Goal: Task Accomplishment & Management: Complete application form

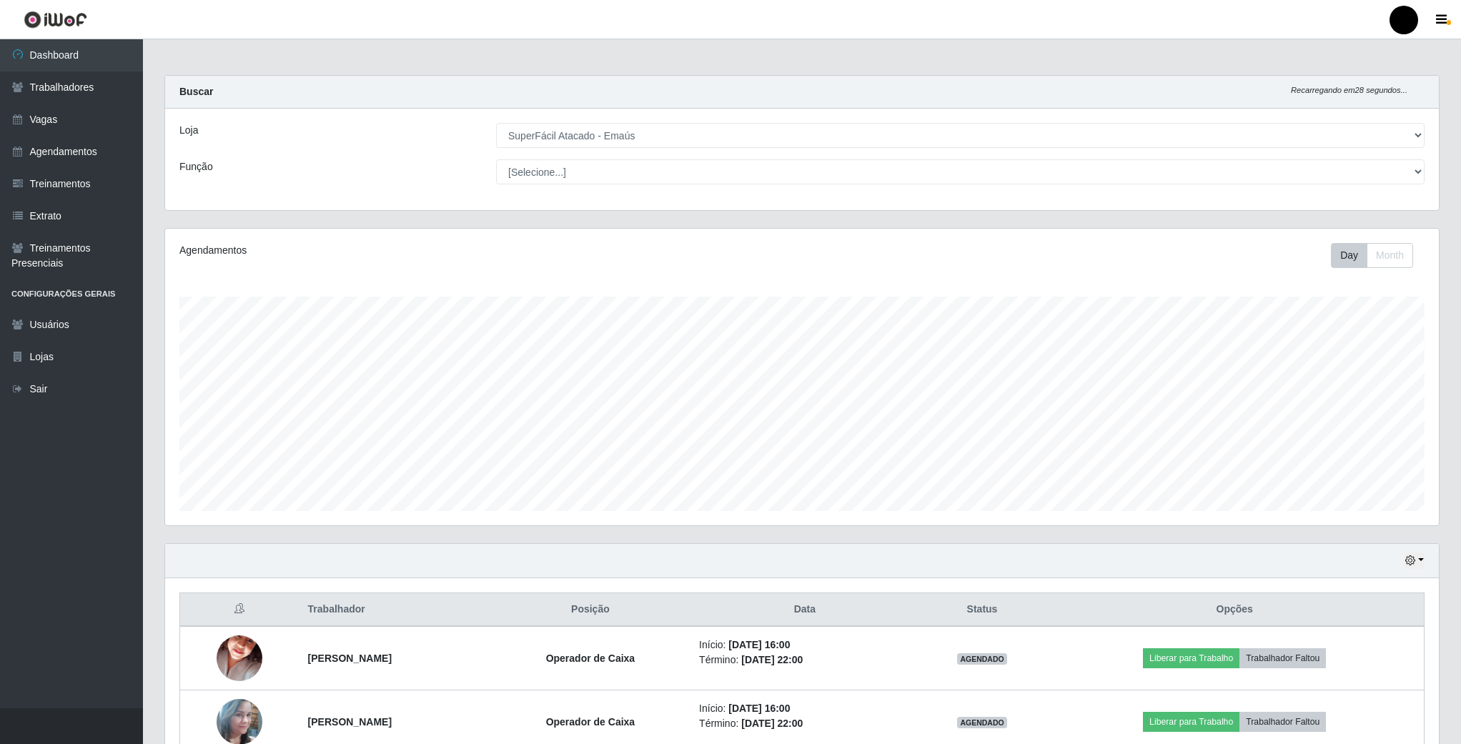
select select "407"
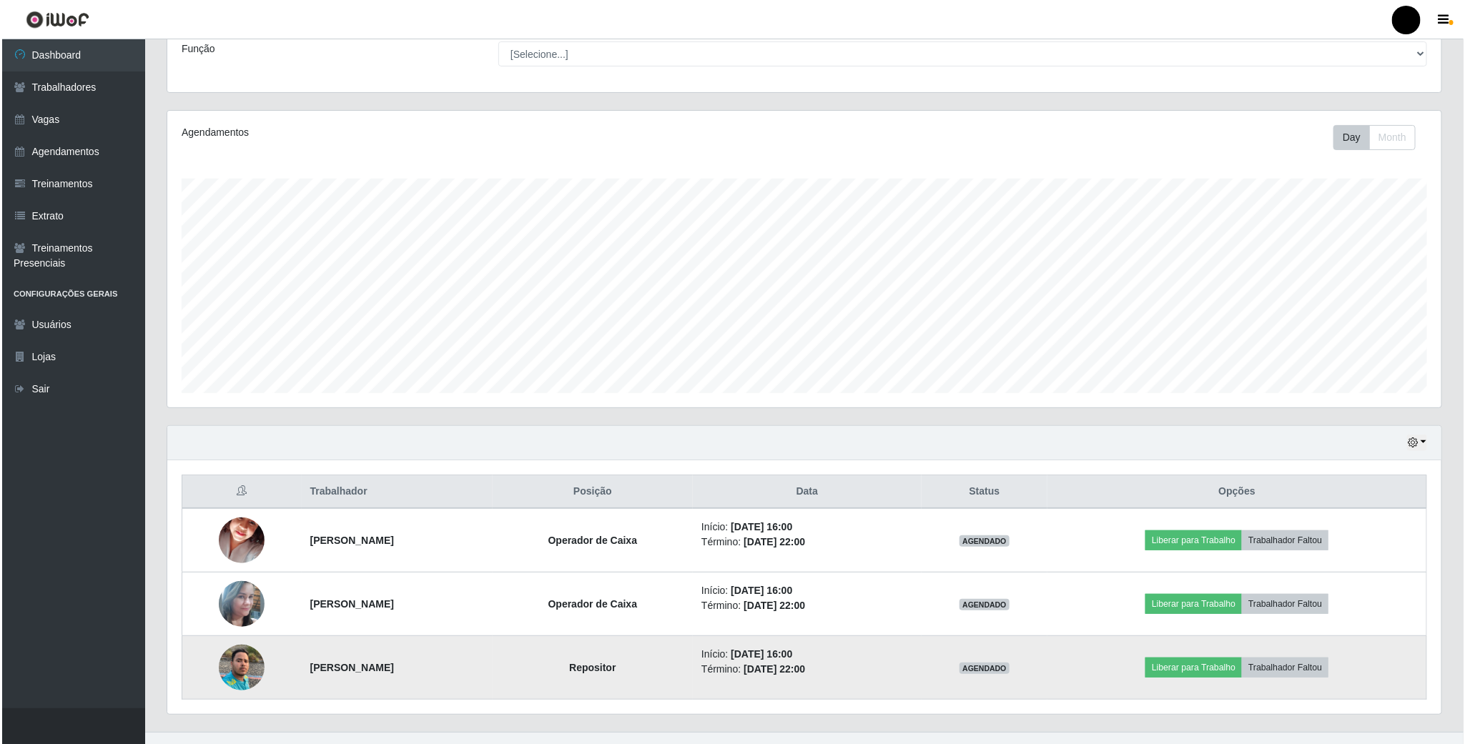
scroll to position [147, 0]
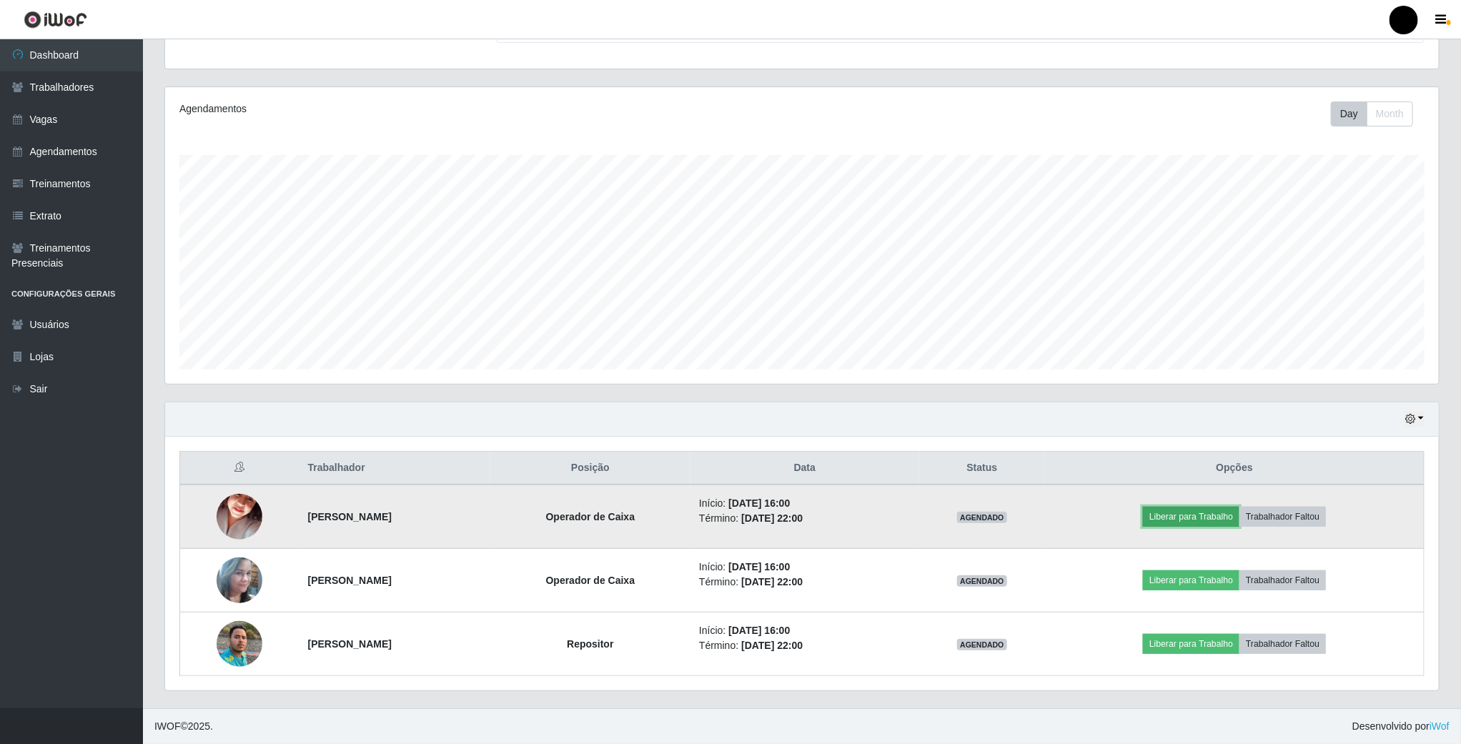
click at [1182, 508] on button "Liberar para Trabalho" at bounding box center [1191, 517] width 97 height 20
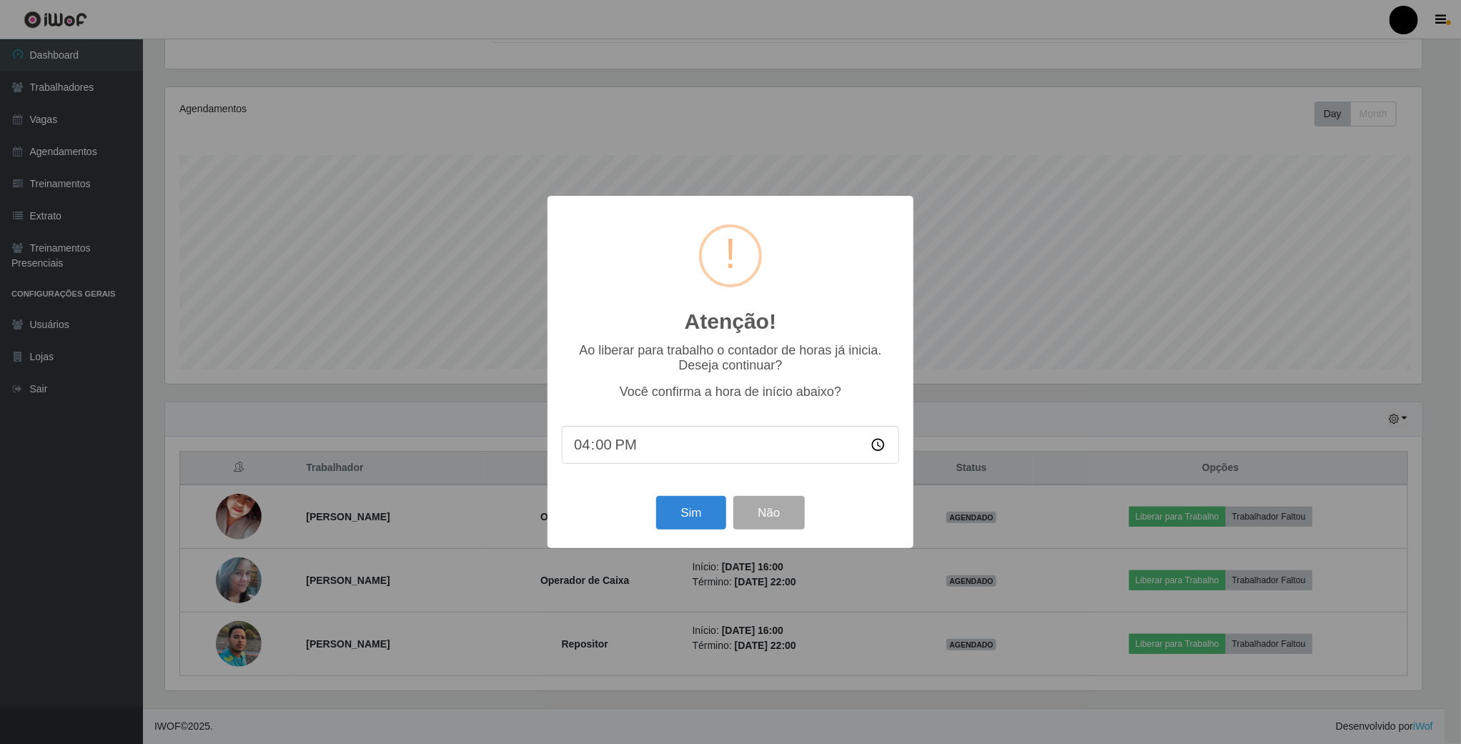
scroll to position [298, 1261]
click at [687, 518] on button "Sim" at bounding box center [693, 513] width 69 height 34
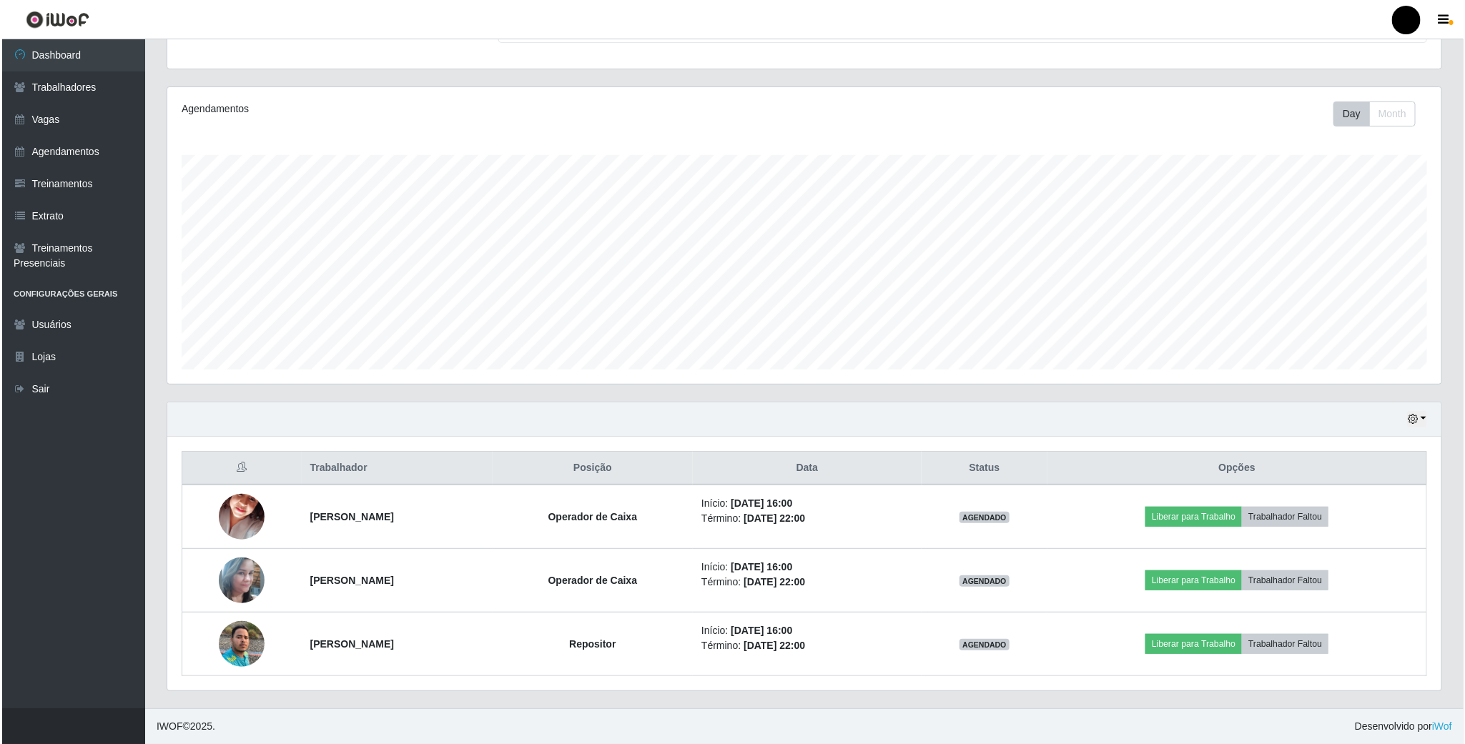
scroll to position [0, 0]
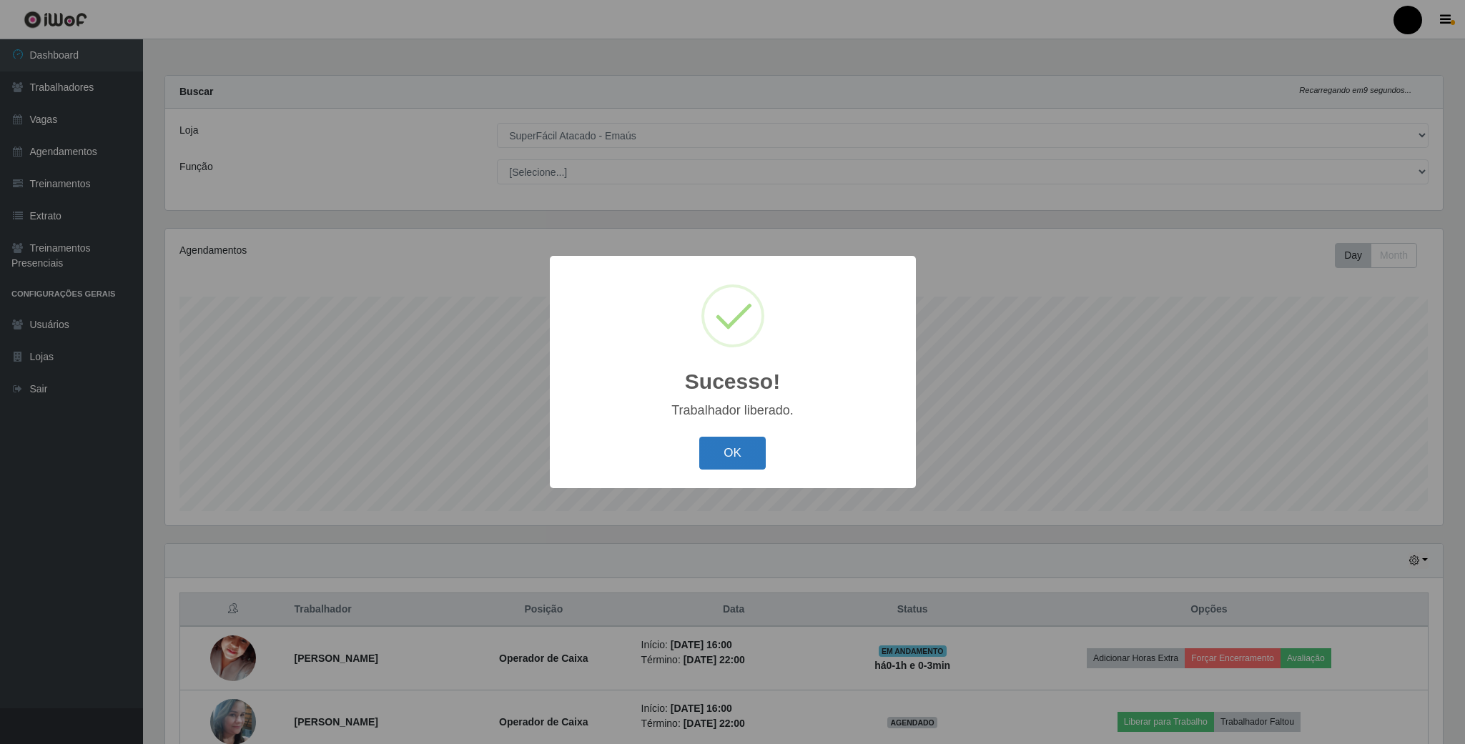
click at [749, 444] on button "OK" at bounding box center [732, 454] width 66 height 34
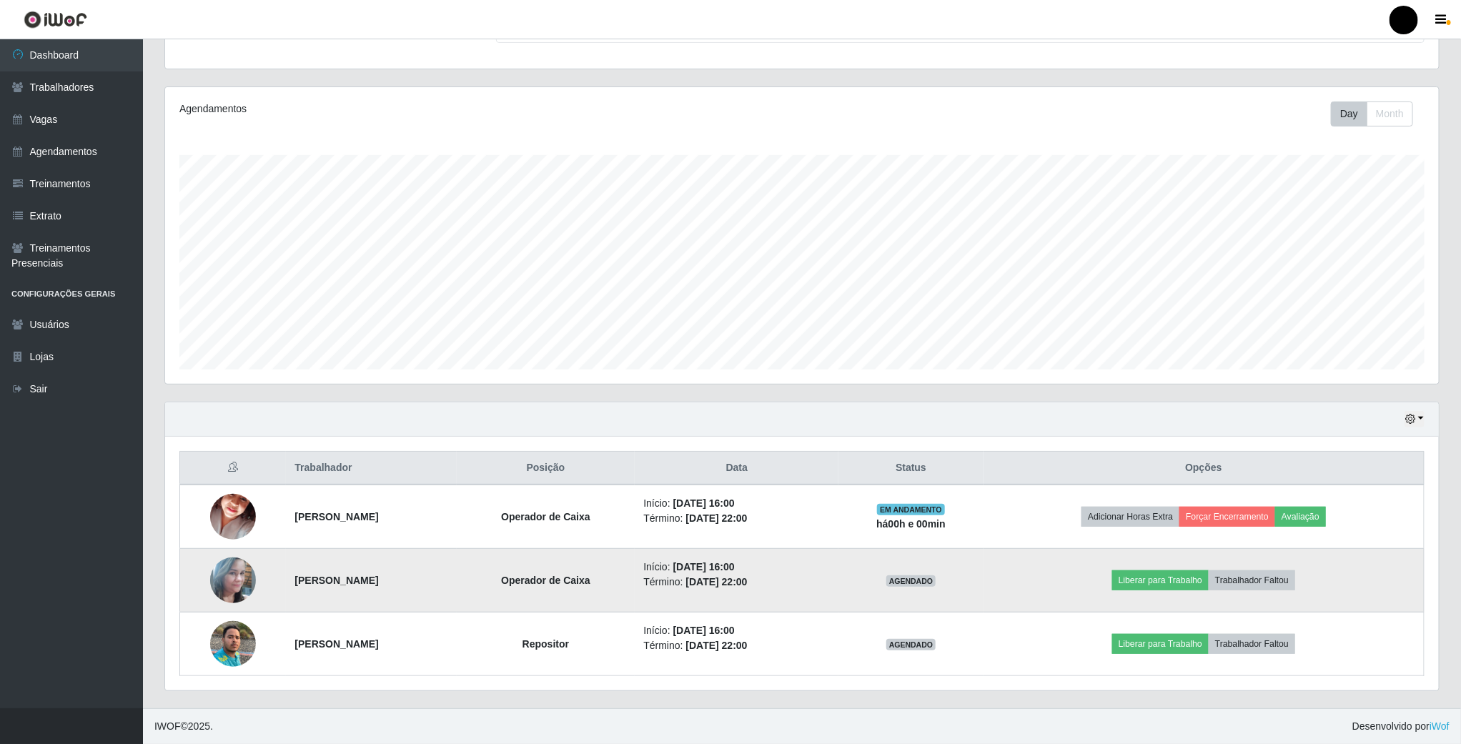
scroll to position [147, 0]
click at [1148, 579] on button "Liberar para Trabalho" at bounding box center [1161, 581] width 97 height 20
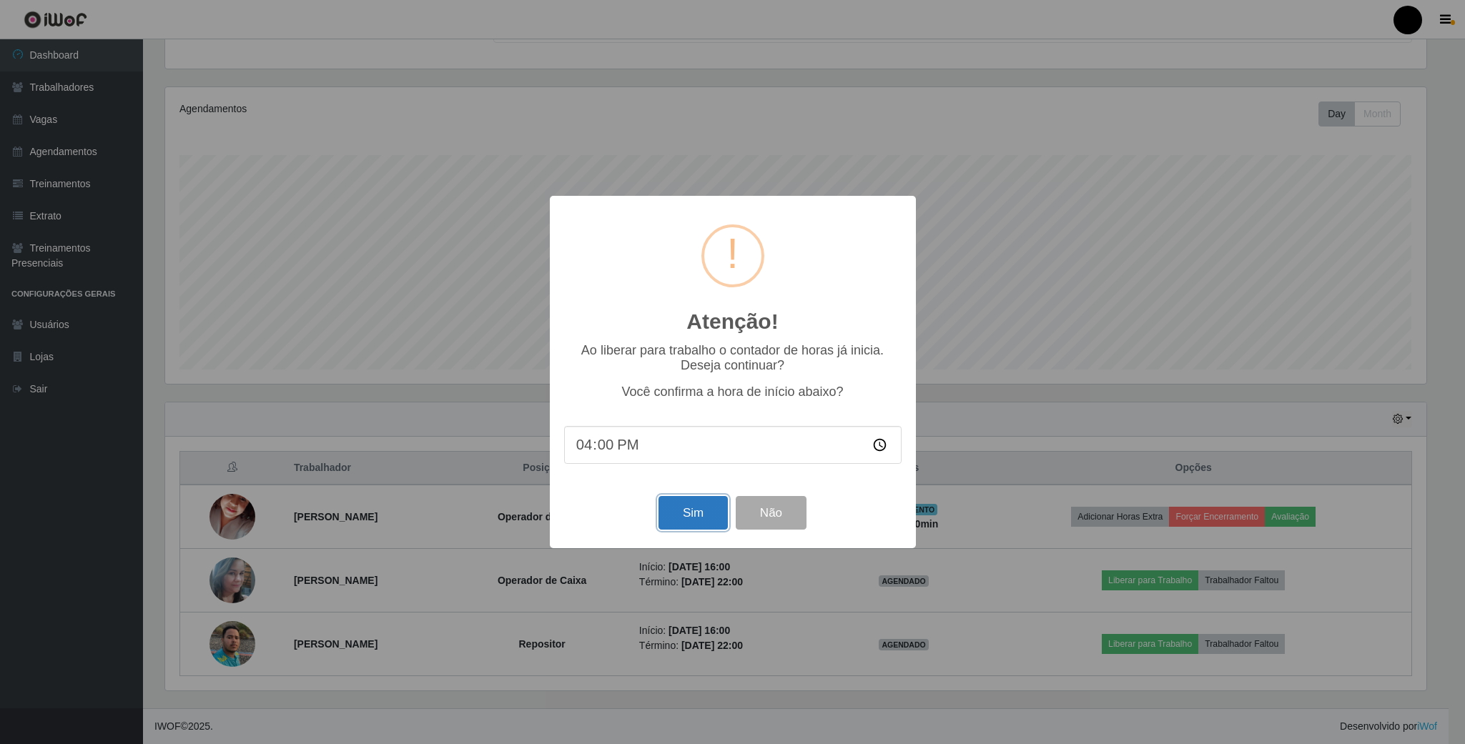
click at [663, 524] on button "Sim" at bounding box center [693, 513] width 69 height 34
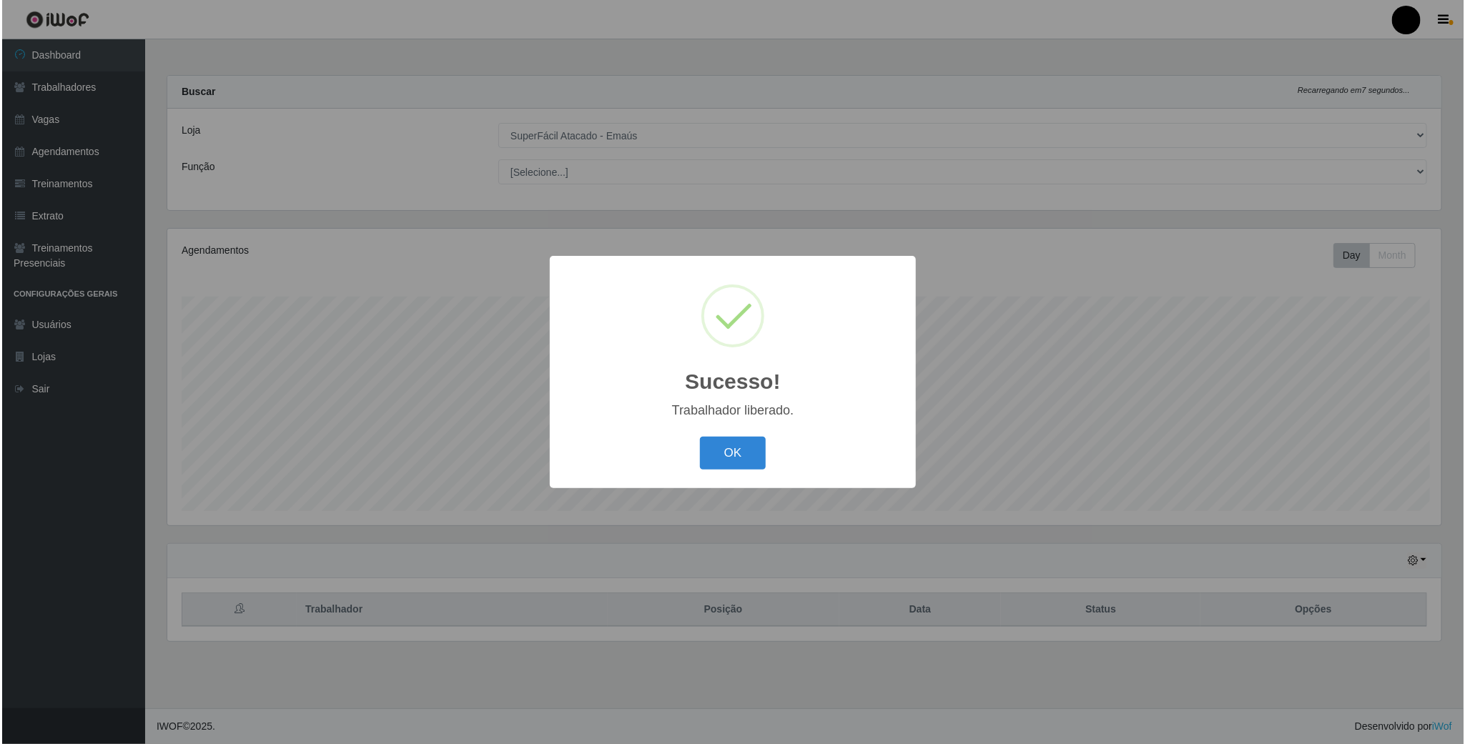
scroll to position [714700, 713719]
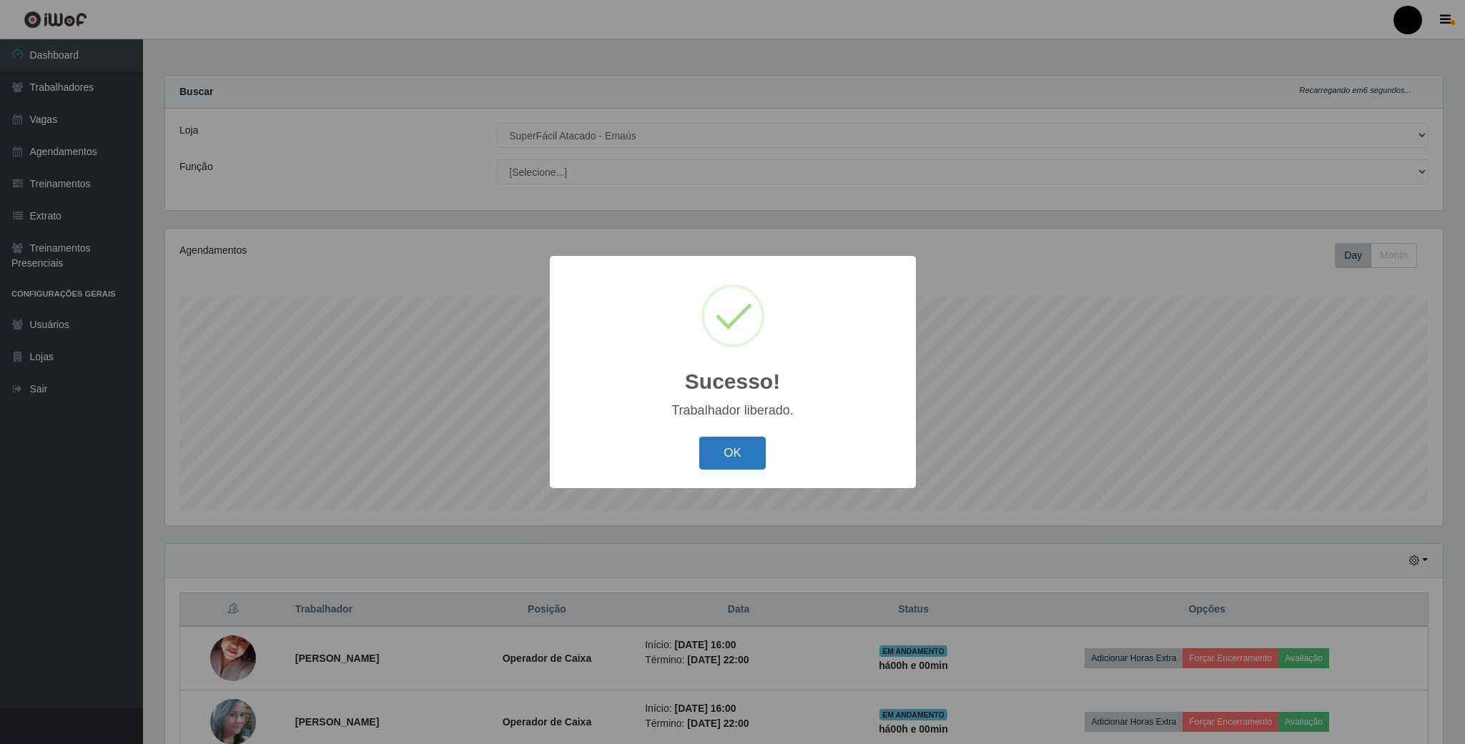
click at [738, 444] on button "OK" at bounding box center [732, 454] width 66 height 34
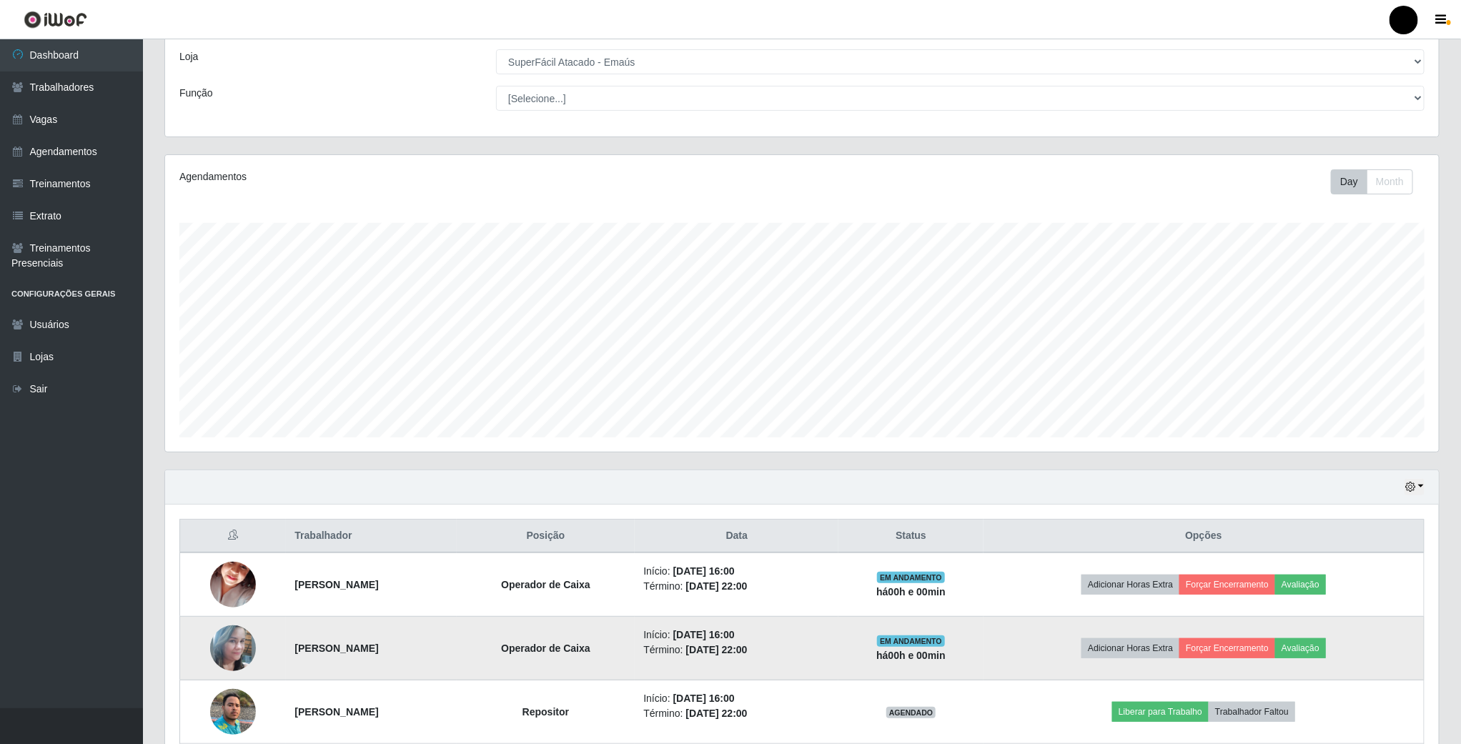
scroll to position [147, 0]
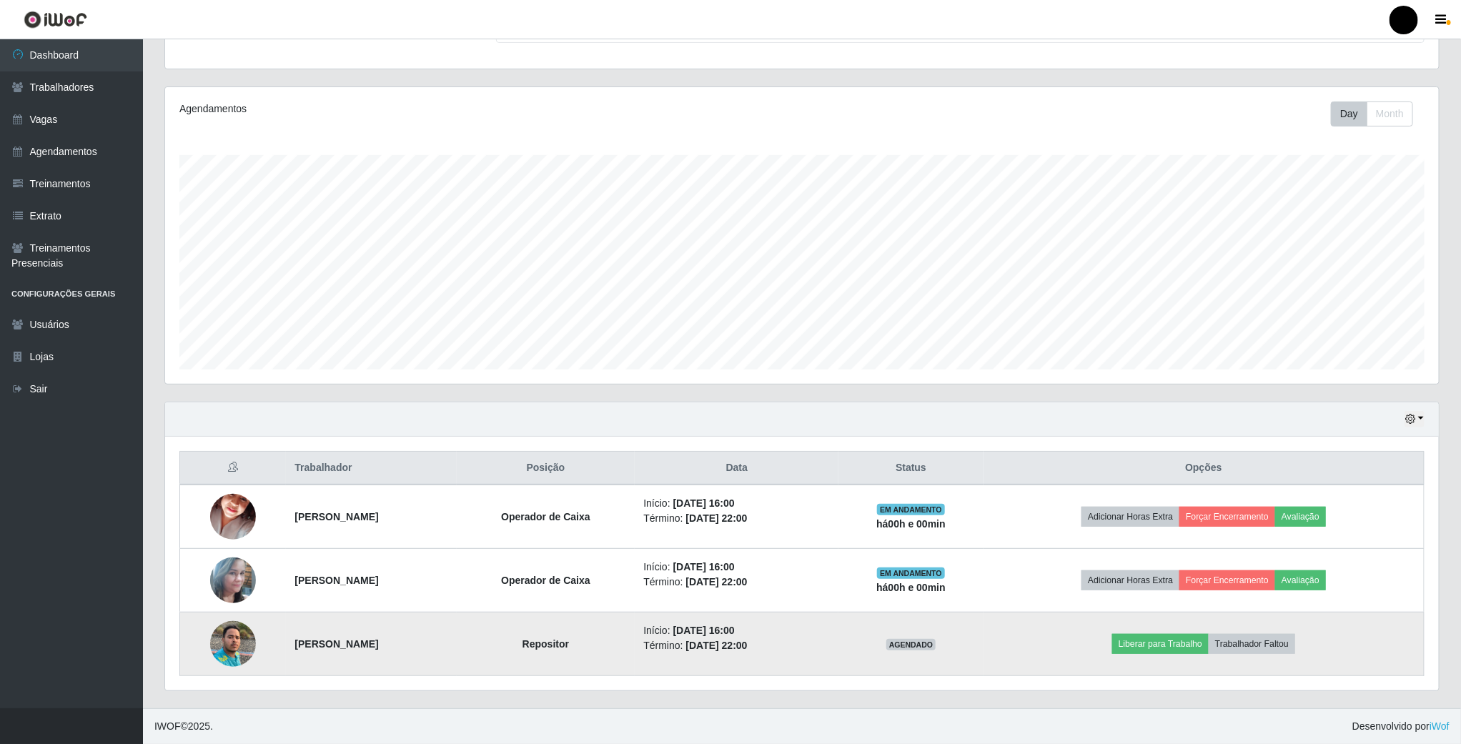
click at [1154, 655] on td "Liberar para Trabalho Trabalhador Faltou" at bounding box center [1204, 645] width 441 height 64
click at [1154, 652] on button "Liberar para Trabalho" at bounding box center [1161, 644] width 97 height 20
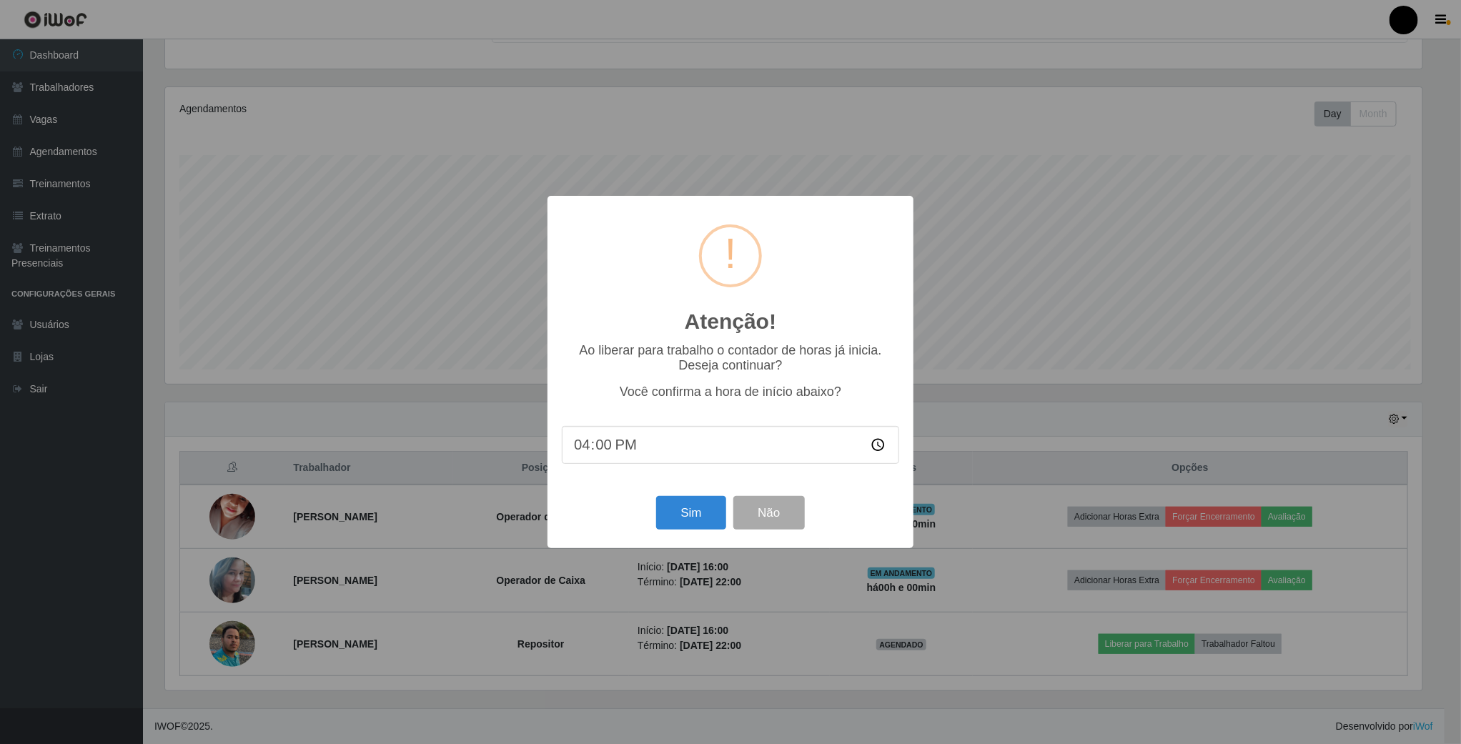
scroll to position [298, 1261]
click at [704, 517] on button "Sim" at bounding box center [693, 513] width 69 height 34
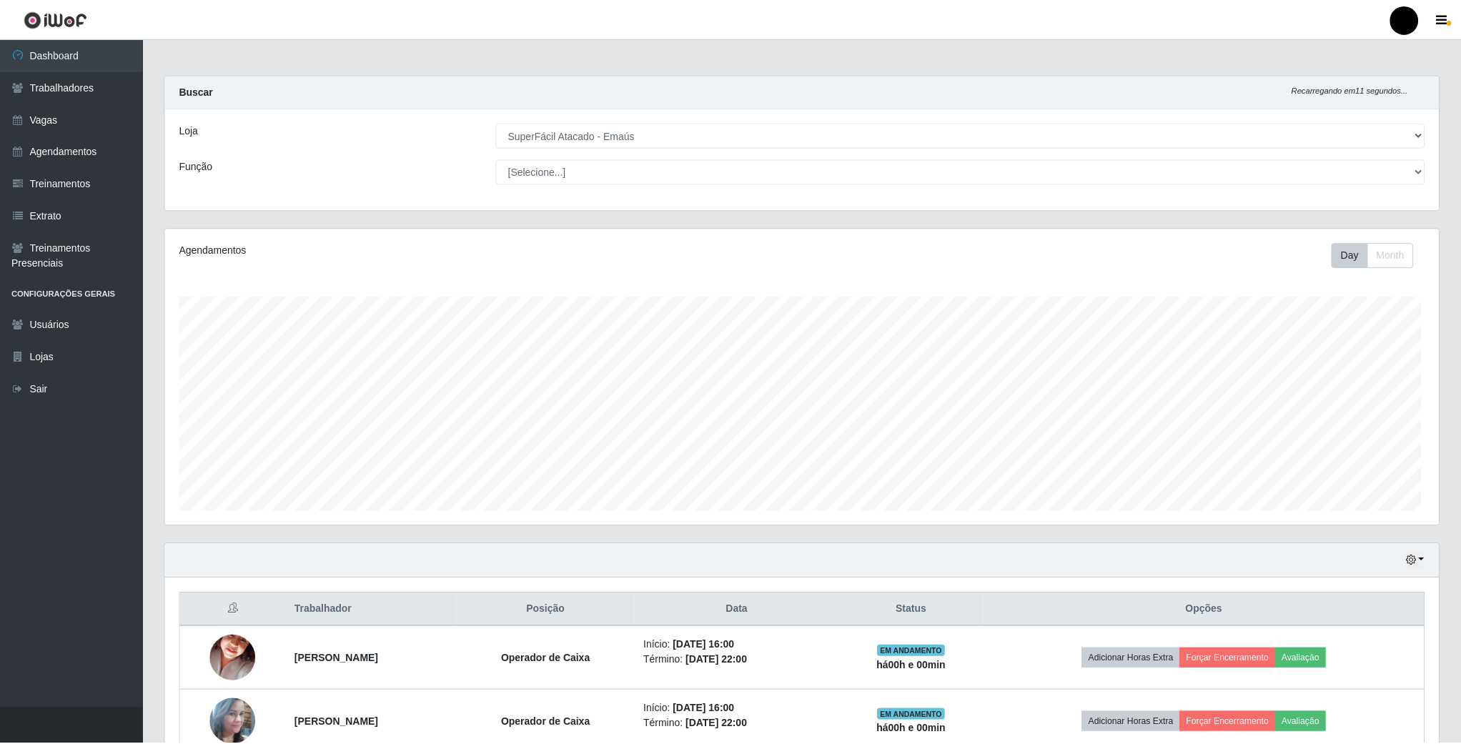
scroll to position [298, 1276]
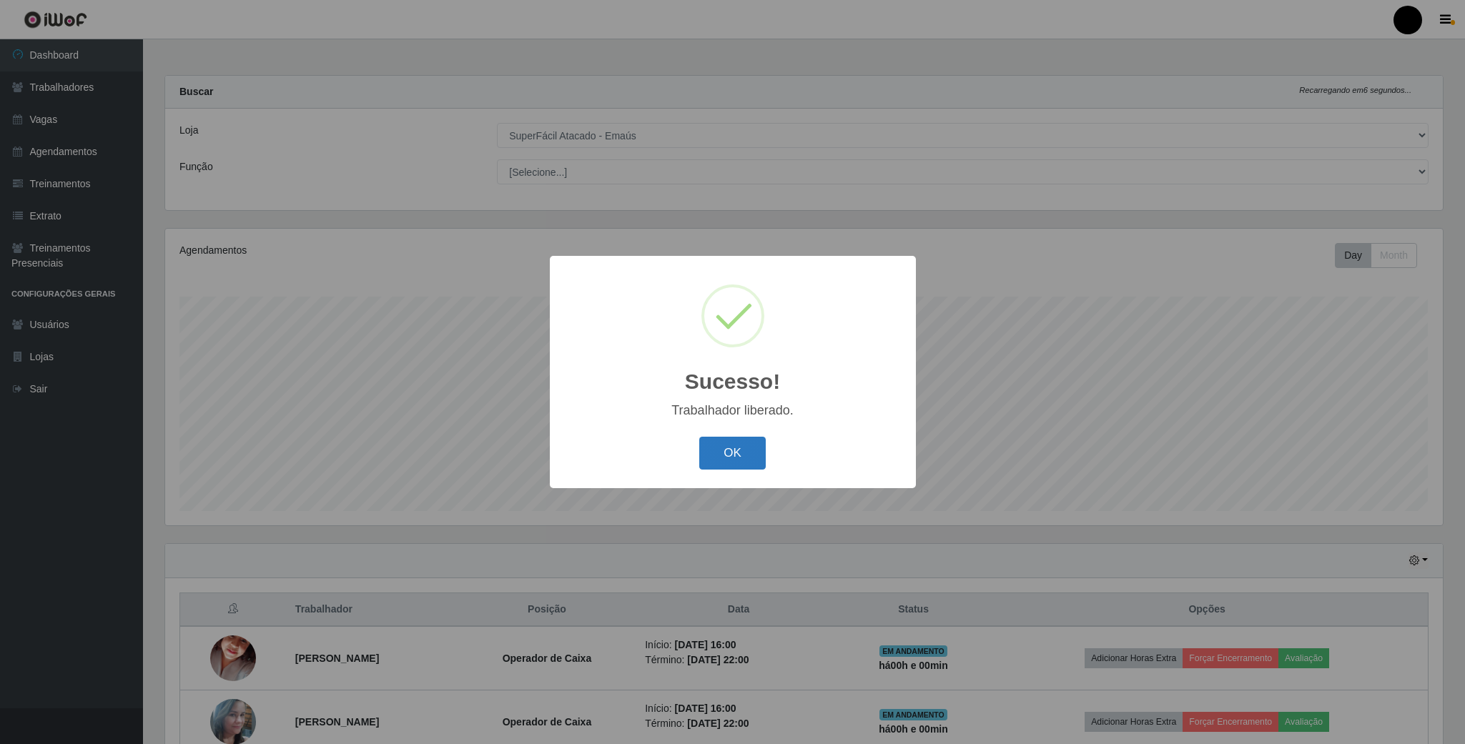
click at [727, 444] on button "OK" at bounding box center [732, 454] width 66 height 34
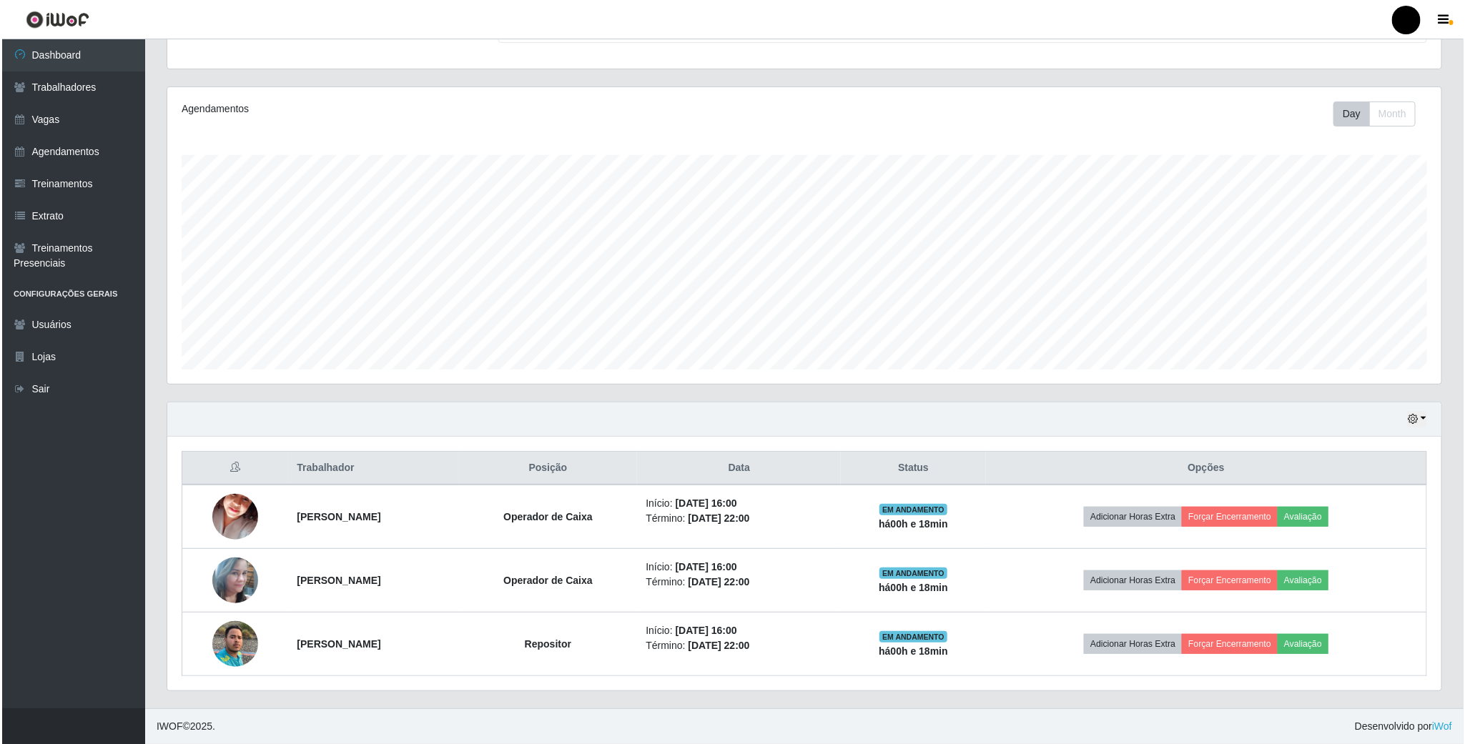
scroll to position [147, 0]
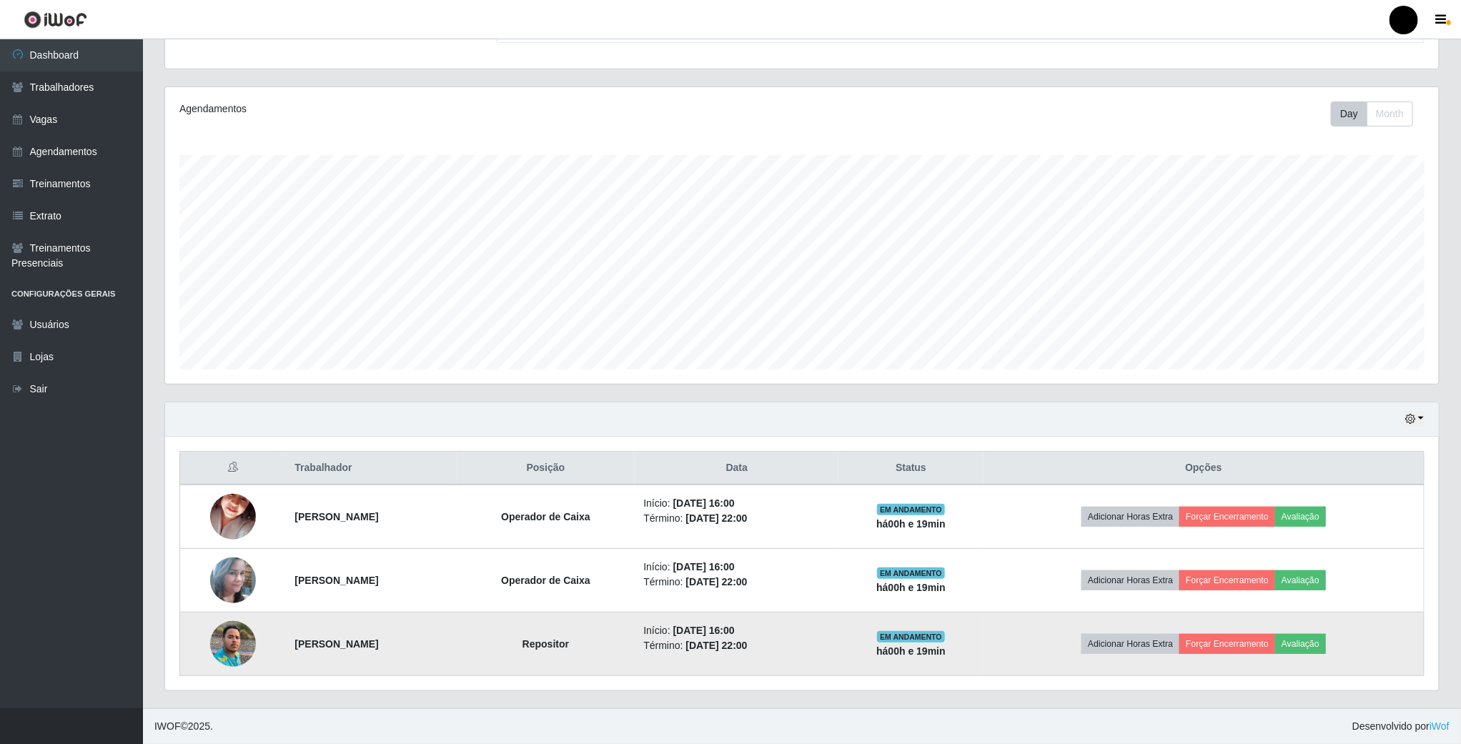
click at [226, 646] on img at bounding box center [233, 643] width 46 height 61
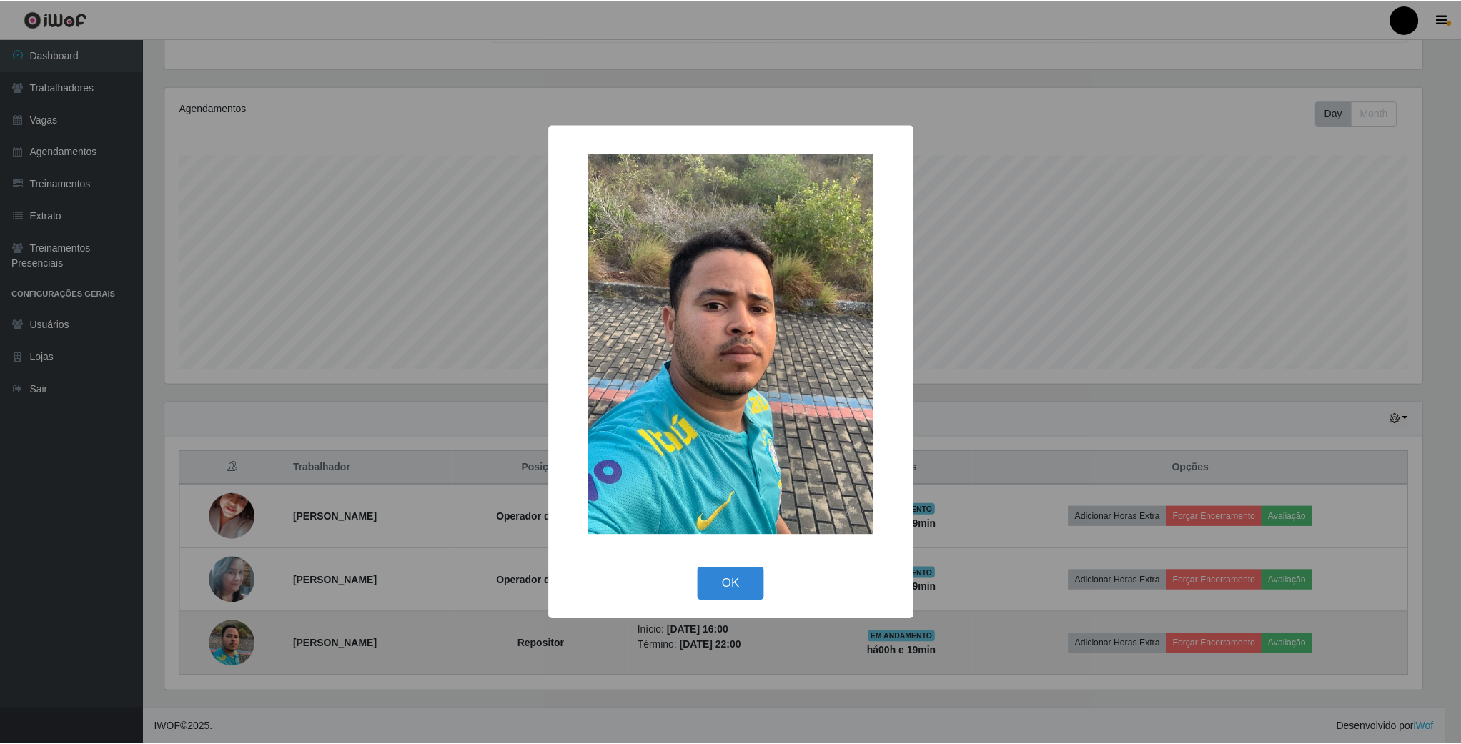
scroll to position [298, 1261]
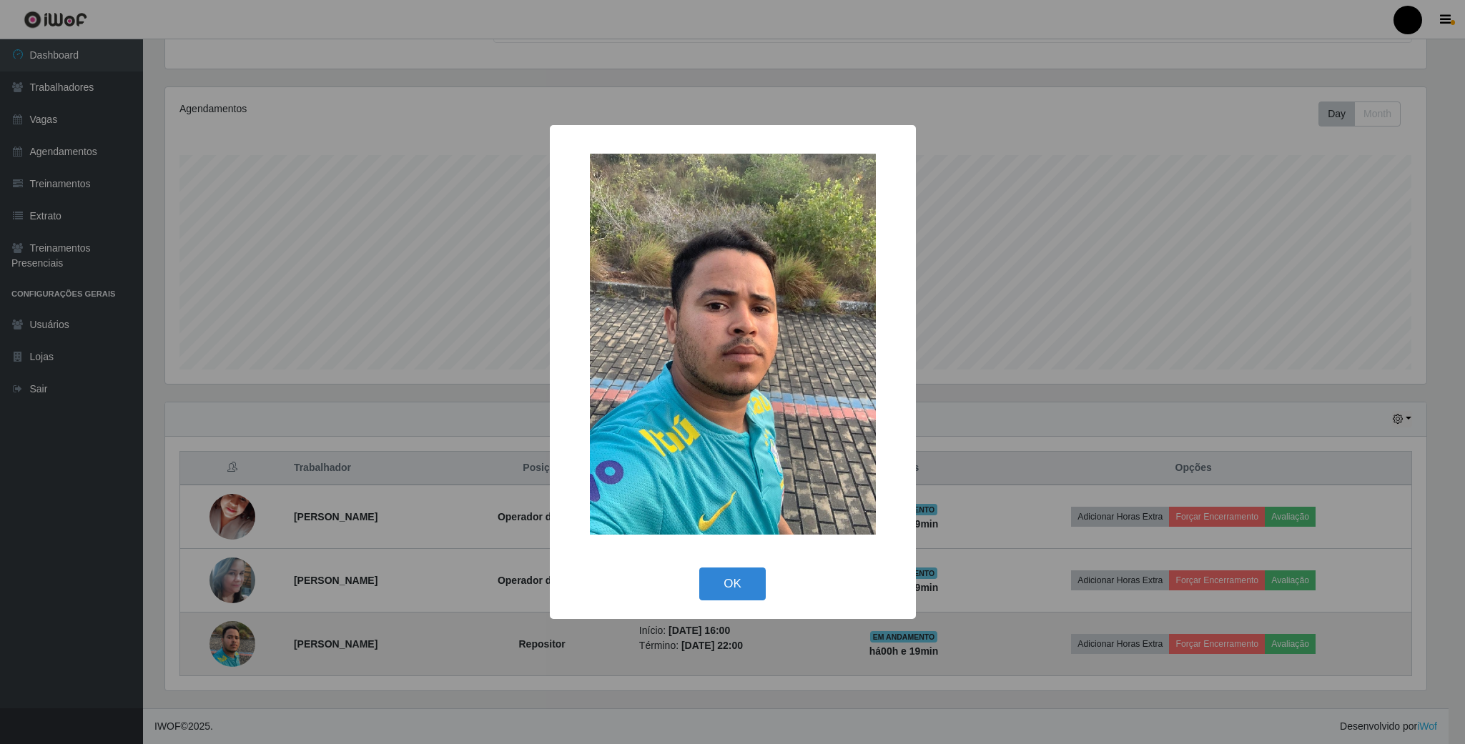
click at [226, 646] on div "× OK Cancel" at bounding box center [732, 372] width 1465 height 744
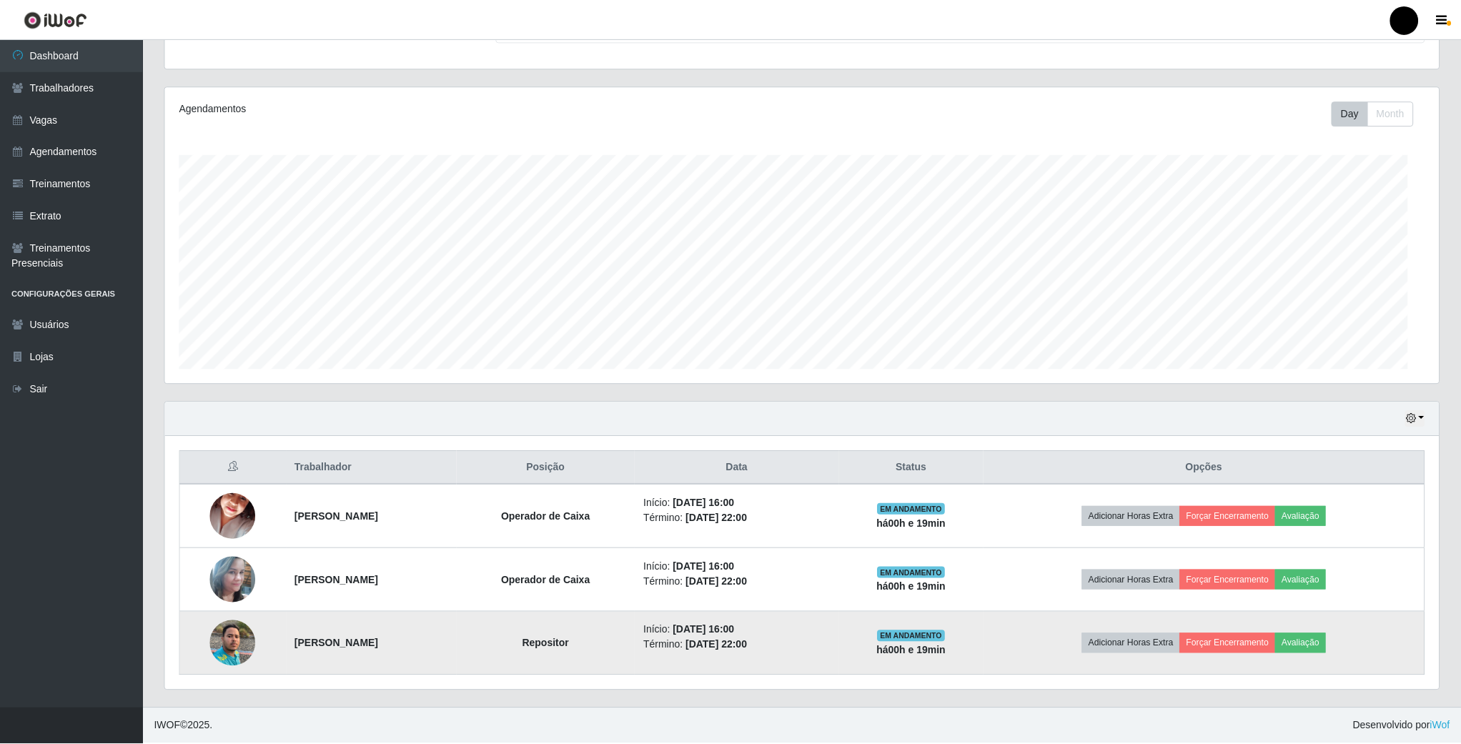
scroll to position [298, 1273]
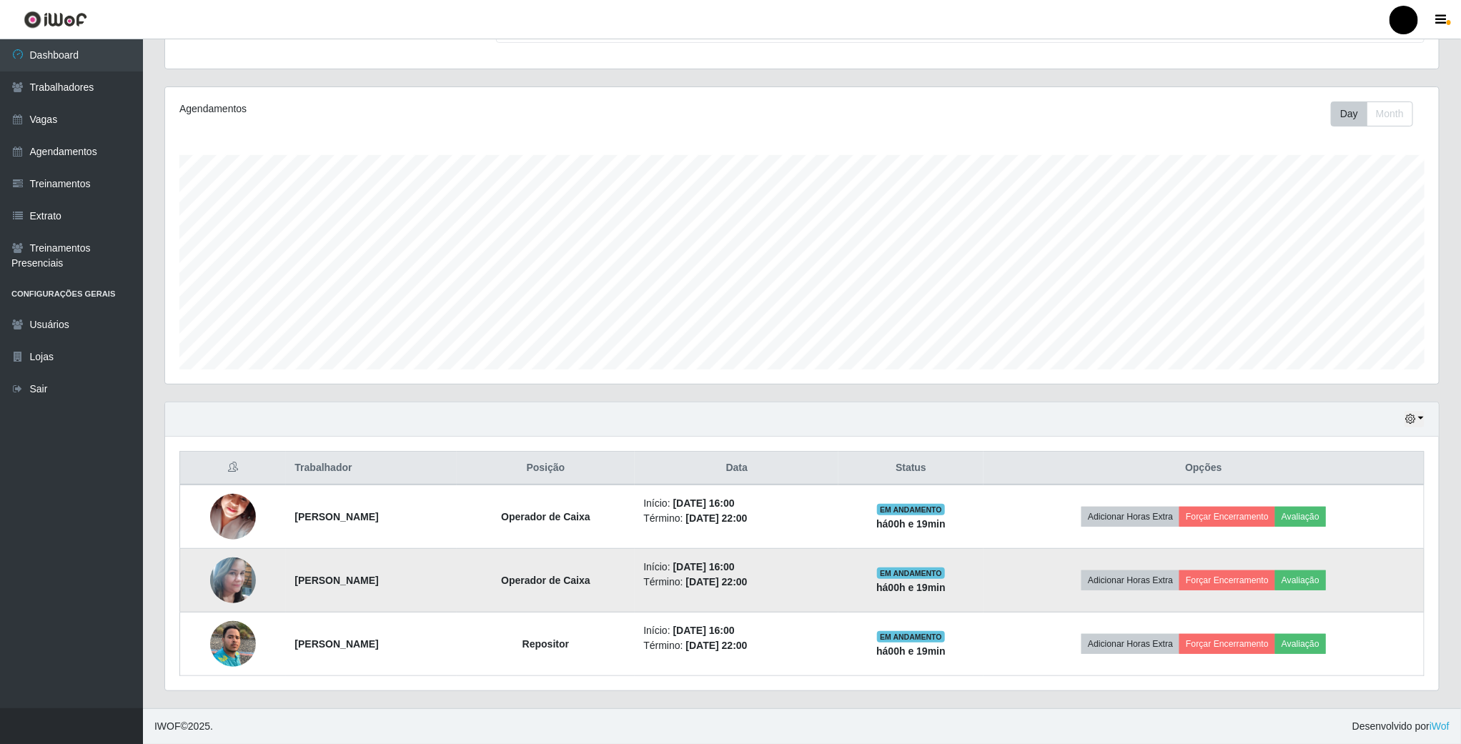
click at [224, 573] on img at bounding box center [233, 581] width 46 height 82
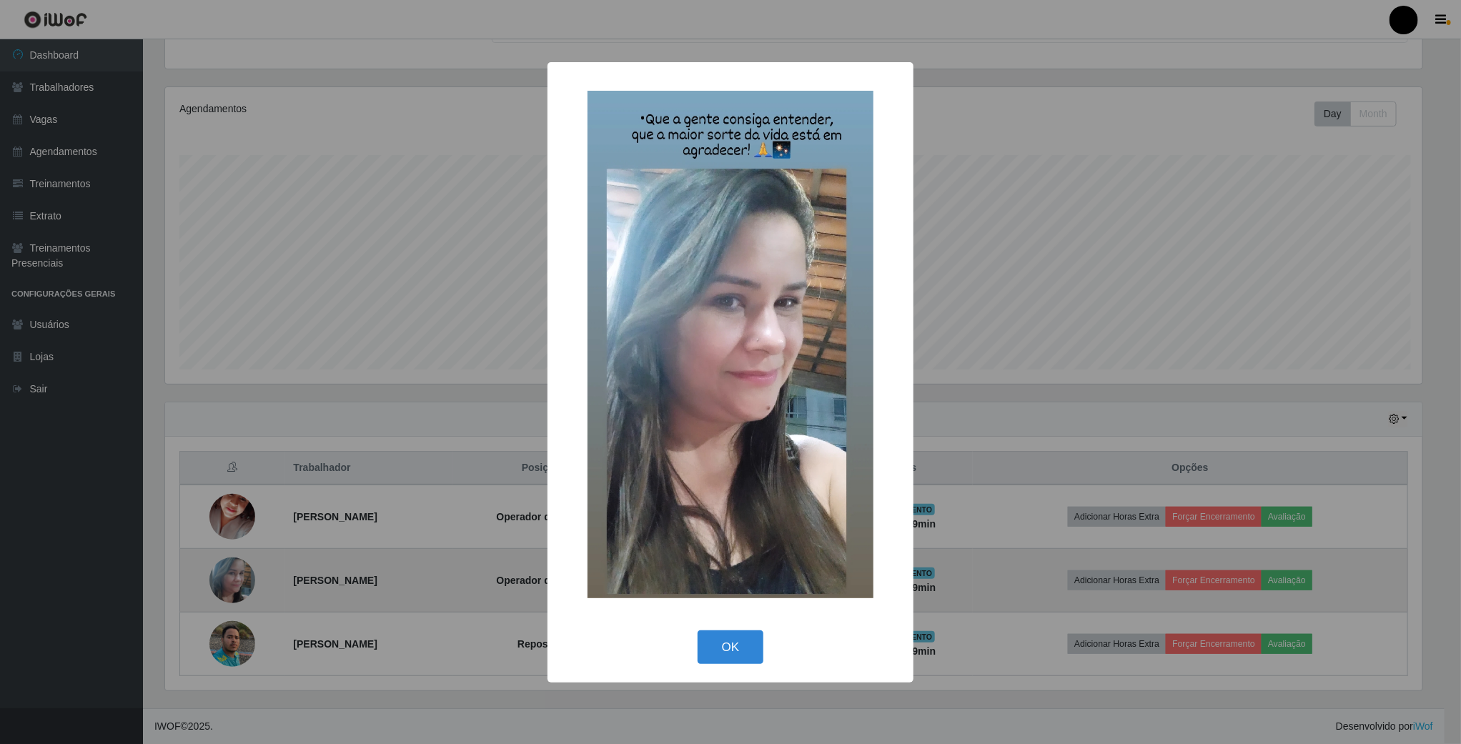
scroll to position [298, 1261]
click at [224, 573] on div "× OK Cancel" at bounding box center [732, 372] width 1465 height 744
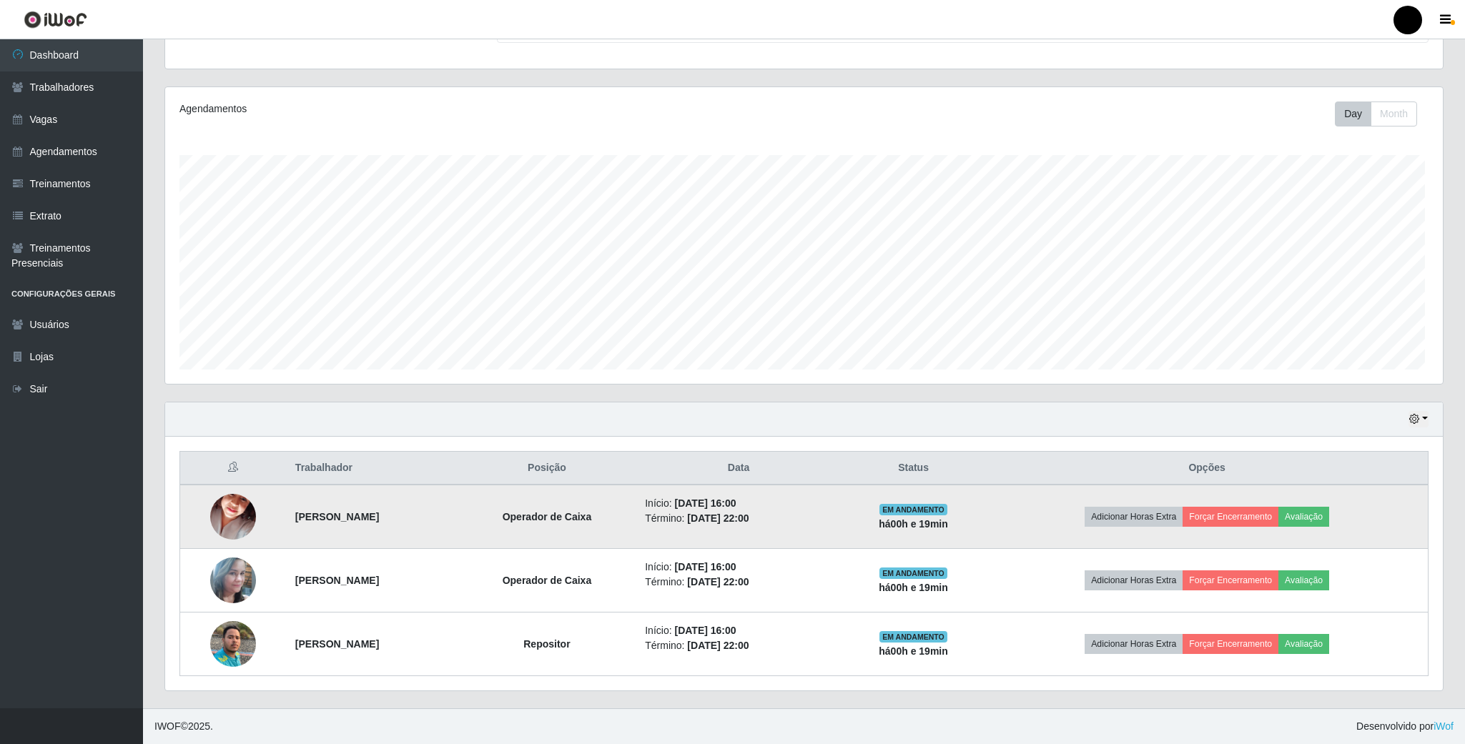
scroll to position [298, 1273]
click at [213, 517] on img at bounding box center [233, 517] width 46 height 82
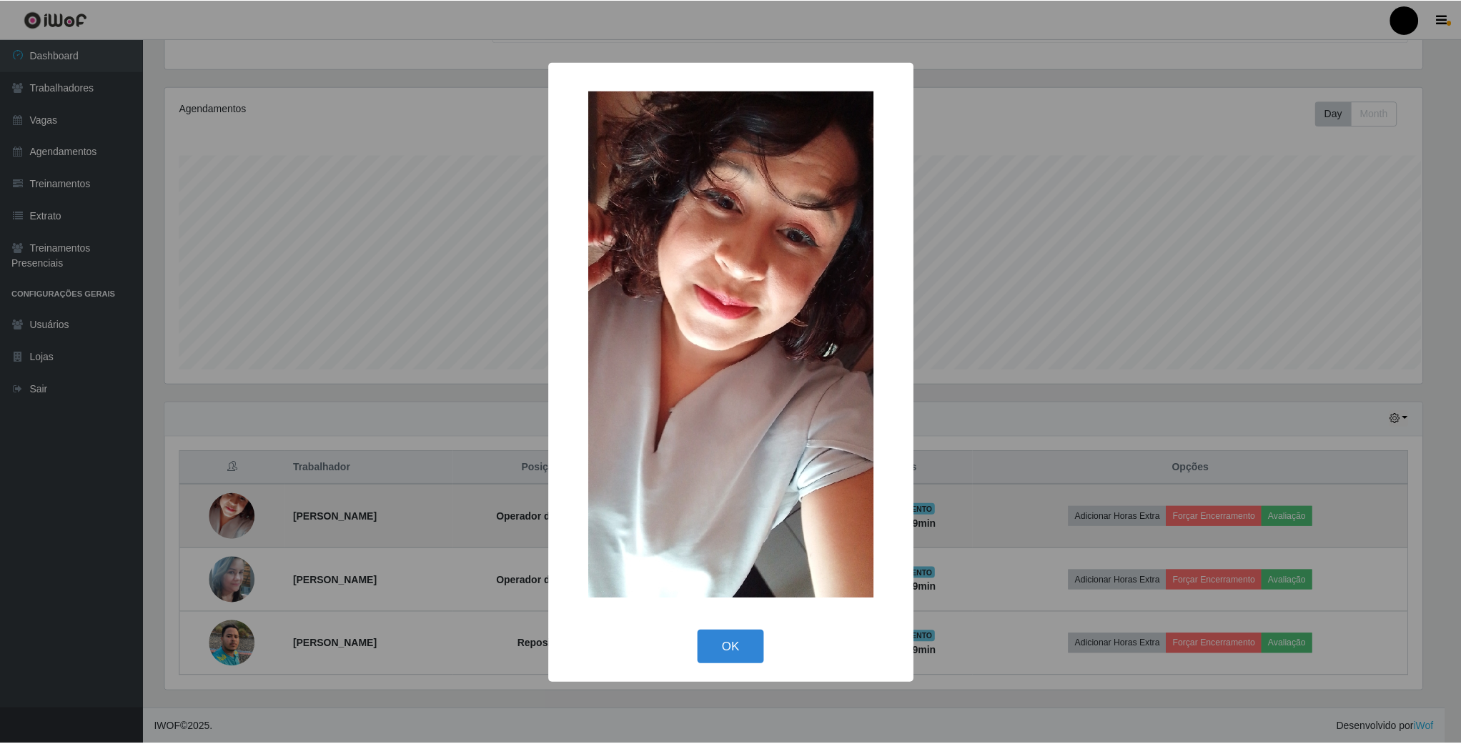
scroll to position [298, 1261]
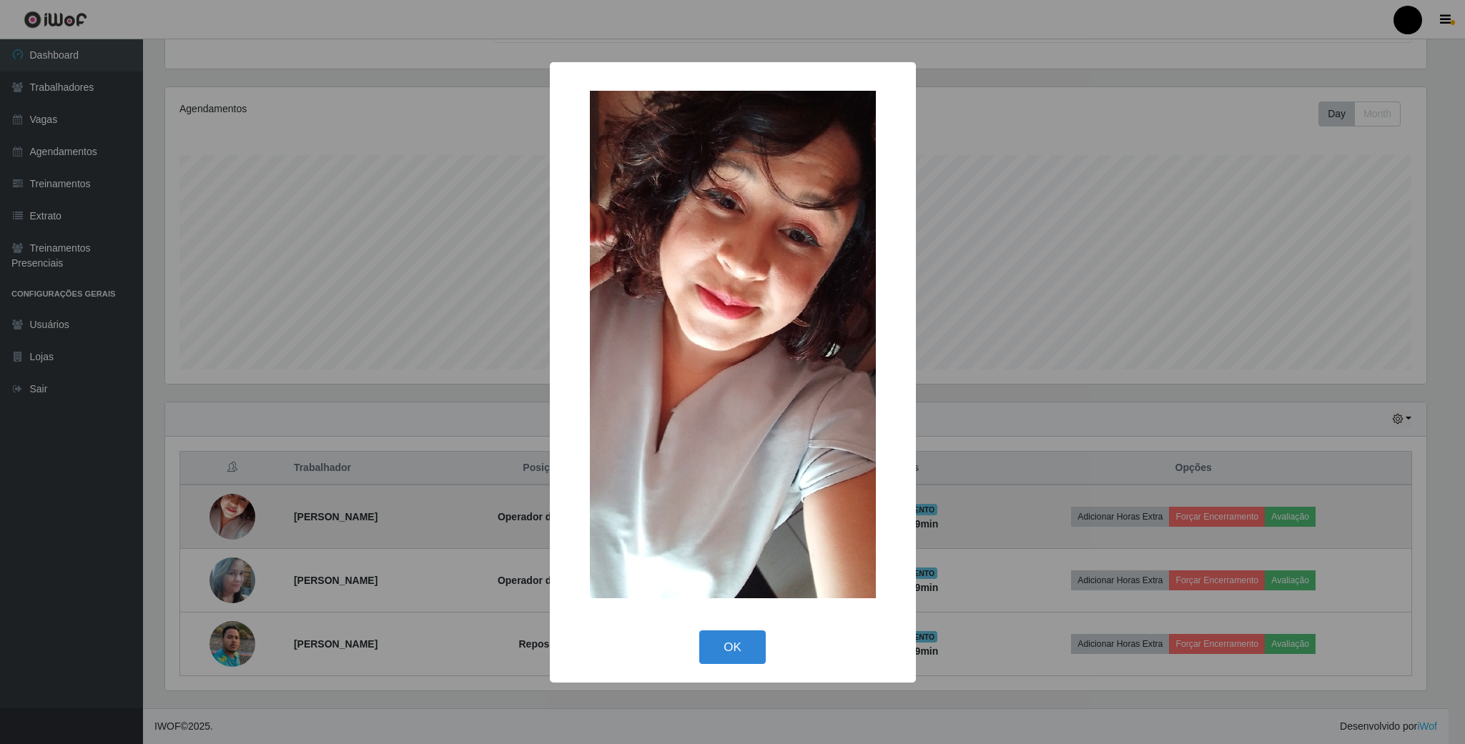
click at [213, 517] on div "× OK Cancel" at bounding box center [732, 372] width 1465 height 744
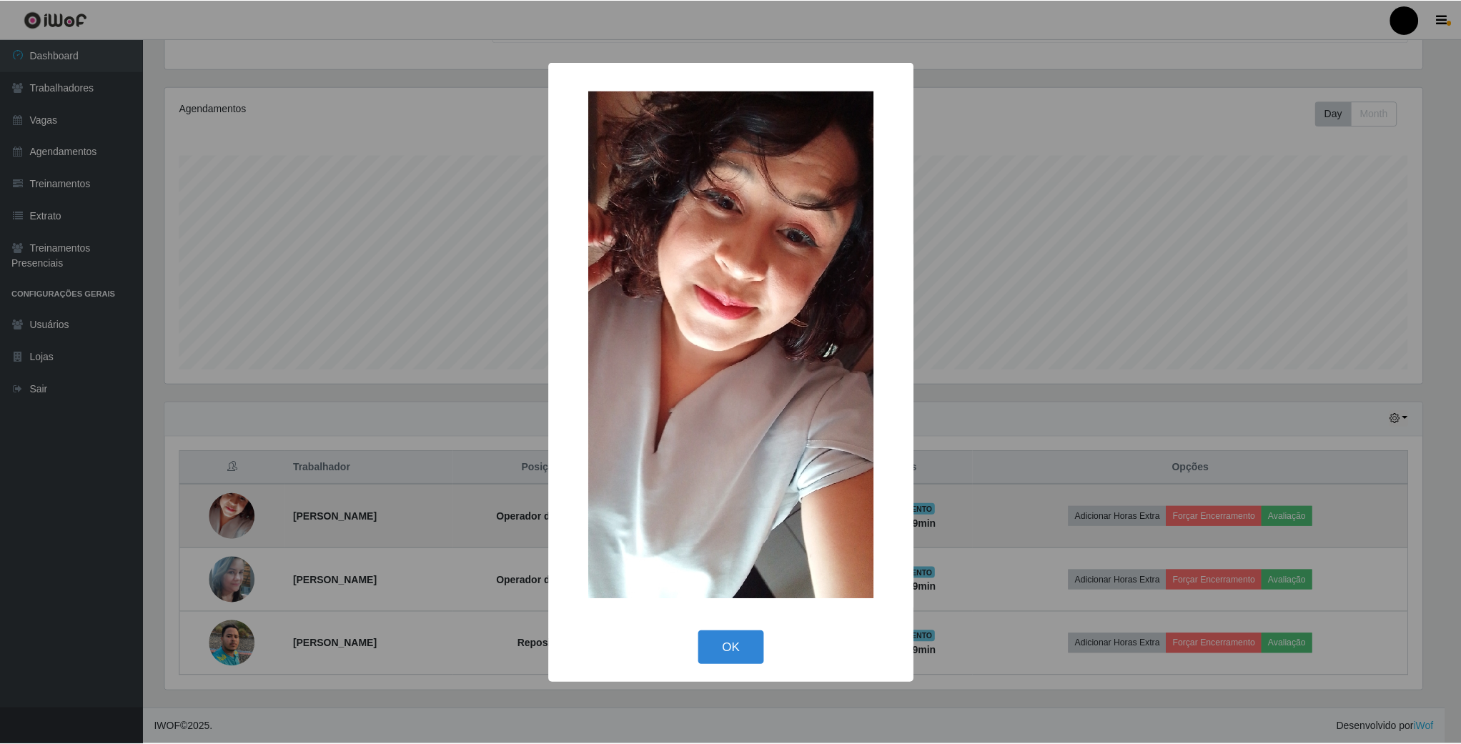
scroll to position [298, 1273]
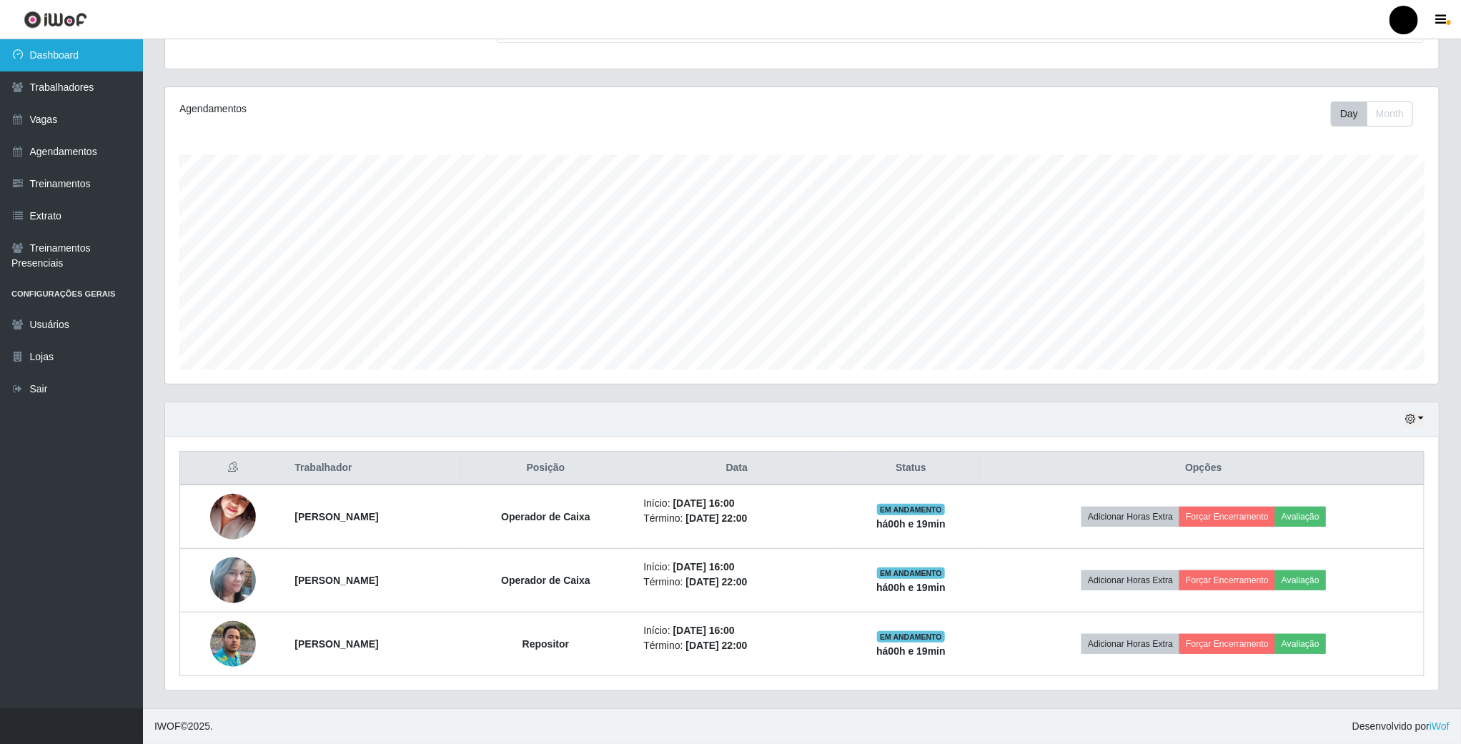
click at [88, 60] on link "Dashboard" at bounding box center [71, 55] width 143 height 32
click at [59, 64] on link "Dashboard" at bounding box center [71, 55] width 143 height 32
click at [67, 88] on link "Trabalhadores" at bounding box center [71, 87] width 143 height 32
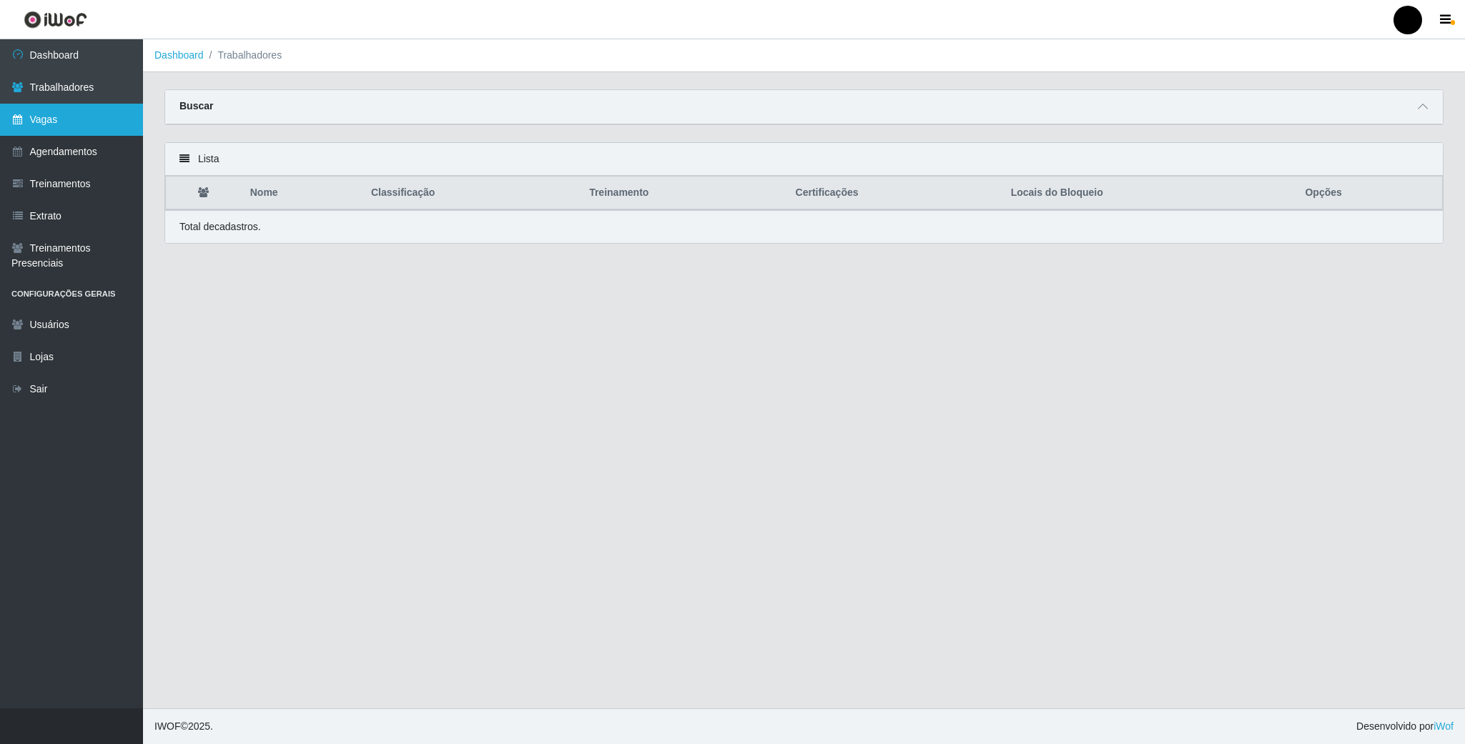
click at [76, 114] on link "Vagas" at bounding box center [71, 120] width 143 height 32
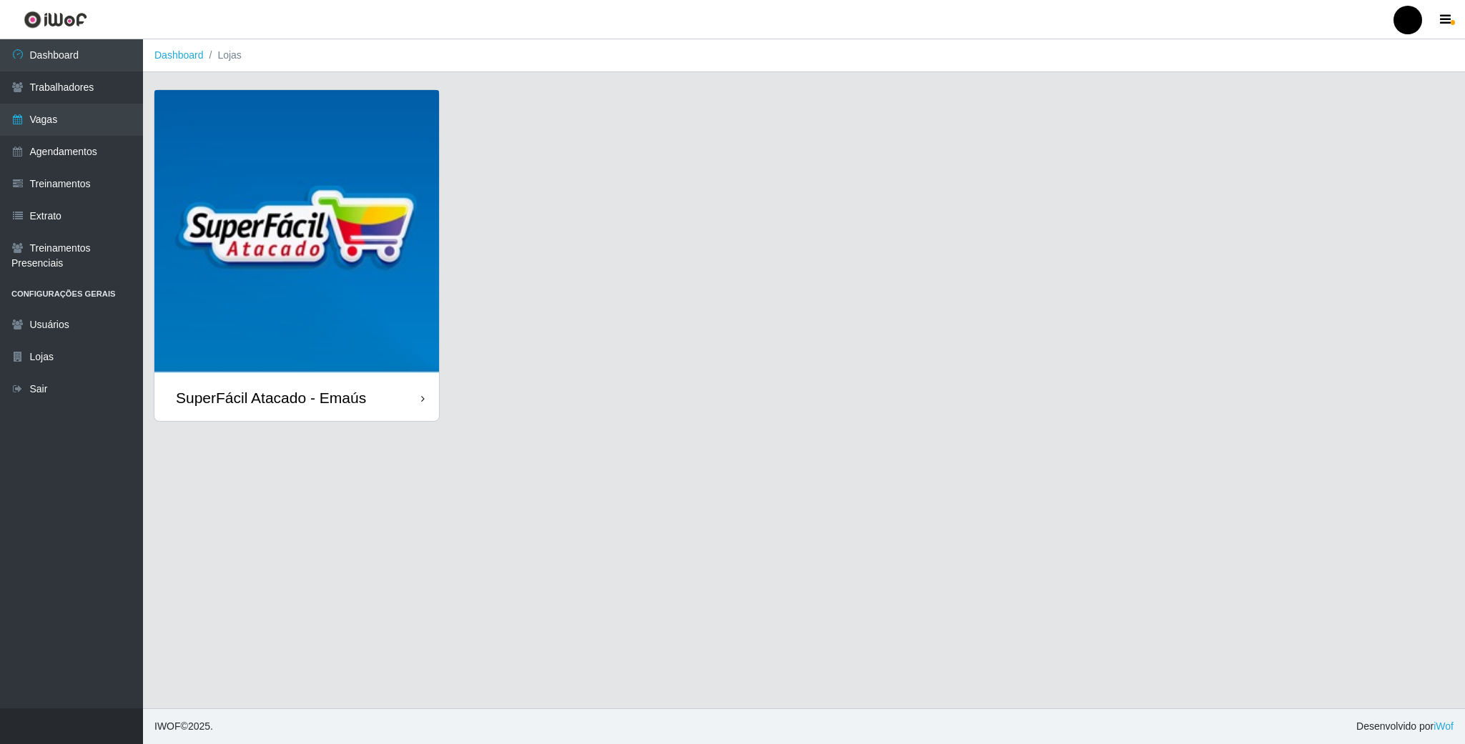
click at [329, 181] on img at bounding box center [296, 232] width 285 height 285
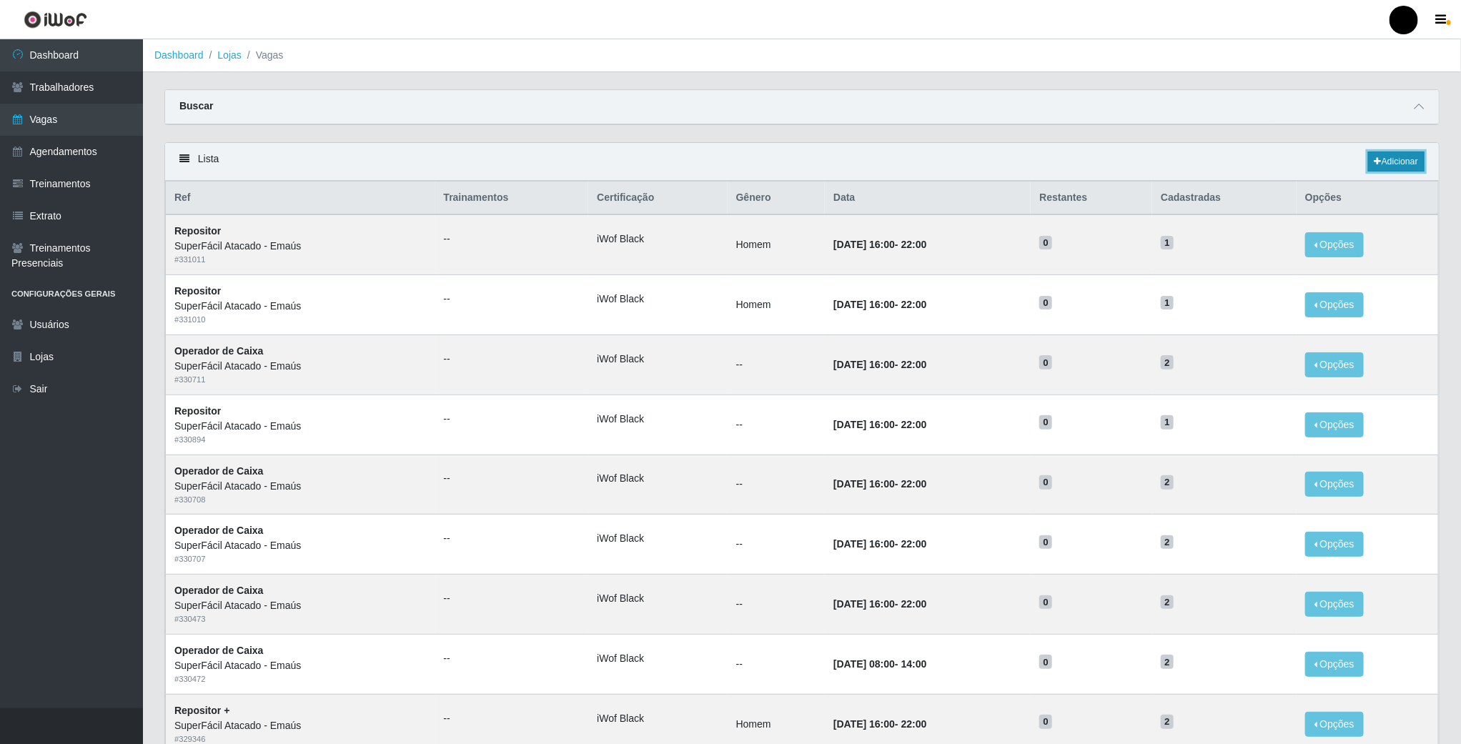
click at [1384, 161] on link "Adicionar" at bounding box center [1397, 162] width 56 height 20
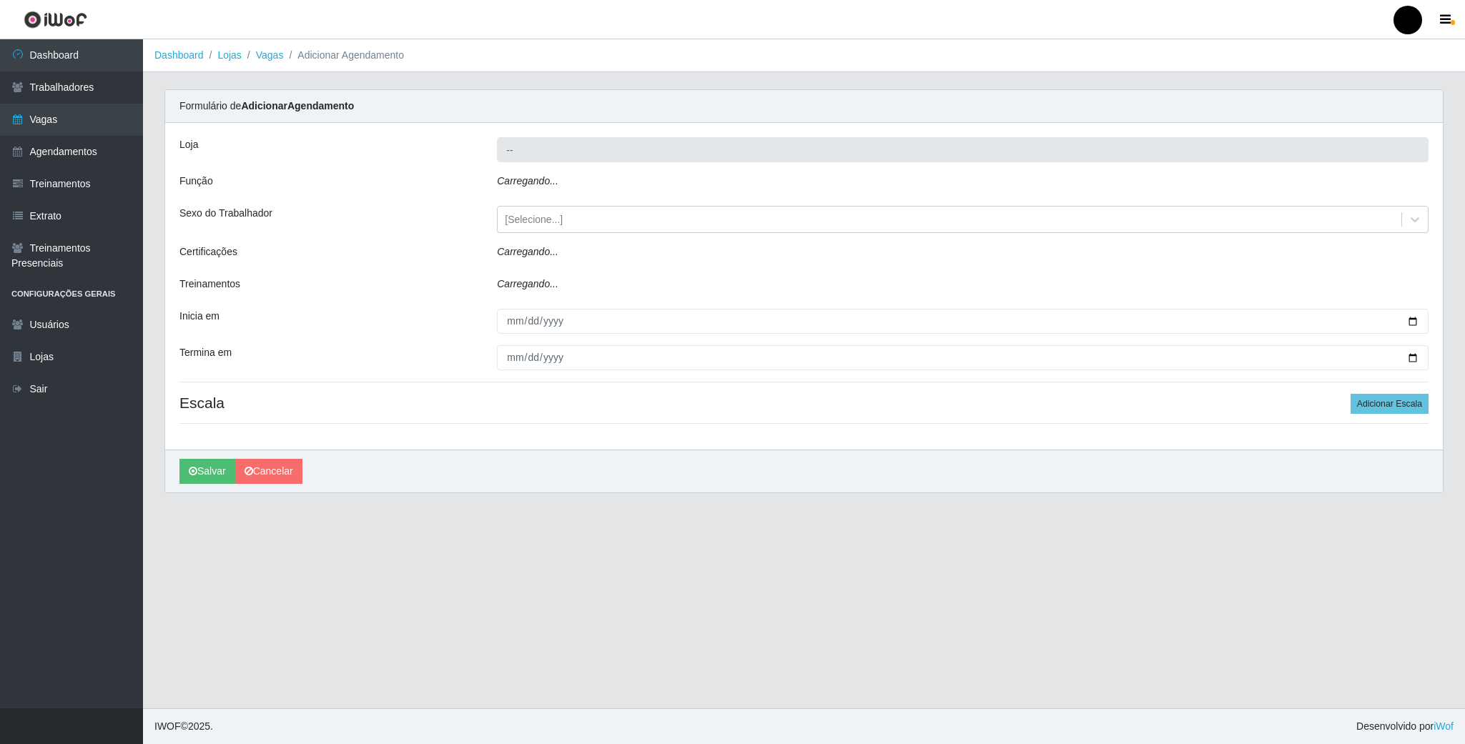
type input "SuperFácil Atacado - Emaús"
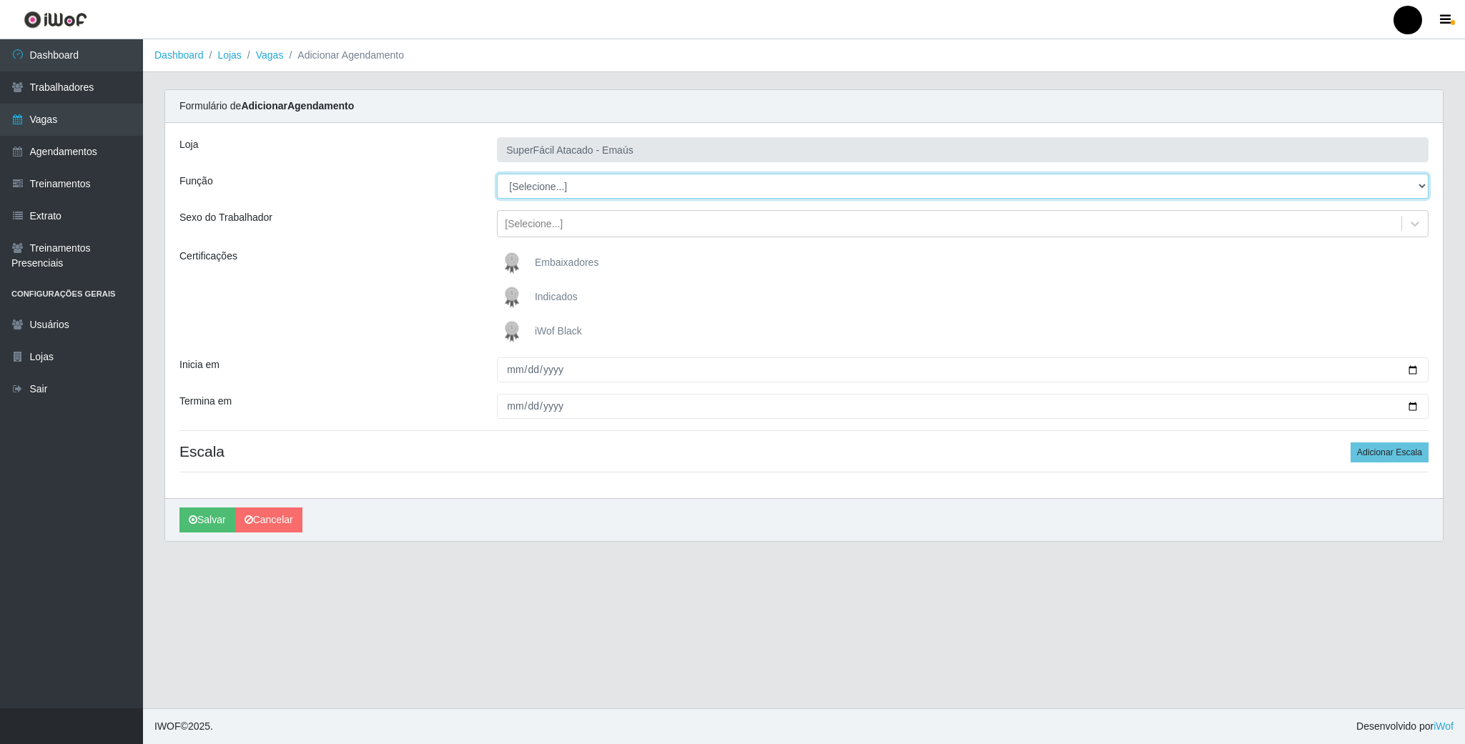
click at [1420, 189] on select "[Selecione...] Auxiliar de Estacionamento Auxiliar de Estacionamento + Auxiliar…" at bounding box center [963, 186] width 932 height 25
select select "22"
click at [497, 174] on select "[Selecione...] Auxiliar de Estacionamento Auxiliar de Estacionamento + Auxiliar…" at bounding box center [963, 186] width 932 height 25
click at [508, 331] on img at bounding box center [515, 331] width 34 height 29
click at [0, 0] on input "iWof Black" at bounding box center [0, 0] width 0 height 0
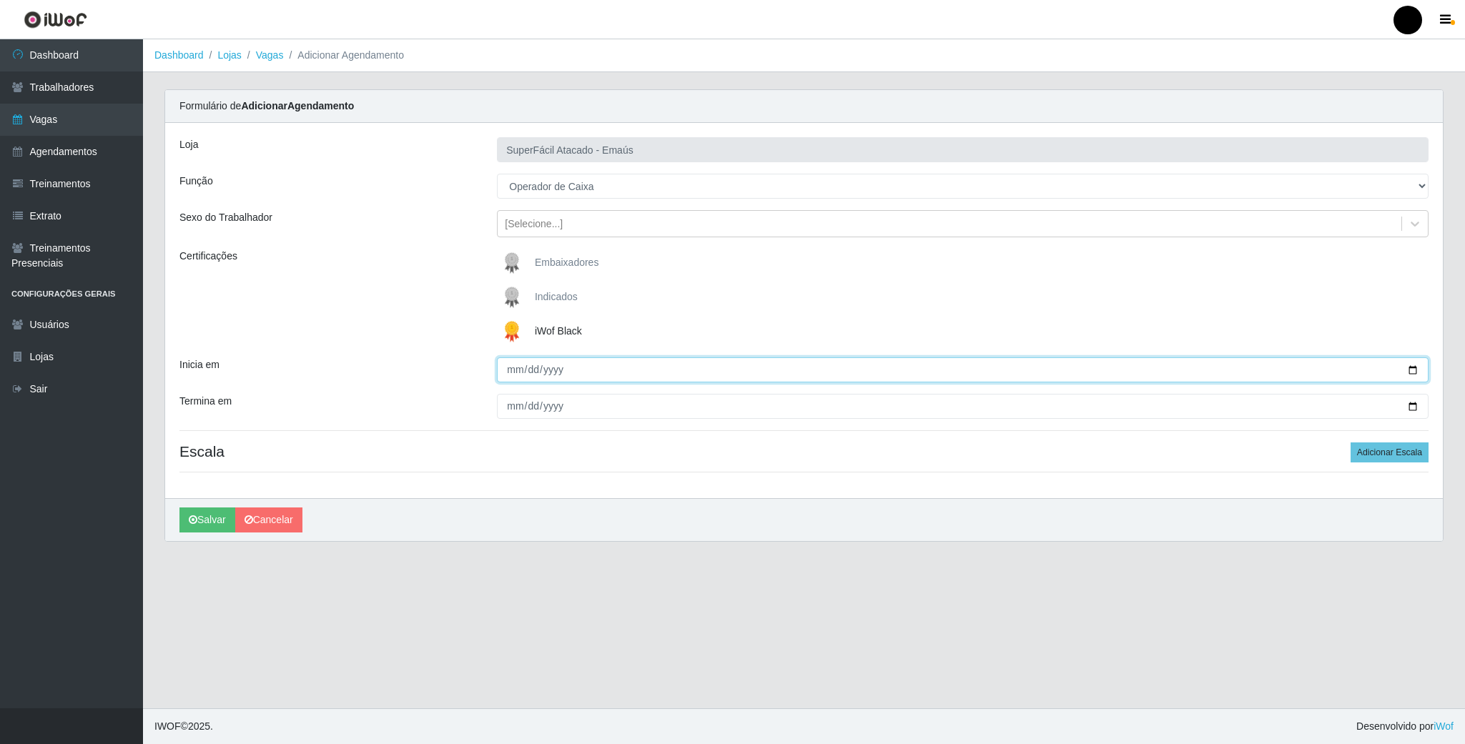
click at [1409, 371] on input "Inicia em" at bounding box center [963, 369] width 932 height 25
type input "2025-08-15"
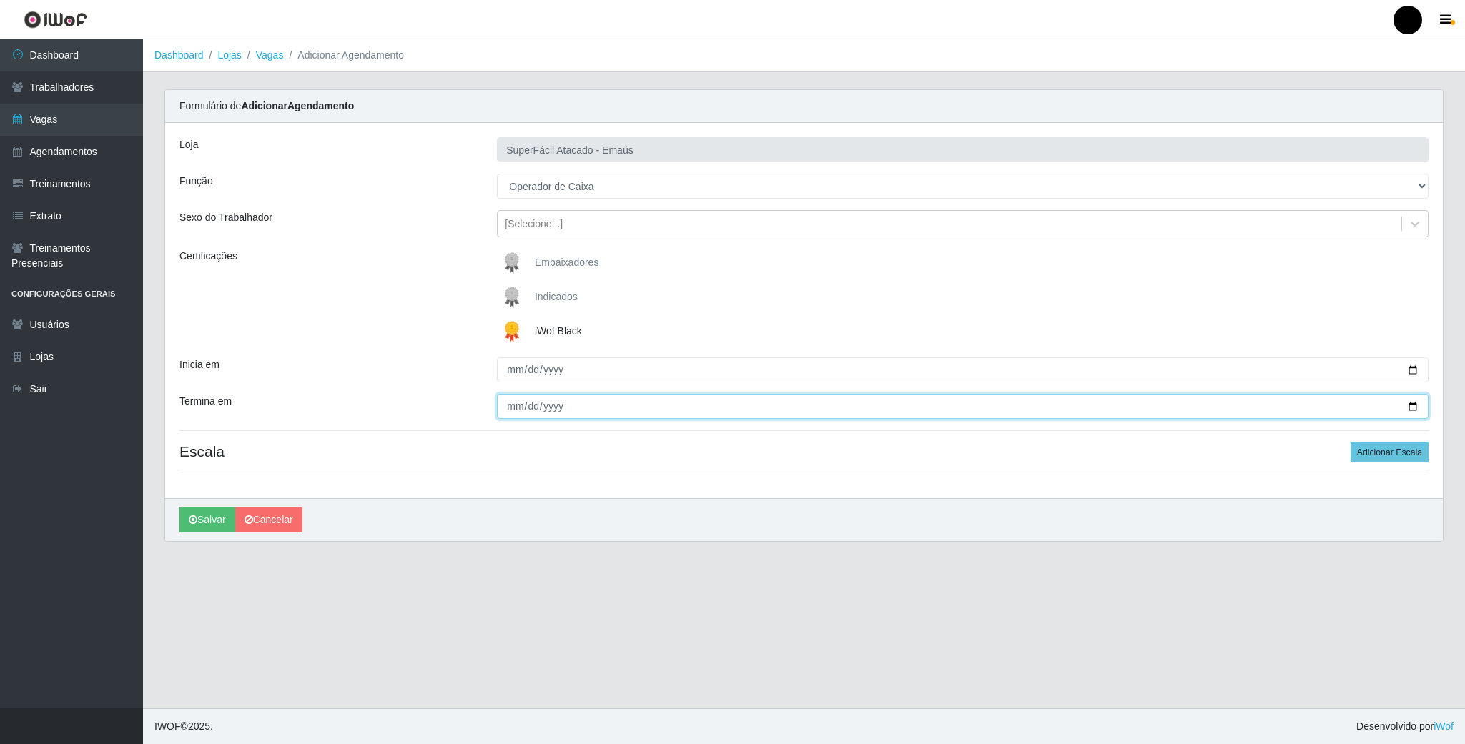
click at [1414, 410] on input "Termina em" at bounding box center [963, 406] width 932 height 25
type input "2025-08-15"
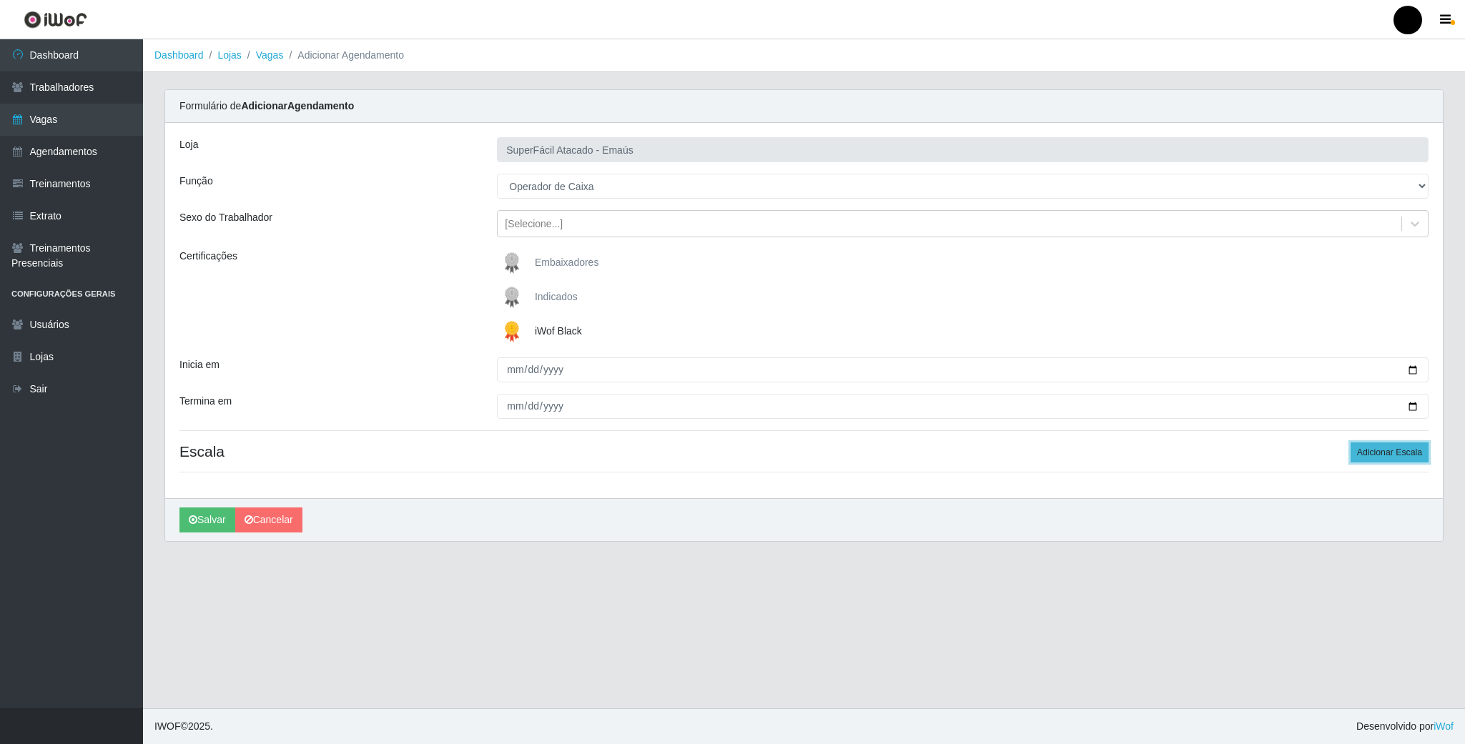
click at [1411, 462] on button "Adicionar Escala" at bounding box center [1390, 453] width 78 height 20
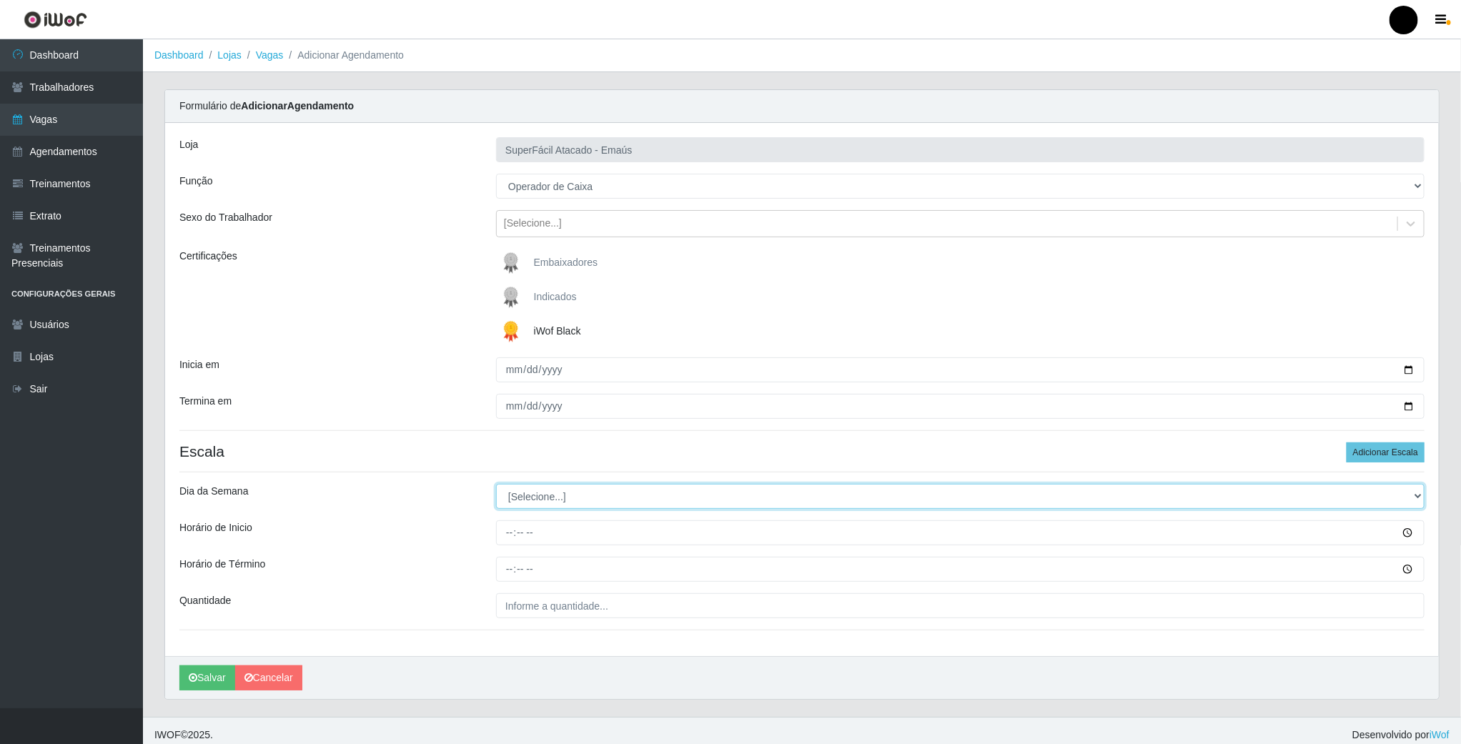
click at [679, 505] on select "[Selecione...] Segunda Terça Quarta Quinta Sexta Sábado Domingo" at bounding box center [960, 496] width 929 height 25
select select "5"
click at [496, 486] on select "[Selecione...] Segunda Terça Quarta Quinta Sexta Sábado Domingo" at bounding box center [960, 496] width 929 height 25
click at [507, 538] on input "Horário de Inicio" at bounding box center [960, 533] width 929 height 25
type input "08:00"
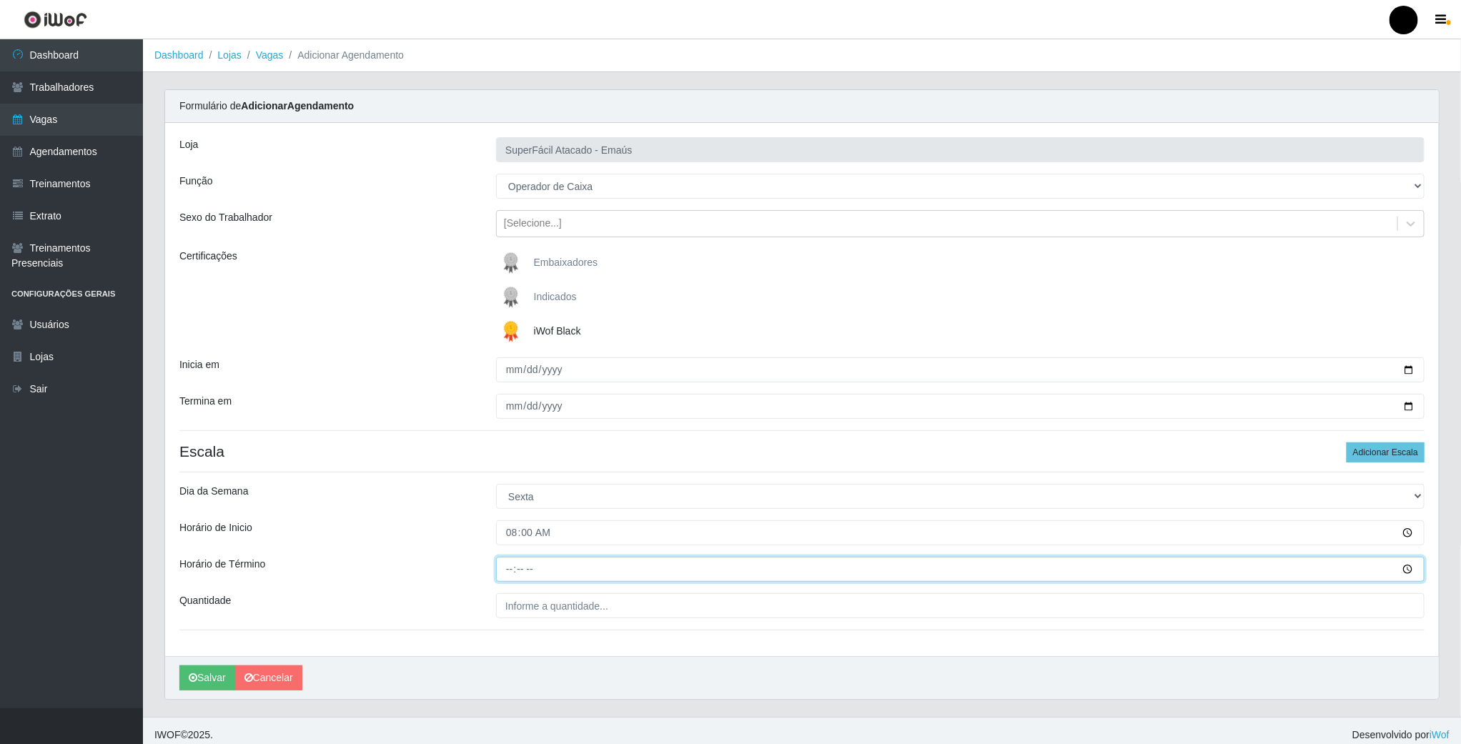
click at [517, 578] on input "Horário de Término" at bounding box center [960, 569] width 929 height 25
type input "14:00"
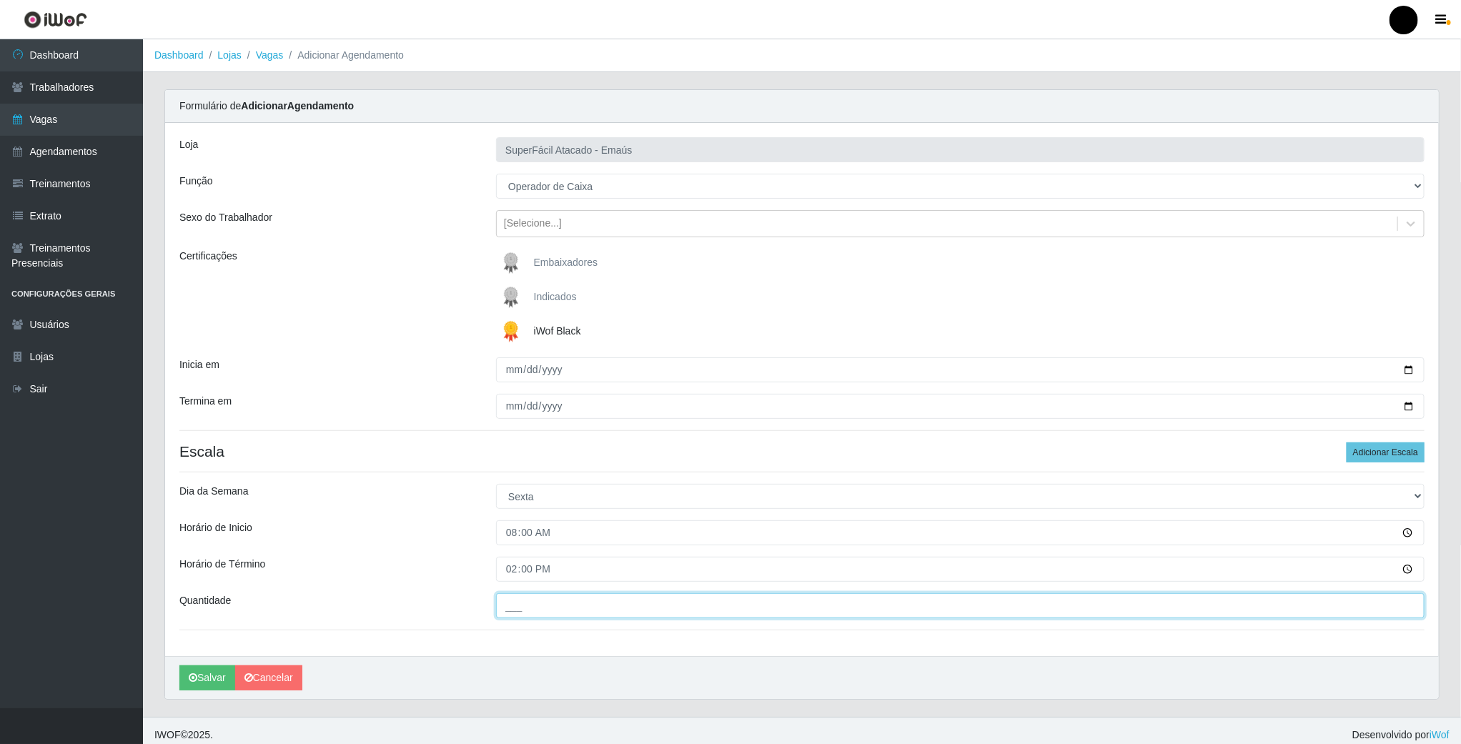
click at [533, 611] on input "___" at bounding box center [960, 605] width 929 height 25
type input "01_"
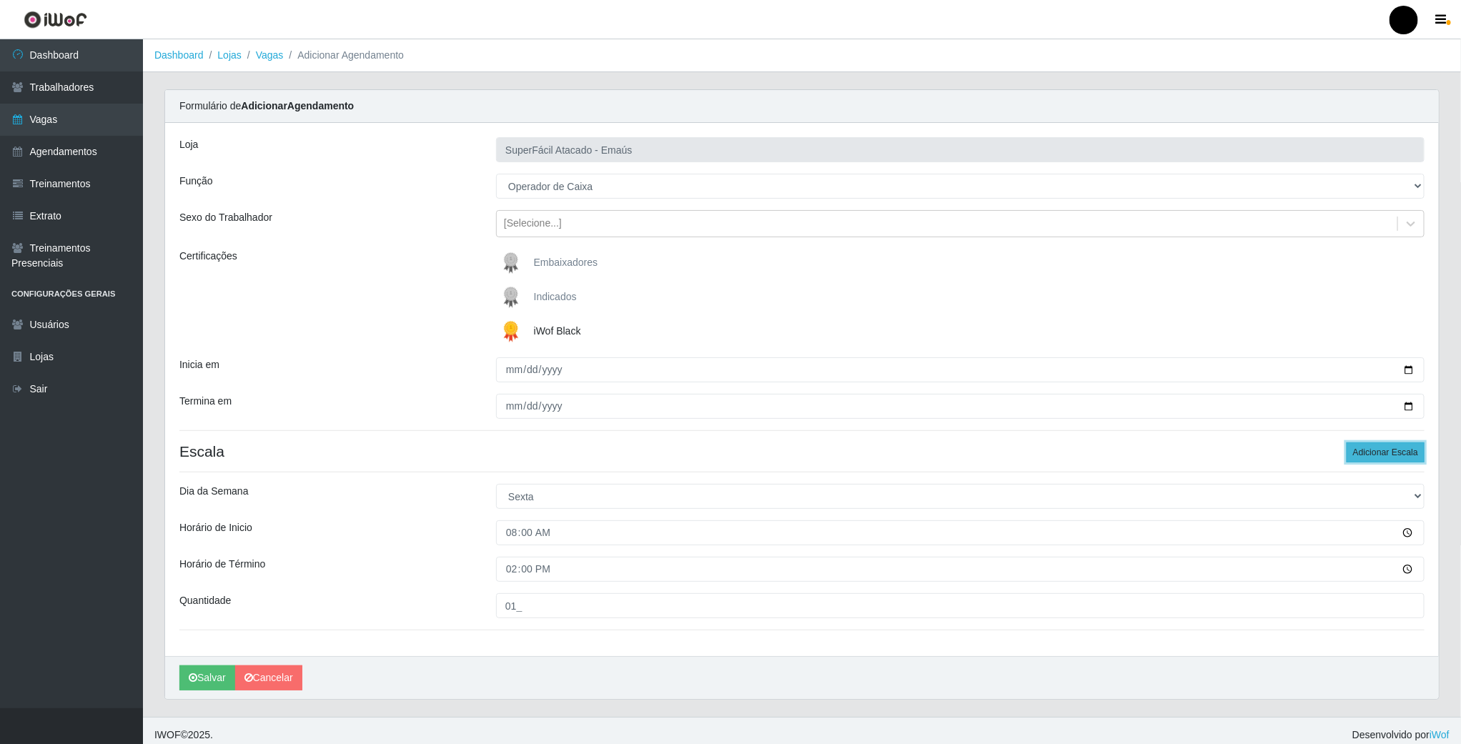
click at [1381, 457] on button "Adicionar Escala" at bounding box center [1386, 453] width 78 height 20
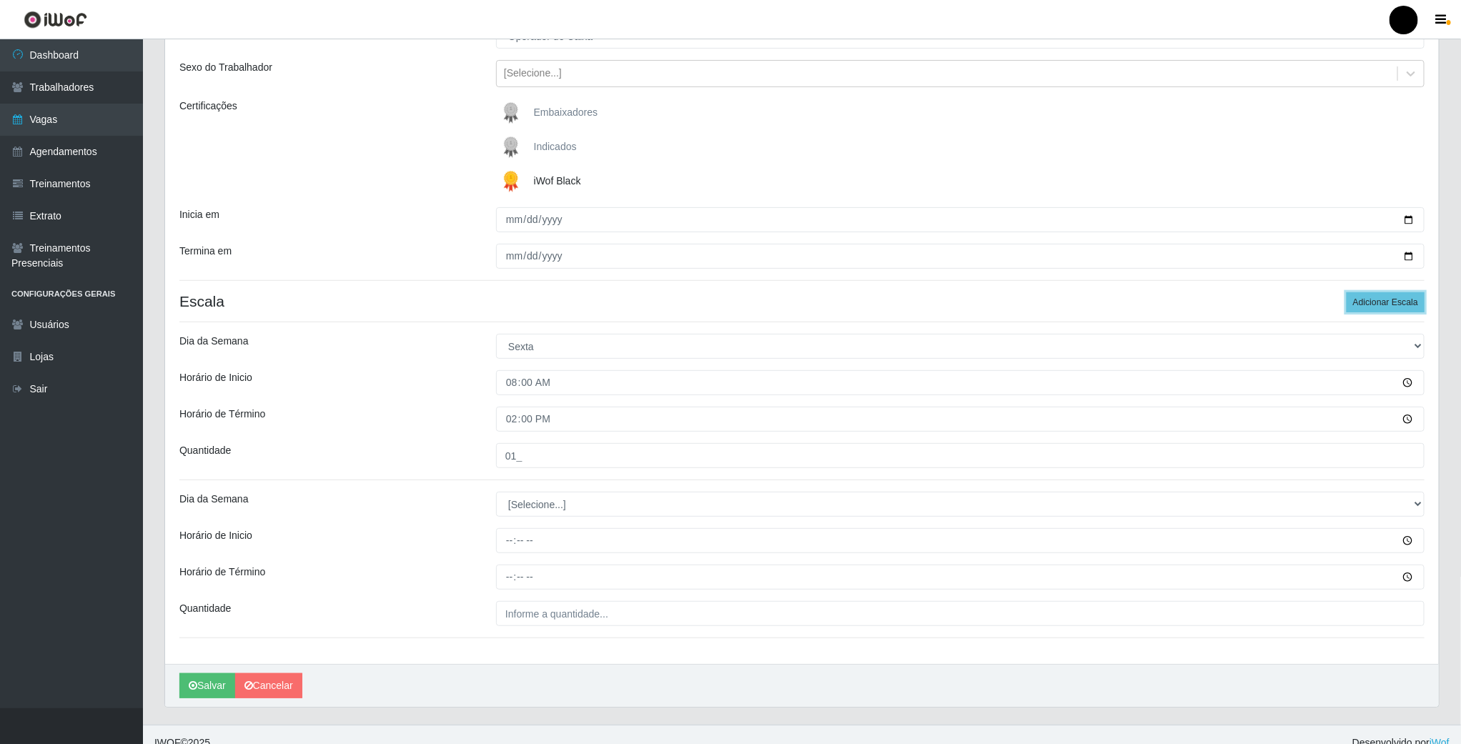
scroll to position [170, 0]
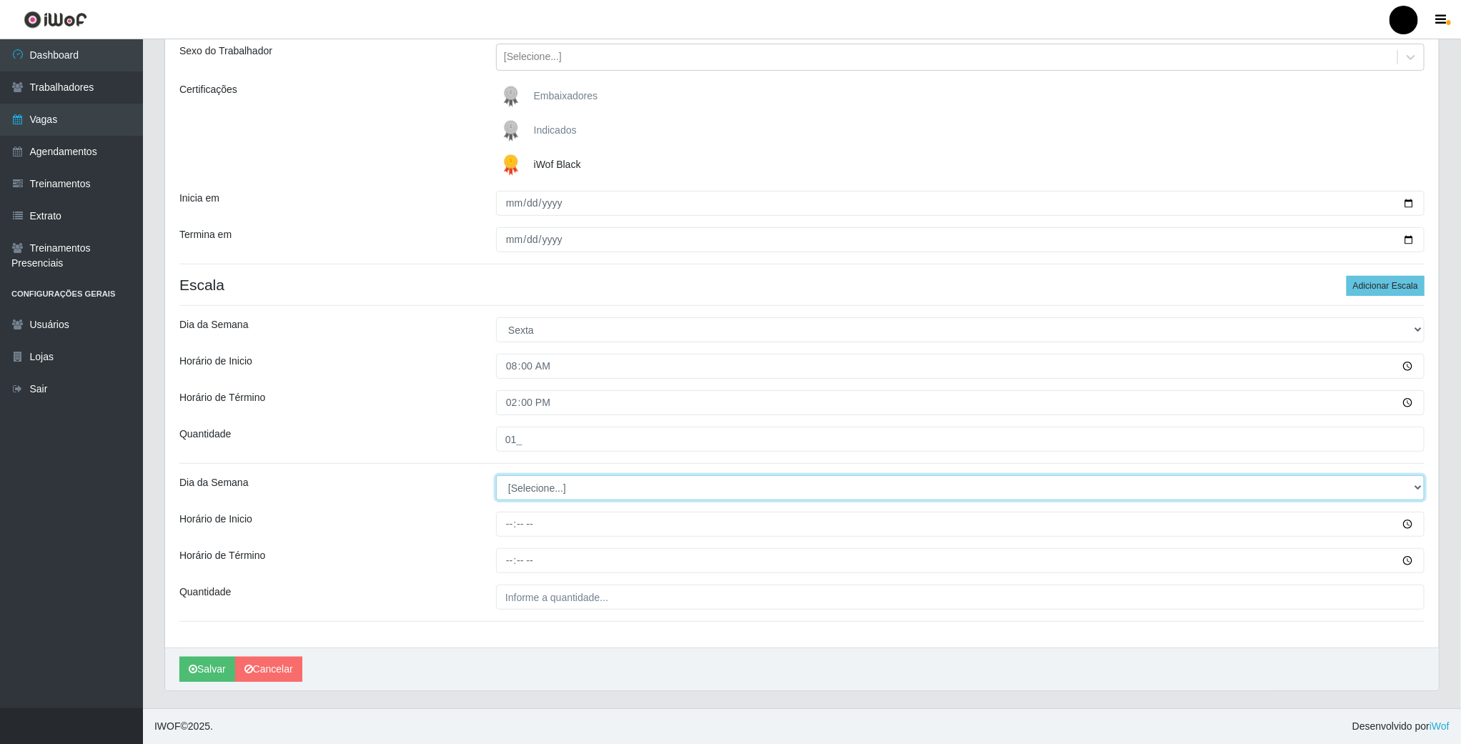
click at [516, 490] on select "[Selecione...] Segunda Terça Quarta Quinta Sexta Sábado Domingo" at bounding box center [960, 487] width 929 height 25
select select "5"
click at [496, 475] on select "[Selecione...] Segunda Terça Quarta Quinta Sexta Sábado Domingo" at bounding box center [960, 487] width 929 height 25
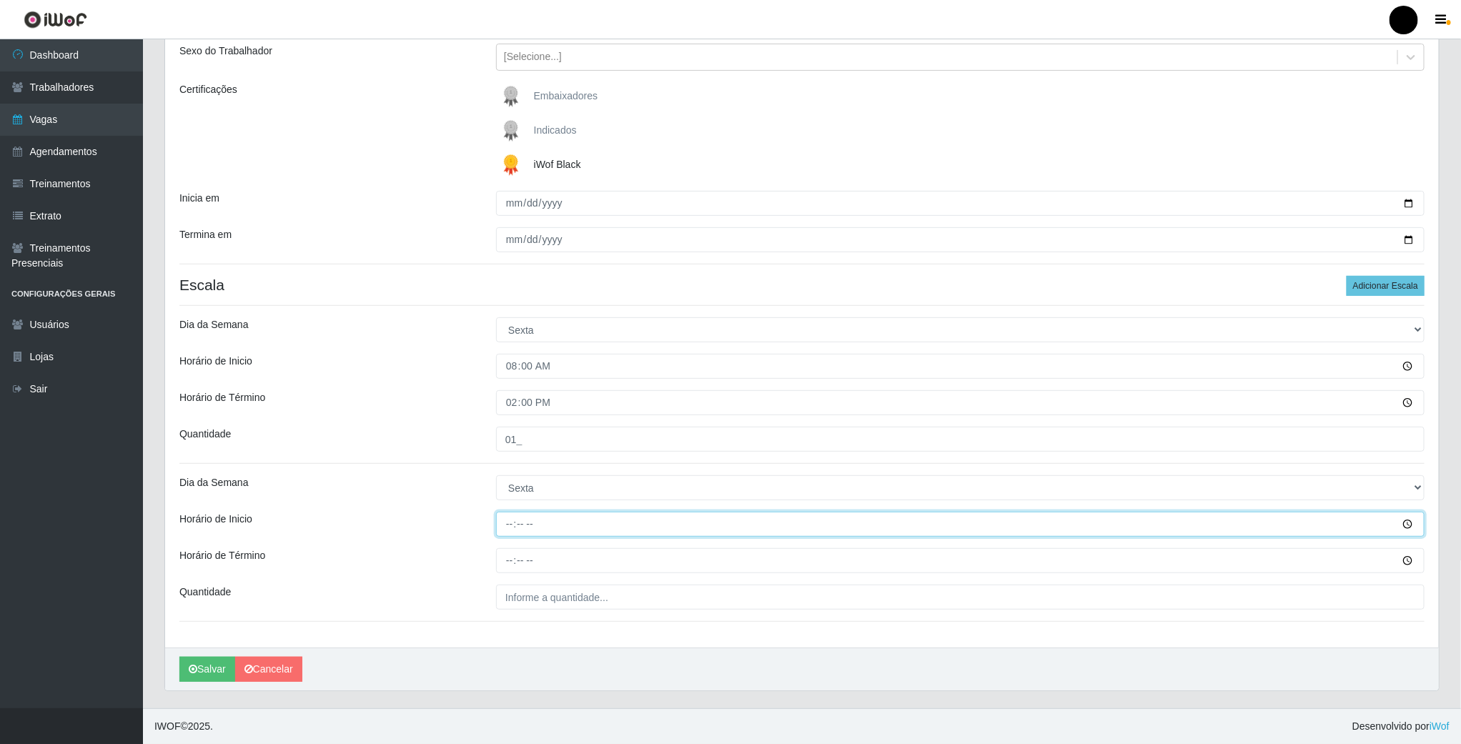
click at [513, 530] on input "Horário de Inicio" at bounding box center [960, 524] width 929 height 25
type input "09:00"
click at [509, 558] on input "Horário de Término" at bounding box center [960, 560] width 929 height 25
type input "15:00"
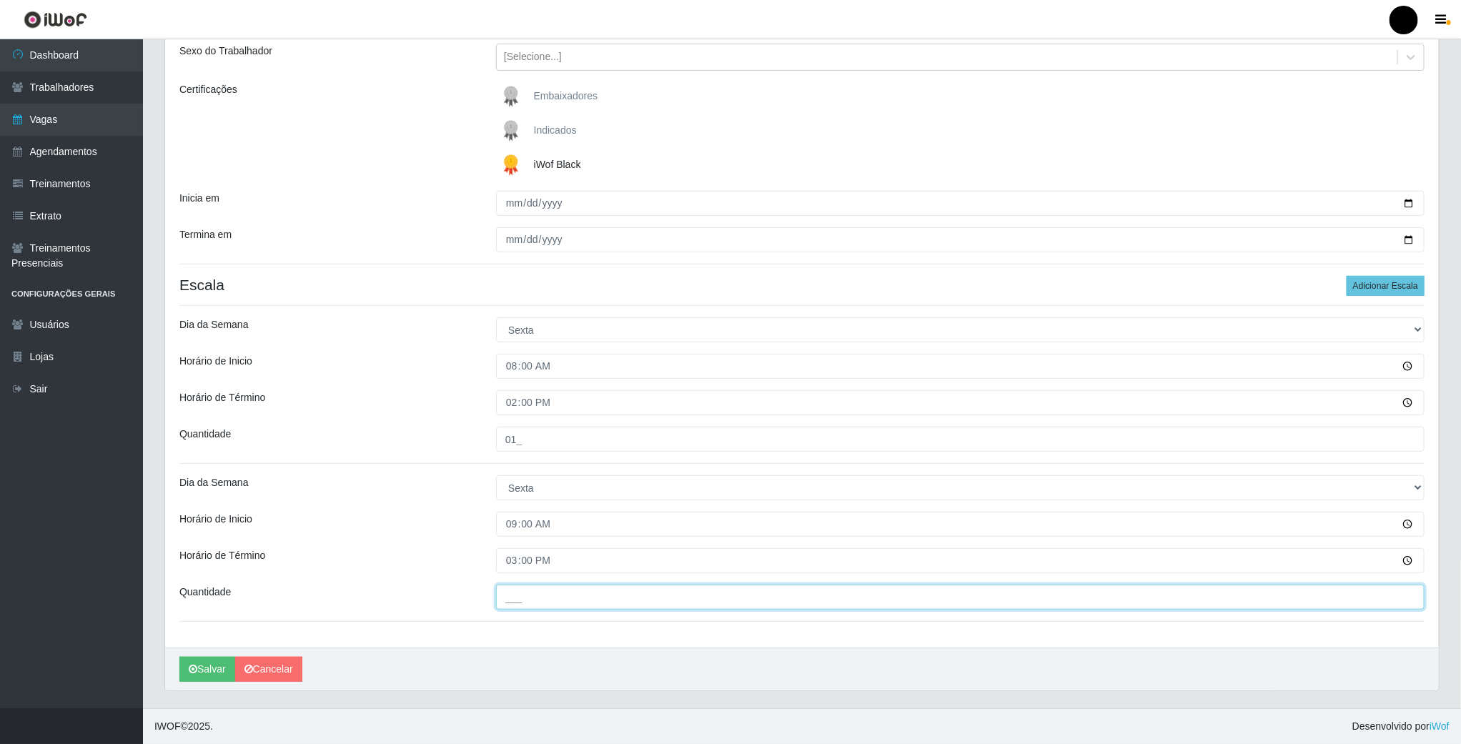
click at [517, 595] on input "___" at bounding box center [960, 597] width 929 height 25
type input "1__"
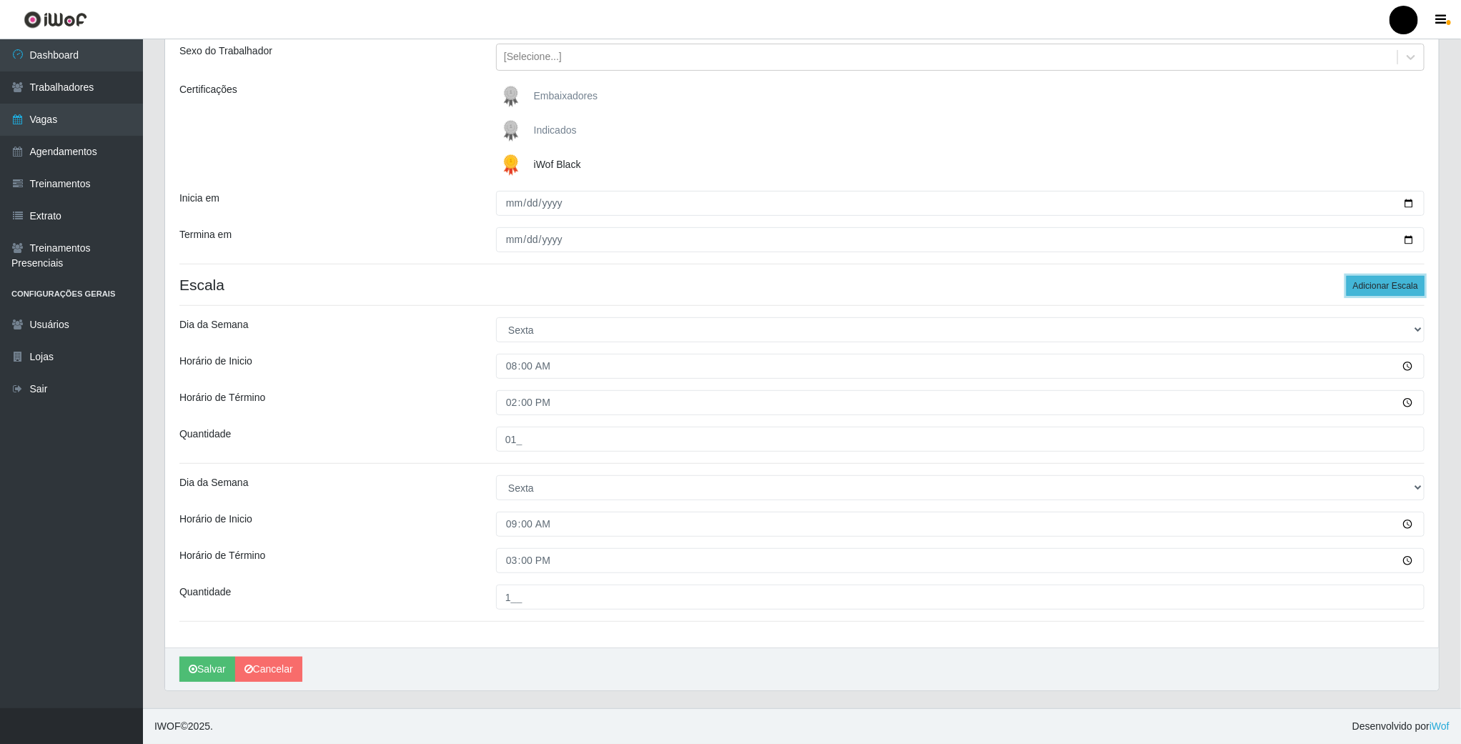
click at [1386, 280] on button "Adicionar Escala" at bounding box center [1386, 286] width 78 height 20
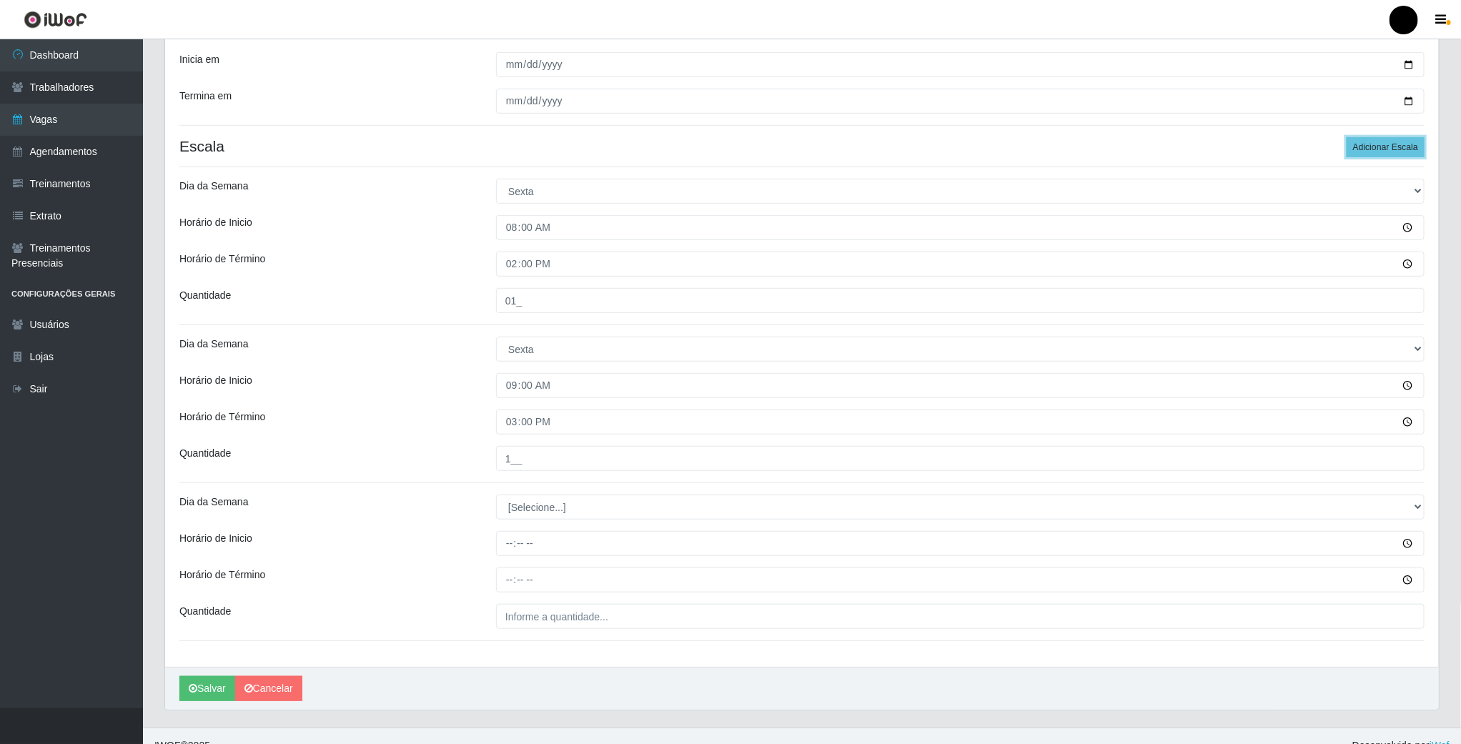
scroll to position [329, 0]
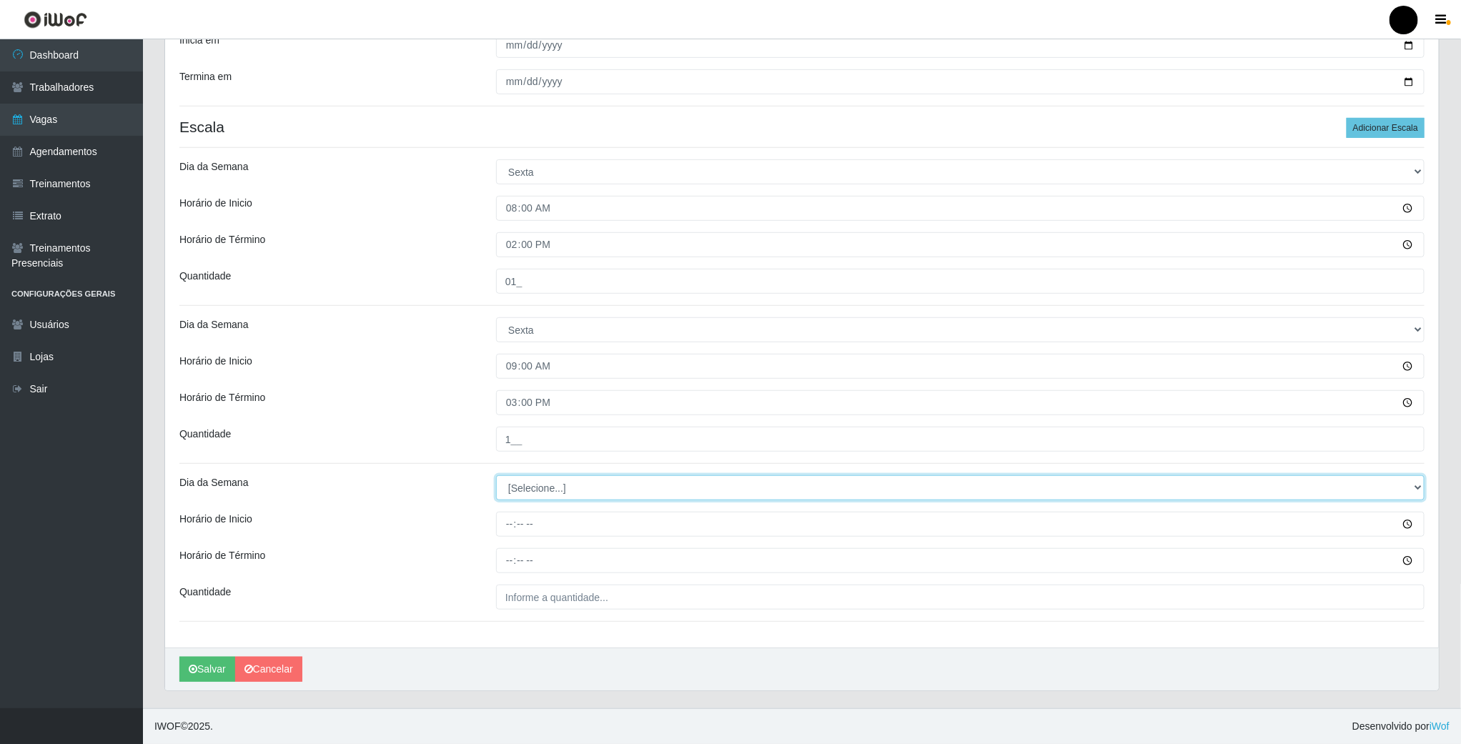
drag, startPoint x: 526, startPoint y: 487, endPoint x: 533, endPoint y: 495, distance: 10.7
click at [526, 487] on select "[Selecione...] Segunda Terça Quarta Quinta Sexta Sábado Domingo" at bounding box center [960, 487] width 929 height 25
select select "5"
click at [496, 475] on select "[Selecione...] Segunda Terça Quarta Quinta Sexta Sábado Domingo" at bounding box center [960, 487] width 929 height 25
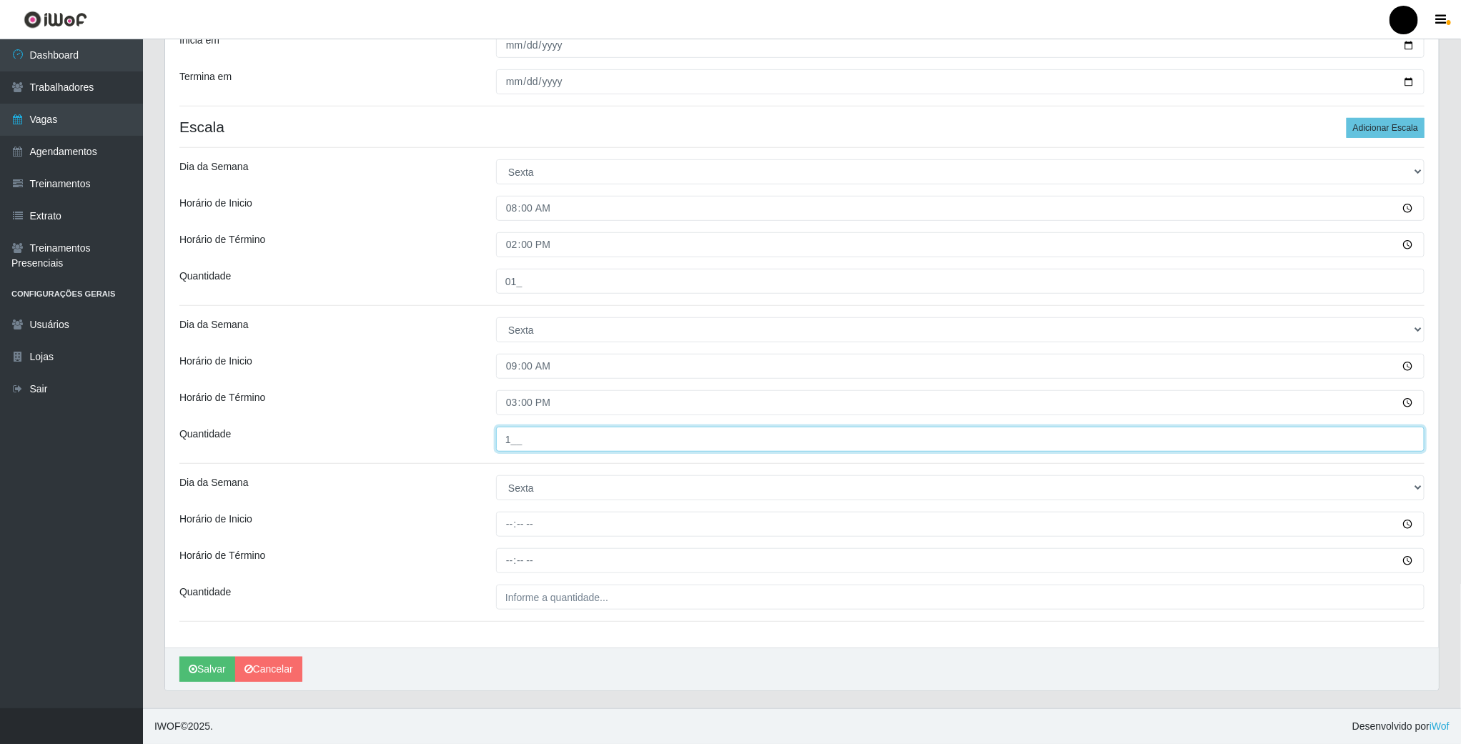
click at [532, 444] on input "1__" at bounding box center [960, 439] width 929 height 25
click at [515, 440] on input "___" at bounding box center [960, 439] width 929 height 25
type input "02_"
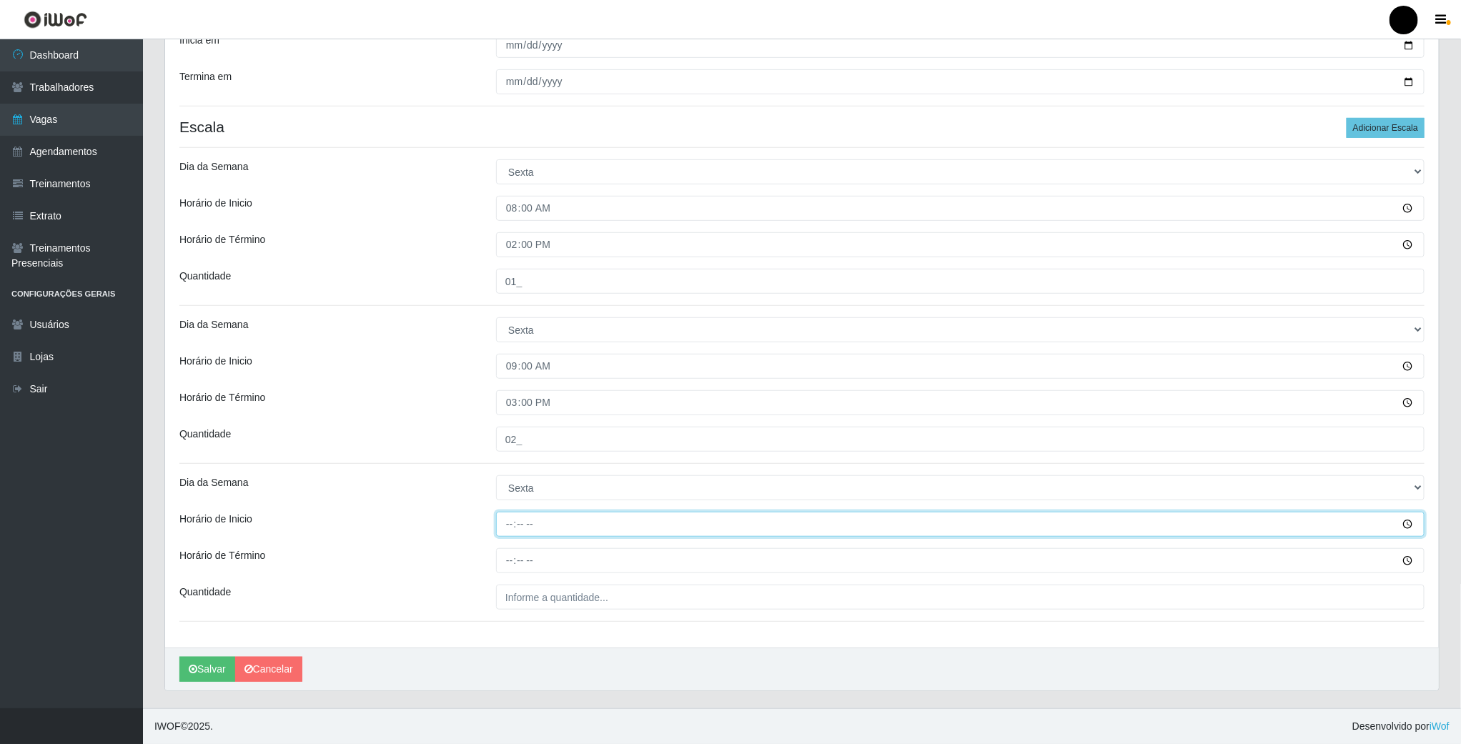
click at [511, 520] on input "Horário de Inicio" at bounding box center [960, 524] width 929 height 25
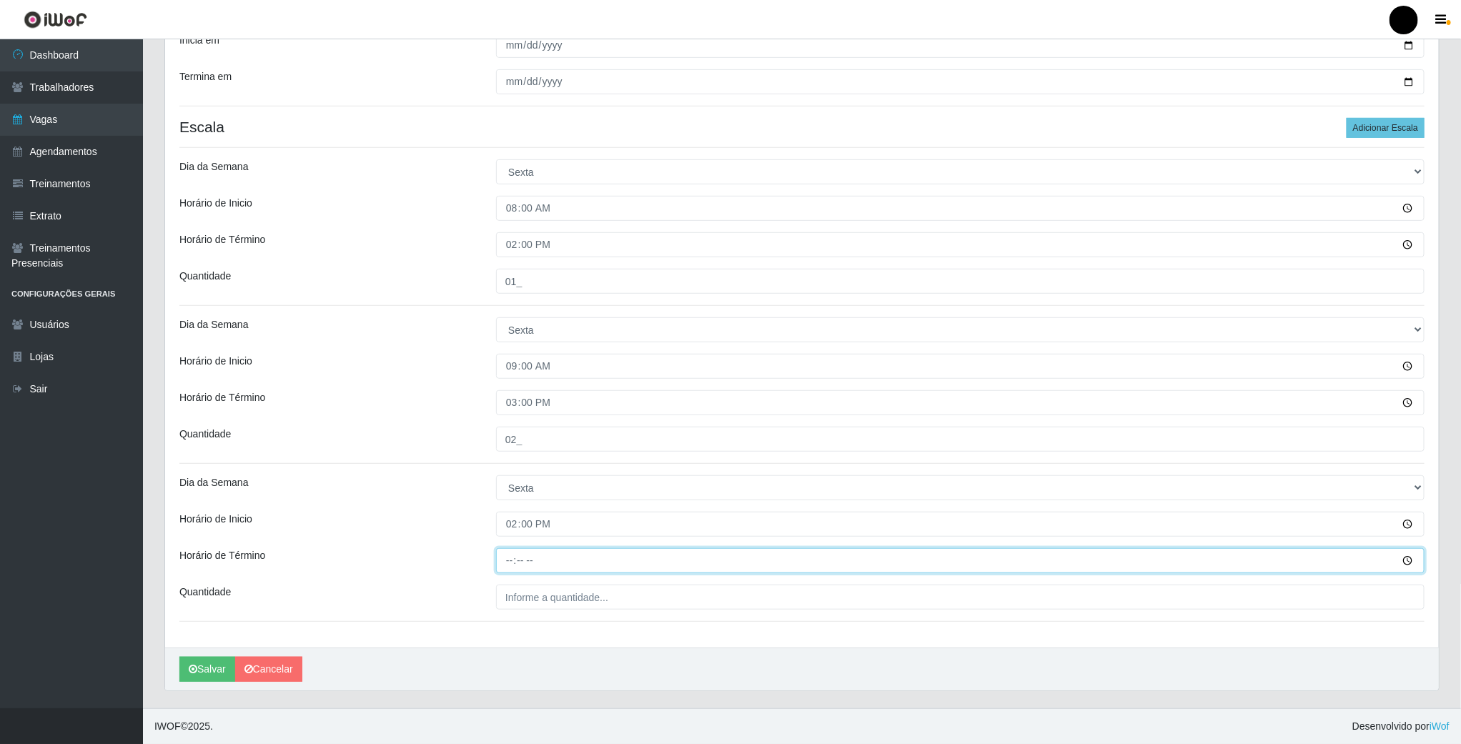
click at [511, 563] on input "Horário de Término" at bounding box center [960, 560] width 929 height 25
click at [517, 522] on input "14:00" at bounding box center [960, 524] width 929 height 25
type input "16:00"
click at [513, 550] on input "Horário de Término" at bounding box center [960, 560] width 929 height 25
type input "22:00"
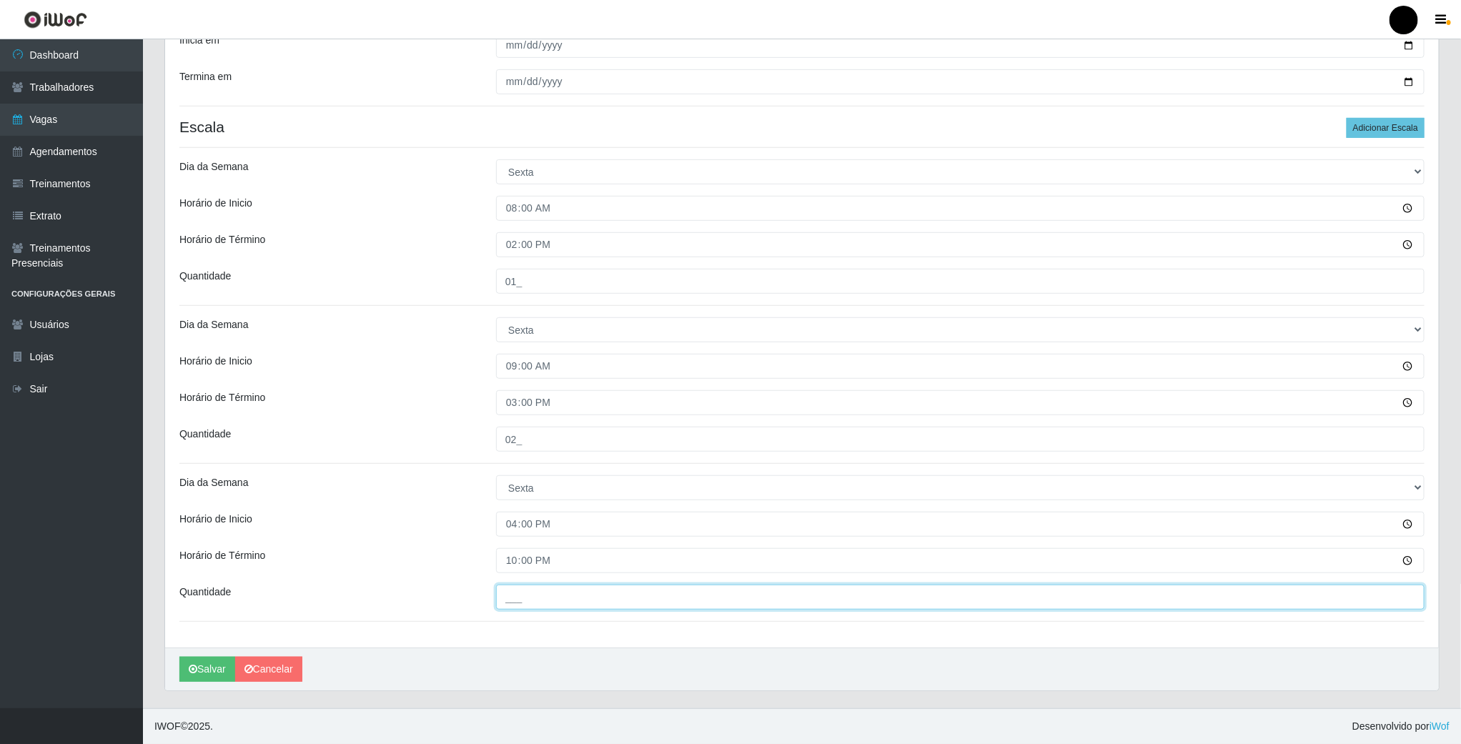
click at [520, 601] on input "___" at bounding box center [960, 597] width 929 height 25
type input "04_"
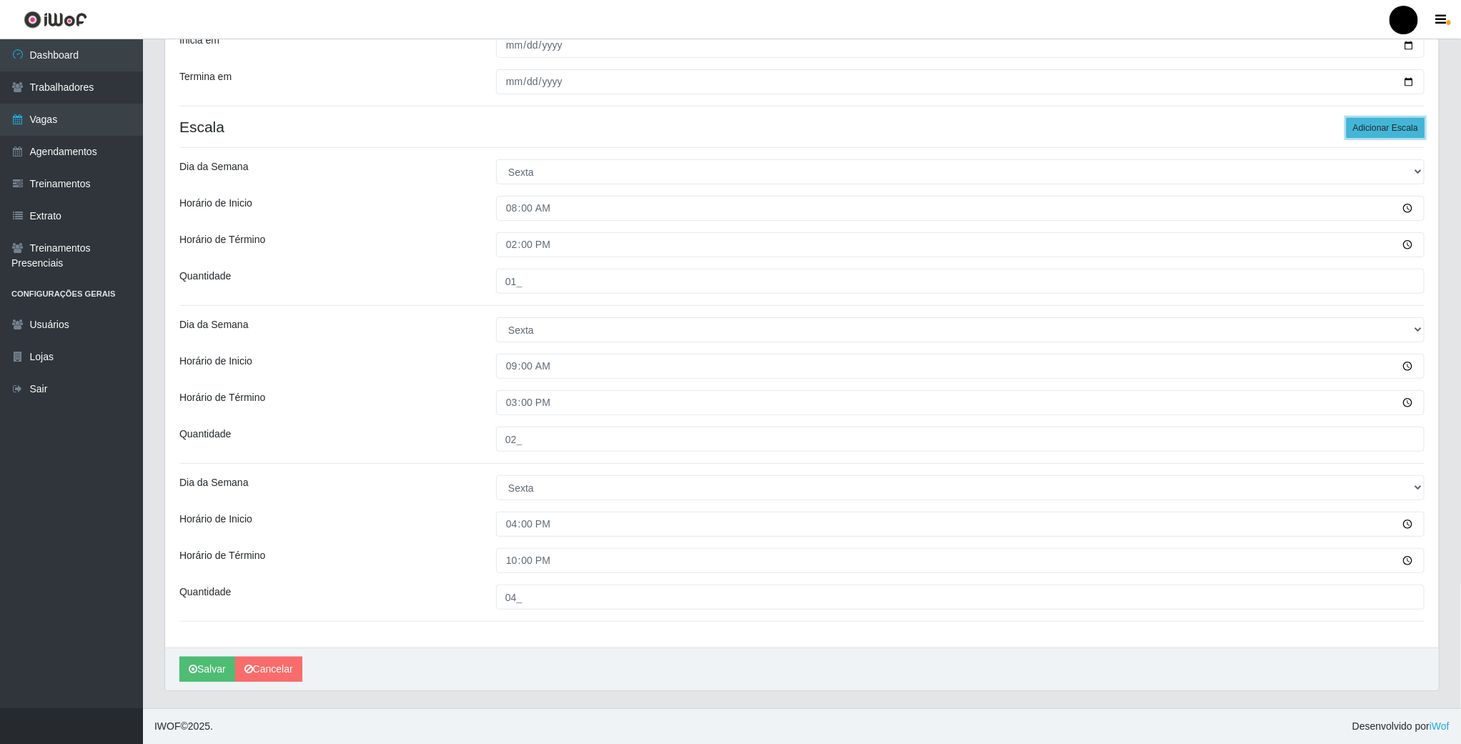
click at [1384, 125] on button "Adicionar Escala" at bounding box center [1386, 128] width 78 height 20
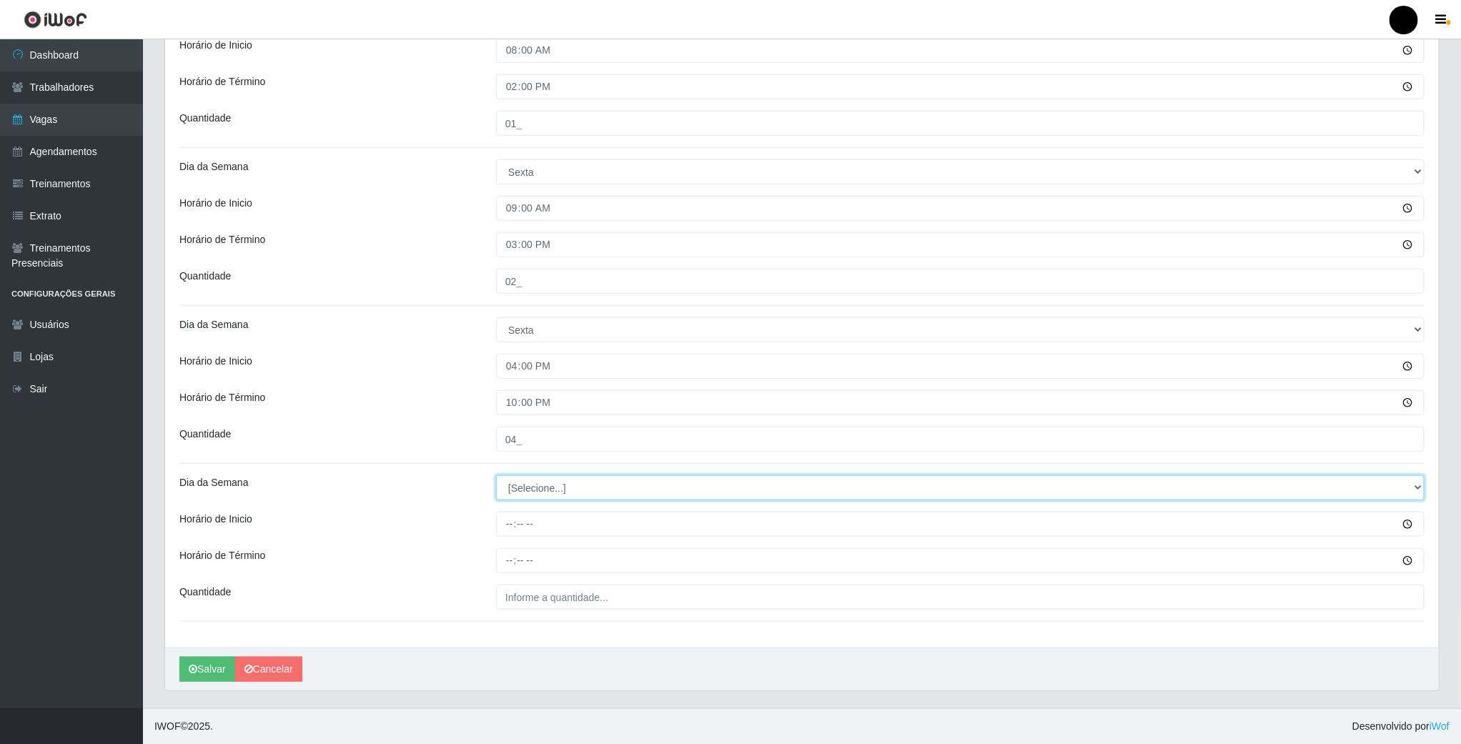
click at [543, 483] on select "[Selecione...] Segunda Terça Quarta Quinta Sexta Sábado Domingo" at bounding box center [960, 487] width 929 height 25
select select "5"
click at [496, 475] on select "[Selecione...] Segunda Terça Quarta Quinta Sexta Sábado Domingo" at bounding box center [960, 487] width 929 height 25
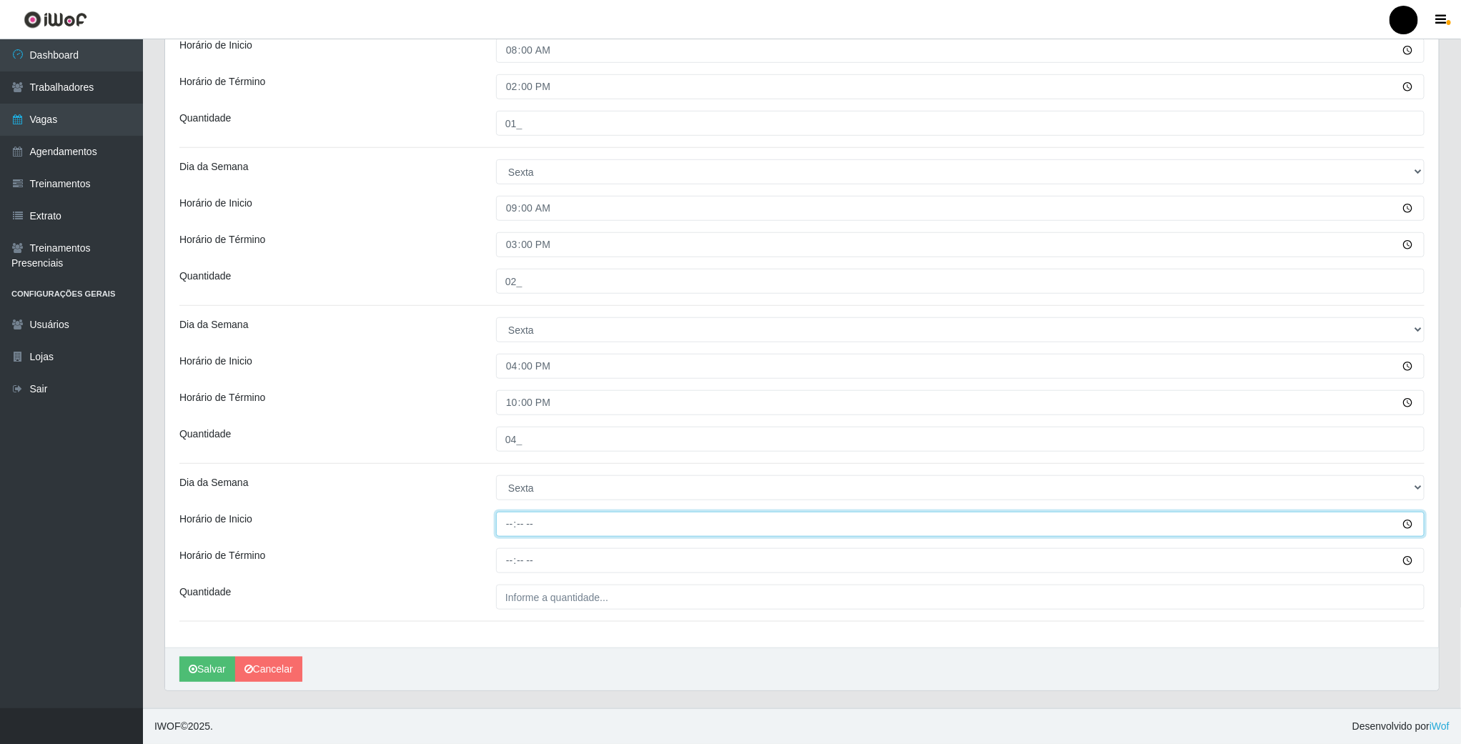
click at [511, 518] on input "Horário de Inicio" at bounding box center [960, 524] width 929 height 25
type input "16:30"
click at [513, 564] on input "Horário de Término" at bounding box center [960, 560] width 929 height 25
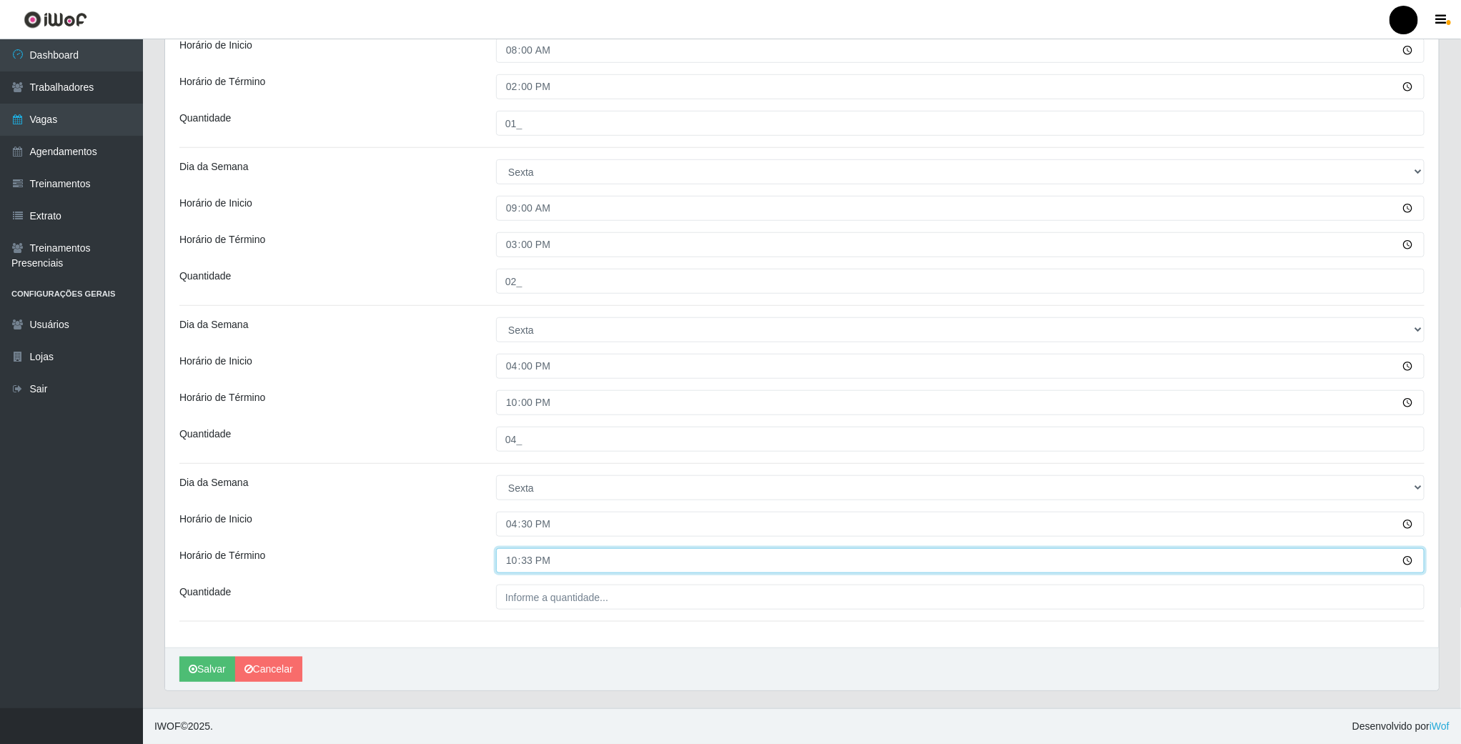
type input "22:30"
type input "___"
click at [546, 598] on input "___" at bounding box center [960, 597] width 929 height 25
click at [513, 436] on input "04_" at bounding box center [960, 439] width 929 height 25
type input "05_"
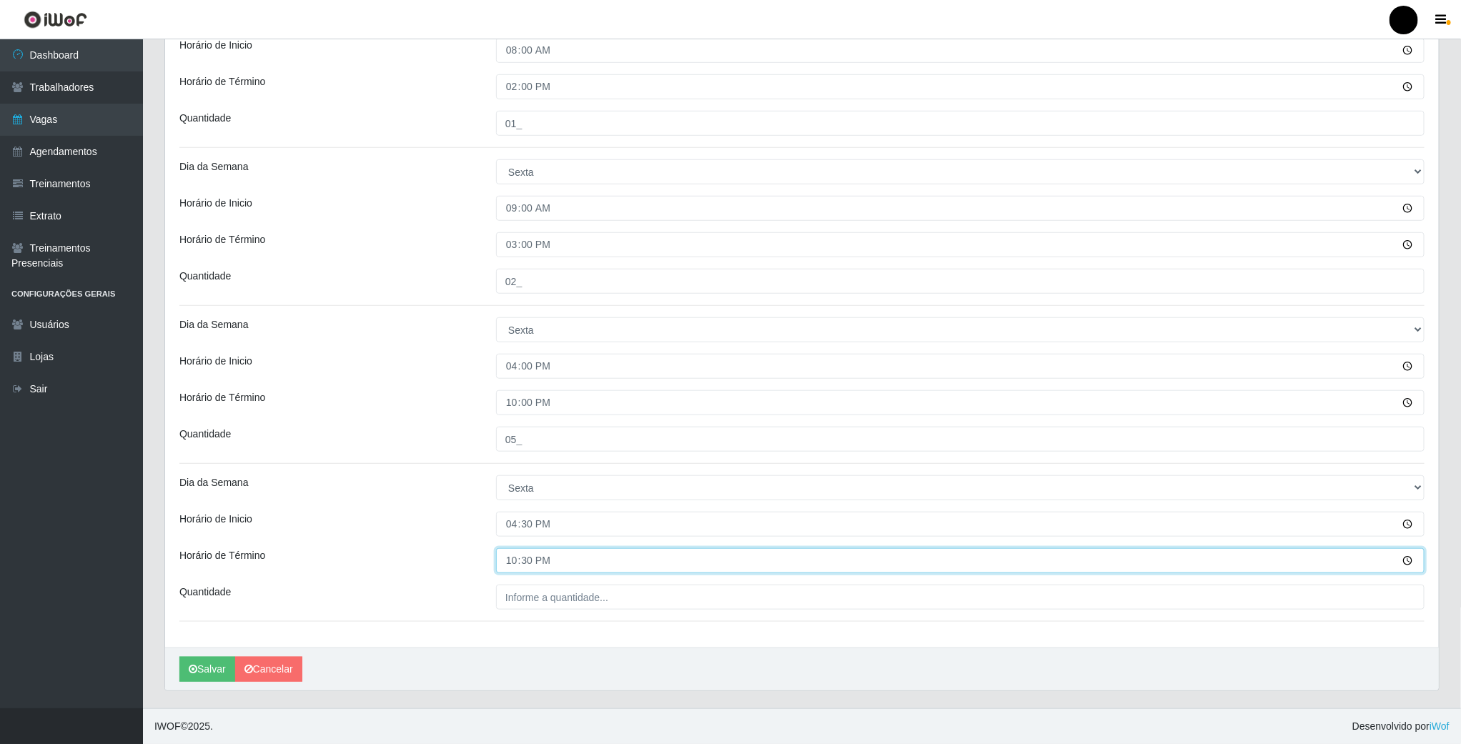
click at [558, 560] on input "22:30" at bounding box center [960, 560] width 929 height 25
click at [531, 561] on input "Horário de Término" at bounding box center [960, 560] width 929 height 25
click at [523, 556] on input "Horário de Término" at bounding box center [960, 560] width 929 height 25
click at [511, 548] on input "Horário de Término" at bounding box center [960, 560] width 929 height 25
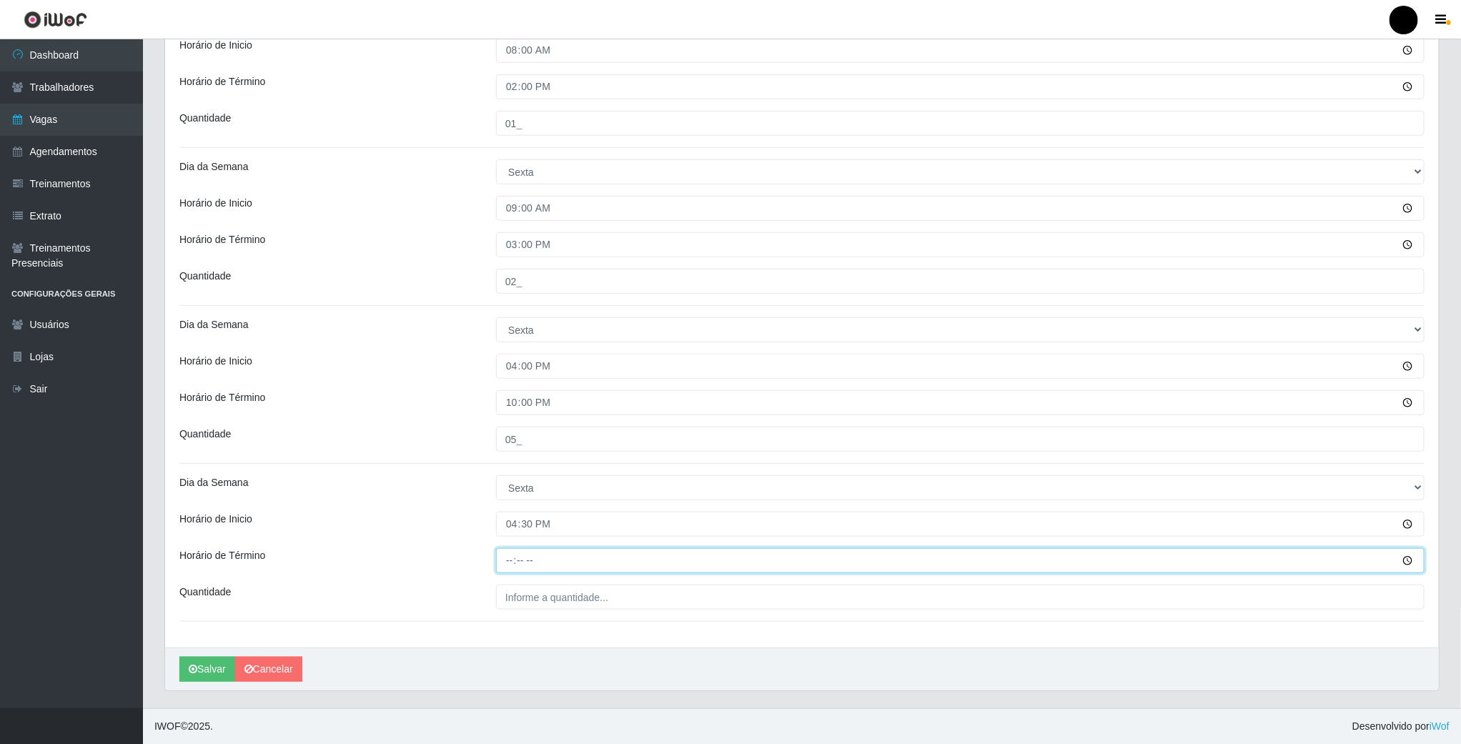
click at [513, 562] on input "Horário de Término" at bounding box center [960, 560] width 929 height 25
type input "22:30"
click at [212, 665] on button "Salvar" at bounding box center [207, 669] width 56 height 25
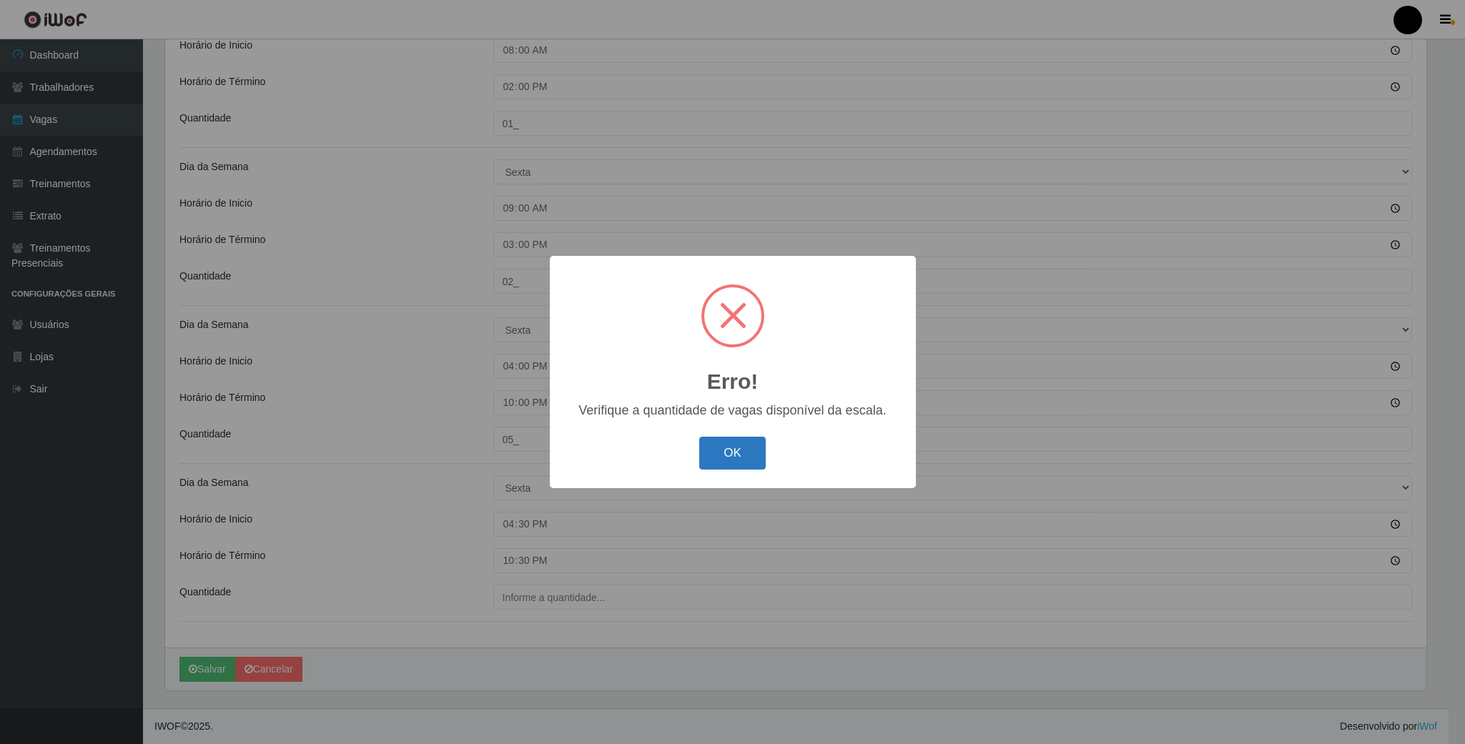
click at [725, 455] on button "OK" at bounding box center [732, 454] width 66 height 34
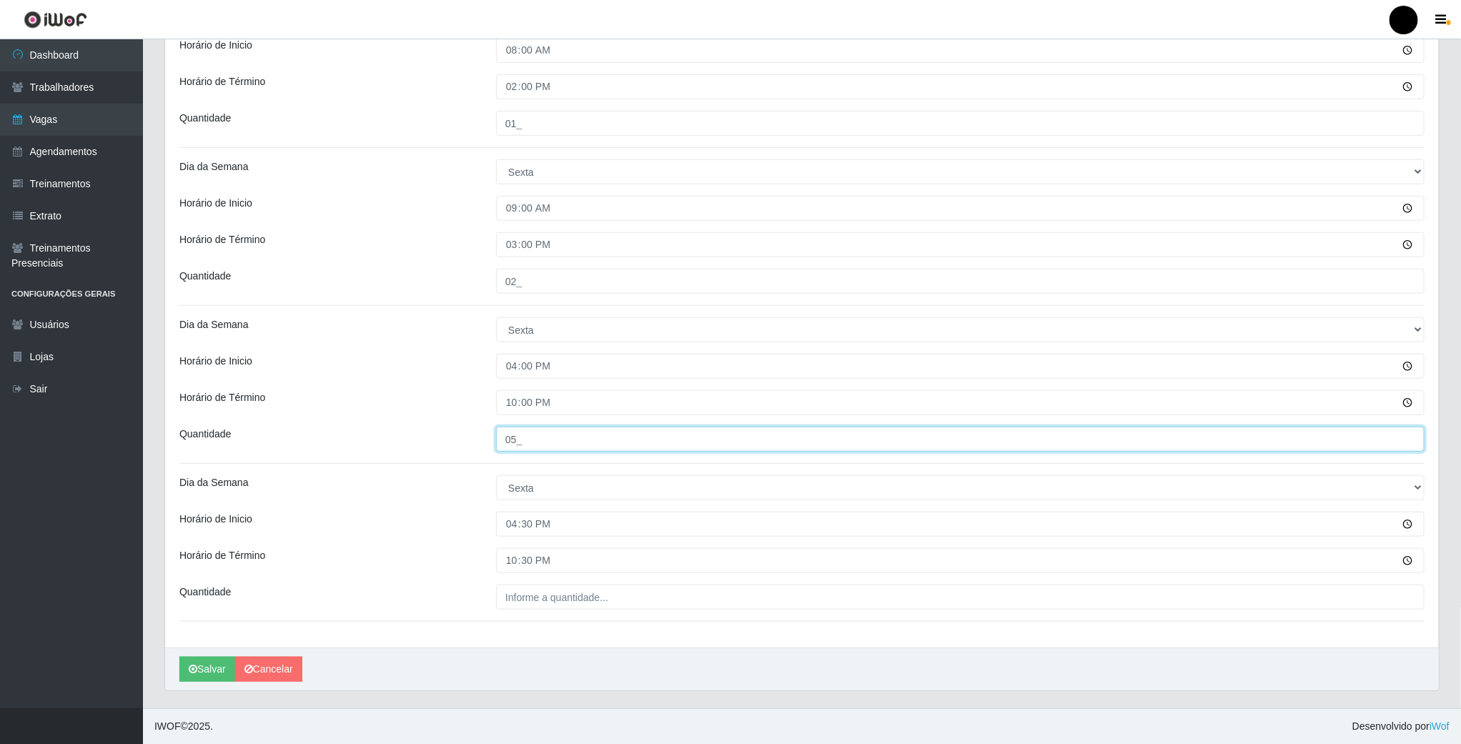
click at [520, 438] on input "05_" at bounding box center [960, 439] width 929 height 25
click at [299, 661] on link "Cancelar" at bounding box center [268, 669] width 67 height 25
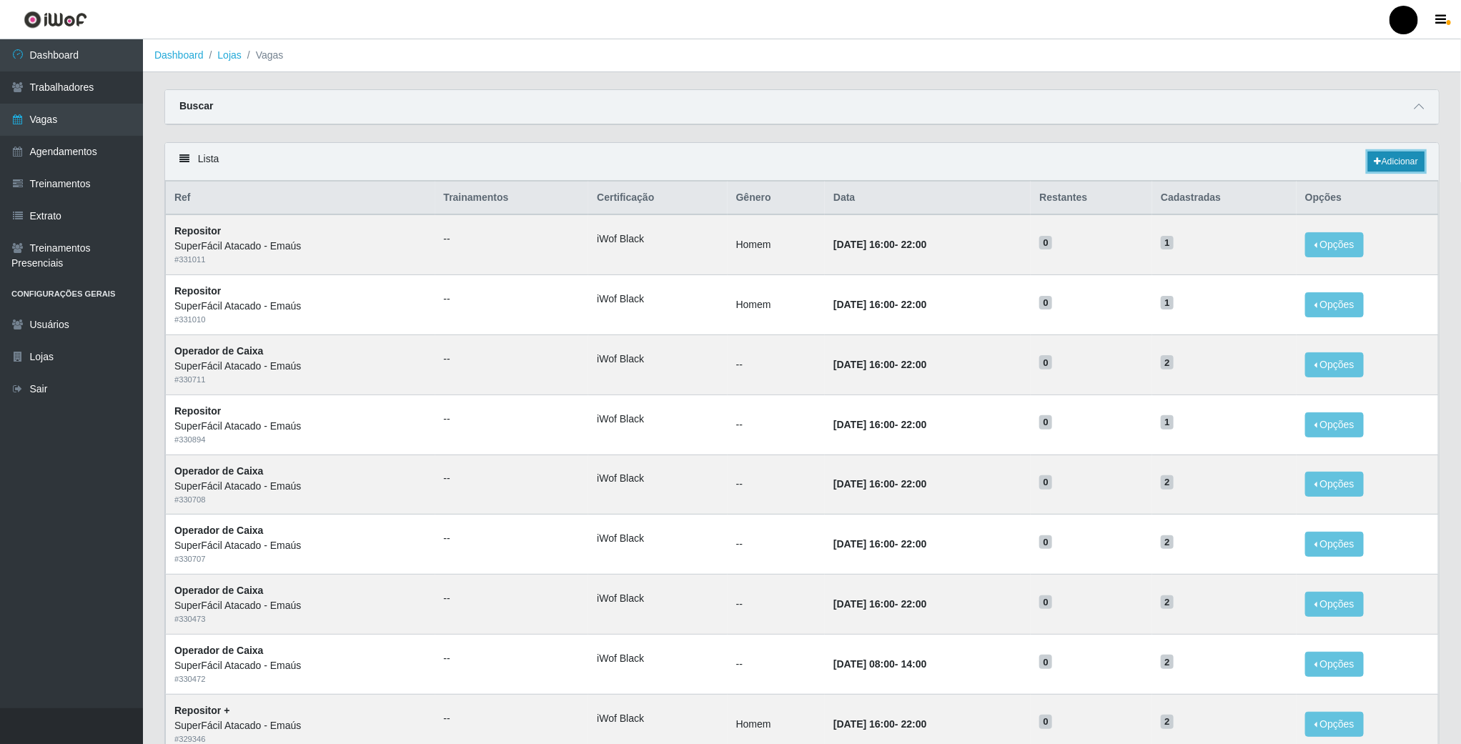
click at [1393, 165] on link "Adicionar" at bounding box center [1397, 162] width 56 height 20
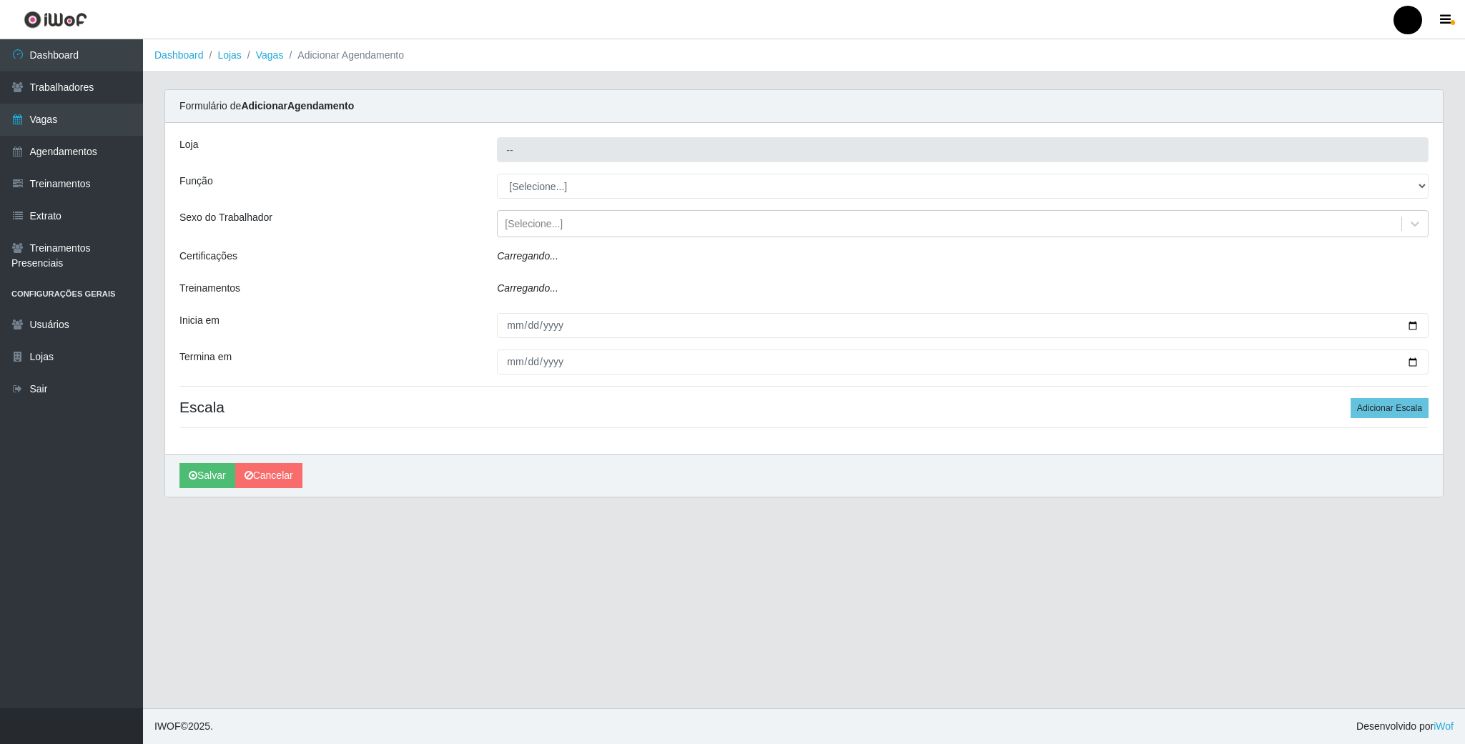
type input "SuperFácil Atacado - Emaús"
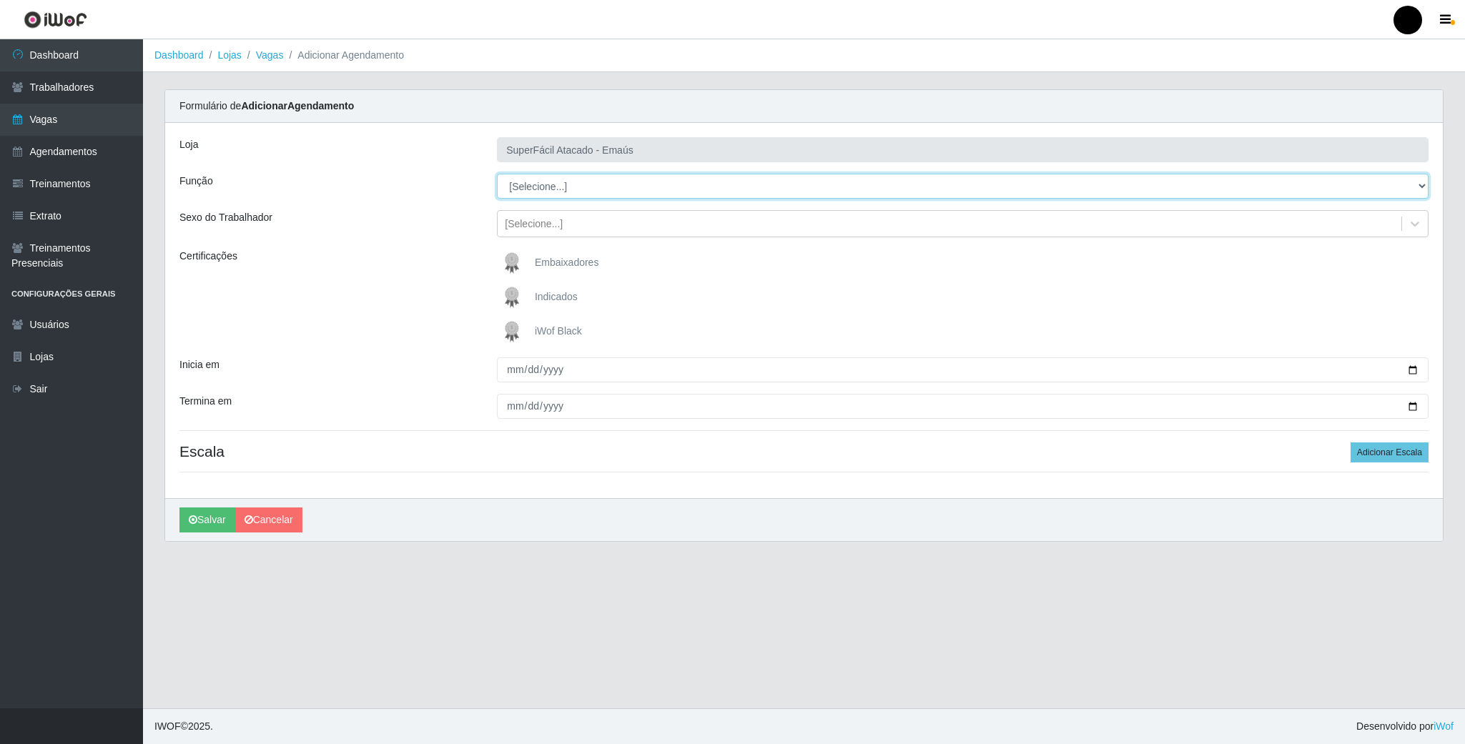
click at [1416, 191] on select "[Selecione...] Auxiliar de Estacionamento Auxiliar de Estacionamento + Auxiliar…" at bounding box center [963, 186] width 932 height 25
select select "22"
click at [497, 174] on select "[Selecione...] Auxiliar de Estacionamento Auxiliar de Estacionamento + Auxiliar…" at bounding box center [963, 186] width 932 height 25
click at [513, 340] on img at bounding box center [515, 331] width 34 height 29
click at [0, 0] on input "iWof Black" at bounding box center [0, 0] width 0 height 0
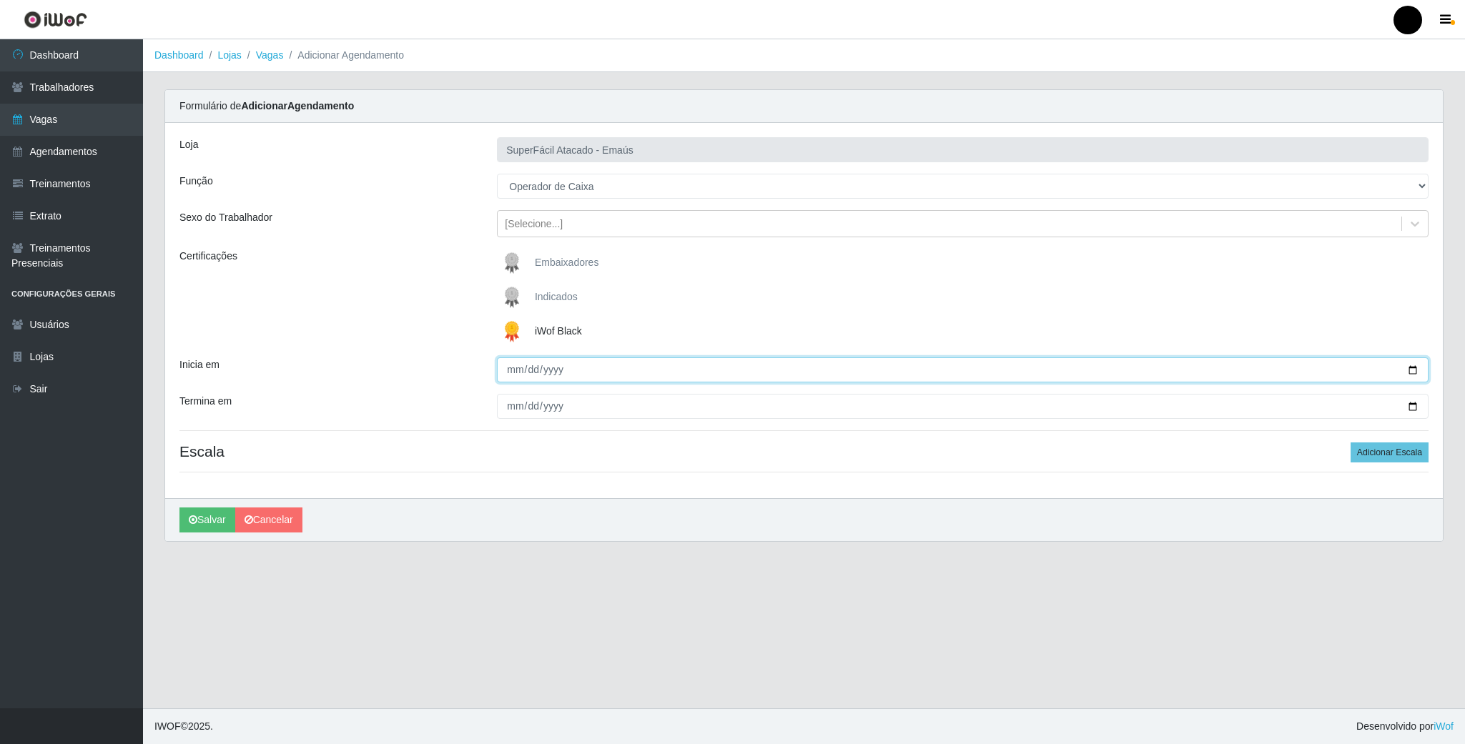
click at [1414, 368] on input "Inicia em" at bounding box center [963, 369] width 932 height 25
type input "2025-08-15"
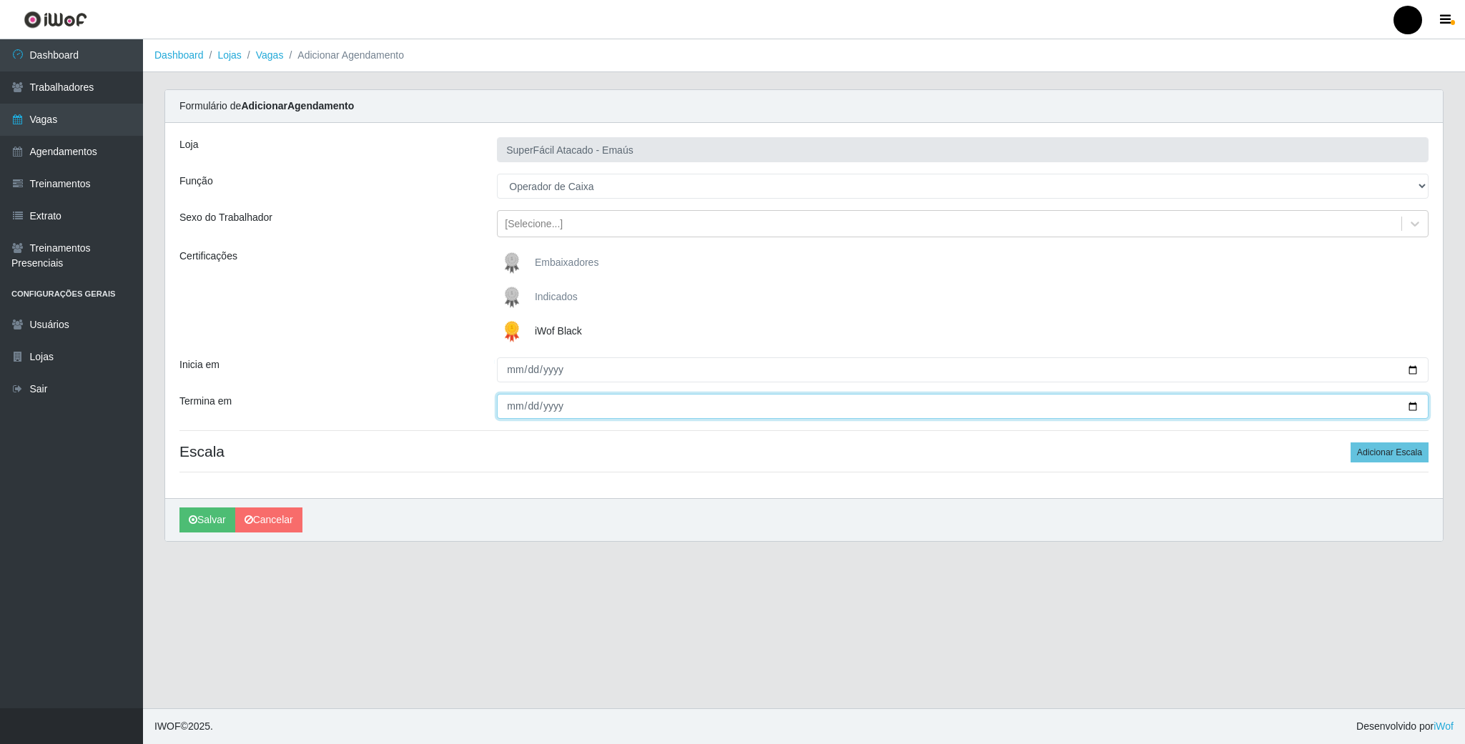
click at [1411, 410] on input "Termina em" at bounding box center [963, 406] width 932 height 25
type input "2025-08-15"
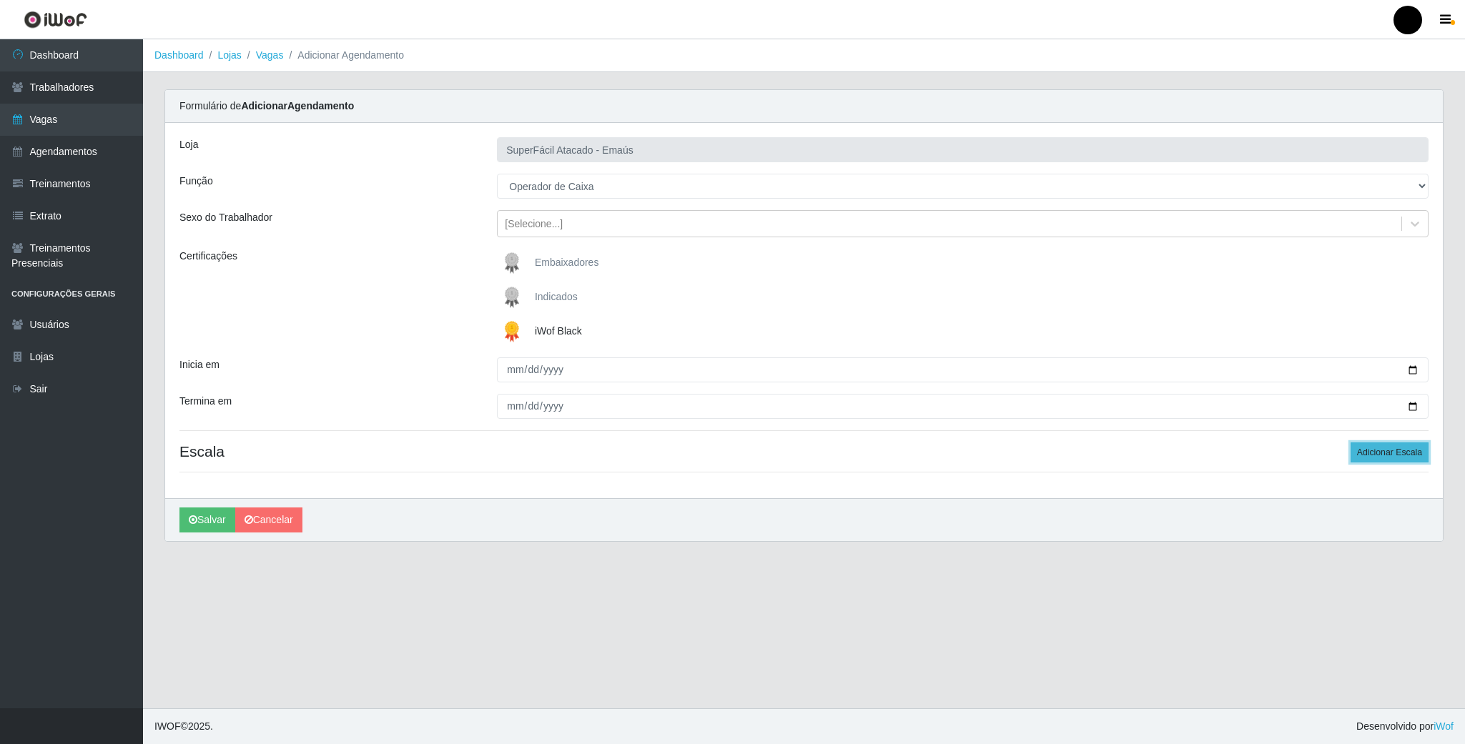
click at [1399, 453] on button "Adicionar Escala" at bounding box center [1390, 453] width 78 height 20
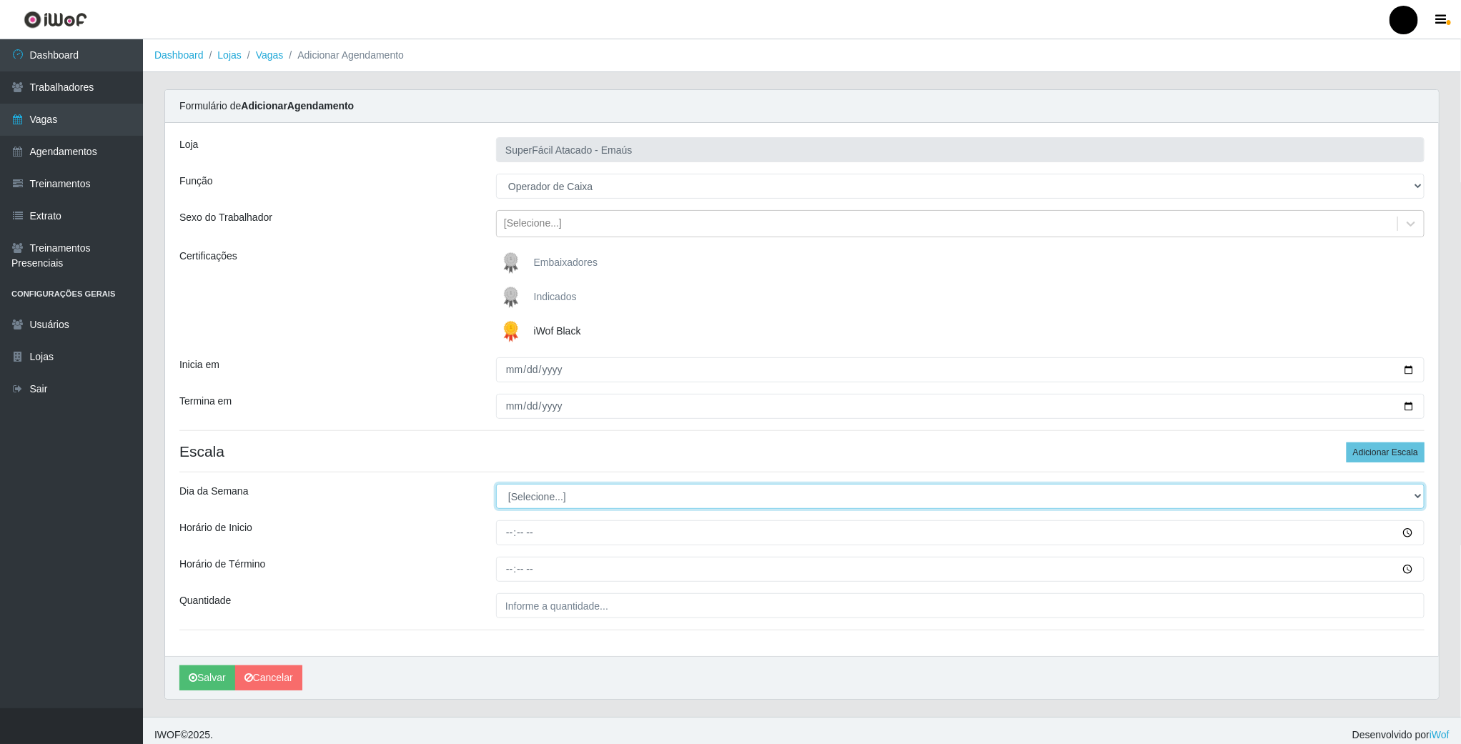
click at [547, 498] on select "[Selecione...] Segunda Terça Quarta Quinta Sexta Sábado Domingo" at bounding box center [960, 496] width 929 height 25
select select "5"
click at [496, 486] on select "[Selecione...] Segunda Terça Quarta Quinta Sexta Sábado Domingo" at bounding box center [960, 496] width 929 height 25
click at [511, 531] on input "Horário de Inicio" at bounding box center [960, 533] width 929 height 25
type input "08:00"
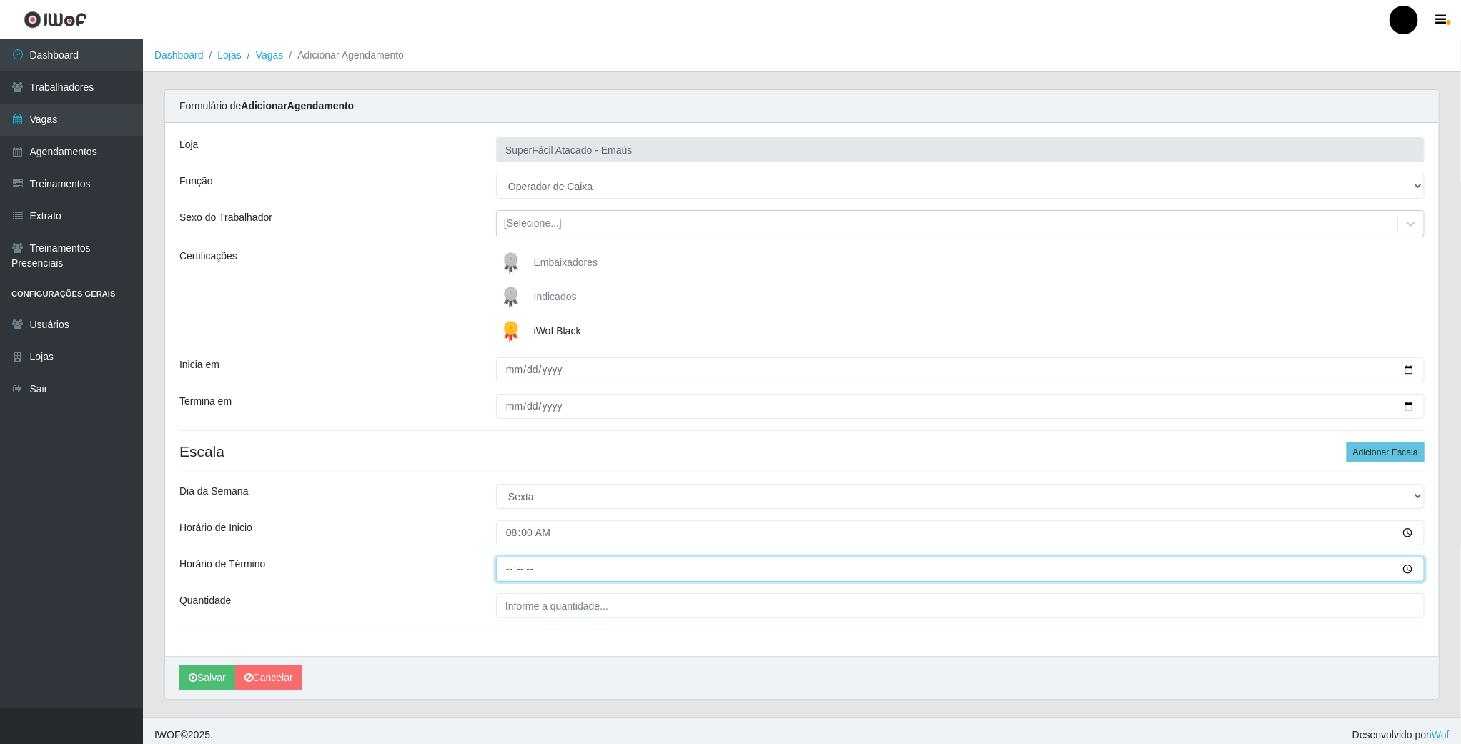
click at [513, 571] on input "Horário de Término" at bounding box center [960, 569] width 929 height 25
type input "14:00"
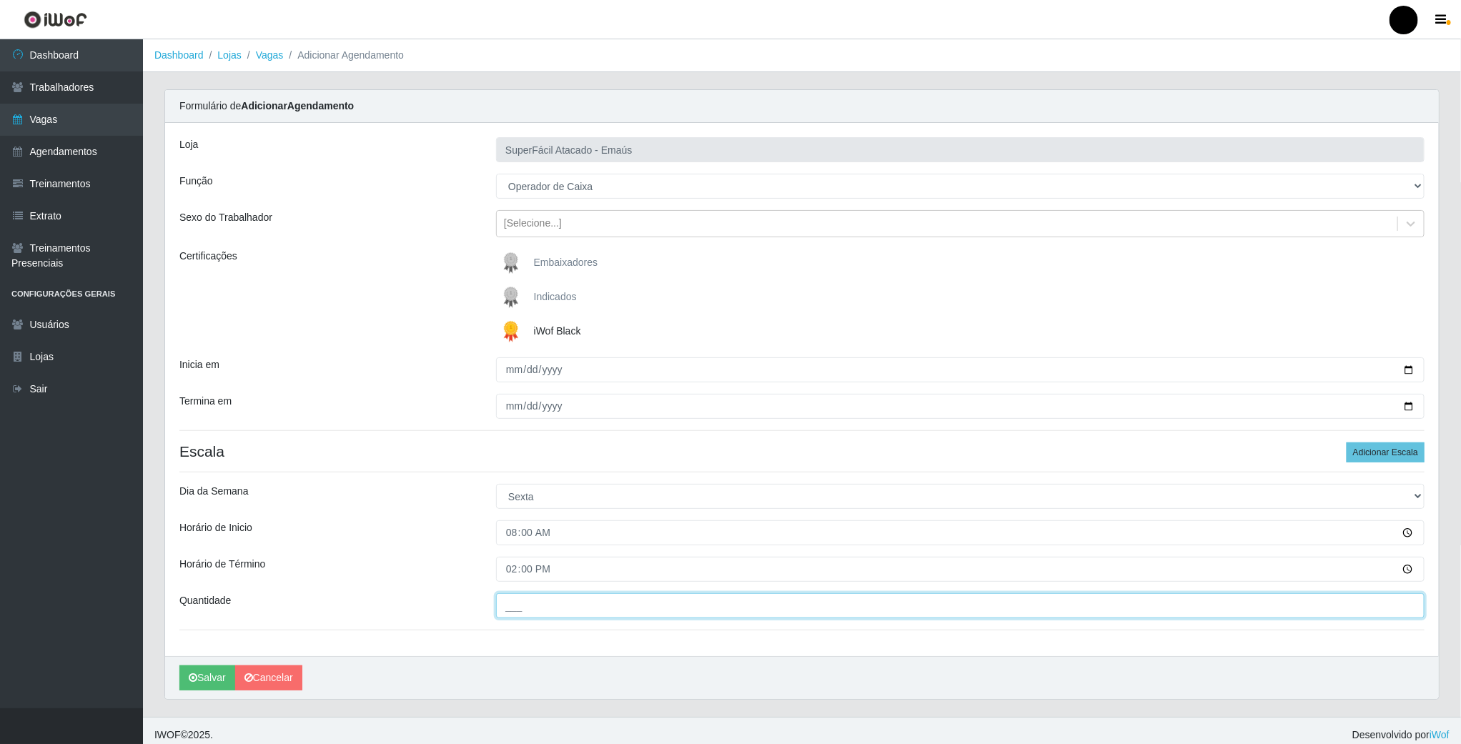
click at [522, 611] on input "___" at bounding box center [960, 605] width 929 height 25
type input "1__"
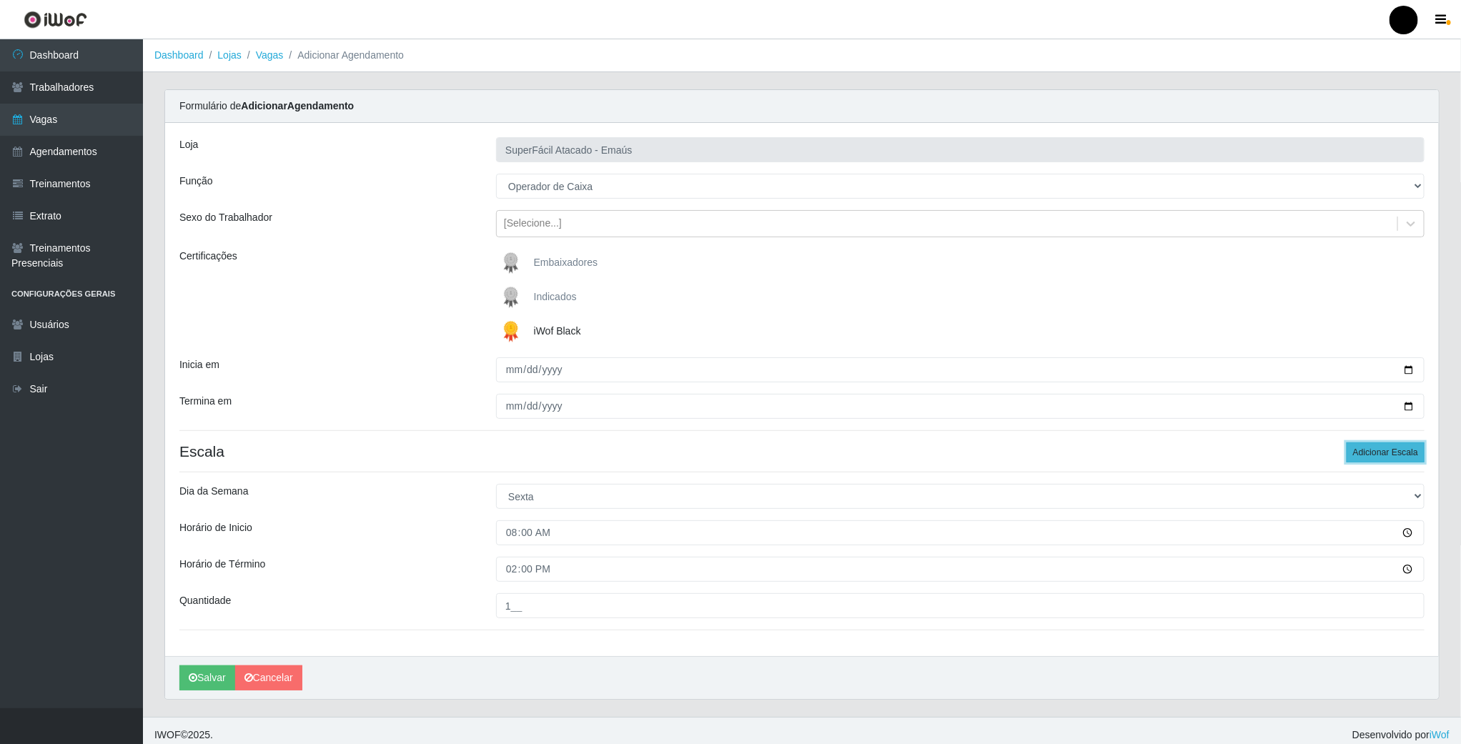
click at [1369, 453] on button "Adicionar Escala" at bounding box center [1386, 453] width 78 height 20
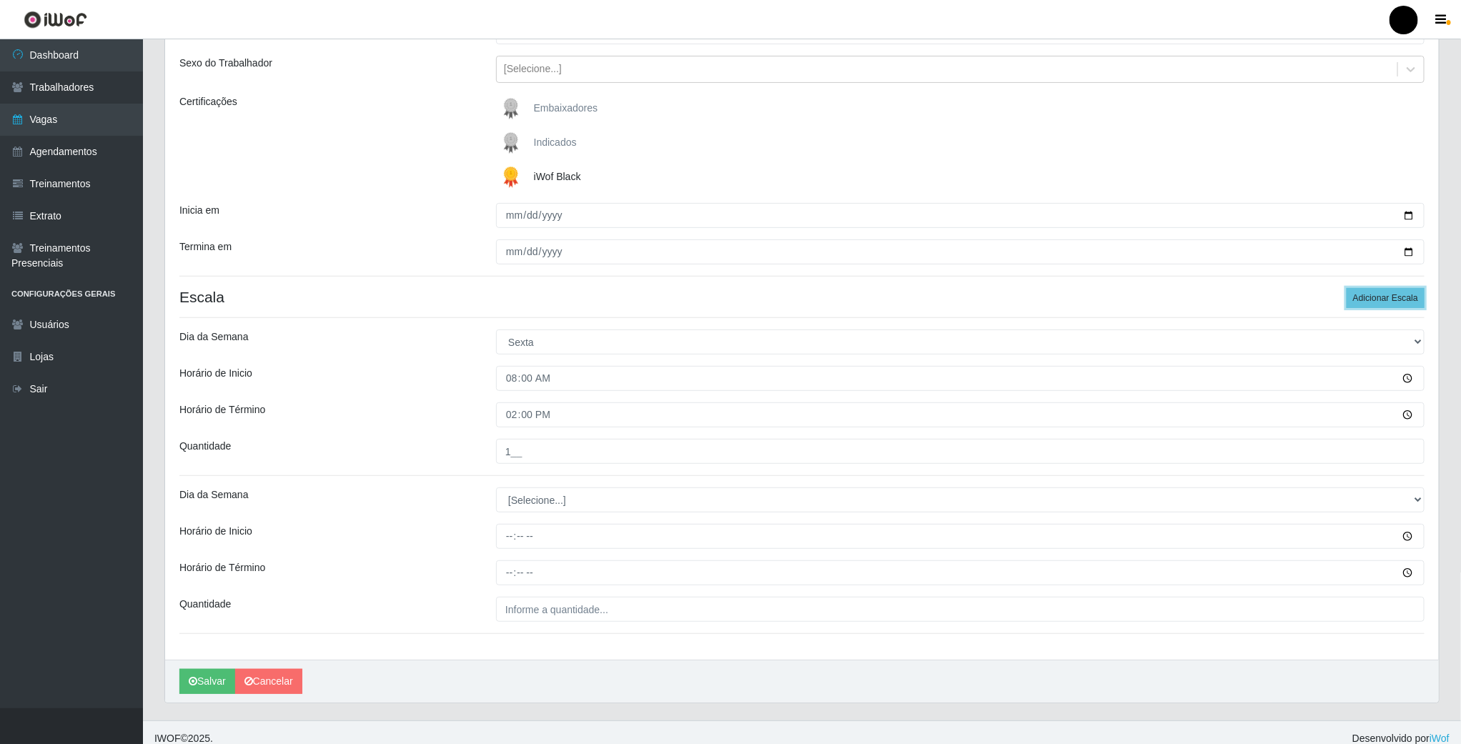
scroll to position [170, 0]
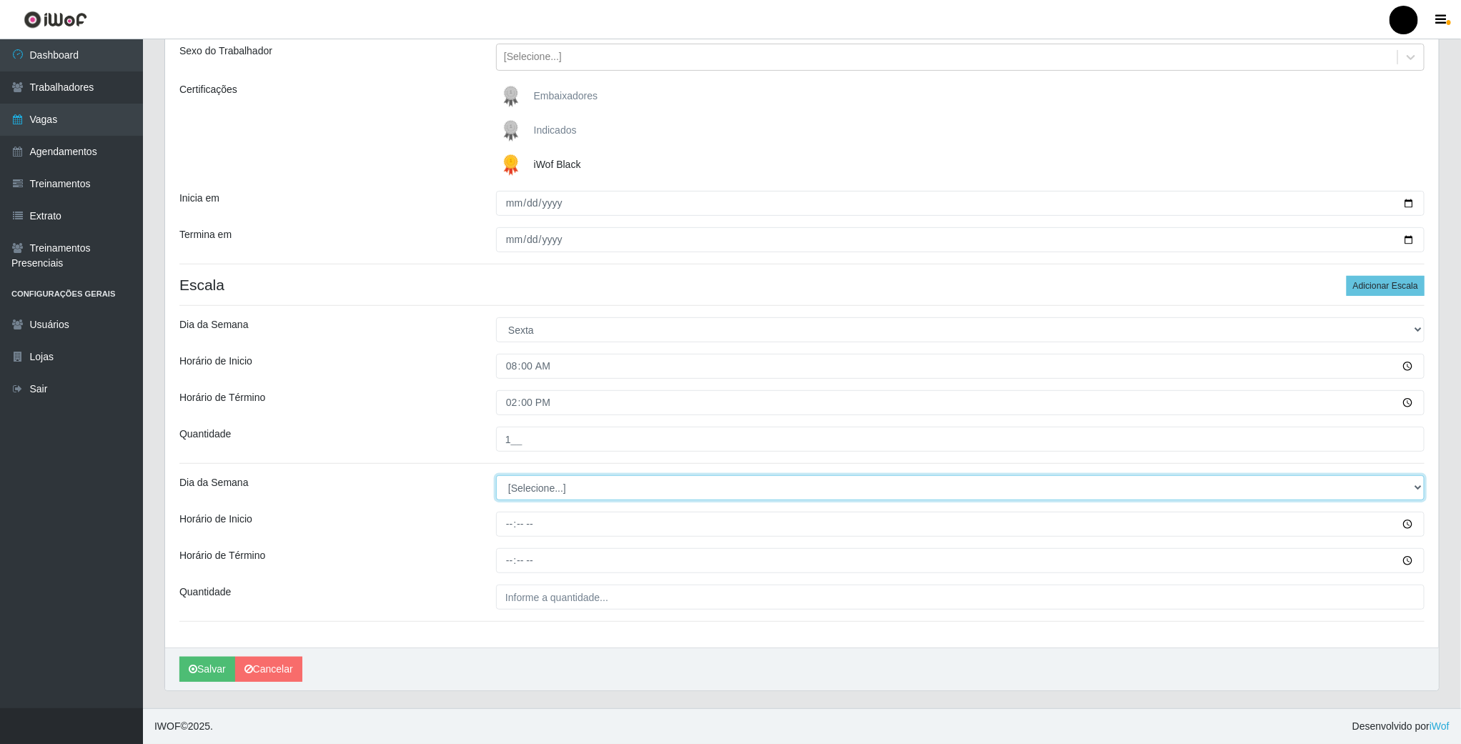
click at [530, 485] on select "[Selecione...] Segunda Terça Quarta Quinta Sexta Sábado Domingo" at bounding box center [960, 487] width 929 height 25
select select "5"
click at [496, 475] on select "[Selecione...] Segunda Terça Quarta Quinta Sexta Sábado Domingo" at bounding box center [960, 487] width 929 height 25
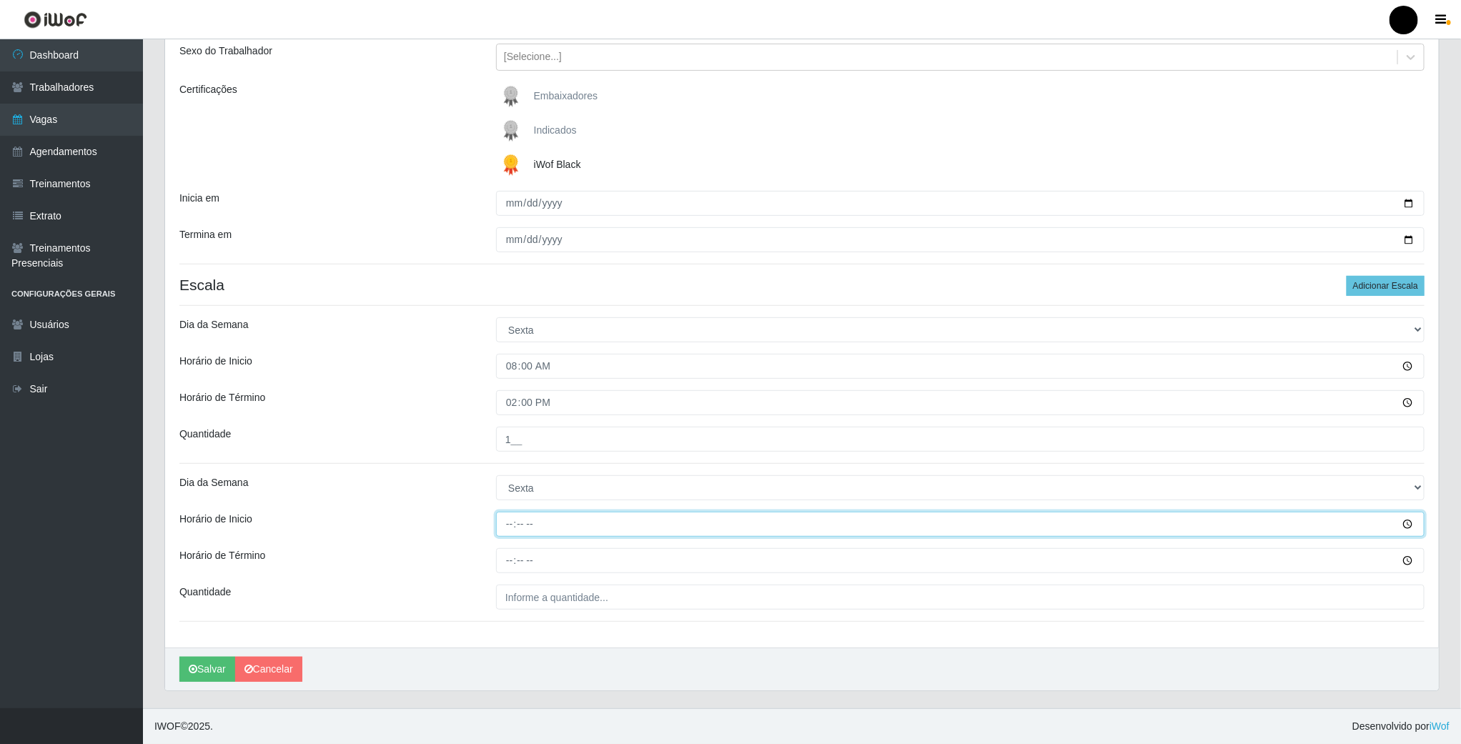
click at [509, 513] on input "Horário de Inicio" at bounding box center [960, 524] width 929 height 25
type input "09:00"
click at [504, 552] on input "Horário de Término" at bounding box center [960, 560] width 929 height 25
type input "15:00"
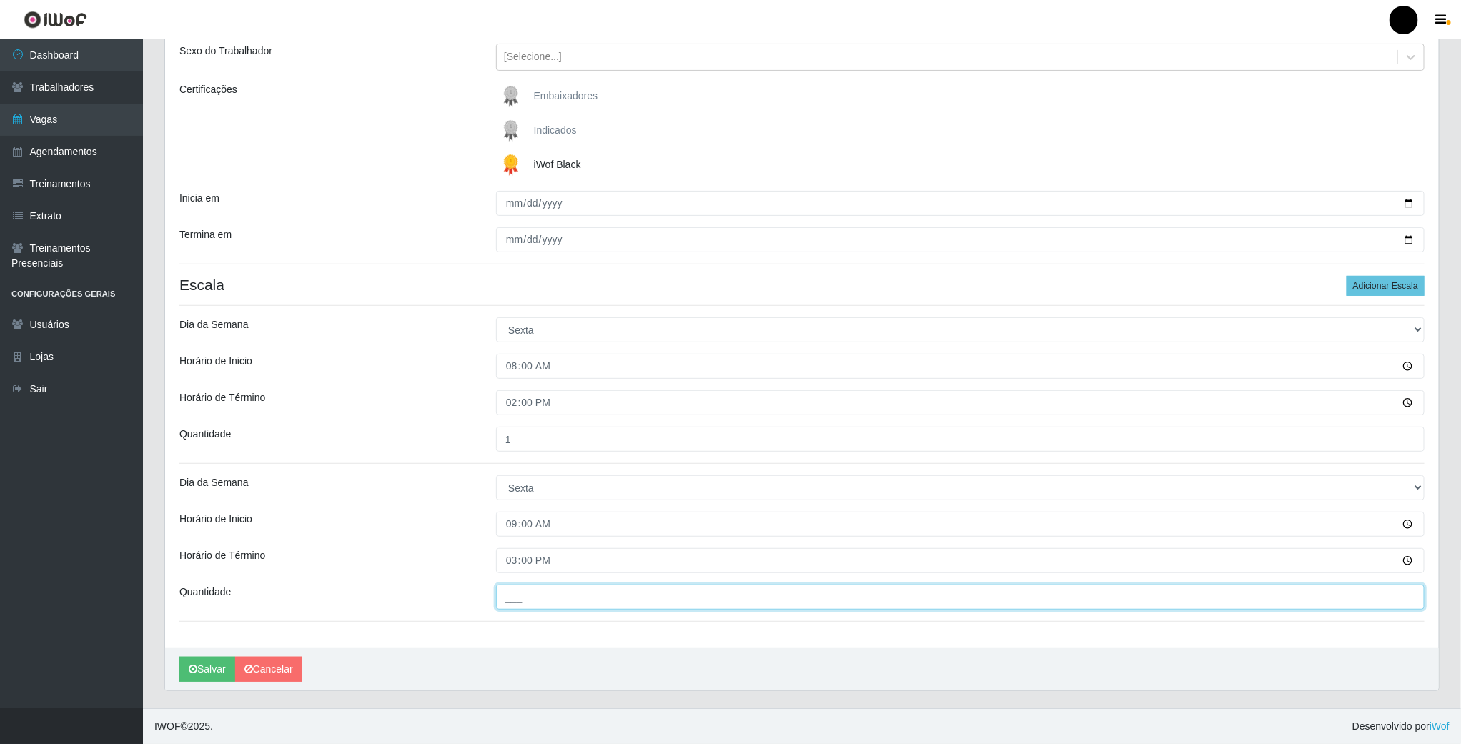
click at [522, 603] on input "___" at bounding box center [960, 597] width 929 height 25
type input "1__"
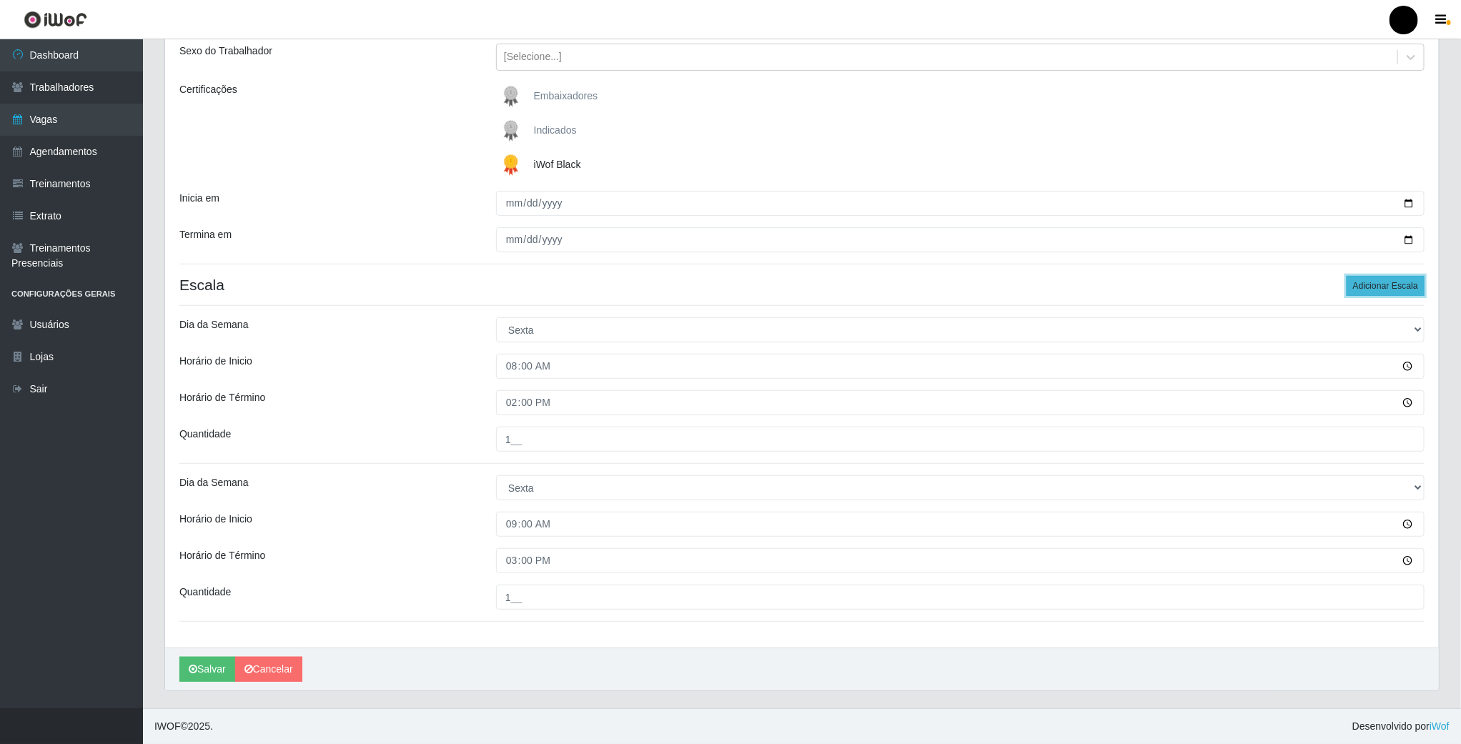
click at [1390, 286] on button "Adicionar Escala" at bounding box center [1386, 286] width 78 height 20
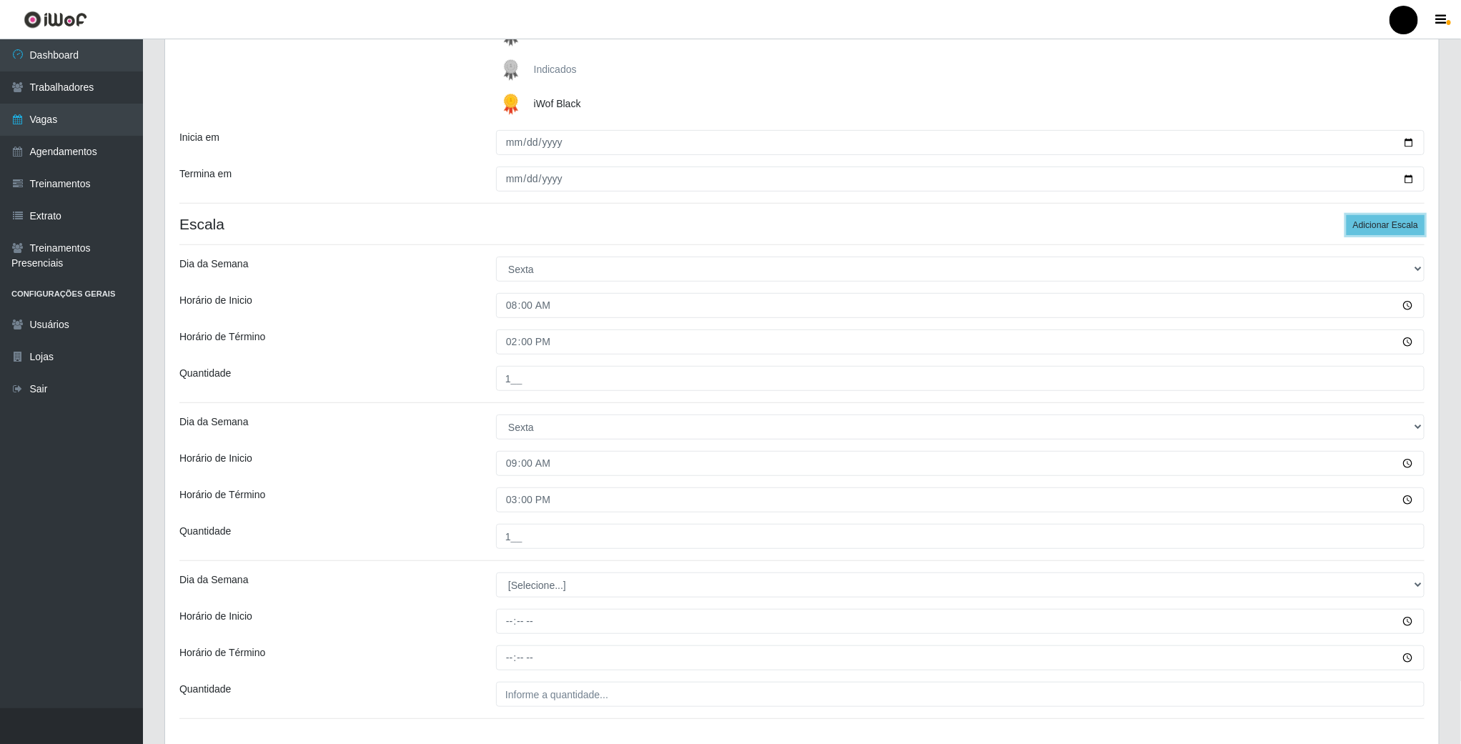
scroll to position [329, 0]
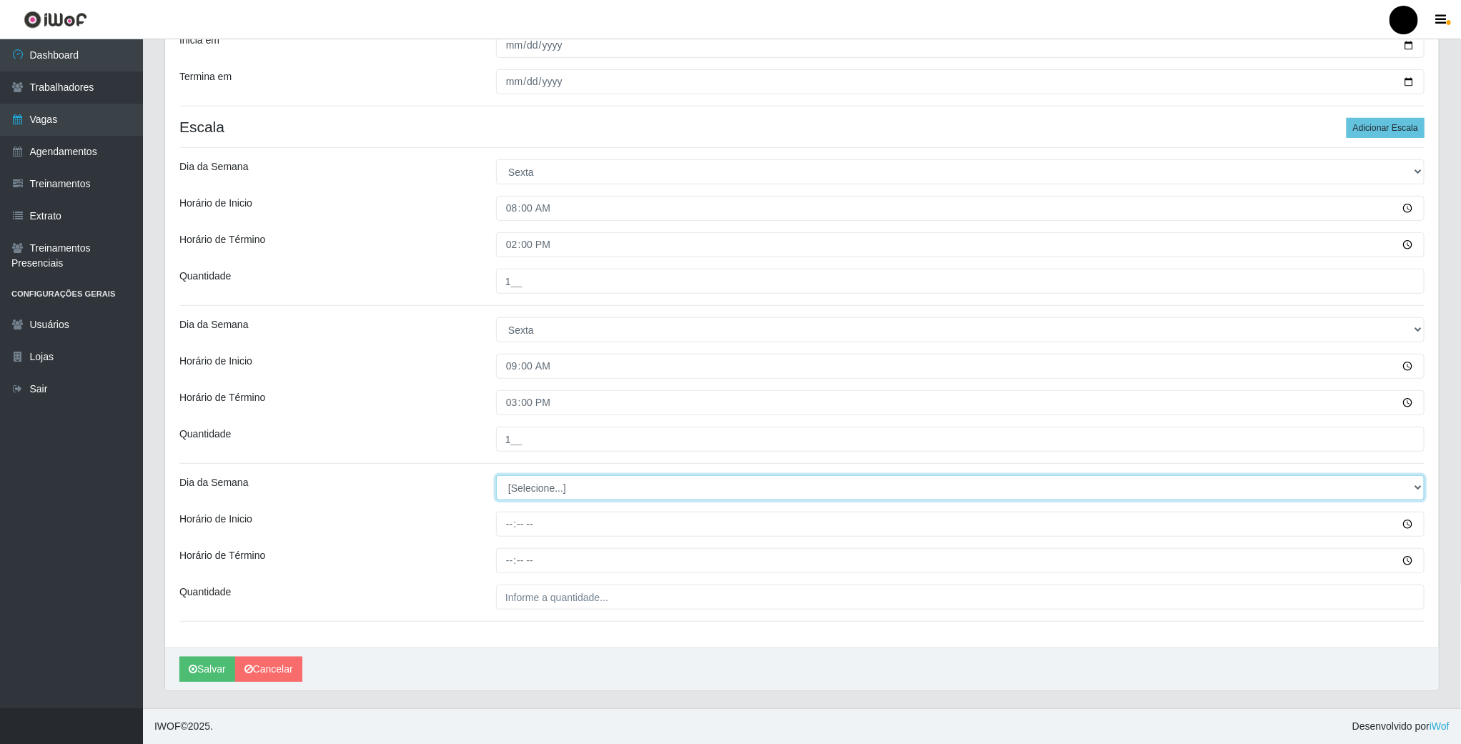
click at [548, 487] on select "[Selecione...] Segunda Terça Quarta Quinta Sexta Sábado Domingo" at bounding box center [960, 487] width 929 height 25
select select "5"
click at [496, 475] on select "[Selecione...] Segunda Terça Quarta Quinta Sexta Sábado Domingo" at bounding box center [960, 487] width 929 height 25
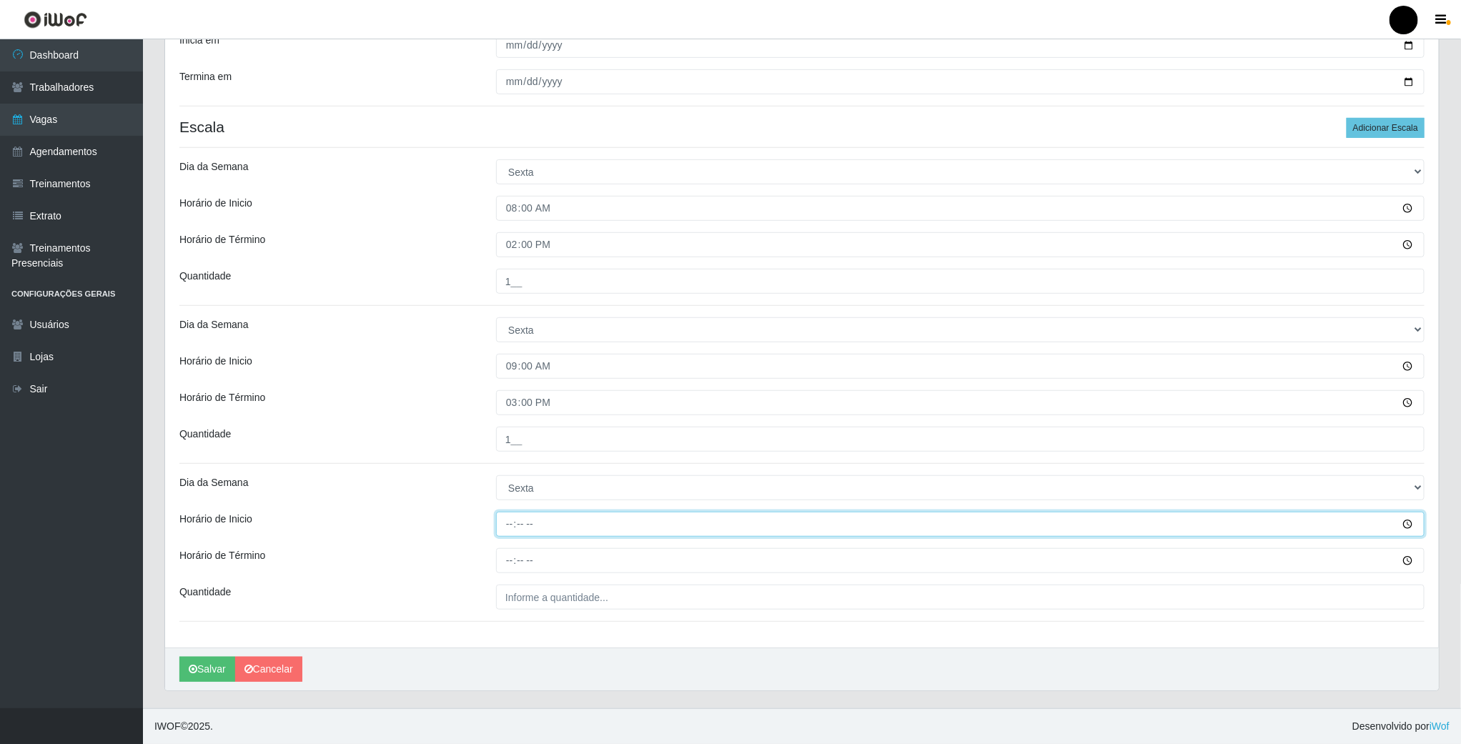
click at [508, 524] on input "Horário de Inicio" at bounding box center [960, 524] width 929 height 25
type input "16:00"
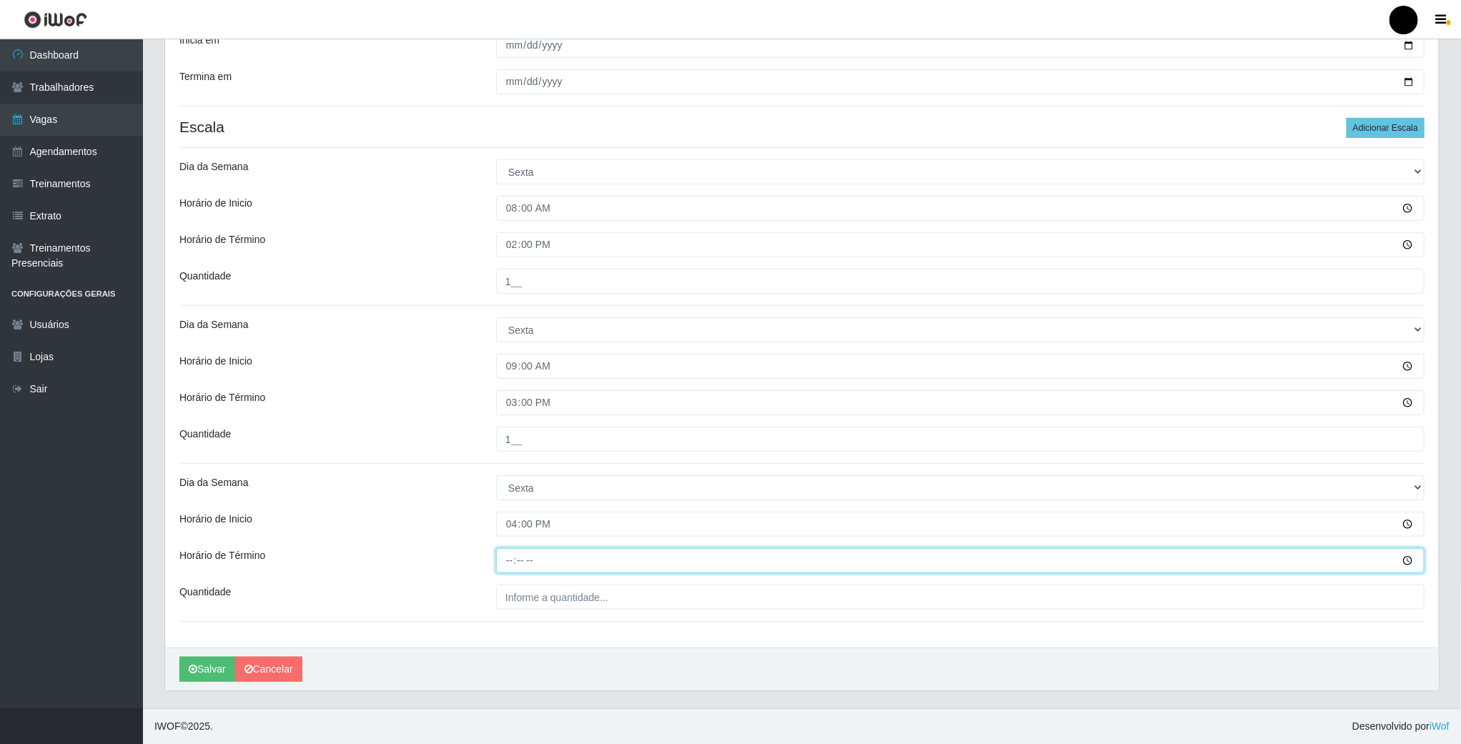
click at [513, 553] on input "Horário de Término" at bounding box center [960, 560] width 929 height 25
type input "22:00"
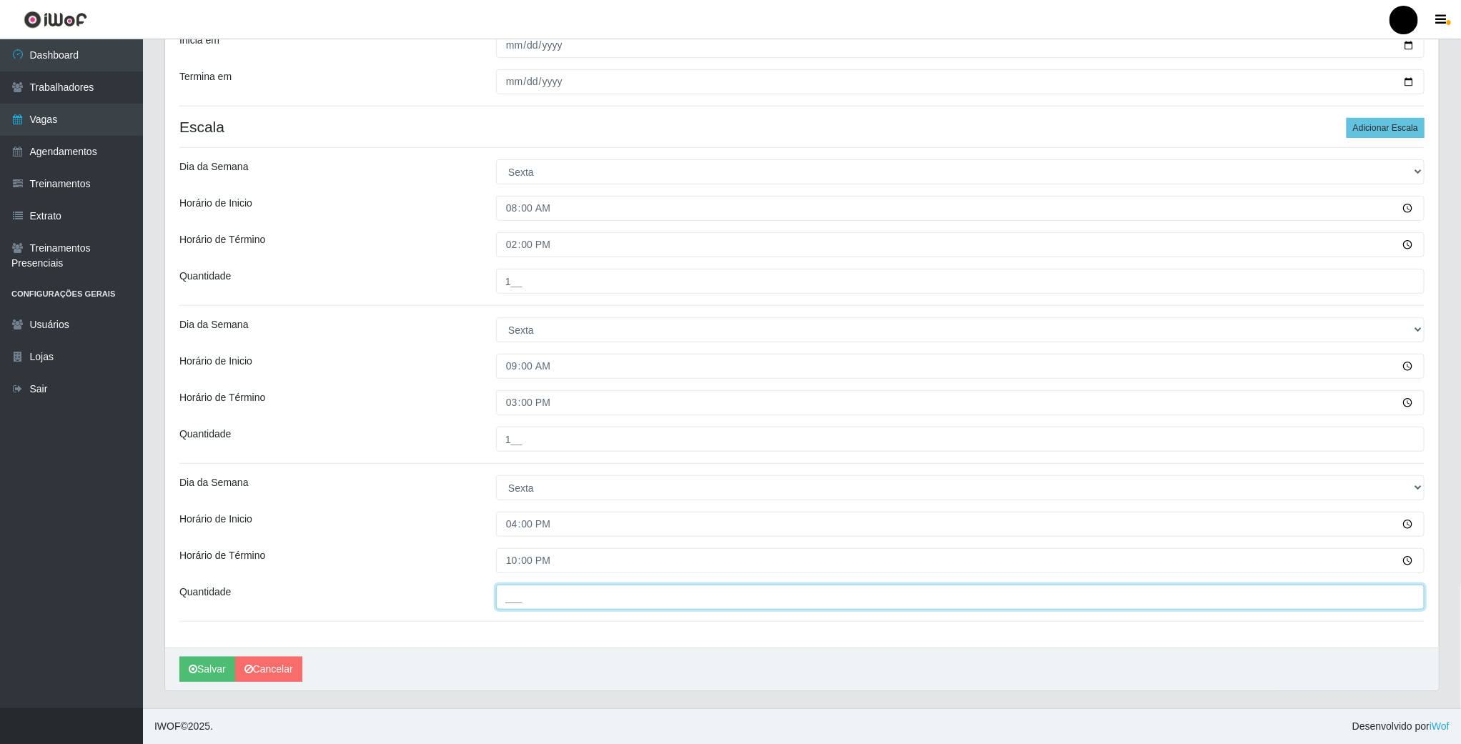
click at [538, 603] on input "___" at bounding box center [960, 597] width 929 height 25
type input "05_"
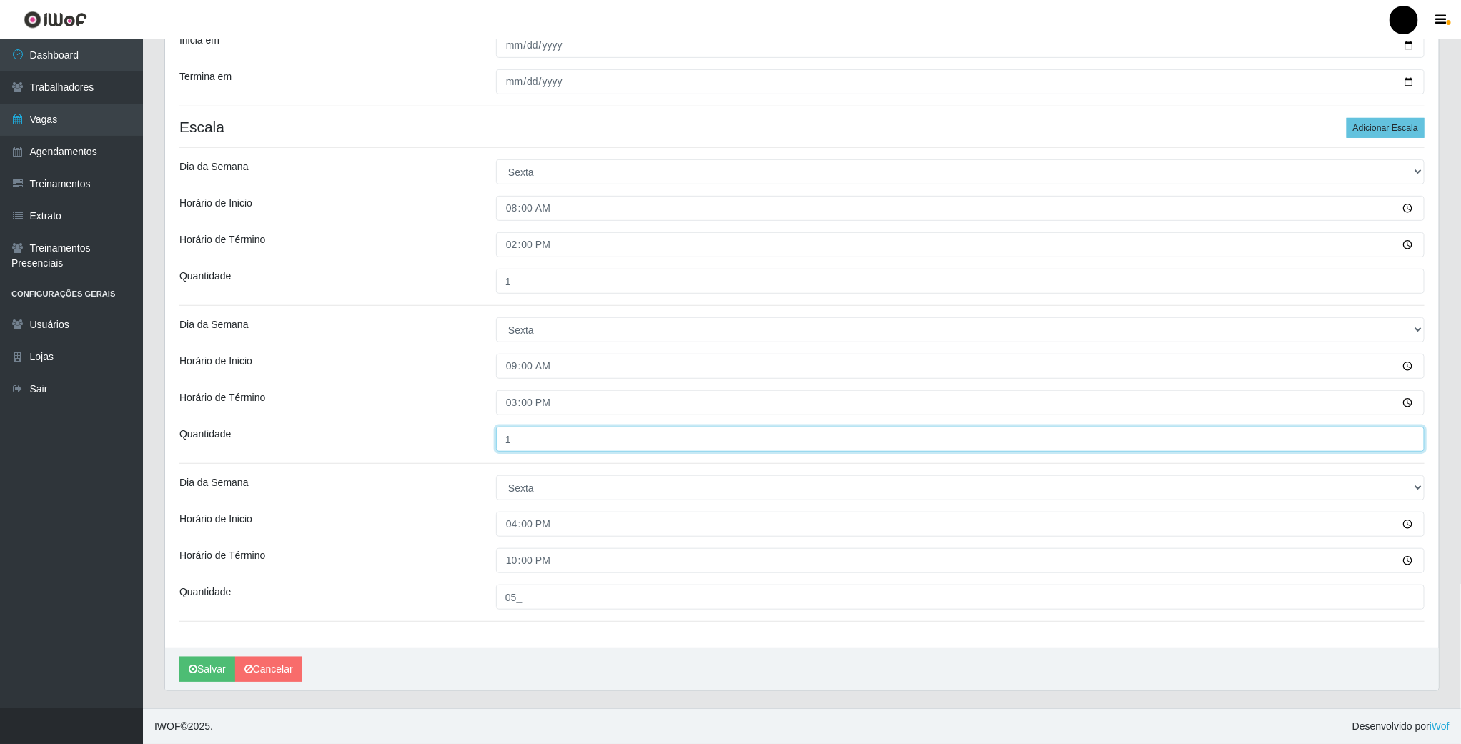
click at [516, 442] on input "1__" at bounding box center [960, 439] width 929 height 25
type input "02_"
click at [552, 562] on input "22:00" at bounding box center [960, 560] width 929 height 25
click at [209, 671] on button "Salvar" at bounding box center [207, 669] width 56 height 25
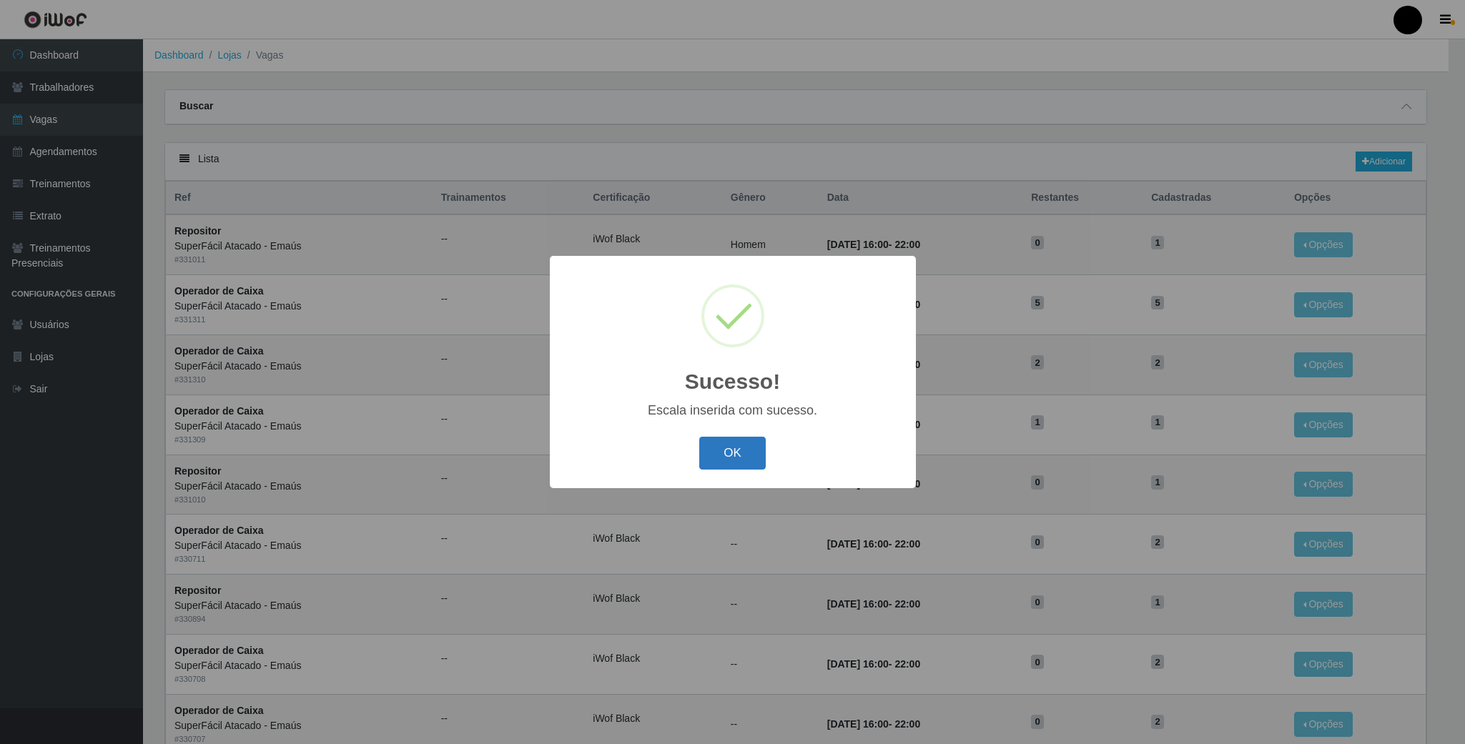
click at [744, 453] on button "OK" at bounding box center [732, 454] width 66 height 34
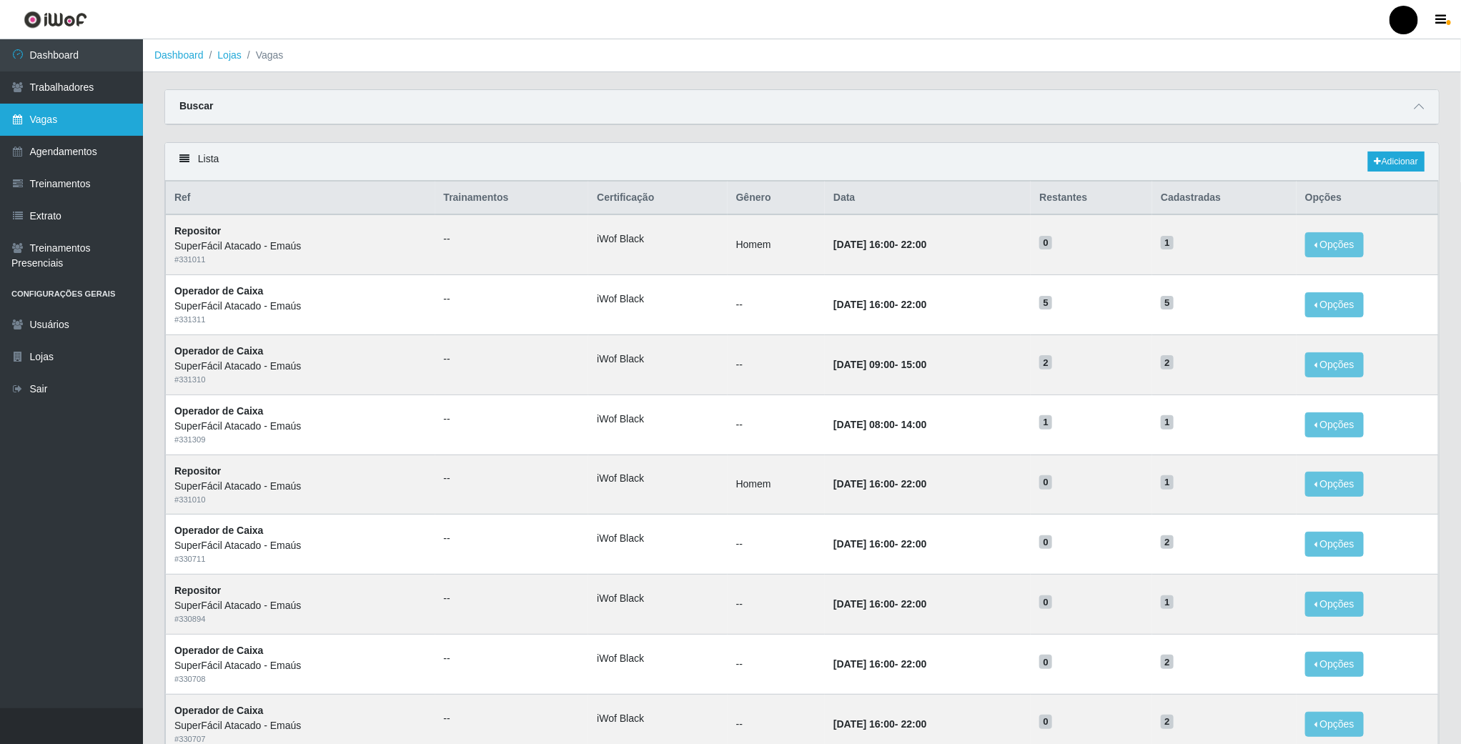
click at [64, 125] on link "Vagas" at bounding box center [71, 120] width 143 height 32
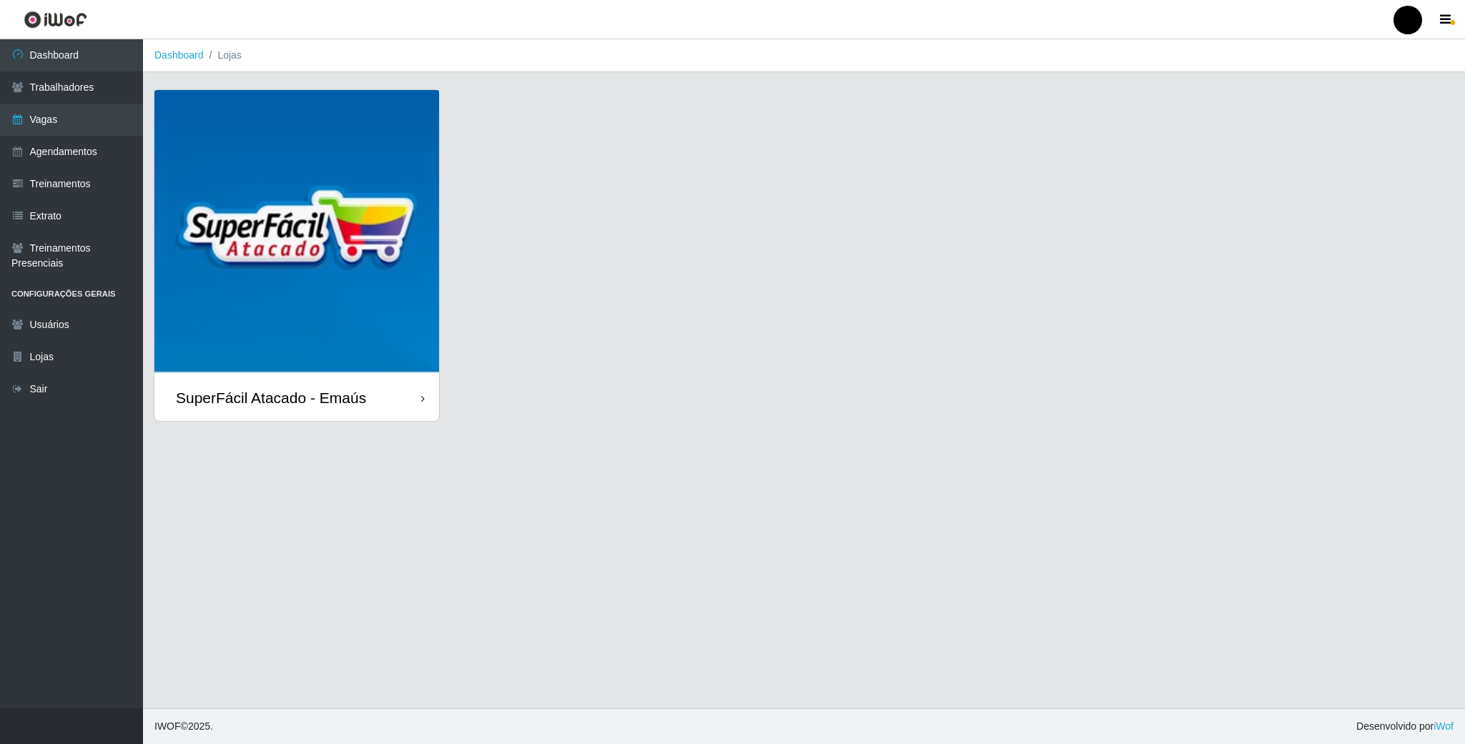
click at [395, 206] on img at bounding box center [296, 232] width 285 height 285
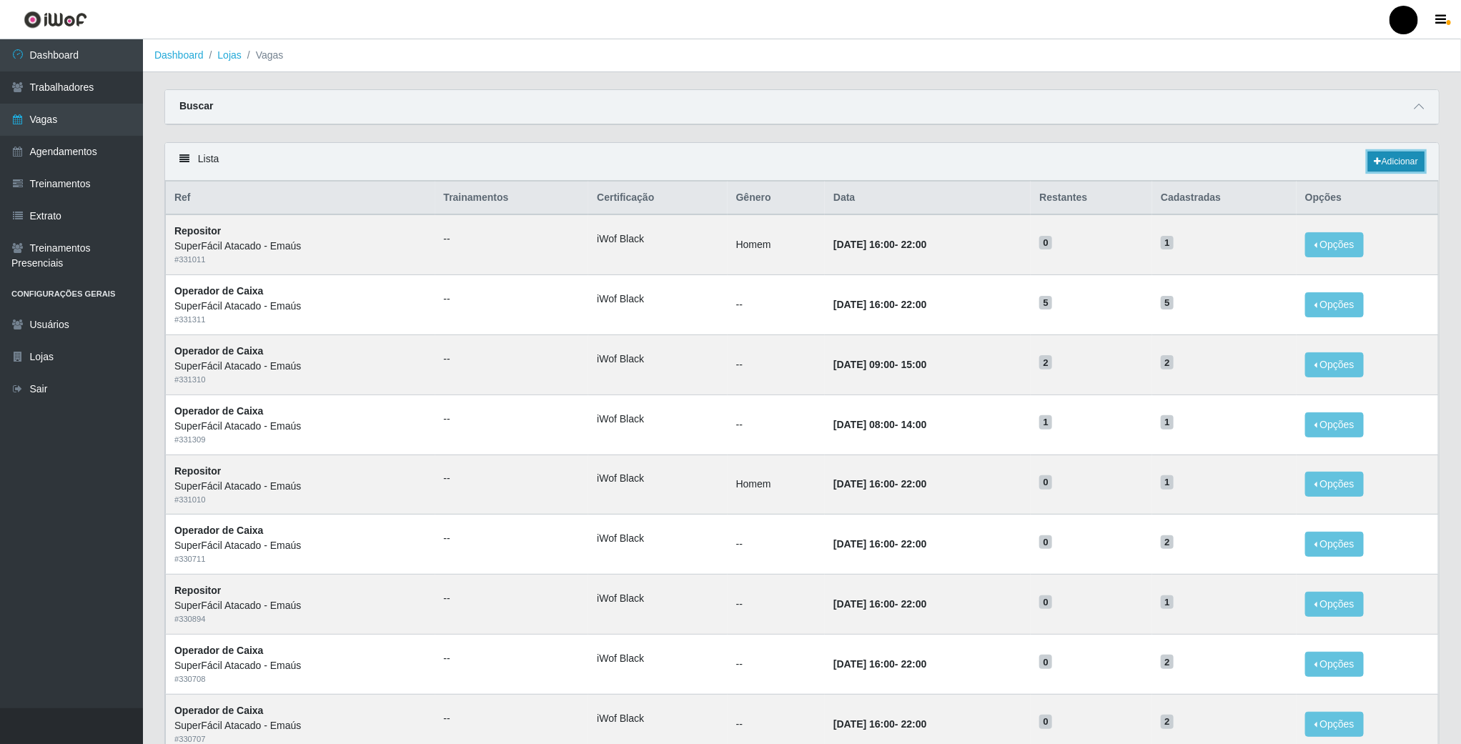
click at [1412, 159] on link "Adicionar" at bounding box center [1397, 162] width 56 height 20
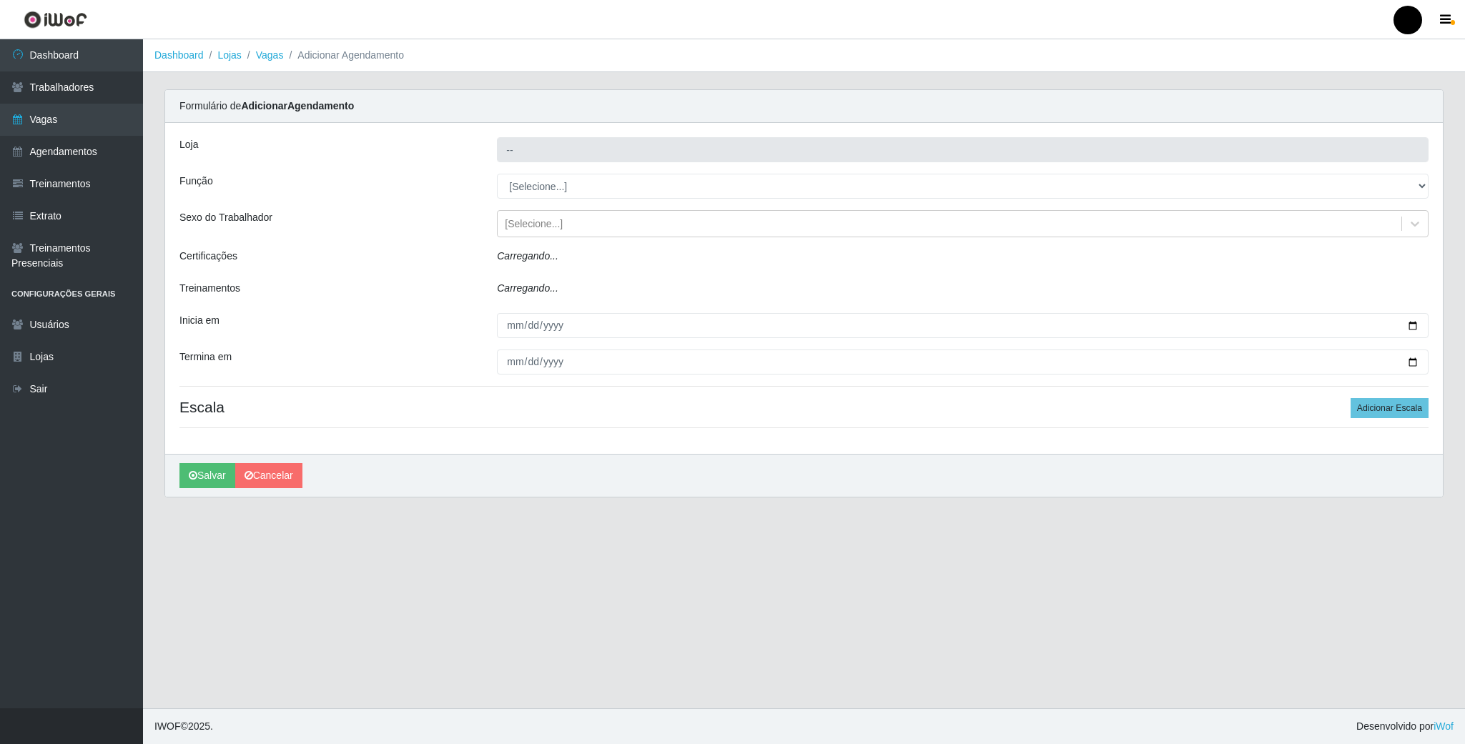
type input "SuperFácil Atacado - Emaús"
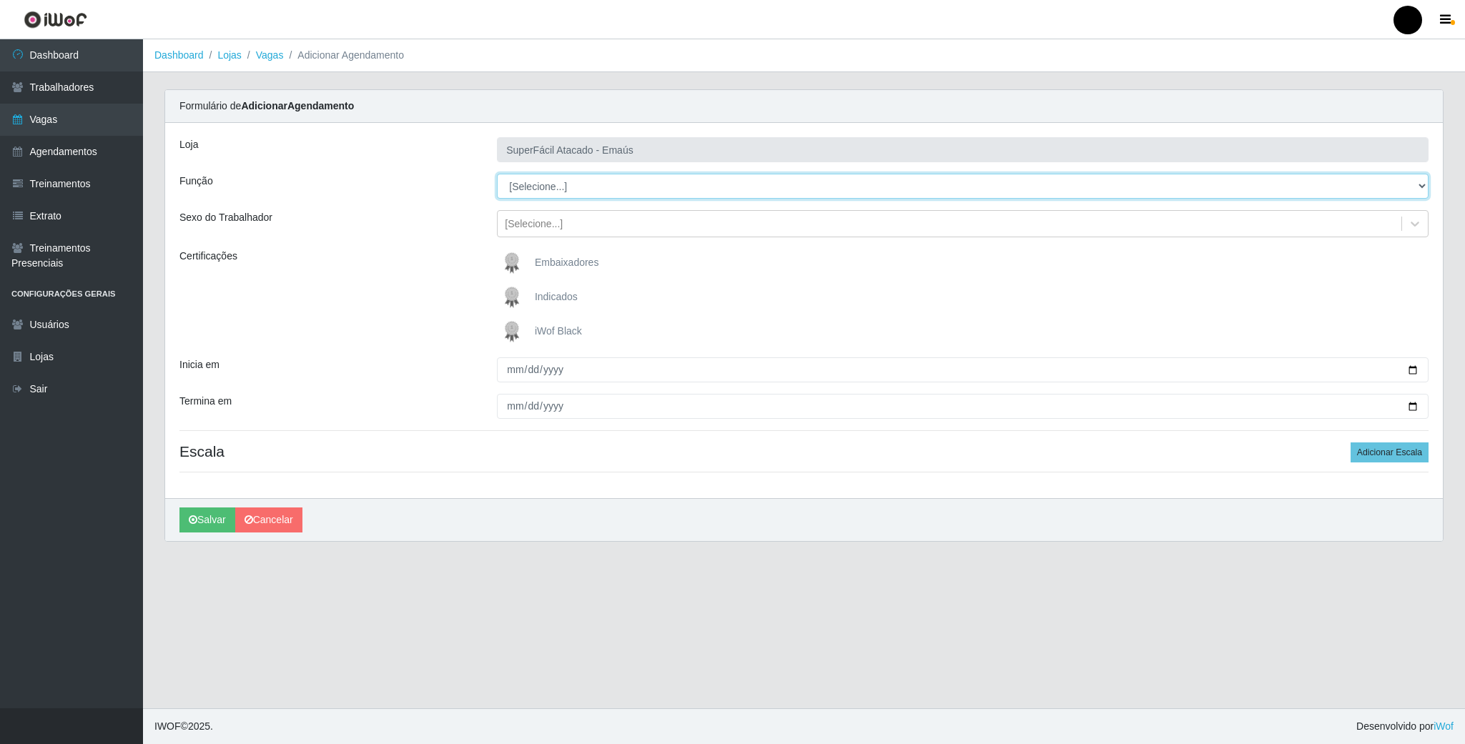
click at [548, 198] on select "[Selecione...] Auxiliar de Estacionamento Auxiliar de Estacionamento + Auxiliar…" at bounding box center [963, 186] width 932 height 25
select select "72"
click at [497, 174] on select "[Selecione...] Auxiliar de Estacionamento Auxiliar de Estacionamento + Auxiliar…" at bounding box center [963, 186] width 932 height 25
click at [507, 340] on img at bounding box center [515, 331] width 34 height 29
click at [0, 0] on input "iWof Black" at bounding box center [0, 0] width 0 height 0
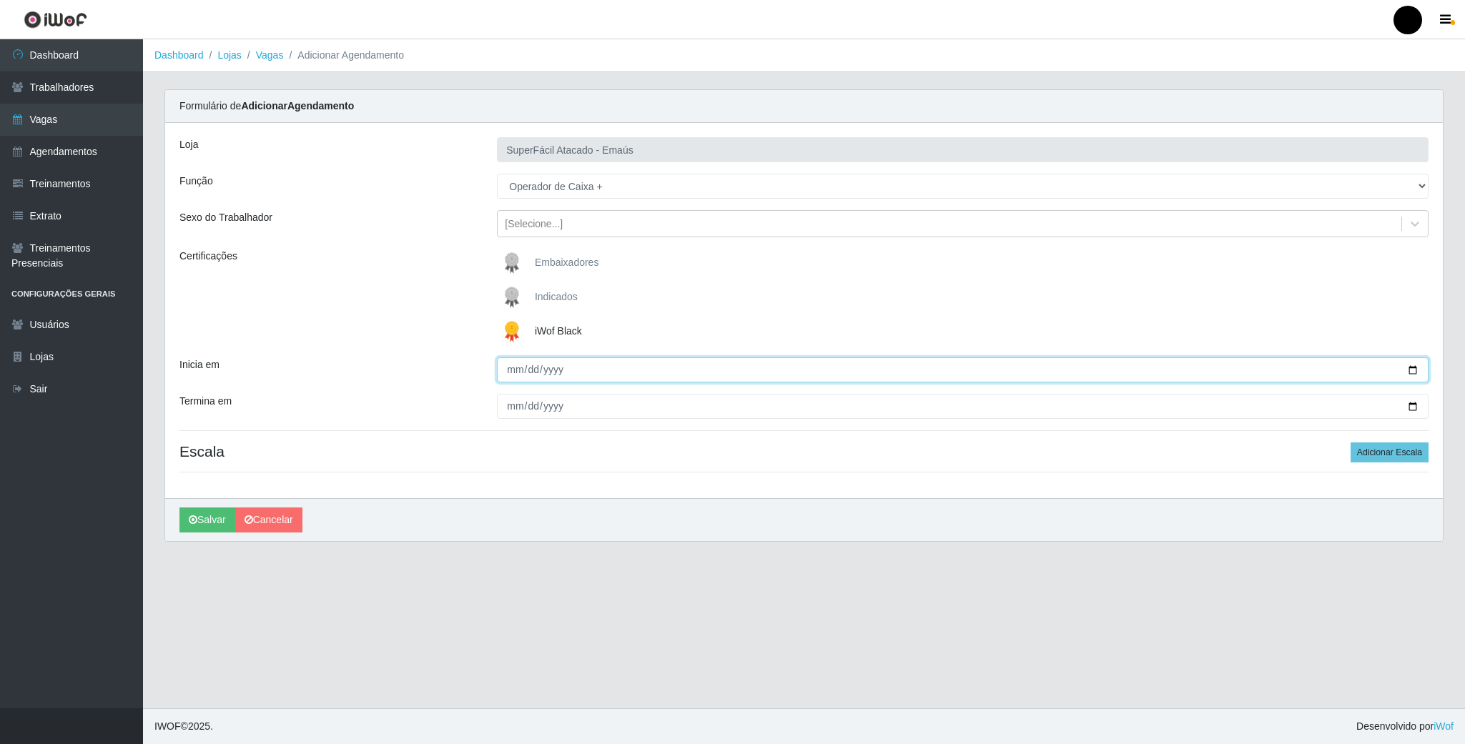
click at [1414, 367] on input "Inicia em" at bounding box center [963, 369] width 932 height 25
type input "2025-08-16"
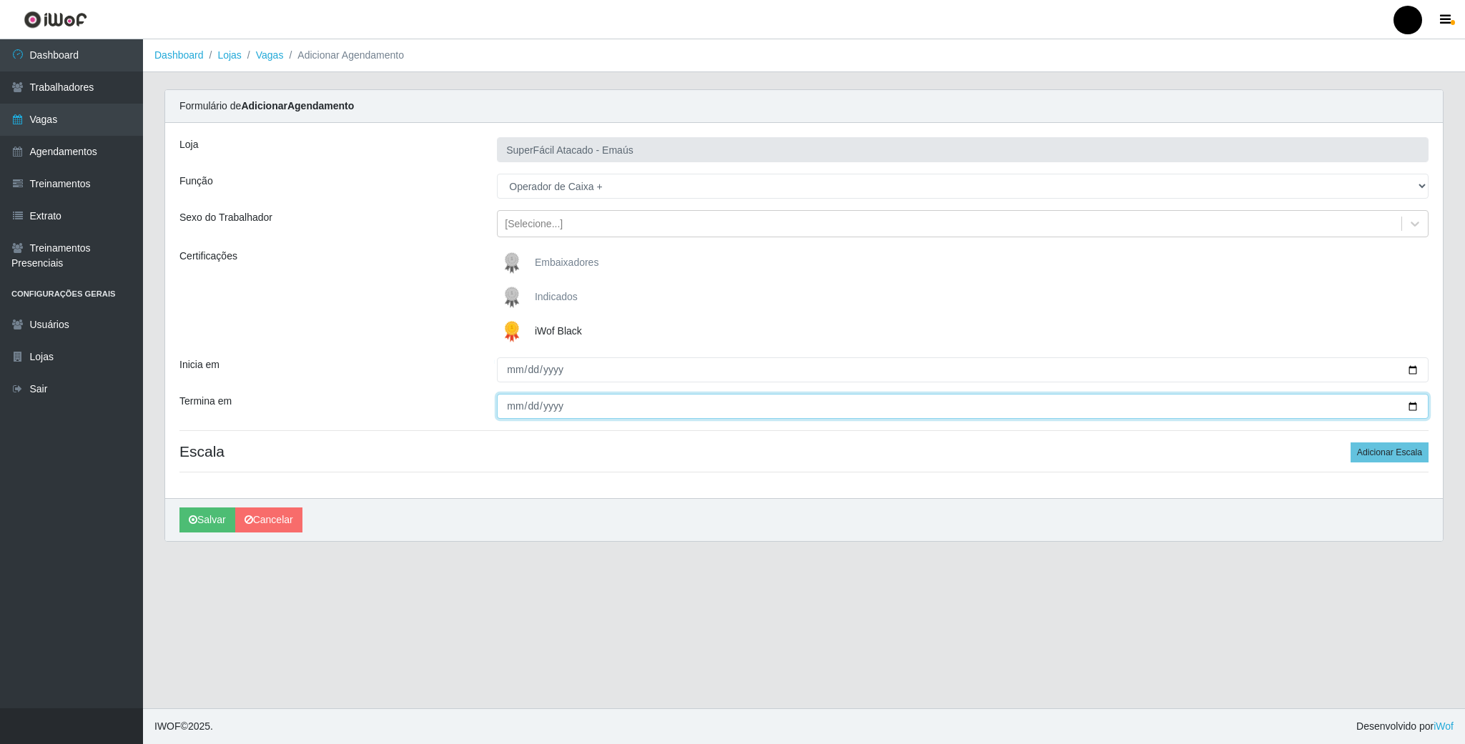
click at [1414, 404] on input "Termina em" at bounding box center [963, 406] width 932 height 25
type input "2025-08-16"
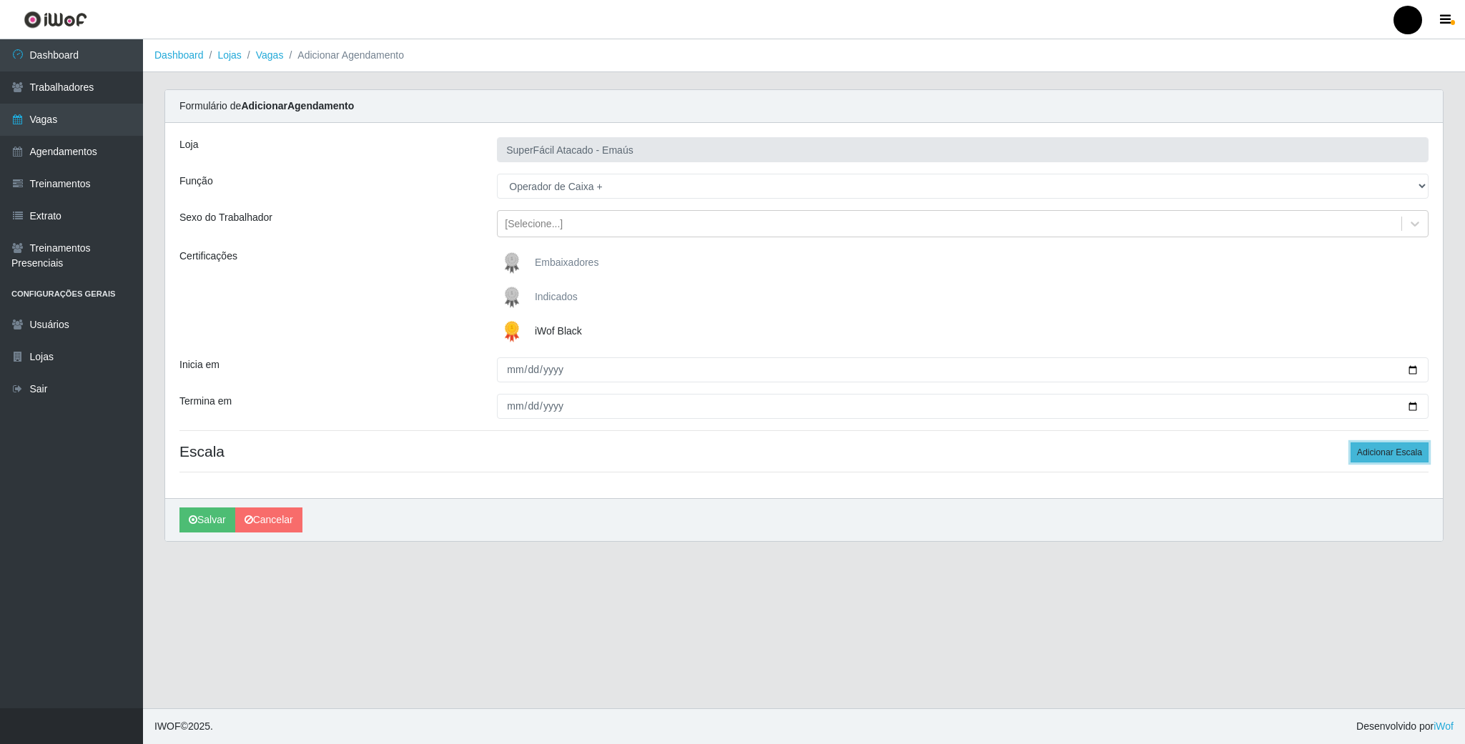
click at [1392, 453] on button "Adicionar Escala" at bounding box center [1390, 453] width 78 height 20
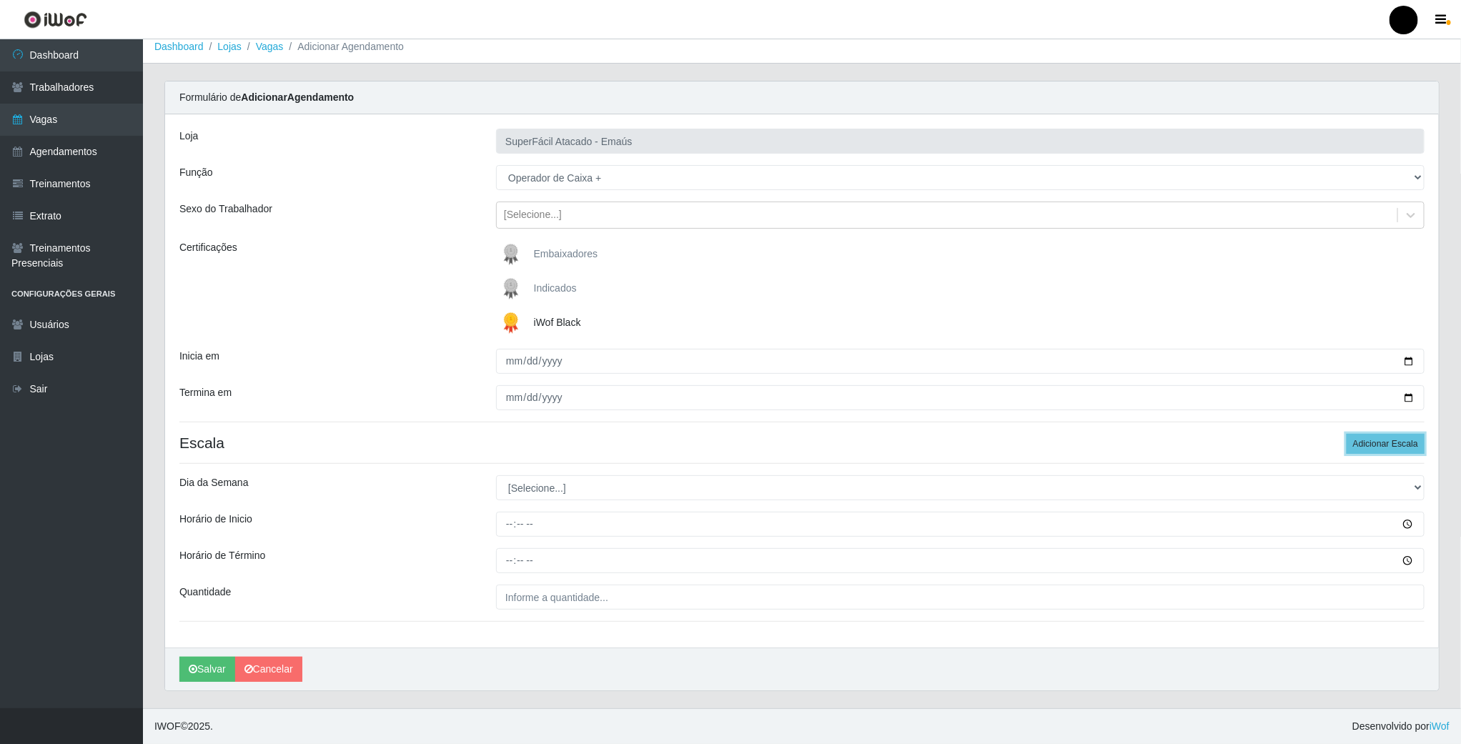
scroll to position [13, 0]
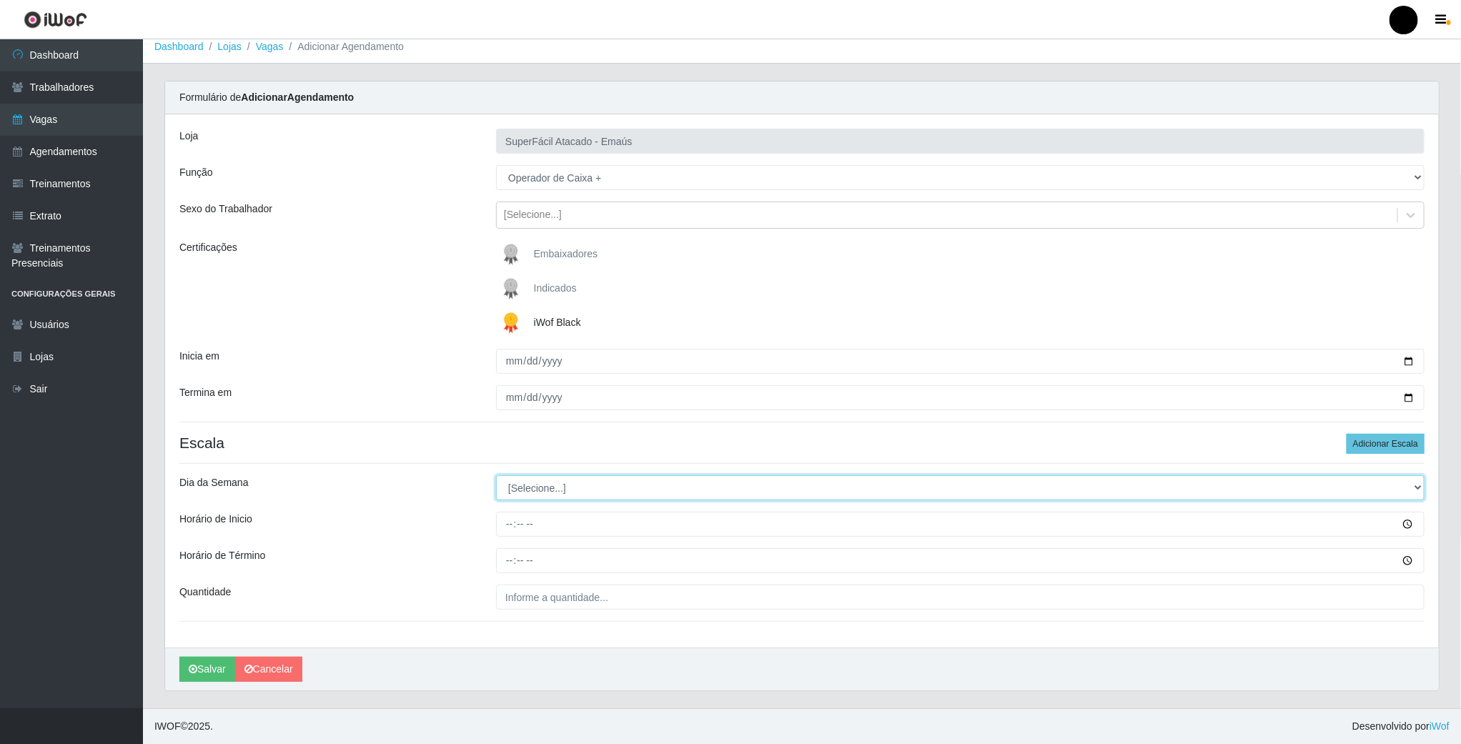
click at [522, 483] on select "[Selecione...] Segunda Terça Quarta Quinta Sexta Sábado Domingo" at bounding box center [960, 487] width 929 height 25
select select "6"
click at [496, 475] on select "[Selecione...] Segunda Terça Quarta Quinta Sexta Sábado Domingo" at bounding box center [960, 487] width 929 height 25
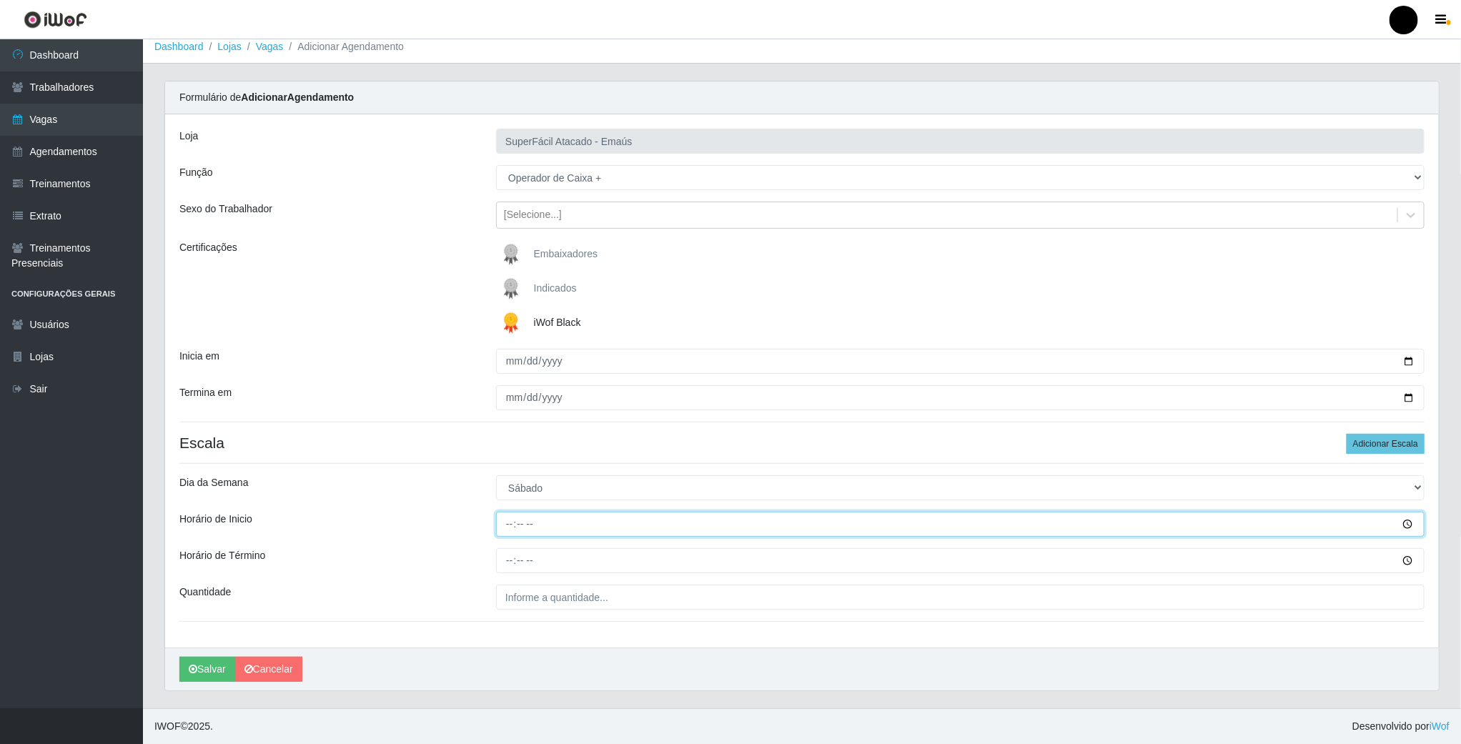
click at [504, 520] on input "Horário de Inicio" at bounding box center [960, 524] width 929 height 25
type input "08:00"
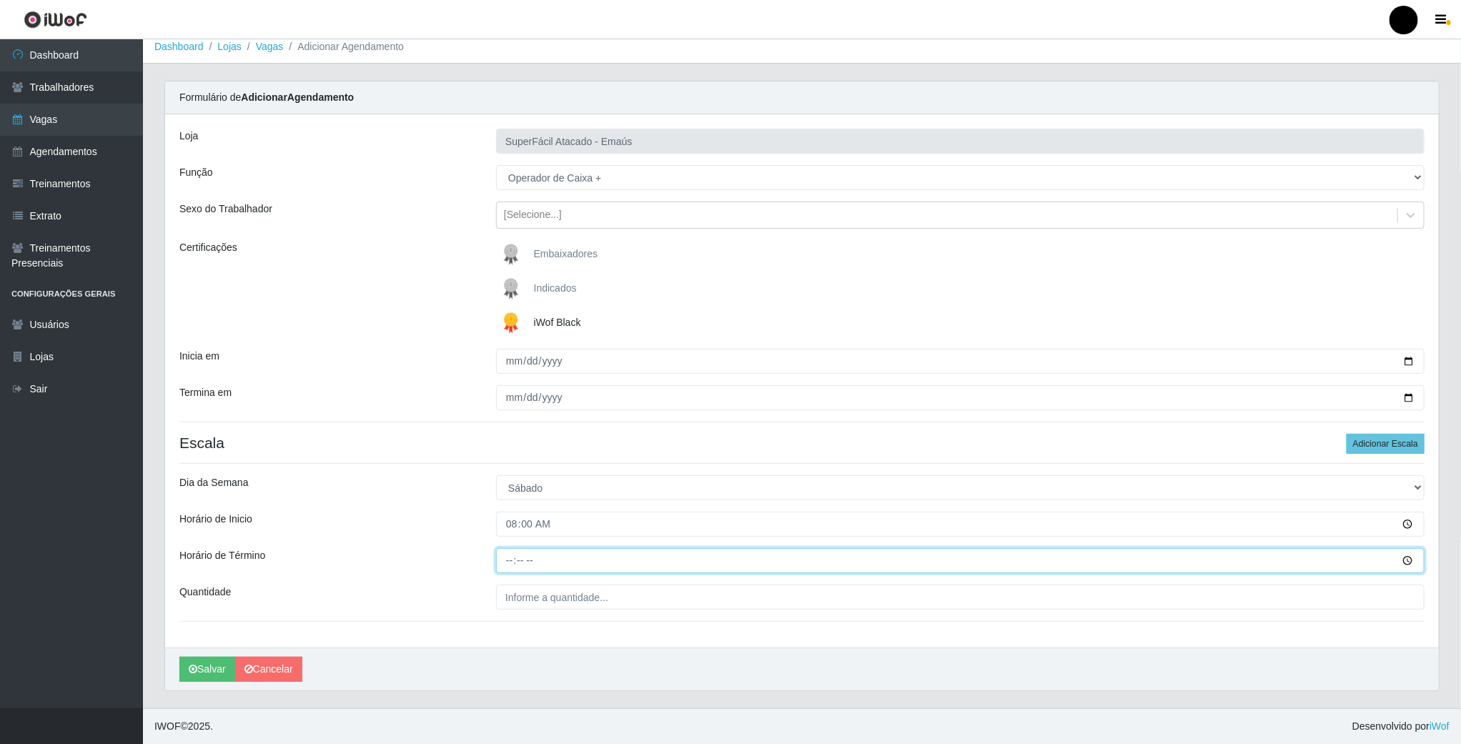
click at [506, 558] on input "Horário de Término" at bounding box center [960, 560] width 929 height 25
type input "14:00"
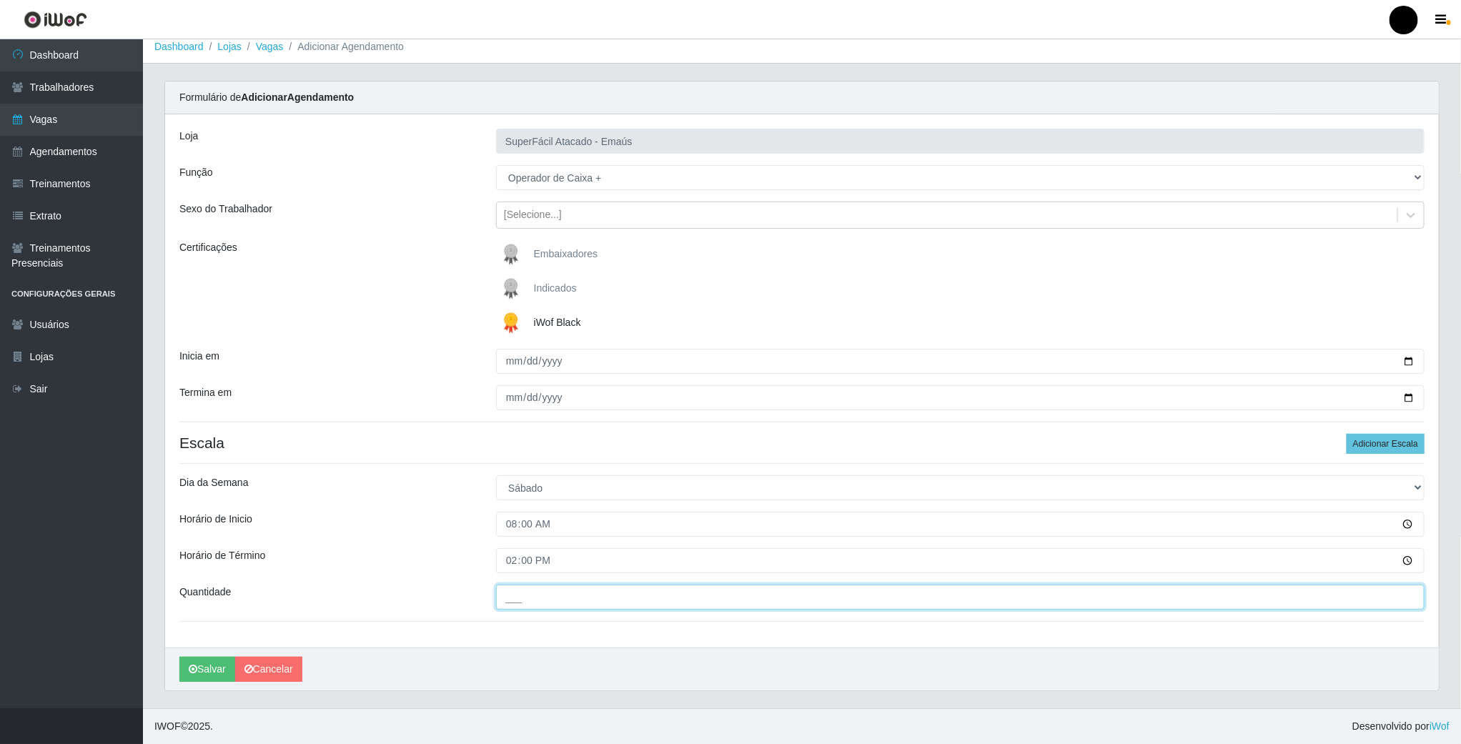
drag, startPoint x: 507, startPoint y: 598, endPoint x: 515, endPoint y: 606, distance: 10.6
click at [507, 598] on input "___" at bounding box center [960, 597] width 929 height 25
type input "2__"
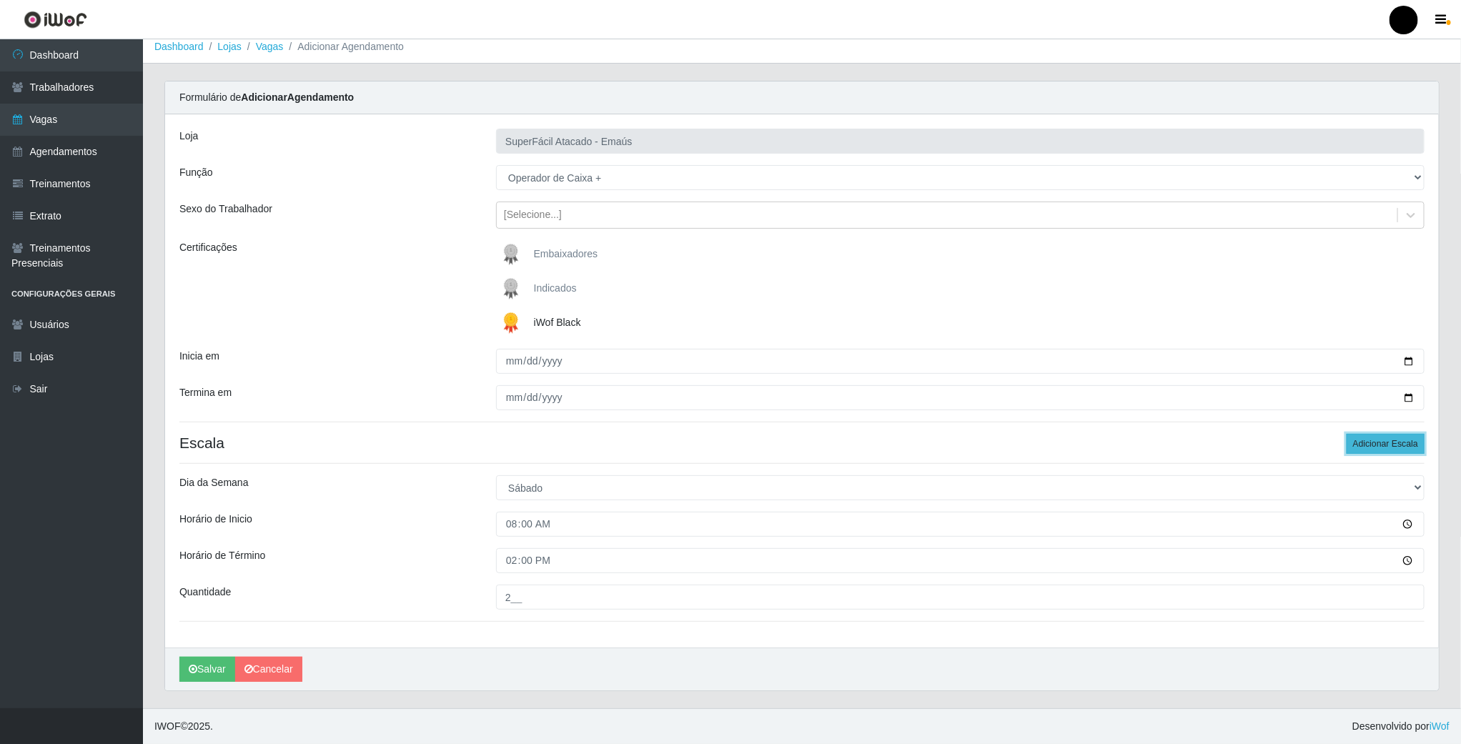
click at [1367, 436] on button "Adicionar Escala" at bounding box center [1386, 444] width 78 height 20
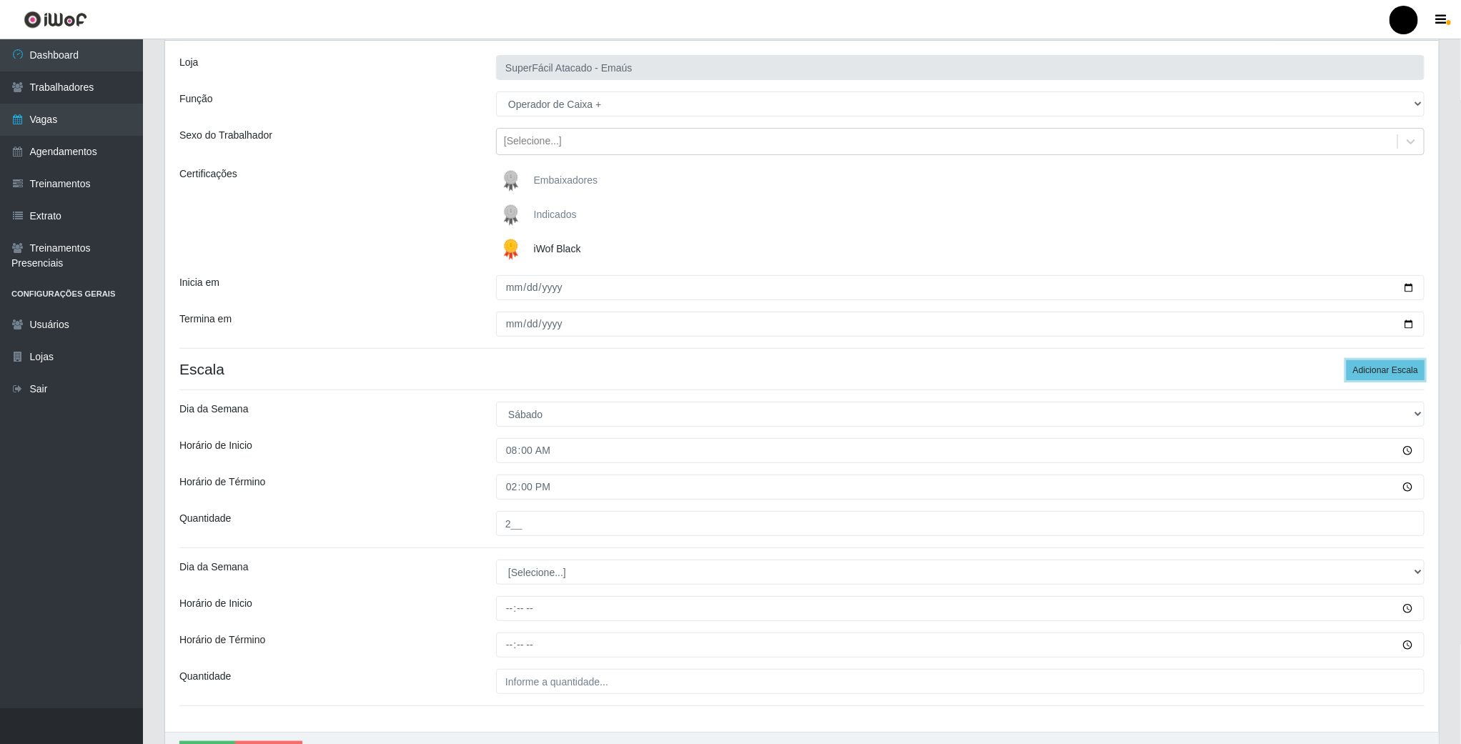
scroll to position [170, 0]
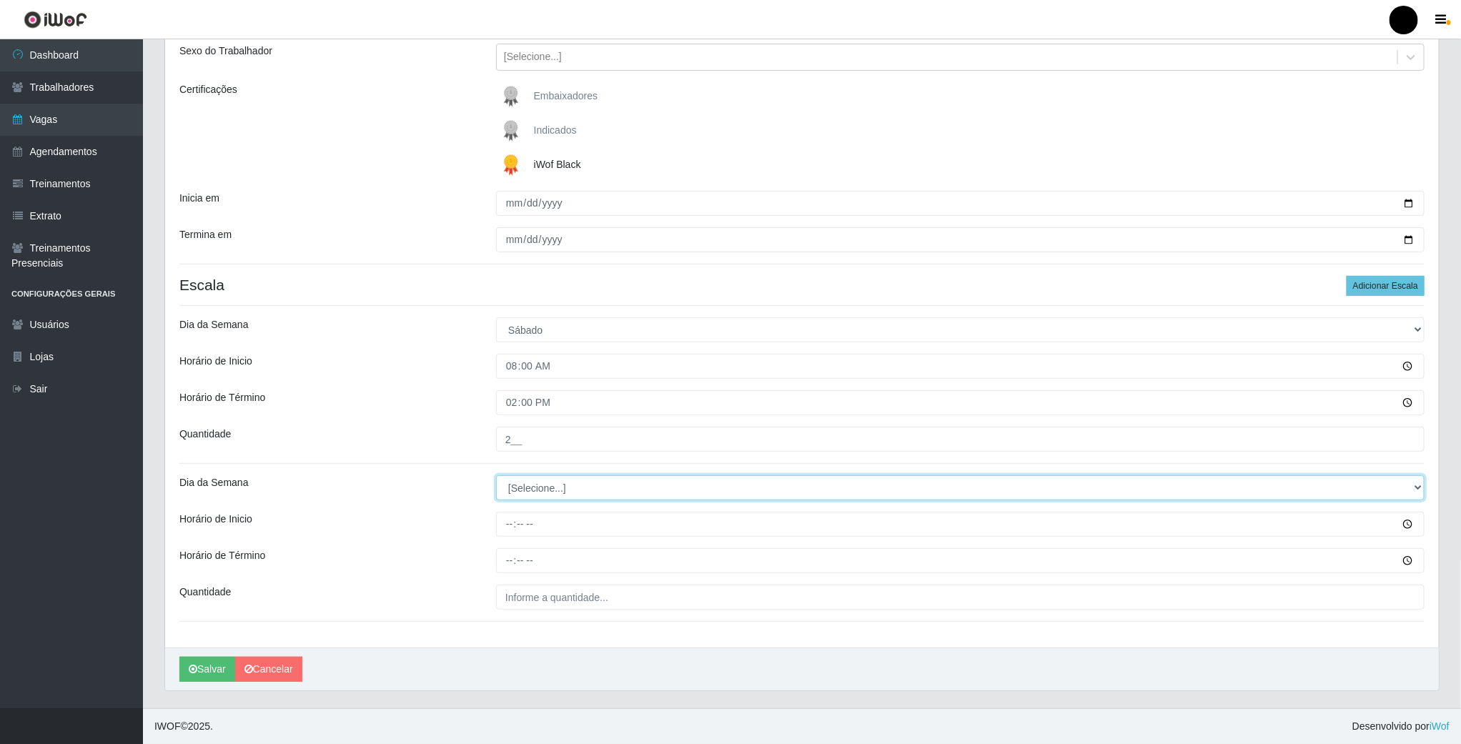
click at [535, 480] on select "[Selecione...] Segunda Terça Quarta Quinta Sexta Sábado Domingo" at bounding box center [960, 487] width 929 height 25
select select "6"
click at [496, 475] on select "[Selecione...] Segunda Terça Quarta Quinta Sexta Sábado Domingo" at bounding box center [960, 487] width 929 height 25
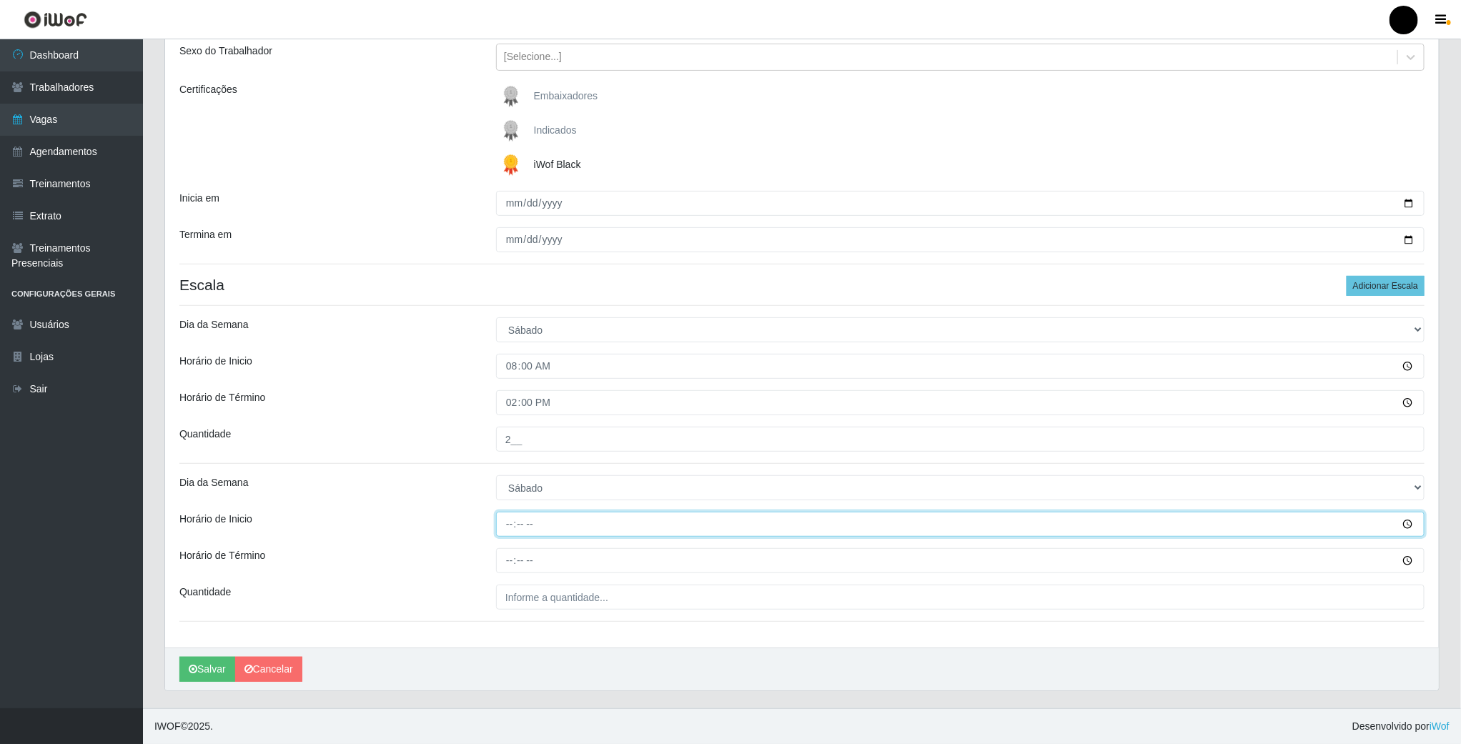
click at [511, 521] on input "Horário de Inicio" at bounding box center [960, 524] width 929 height 25
type input "09:00"
click at [509, 560] on input "Horário de Término" at bounding box center [960, 560] width 929 height 25
type input "15:00"
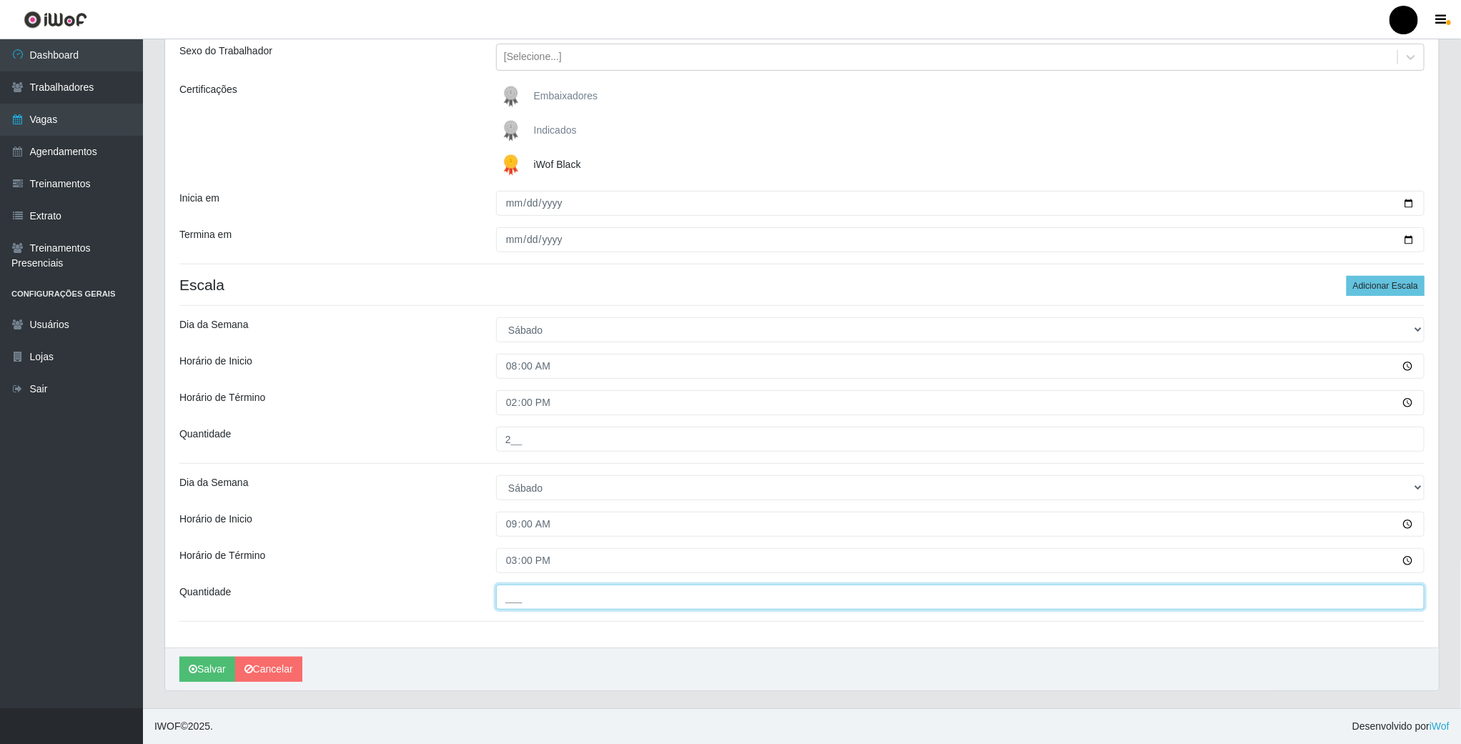
click at [511, 594] on input "___" at bounding box center [960, 597] width 929 height 25
type input "02_"
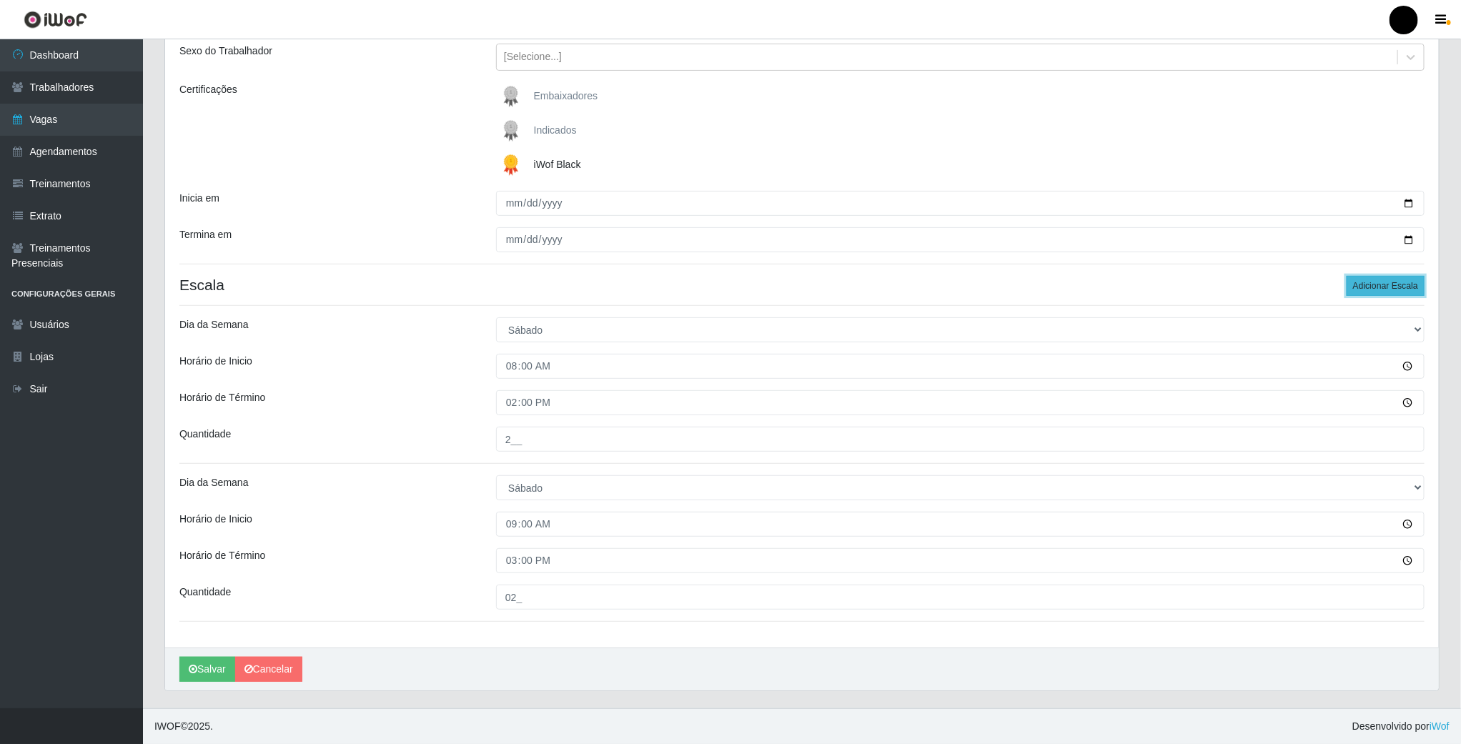
click at [1411, 288] on button "Adicionar Escala" at bounding box center [1386, 286] width 78 height 20
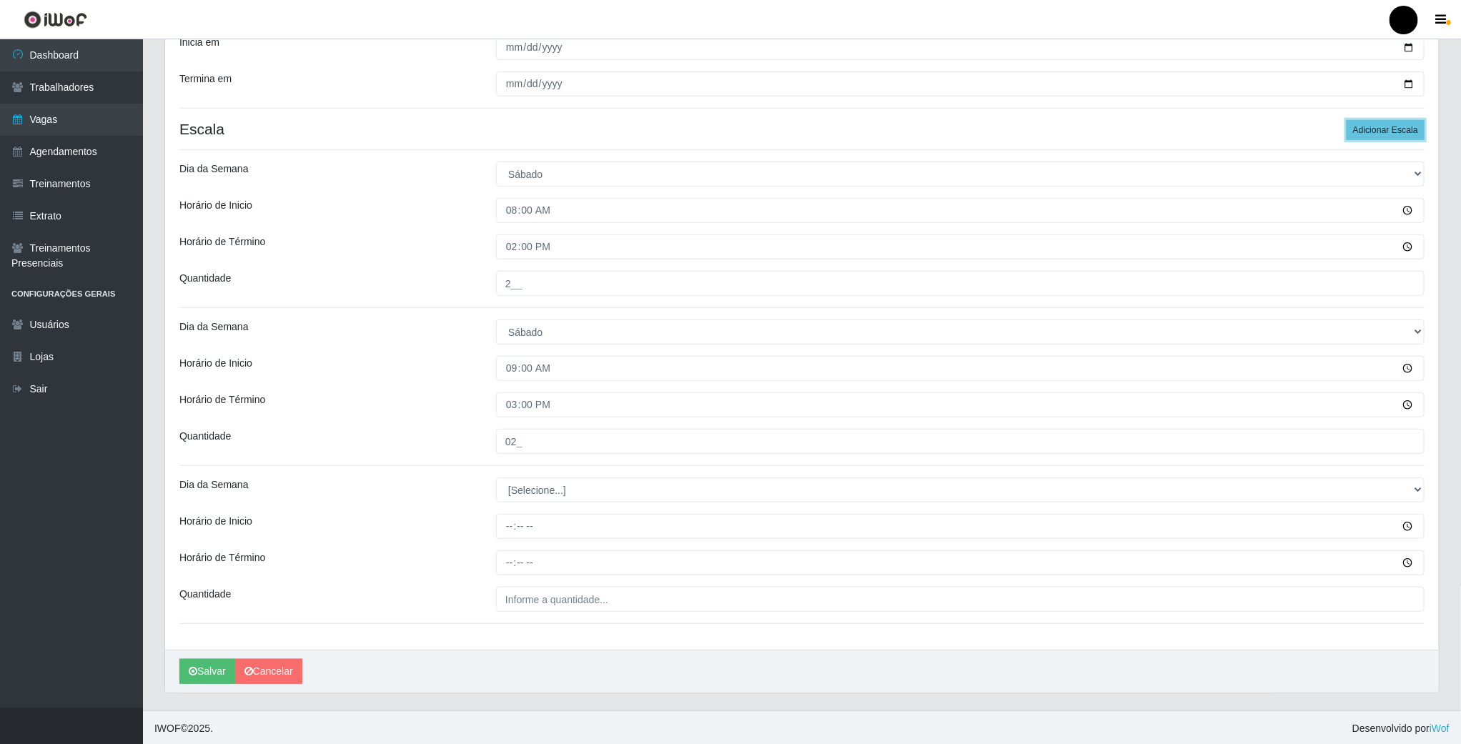
scroll to position [329, 0]
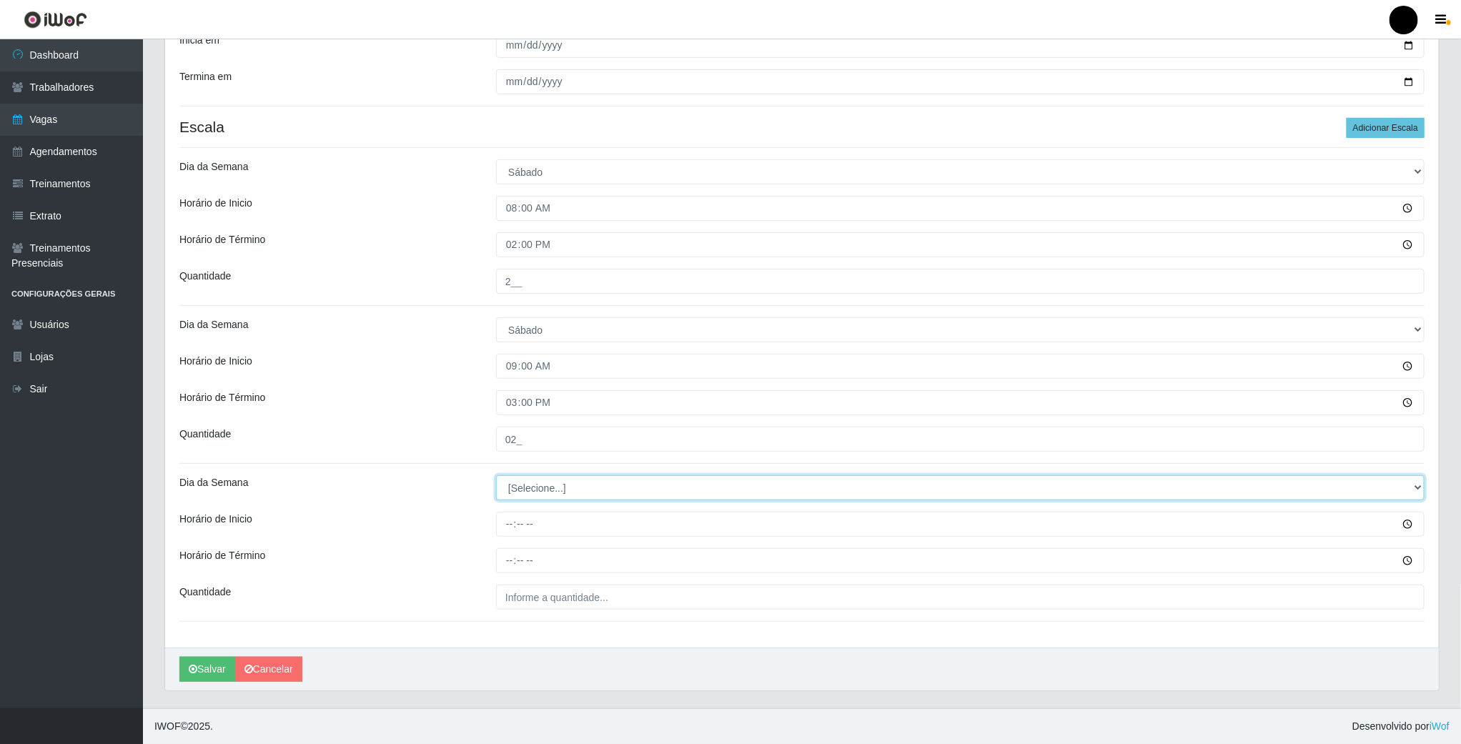
click at [565, 490] on select "[Selecione...] Segunda Terça Quarta Quinta Sexta Sábado Domingo" at bounding box center [960, 487] width 929 height 25
select select "6"
click at [496, 475] on select "[Selecione...] Segunda Terça Quarta Quinta Sexta Sábado Domingo" at bounding box center [960, 487] width 929 height 25
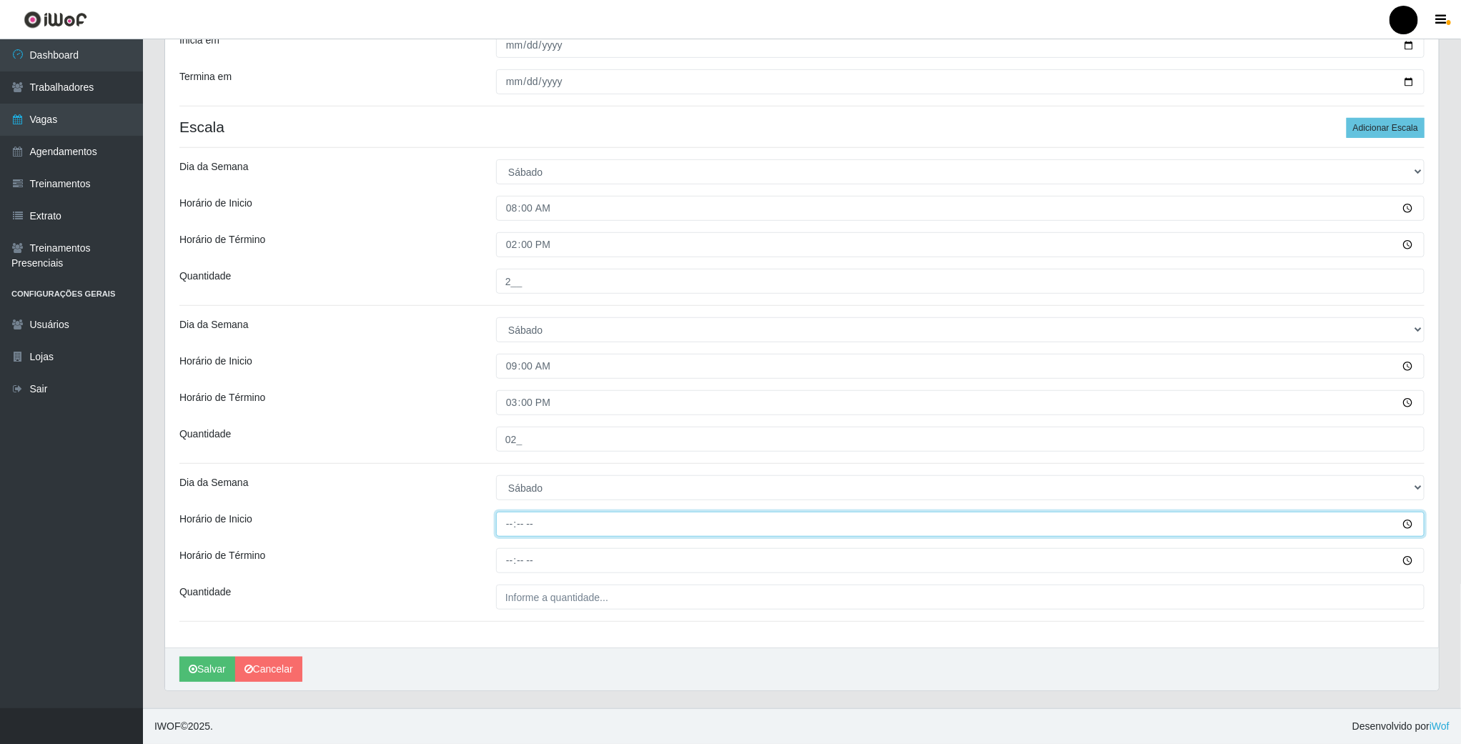
click at [504, 523] on input "Horário de Inicio" at bounding box center [960, 524] width 929 height 25
type input "11:00"
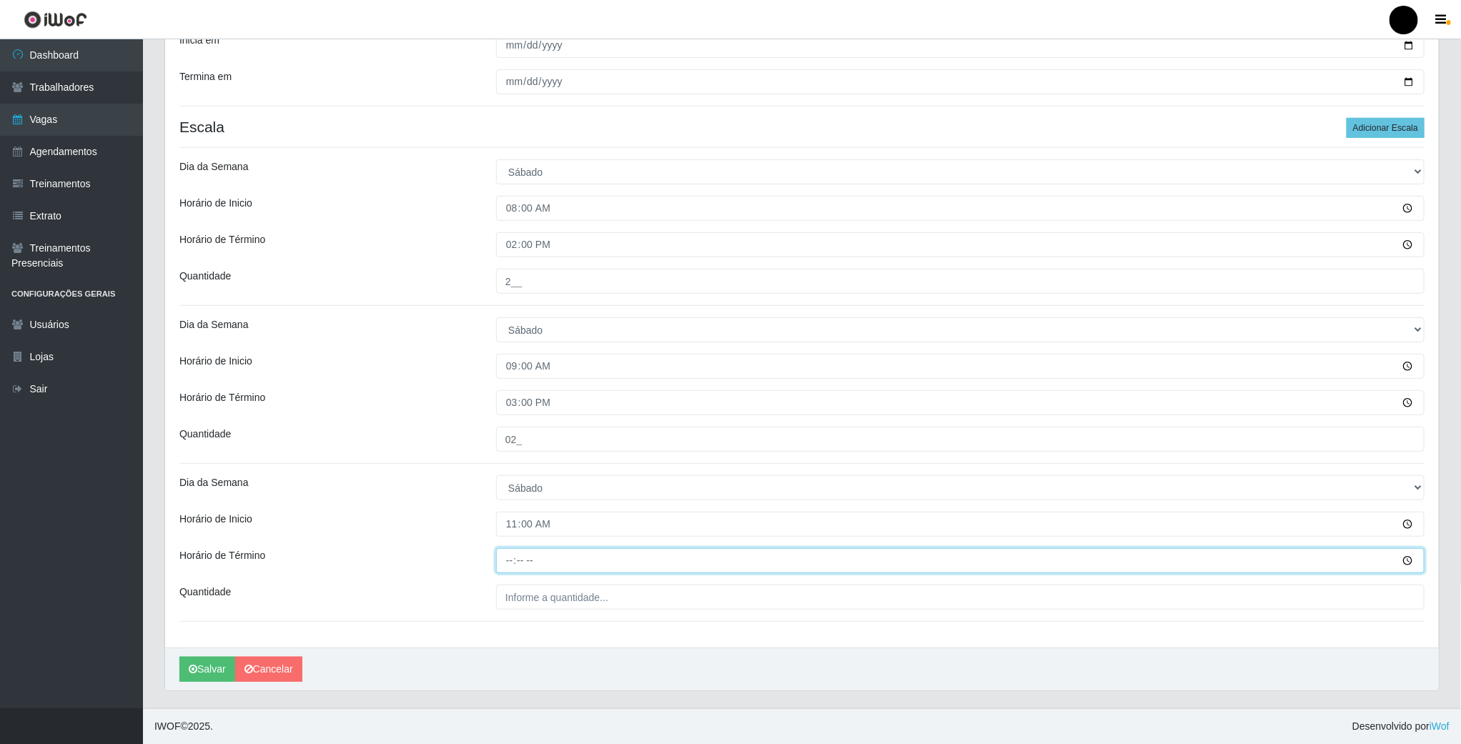
click at [508, 548] on input "Horário de Término" at bounding box center [960, 560] width 929 height 25
type input "17:00"
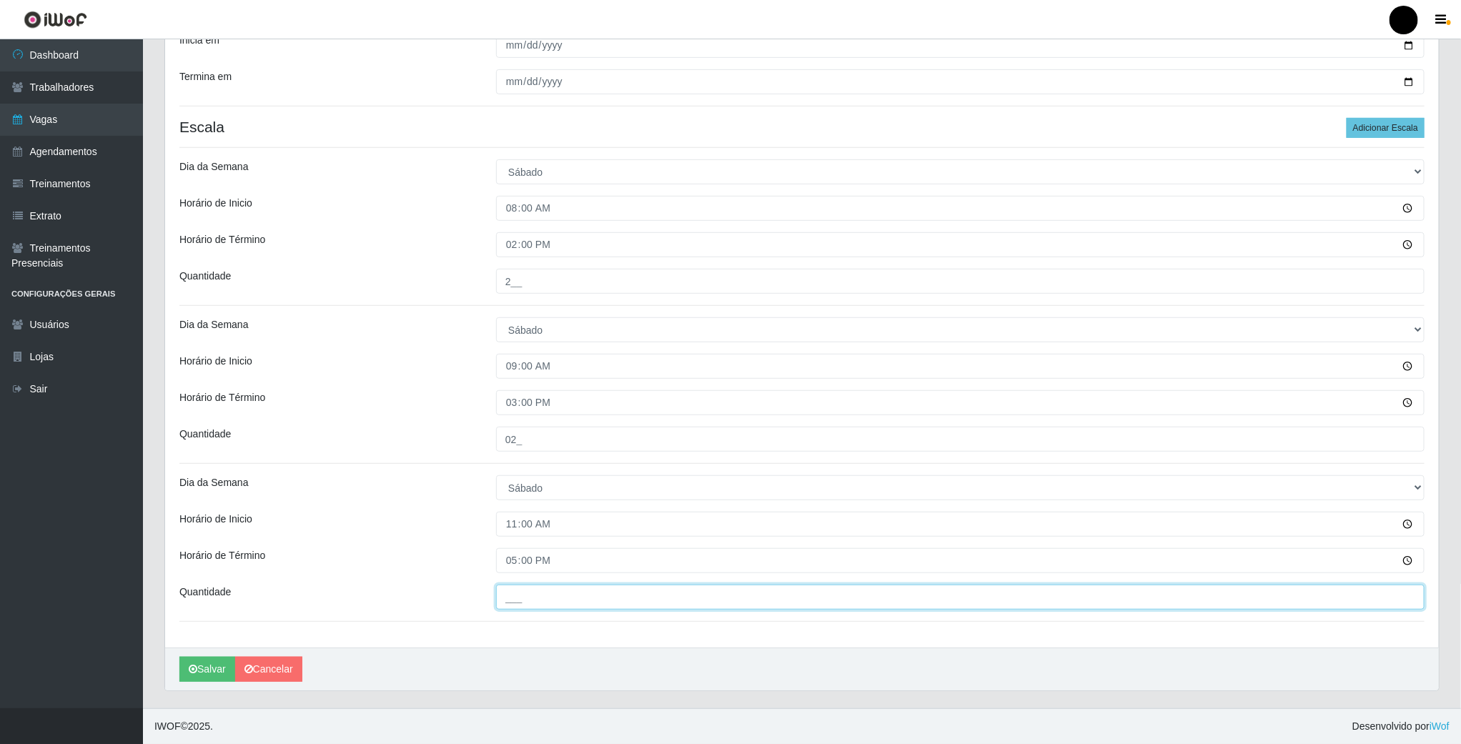
click at [513, 594] on input "___" at bounding box center [960, 597] width 929 height 25
type input "1__"
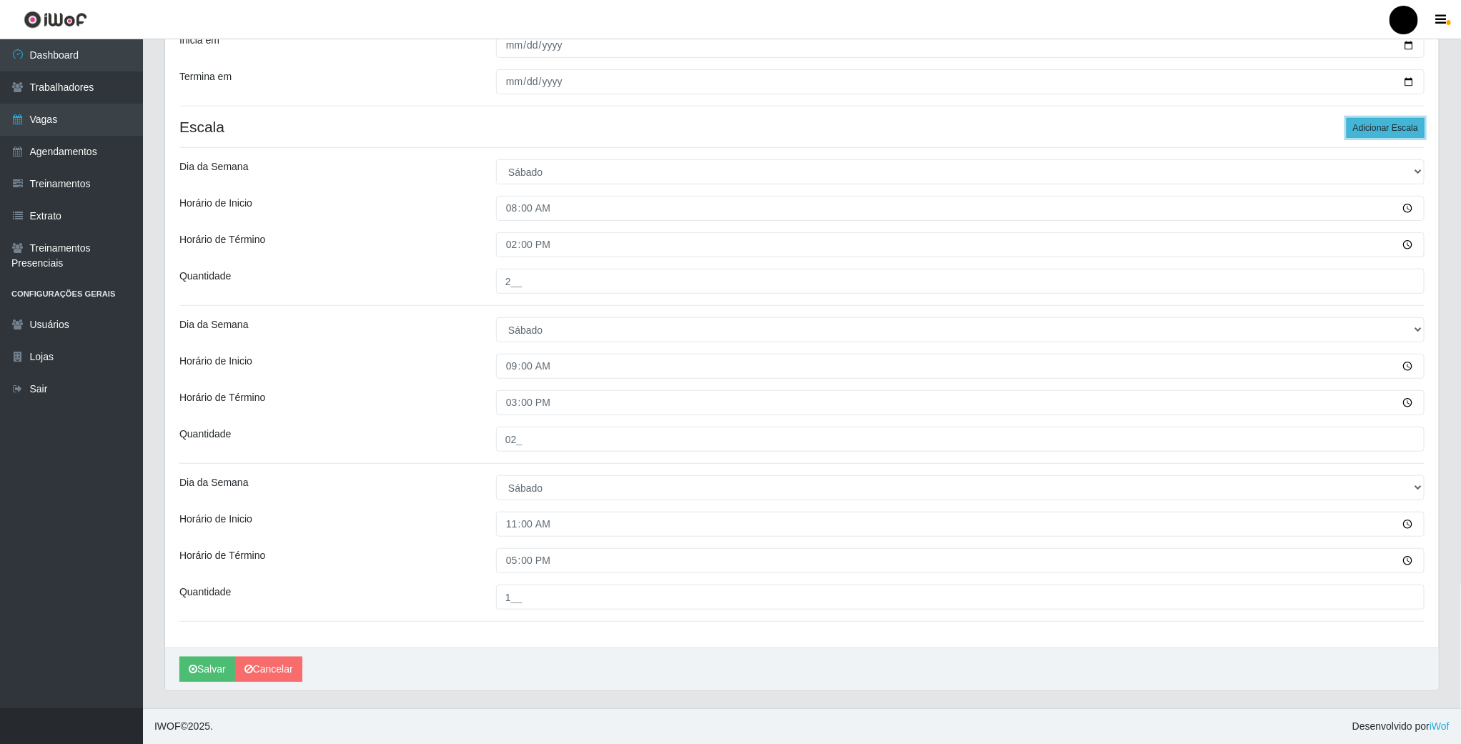
click at [1374, 131] on button "Adicionar Escala" at bounding box center [1386, 128] width 78 height 20
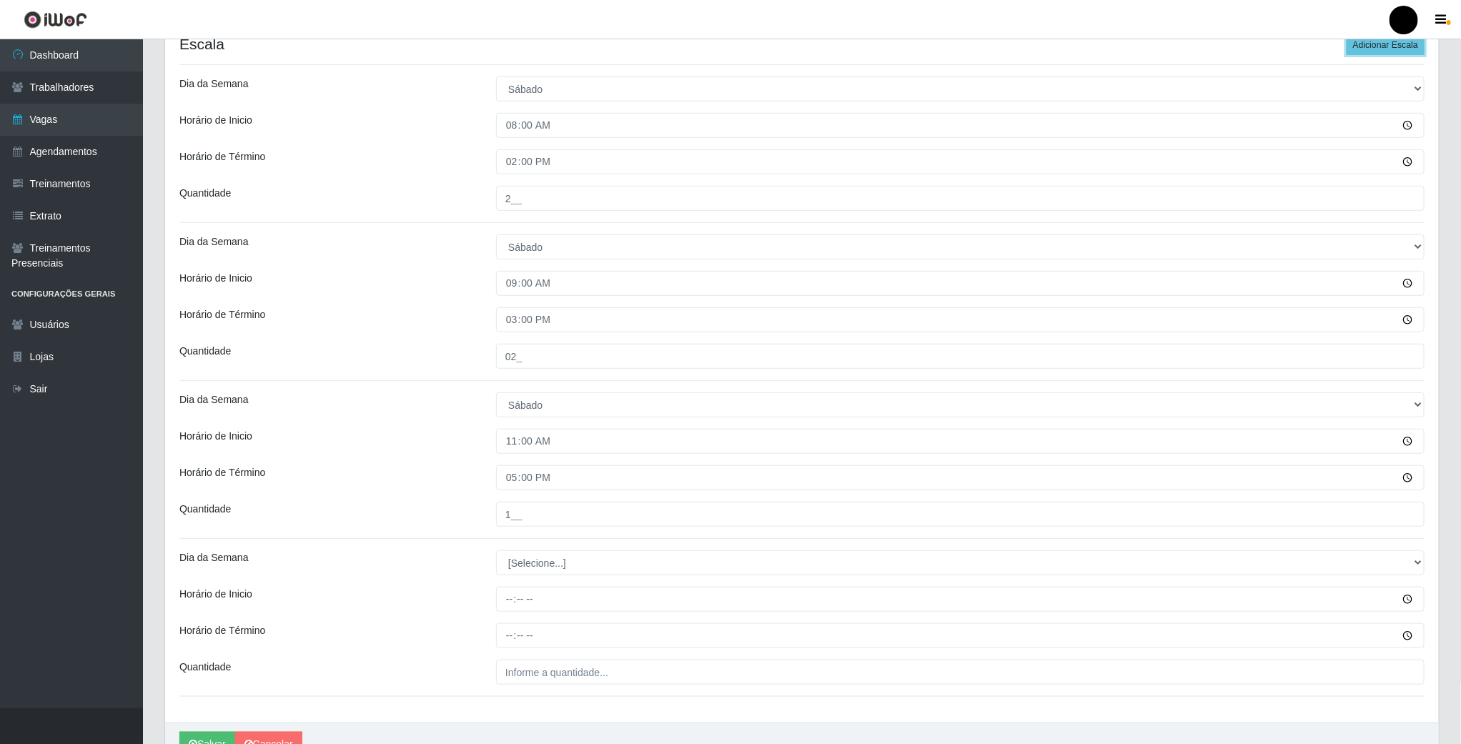
scroll to position [488, 0]
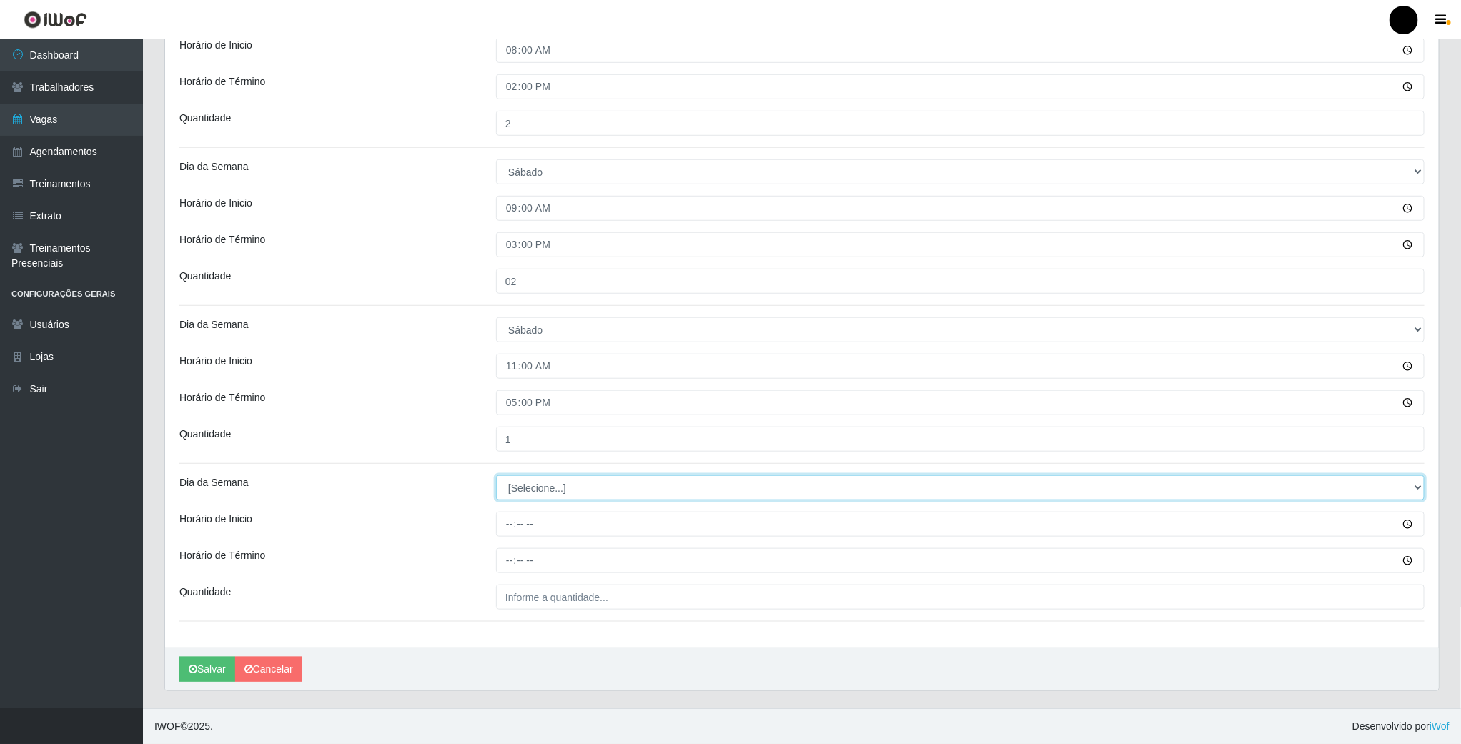
click at [528, 485] on select "[Selecione...] Segunda Terça Quarta Quinta Sexta Sábado Domingo" at bounding box center [960, 487] width 929 height 25
select select "6"
click at [496, 475] on select "[Selecione...] Segunda Terça Quarta Quinta Sexta Sábado Domingo" at bounding box center [960, 487] width 929 height 25
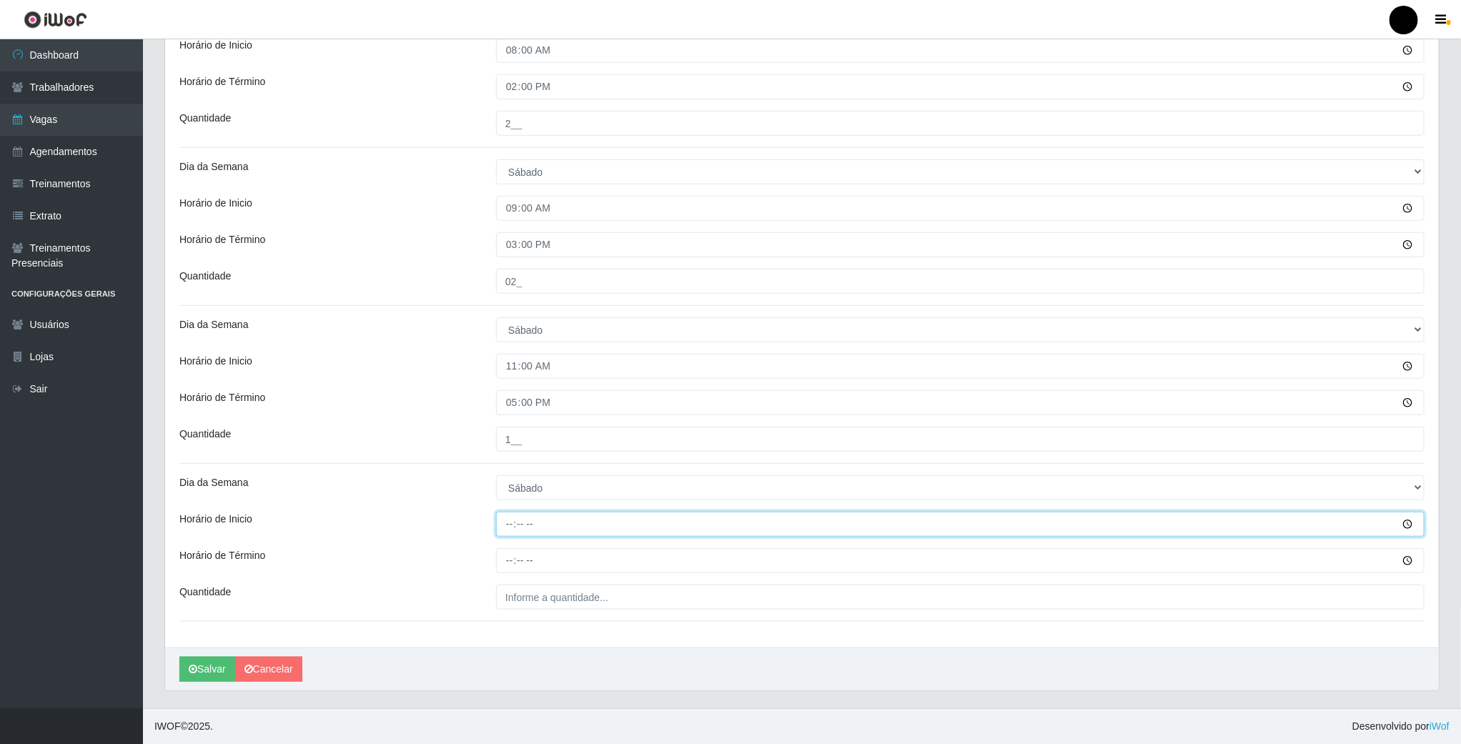
click at [509, 521] on input "Horário de Inicio" at bounding box center [960, 524] width 929 height 25
type input "16:00"
click at [513, 563] on input "Horário de Término" at bounding box center [960, 560] width 929 height 25
type input "22:00"
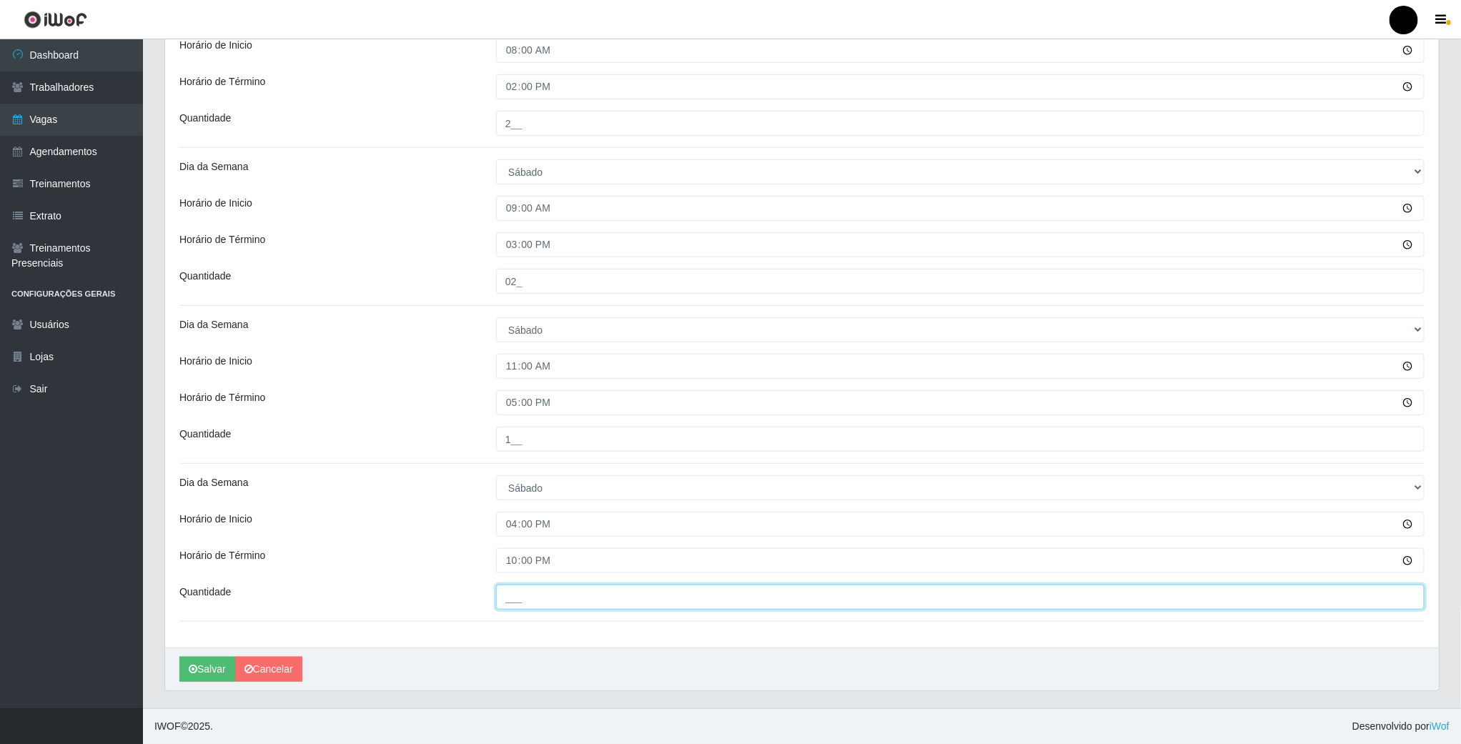
click at [517, 603] on input "___" at bounding box center [960, 597] width 929 height 25
type input "04_"
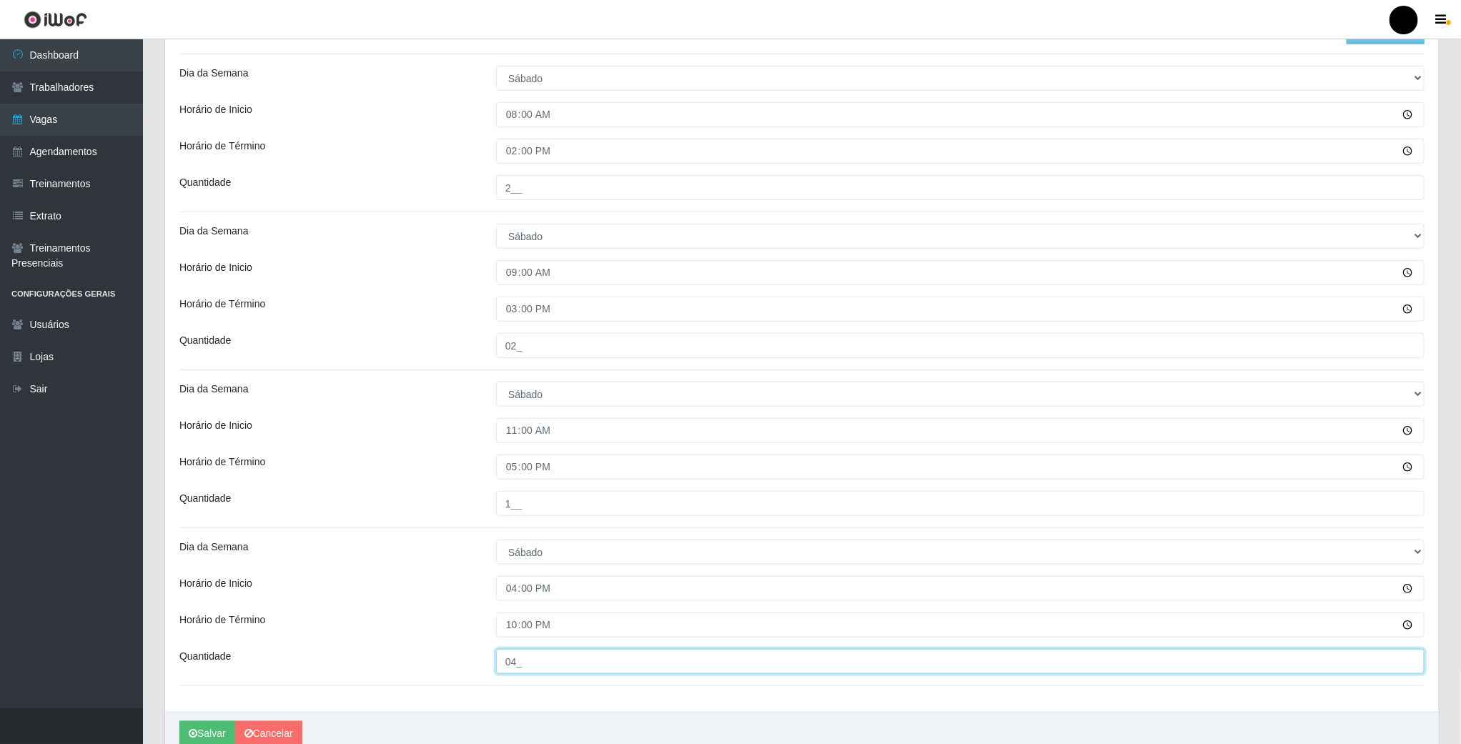
scroll to position [380, 0]
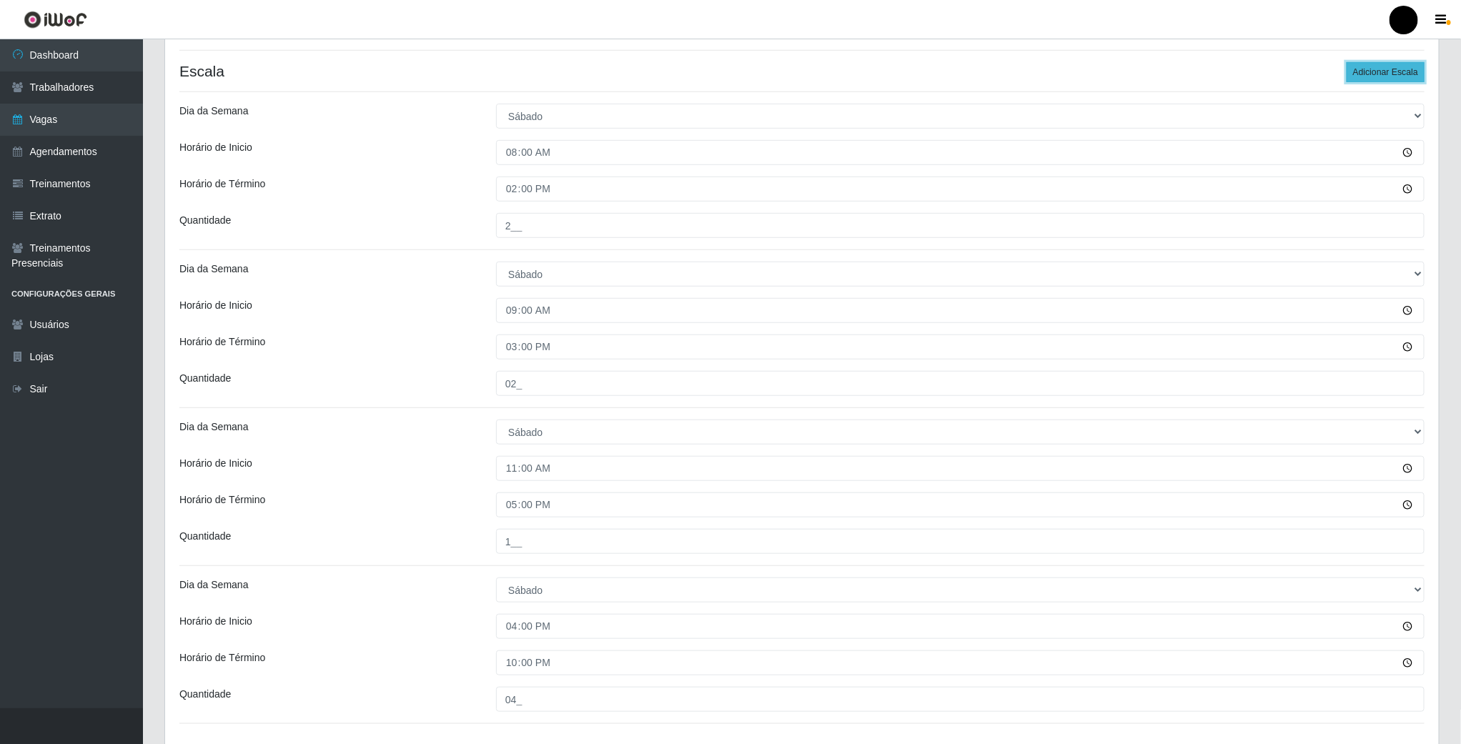
click at [1381, 73] on button "Adicionar Escala" at bounding box center [1386, 72] width 78 height 20
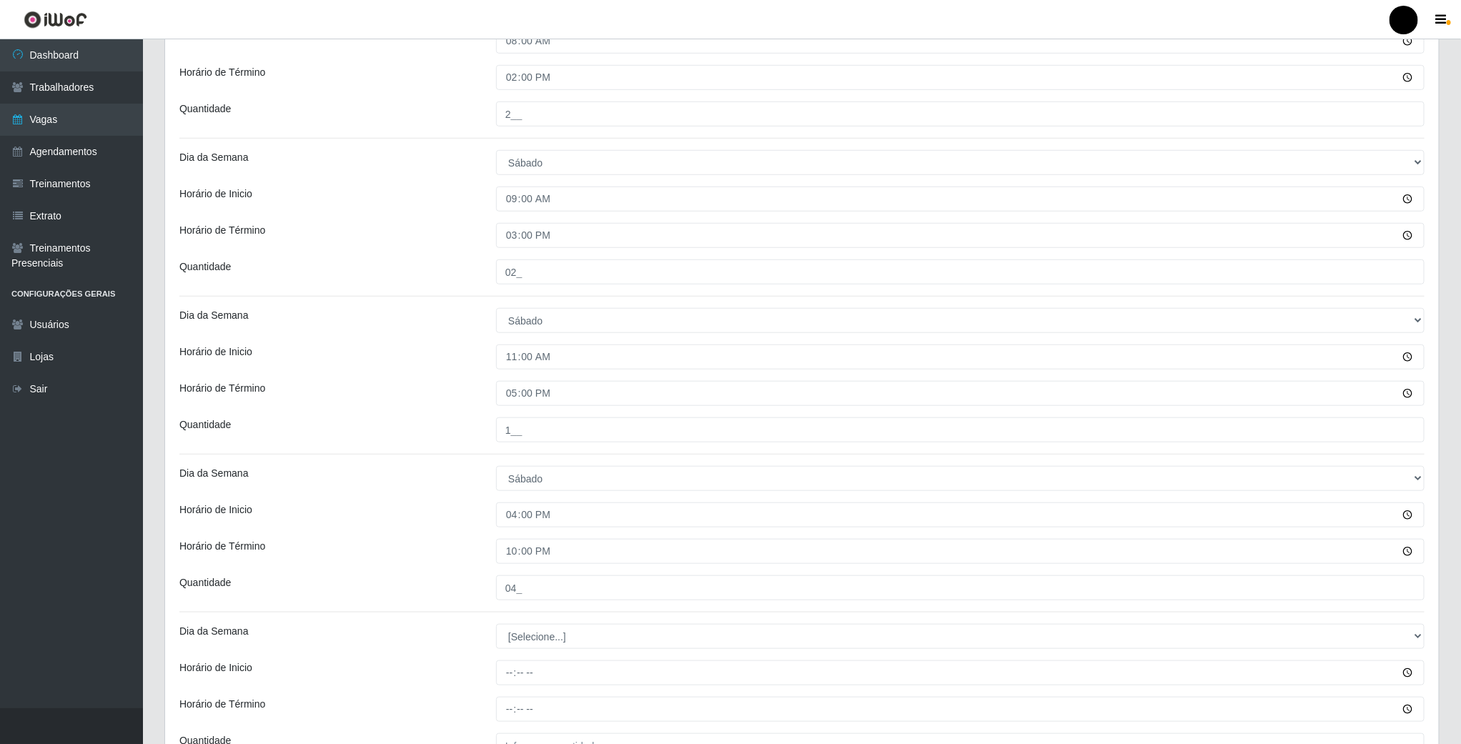
scroll to position [646, 0]
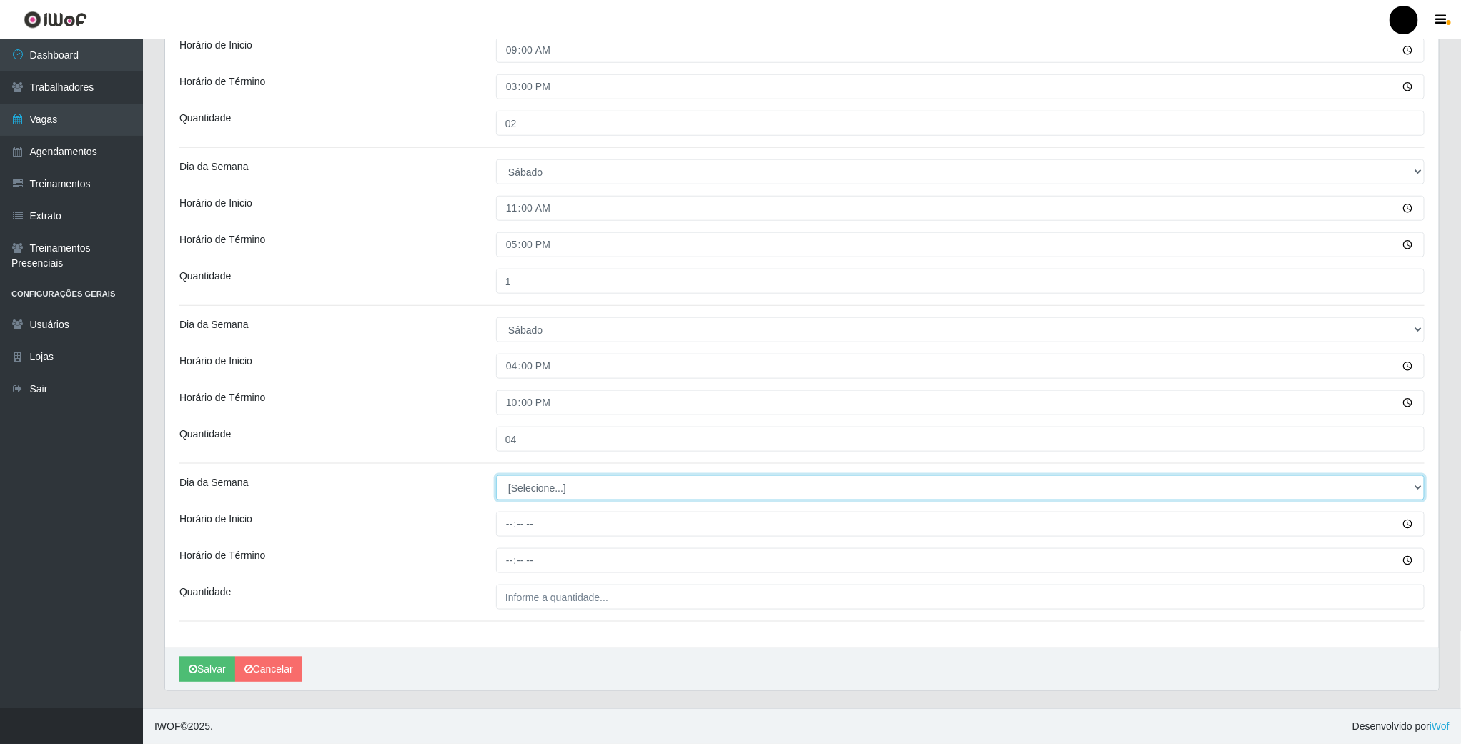
click at [521, 485] on select "[Selecione...] Segunda Terça Quarta Quinta Sexta Sábado Domingo" at bounding box center [960, 487] width 929 height 25
select select "6"
click at [496, 475] on select "[Selecione...] Segunda Terça Quarta Quinta Sexta Sábado Domingo" at bounding box center [960, 487] width 929 height 25
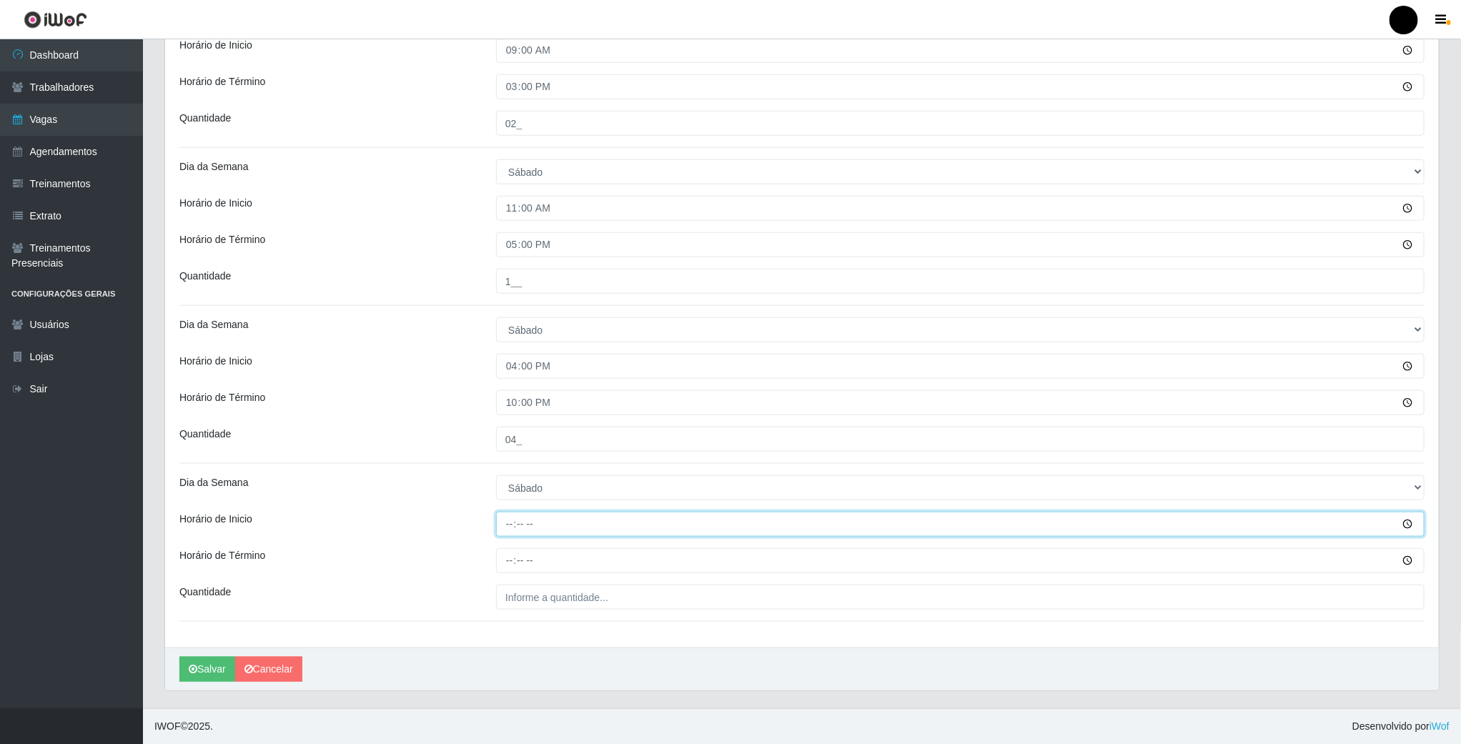
click at [503, 515] on input "Horário de Inicio" at bounding box center [960, 524] width 929 height 25
type input "16:30"
click at [513, 558] on input "Horário de Término" at bounding box center [960, 560] width 929 height 25
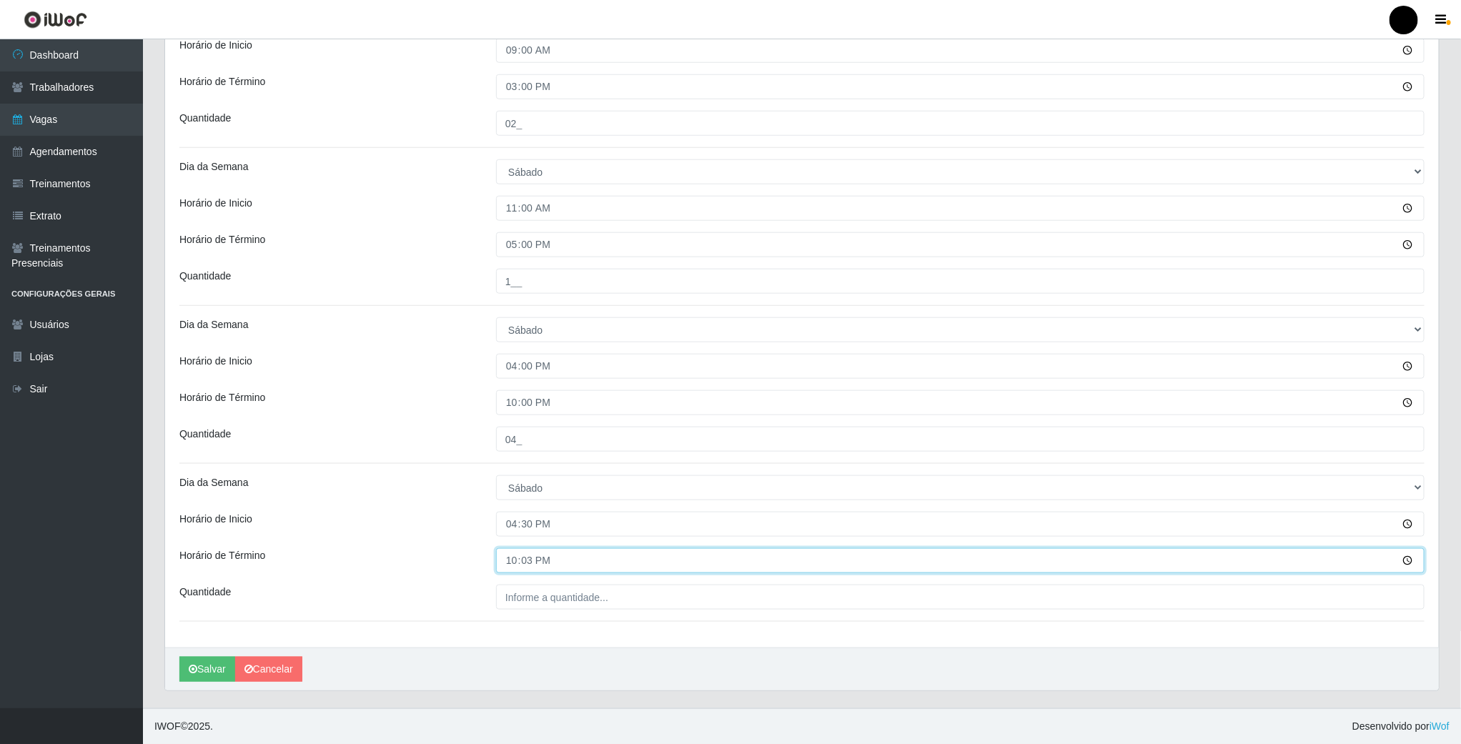
type input "22:30"
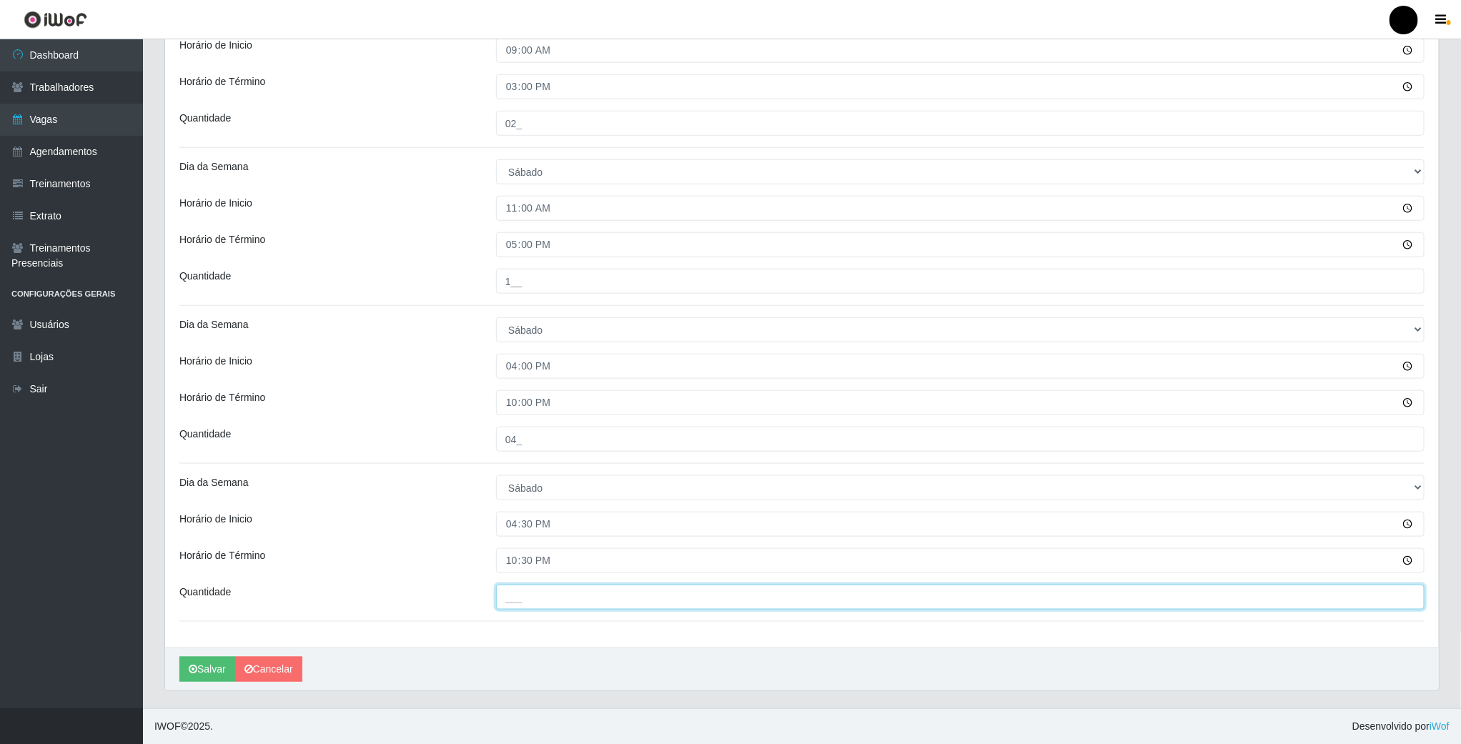
click at [524, 605] on input "___" at bounding box center [960, 597] width 929 height 25
type input "02_"
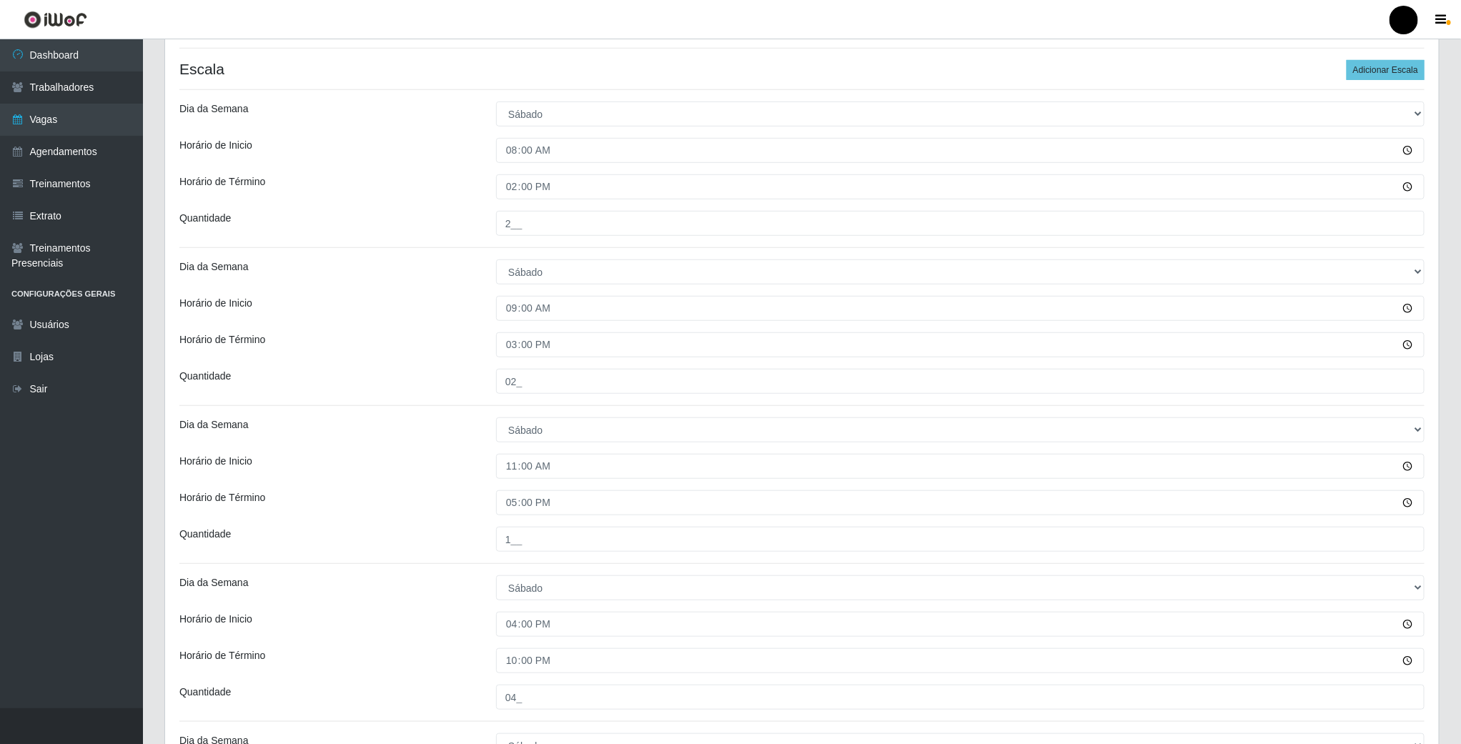
scroll to position [431, 0]
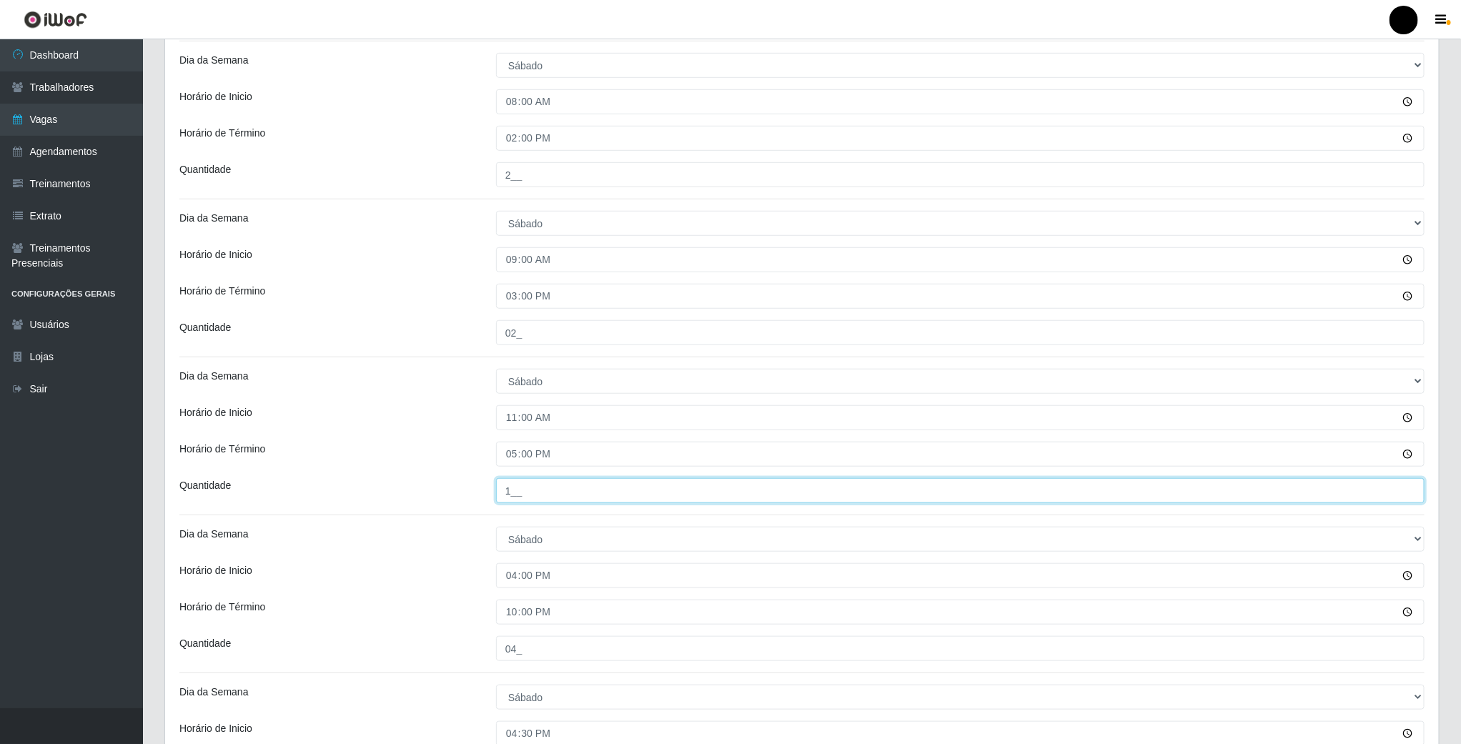
click at [533, 495] on input "1__" at bounding box center [960, 490] width 929 height 25
type input "___"
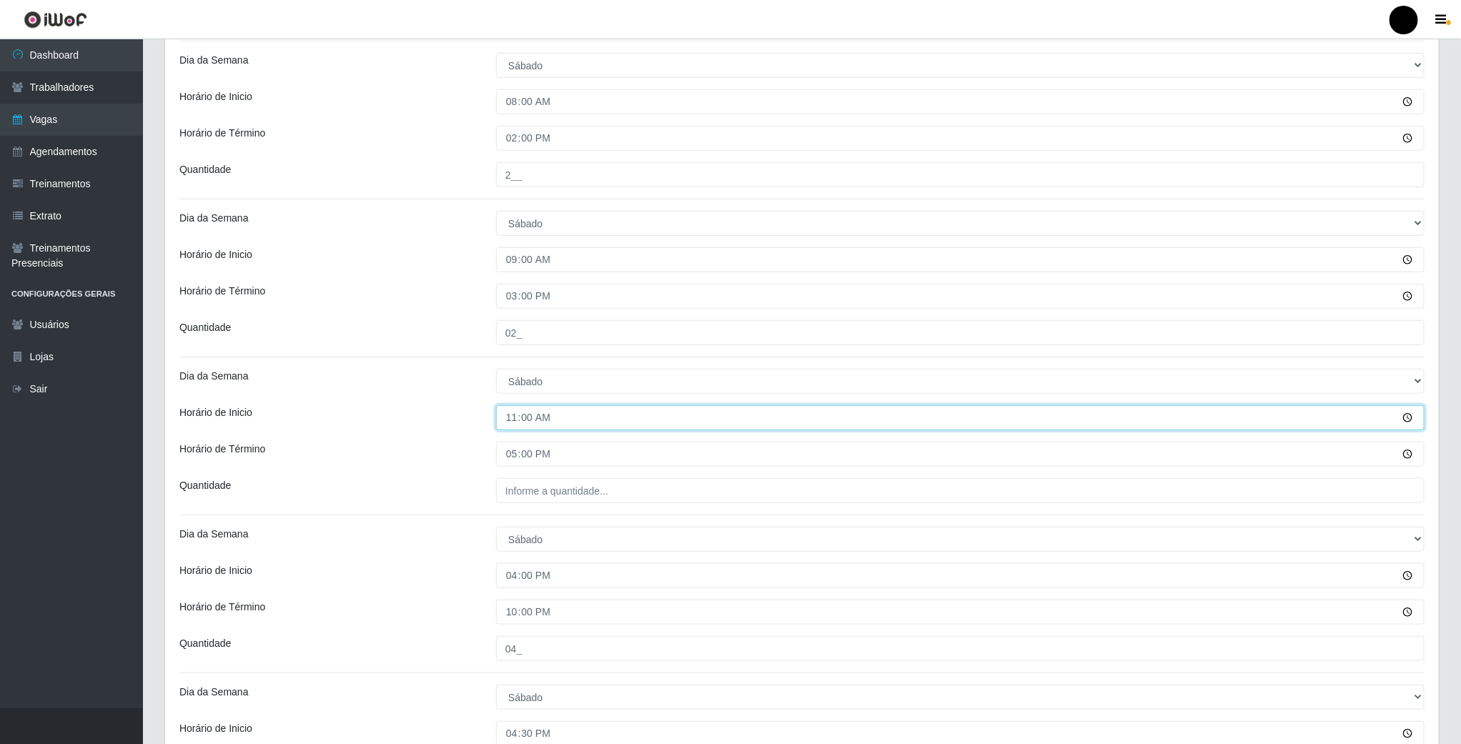
click at [507, 423] on input "11:00" at bounding box center [960, 417] width 929 height 25
type input "16:00"
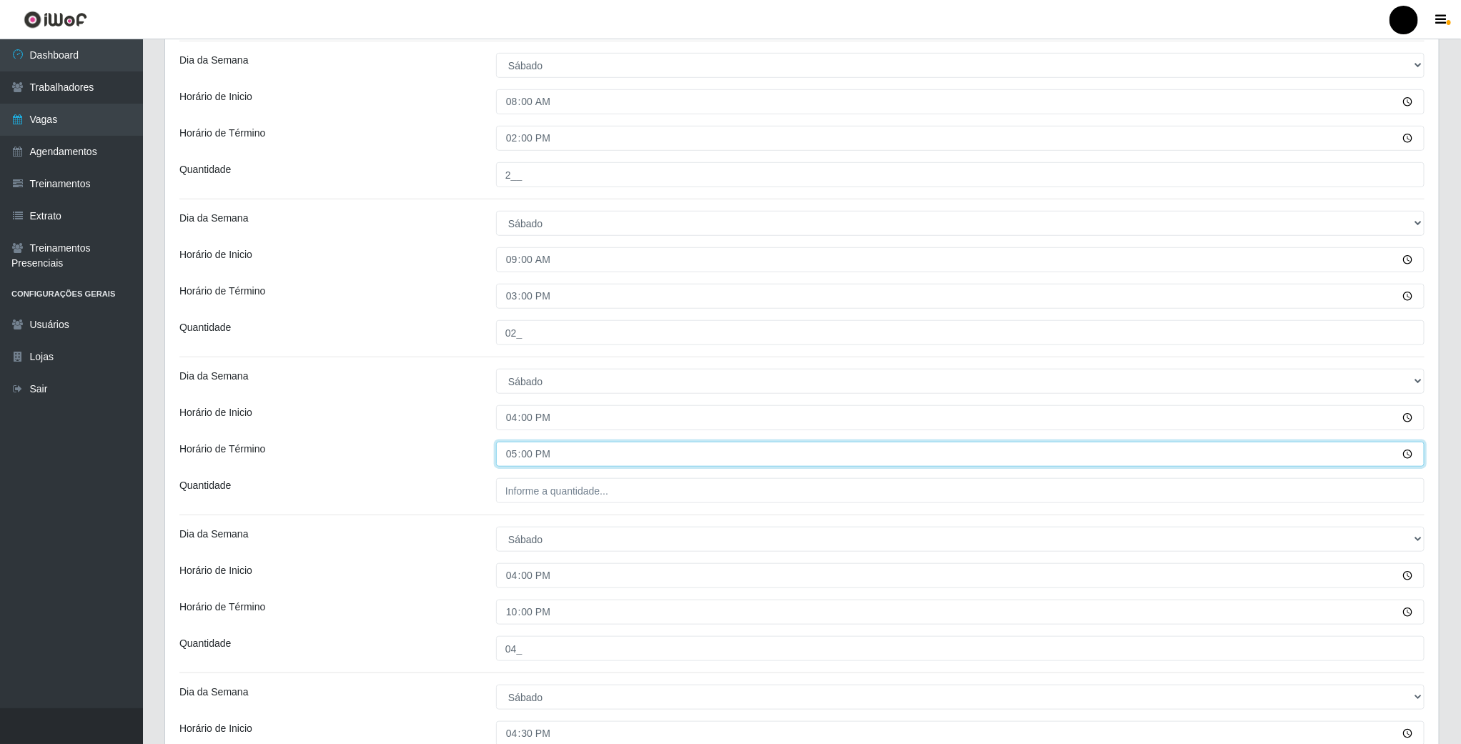
click at [517, 460] on input "17:00" at bounding box center [960, 454] width 929 height 25
type input "22:00"
type input "___"
click at [522, 500] on input "___" at bounding box center [960, 490] width 929 height 25
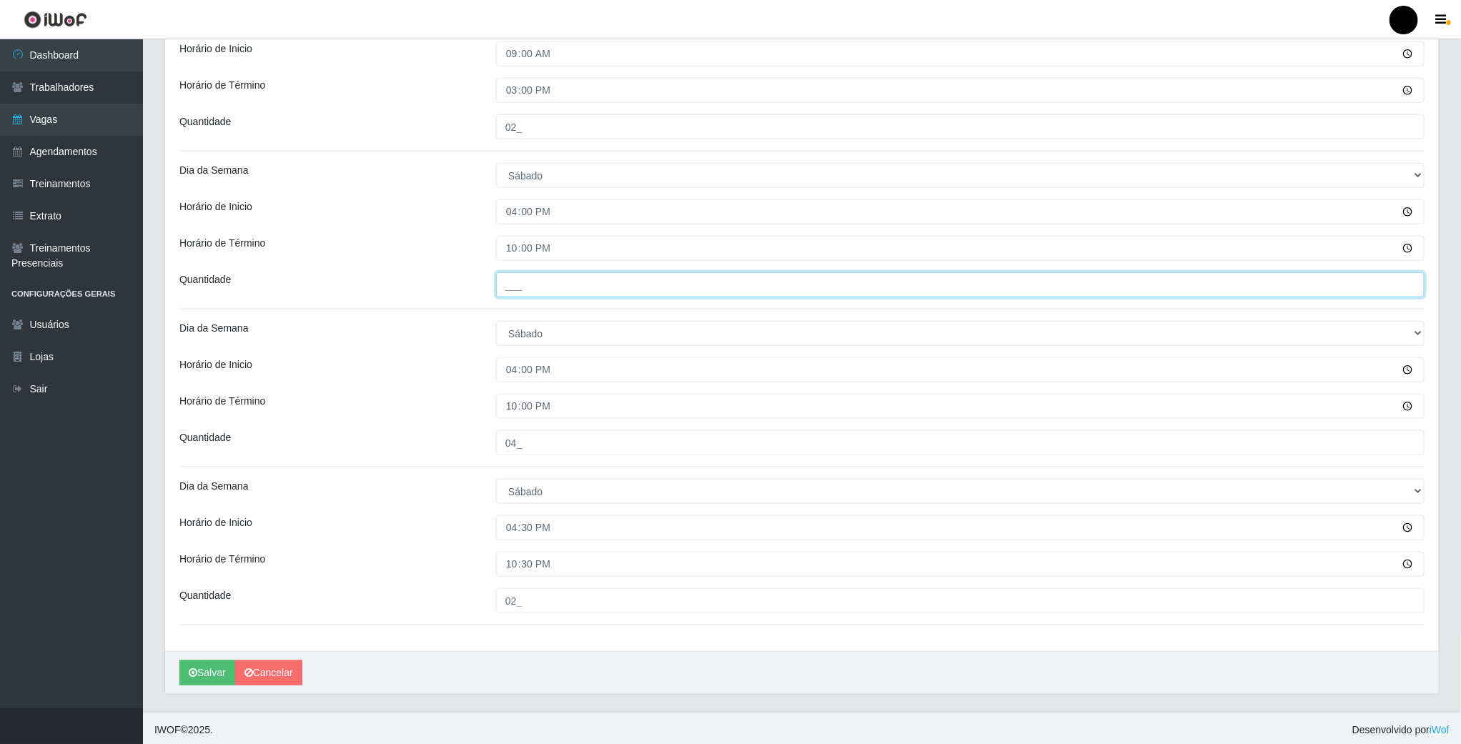
scroll to position [646, 0]
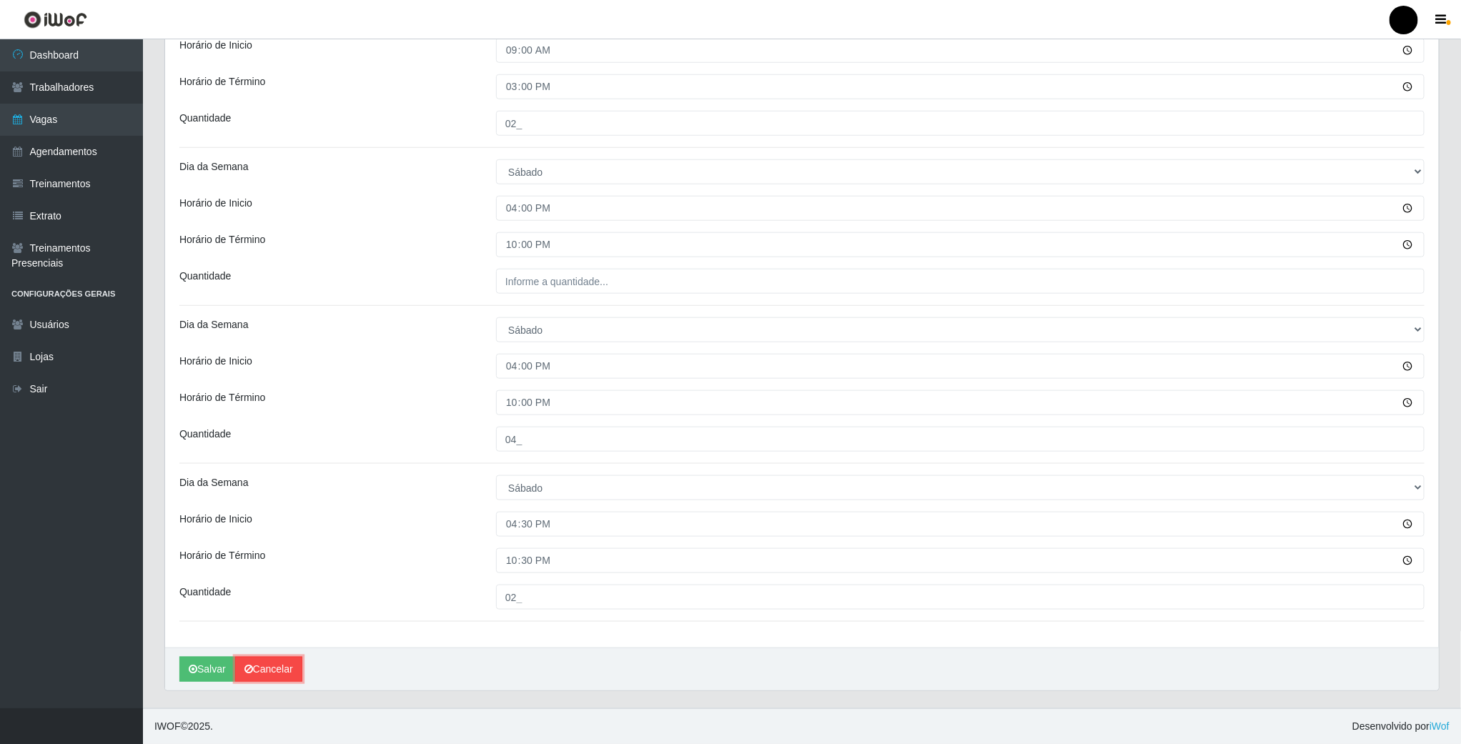
click at [262, 676] on link "Cancelar" at bounding box center [268, 669] width 67 height 25
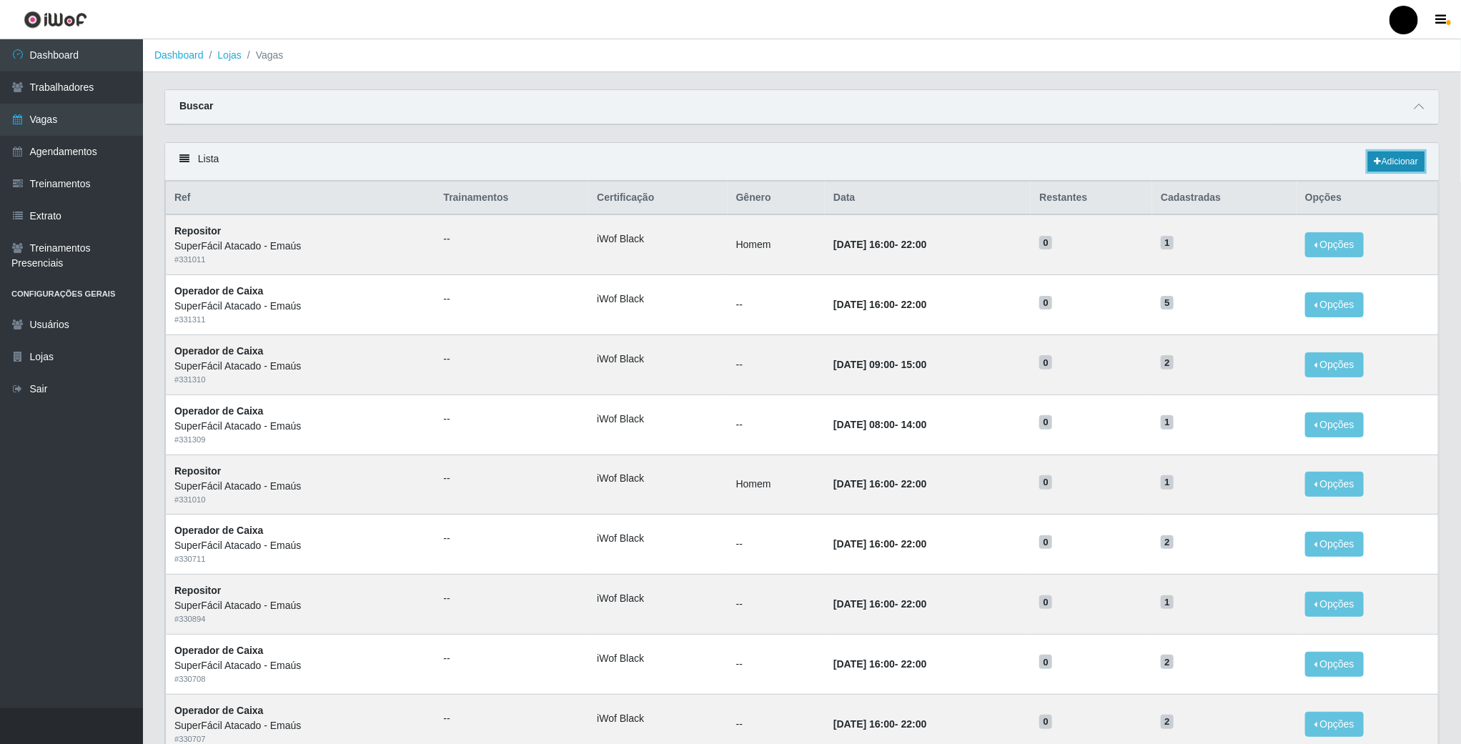
click at [1401, 170] on link "Adicionar" at bounding box center [1397, 162] width 56 height 20
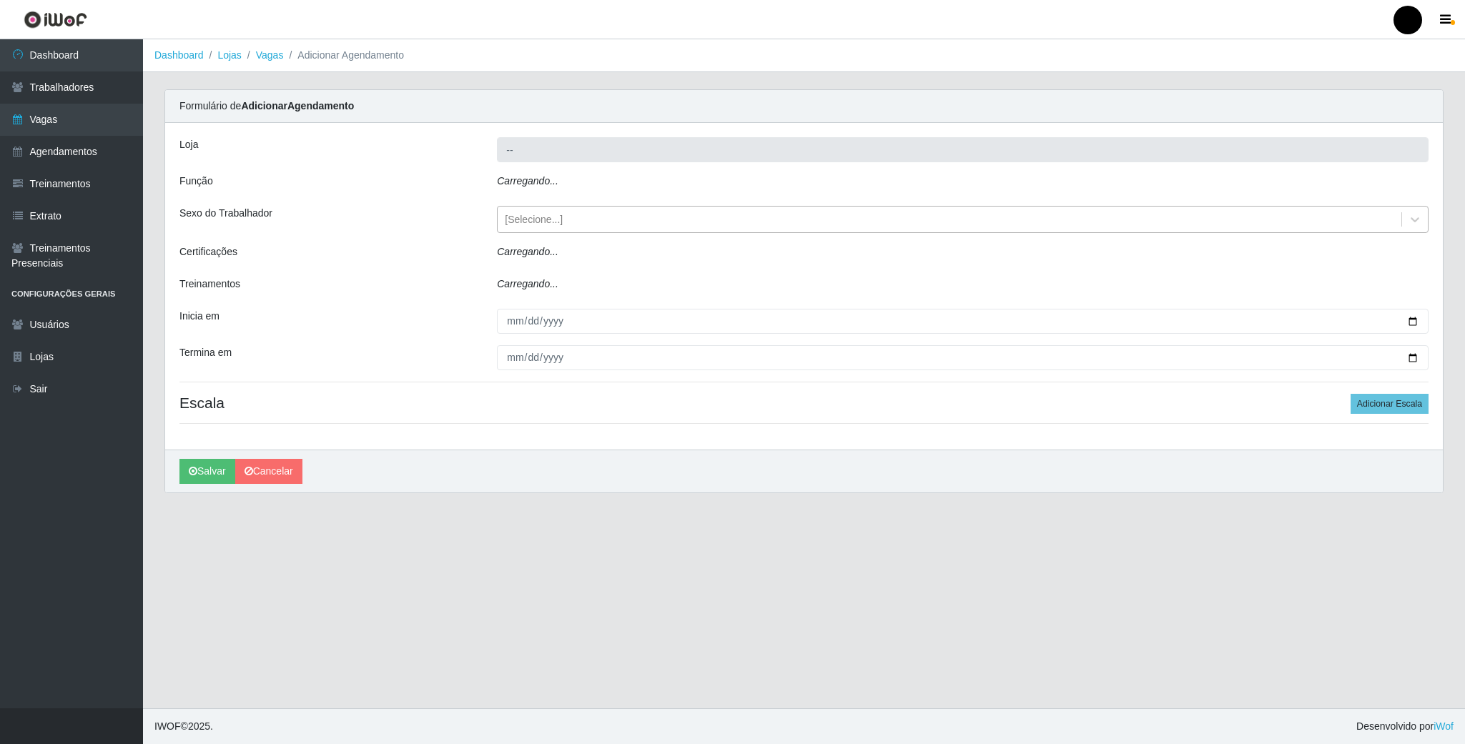
type input "SuperFácil Atacado - Emaús"
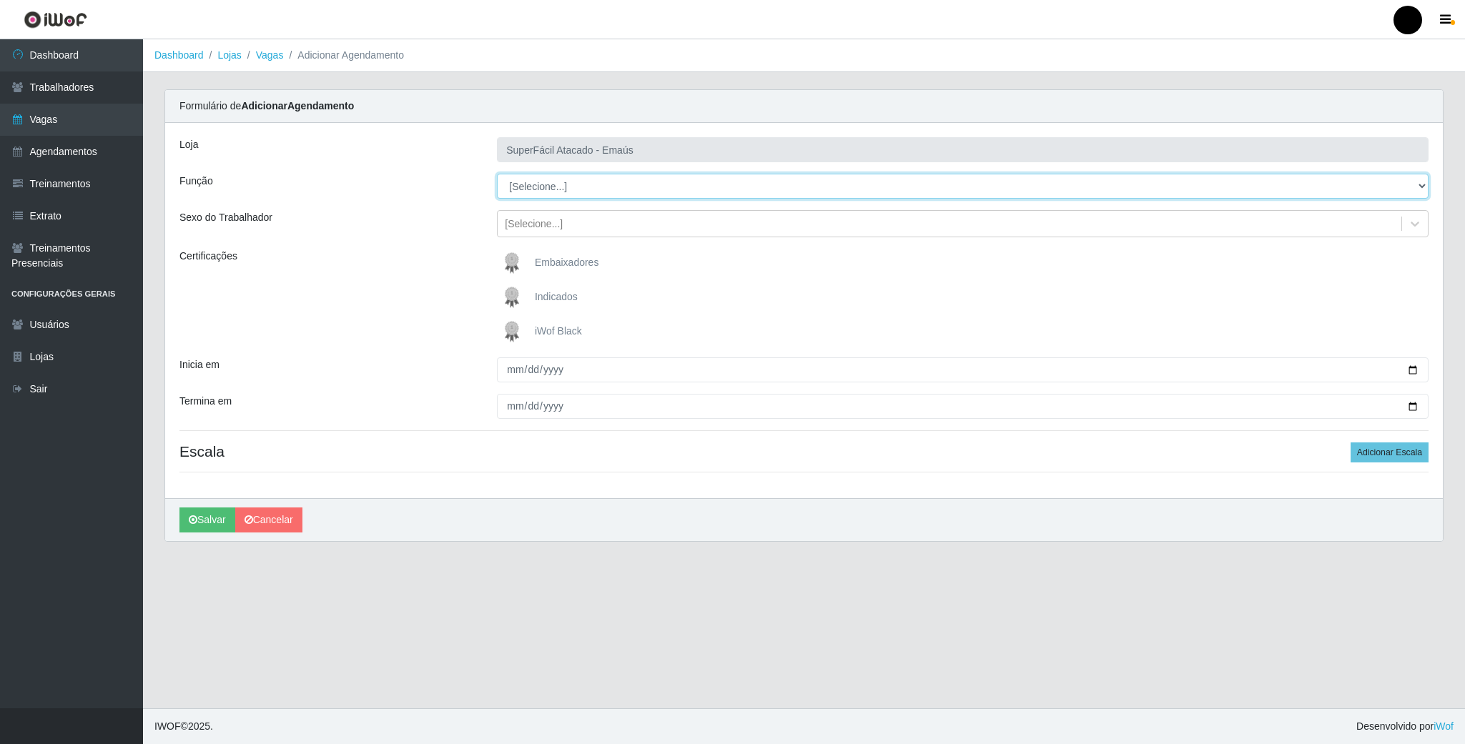
click at [1422, 177] on select "[Selecione...] Auxiliar de Estacionamento Auxiliar de Estacionamento + Auxiliar…" at bounding box center [963, 186] width 932 height 25
select select "72"
click at [497, 174] on select "[Selecione...] Auxiliar de Estacionamento Auxiliar de Estacionamento + Auxiliar…" at bounding box center [963, 186] width 932 height 25
click at [518, 327] on img at bounding box center [515, 331] width 34 height 29
click at [0, 0] on input "iWof Black" at bounding box center [0, 0] width 0 height 0
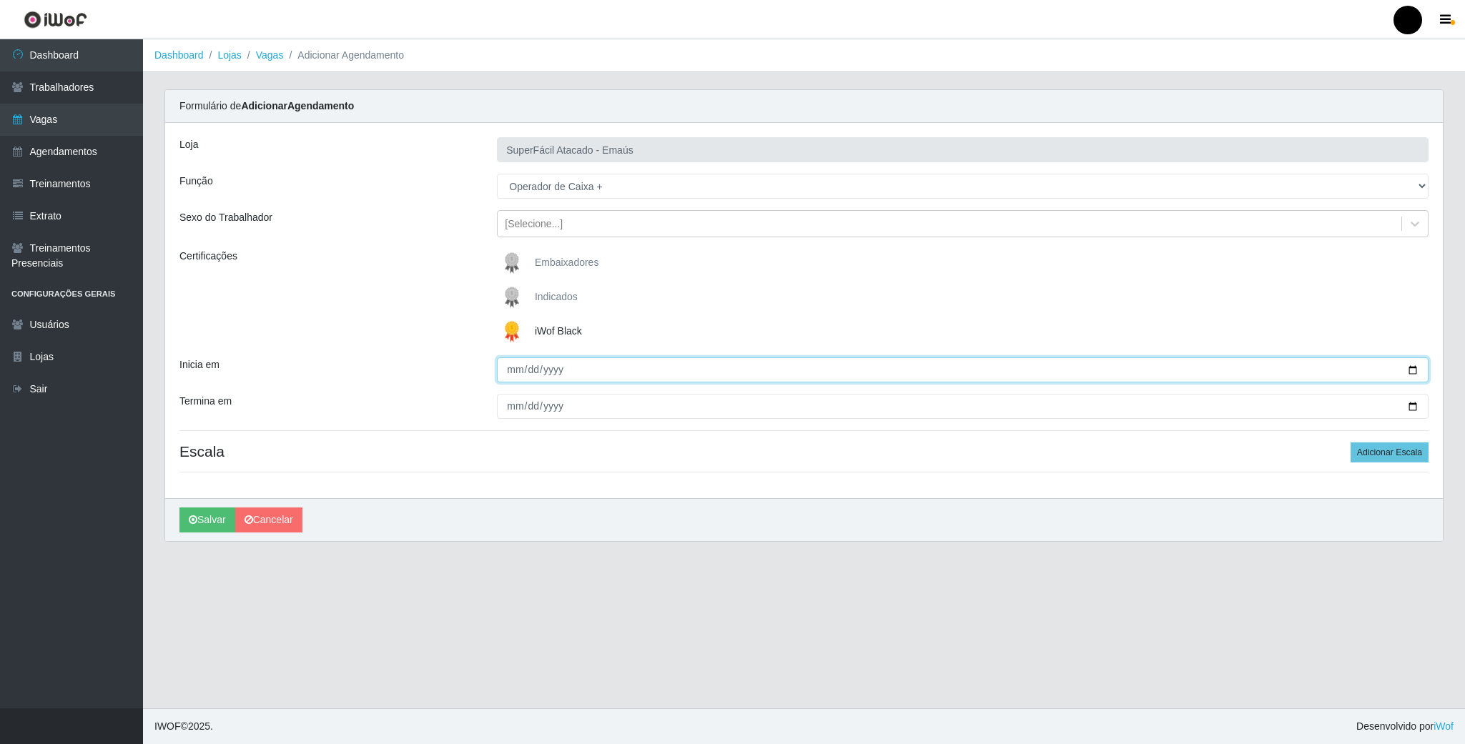
click at [1411, 372] on input "Inicia em" at bounding box center [963, 369] width 932 height 25
type input "2025-08-16"
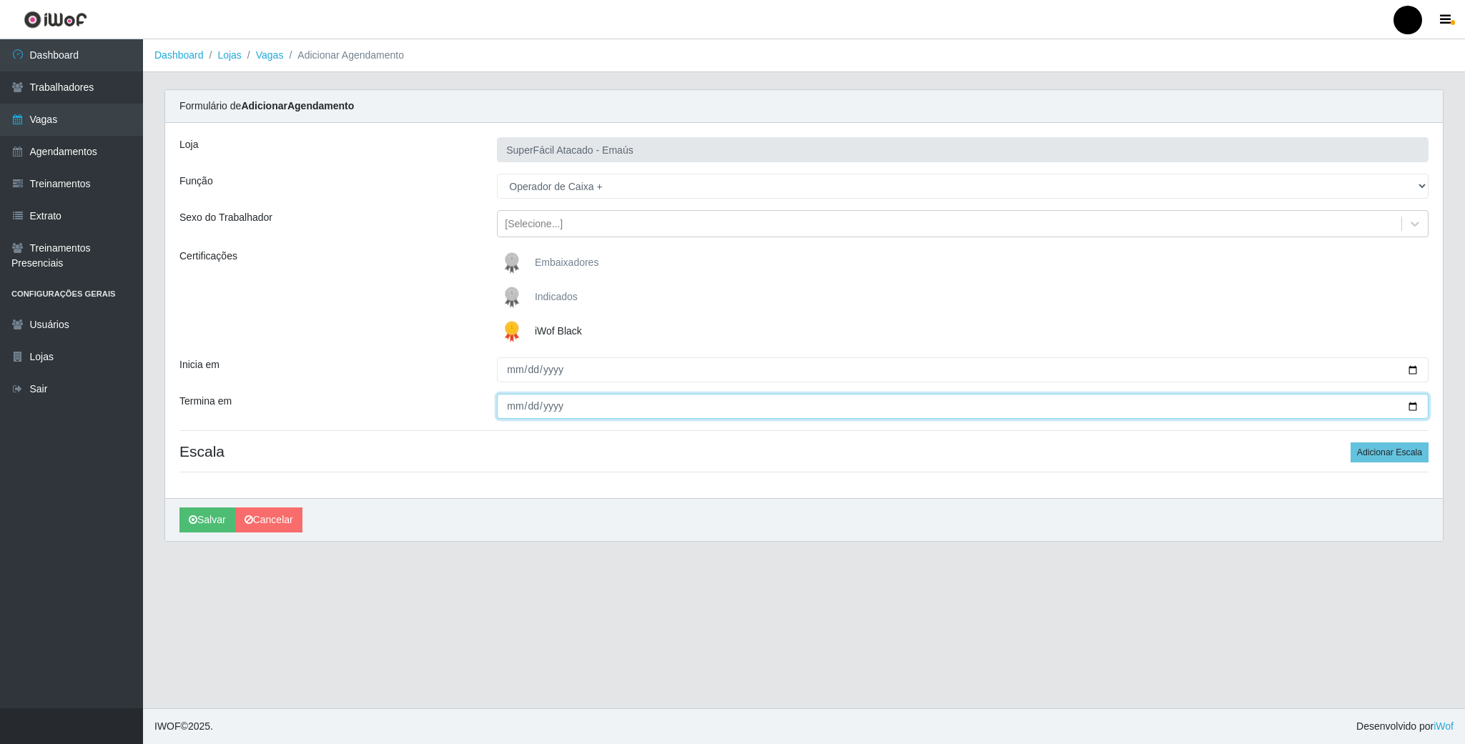
click at [1407, 408] on input "Termina em" at bounding box center [963, 406] width 932 height 25
type input "2025-08-16"
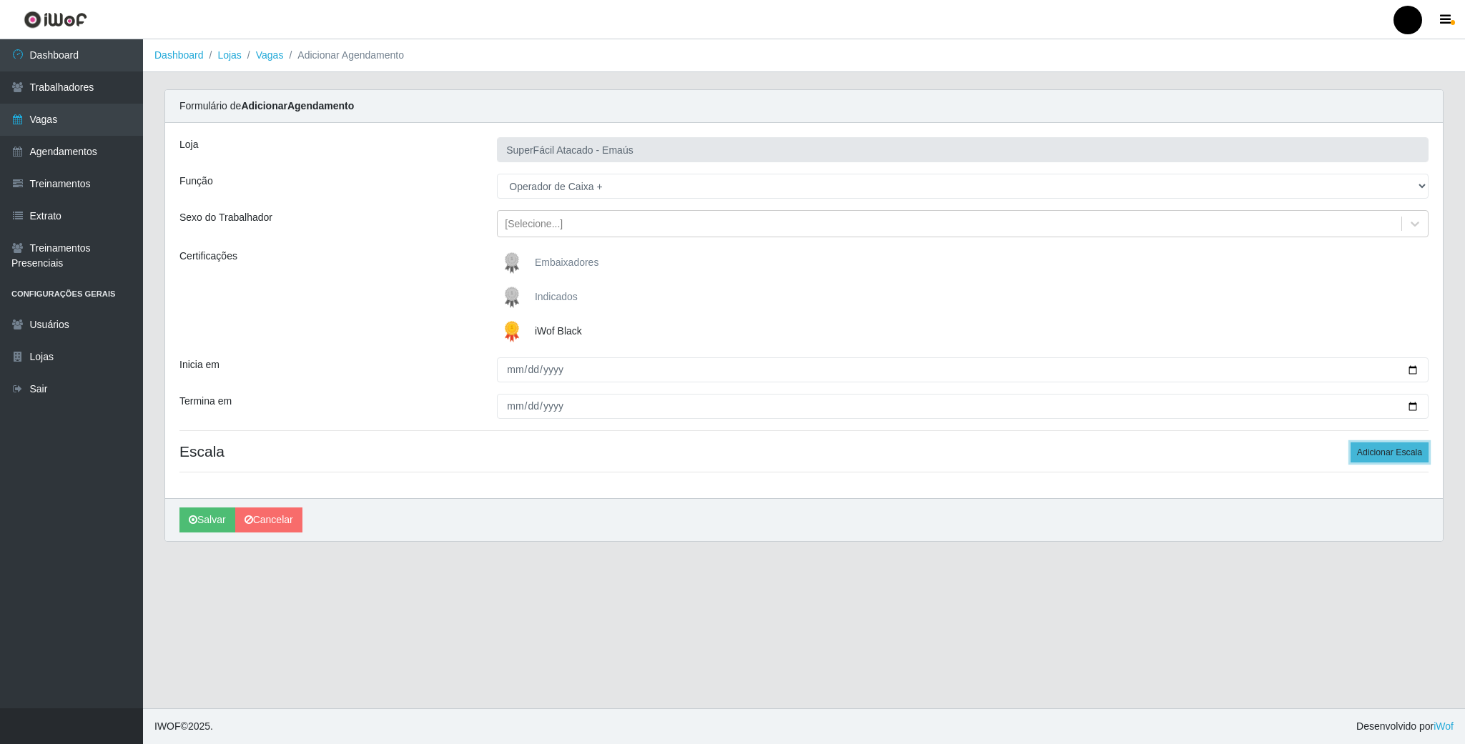
click at [1376, 455] on button "Adicionar Escala" at bounding box center [1390, 453] width 78 height 20
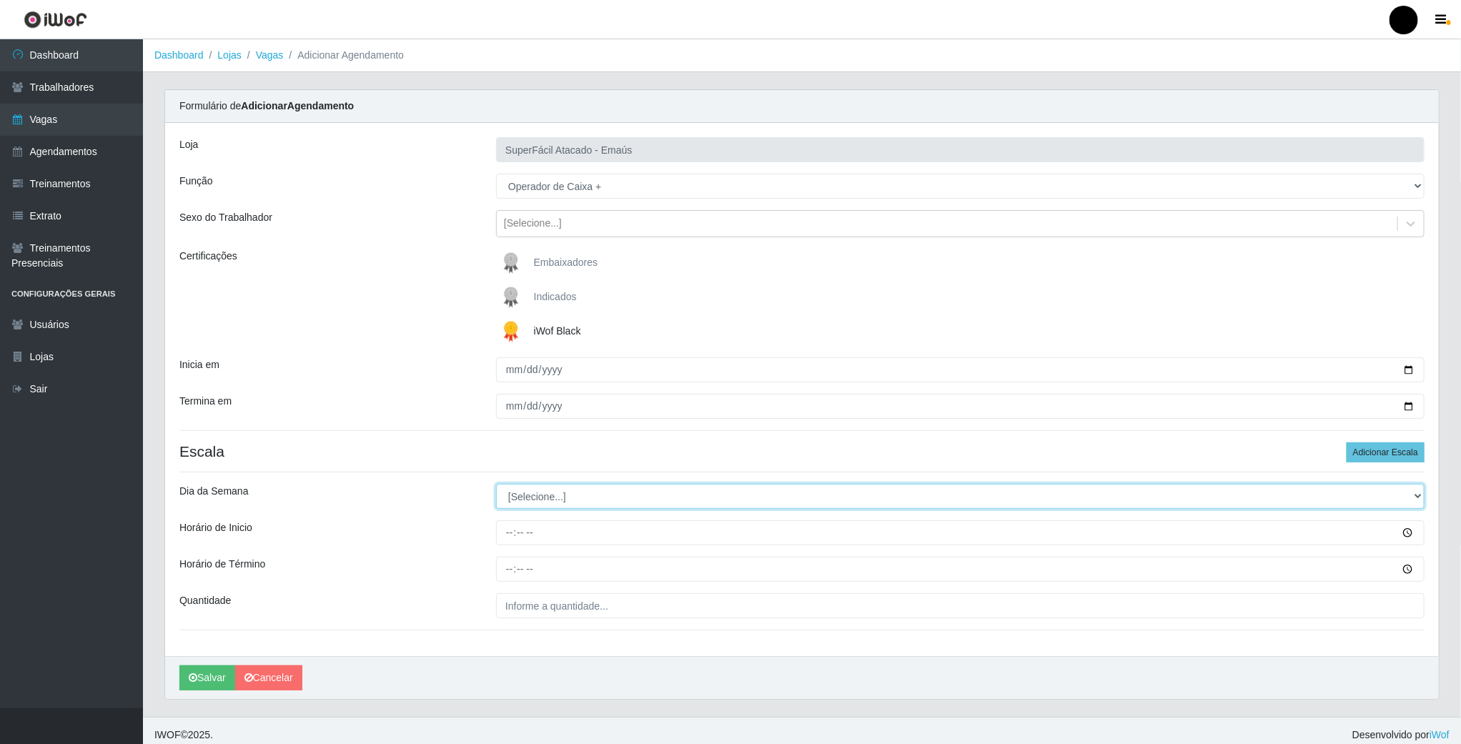
click at [533, 500] on select "[Selecione...] Segunda Terça Quarta Quinta Sexta Sábado Domingo" at bounding box center [960, 496] width 929 height 25
select select "6"
click at [496, 486] on select "[Selecione...] Segunda Terça Quarta Quinta Sexta Sábado Domingo" at bounding box center [960, 496] width 929 height 25
click at [513, 537] on input "Horário de Inicio" at bounding box center [960, 533] width 929 height 25
type input "08:00"
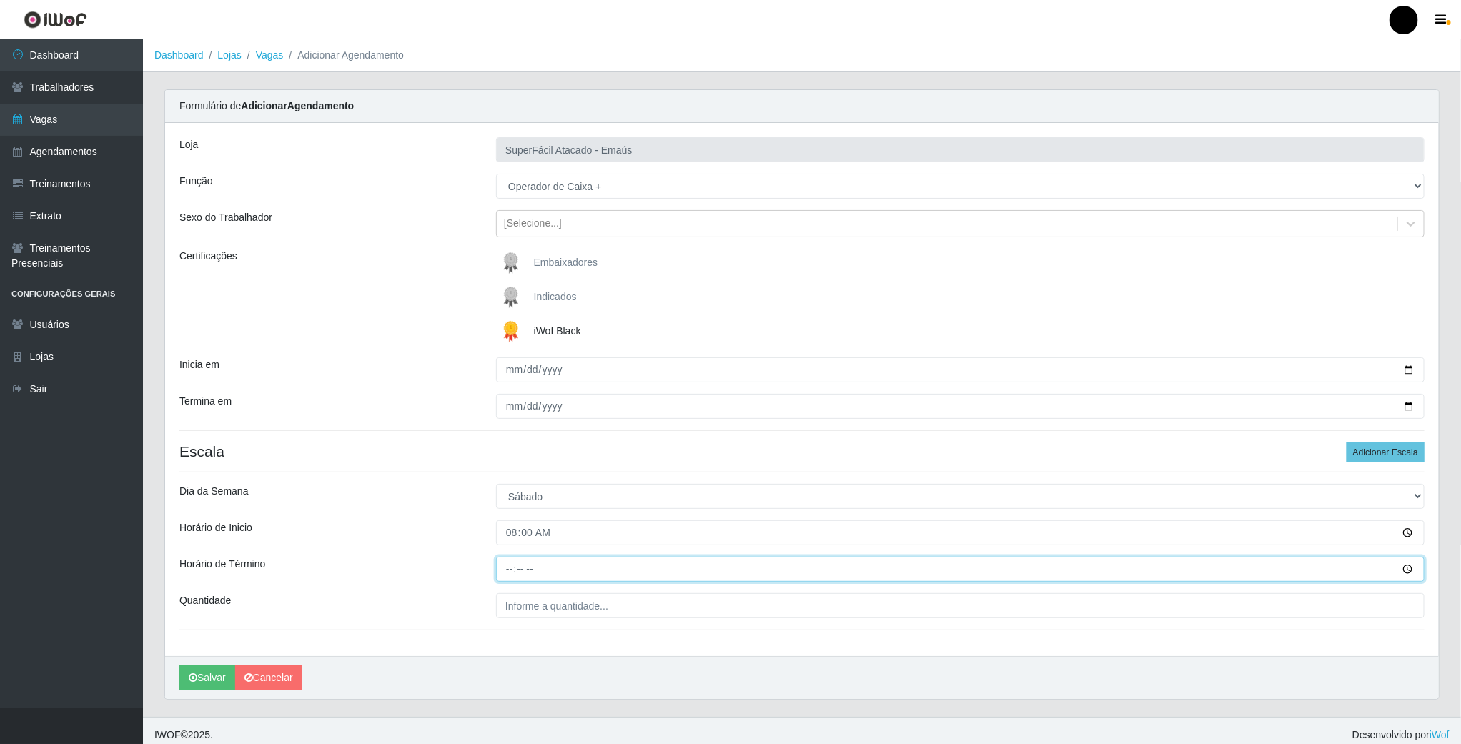
click at [515, 566] on input "Horário de Término" at bounding box center [960, 569] width 929 height 25
type input "14:00"
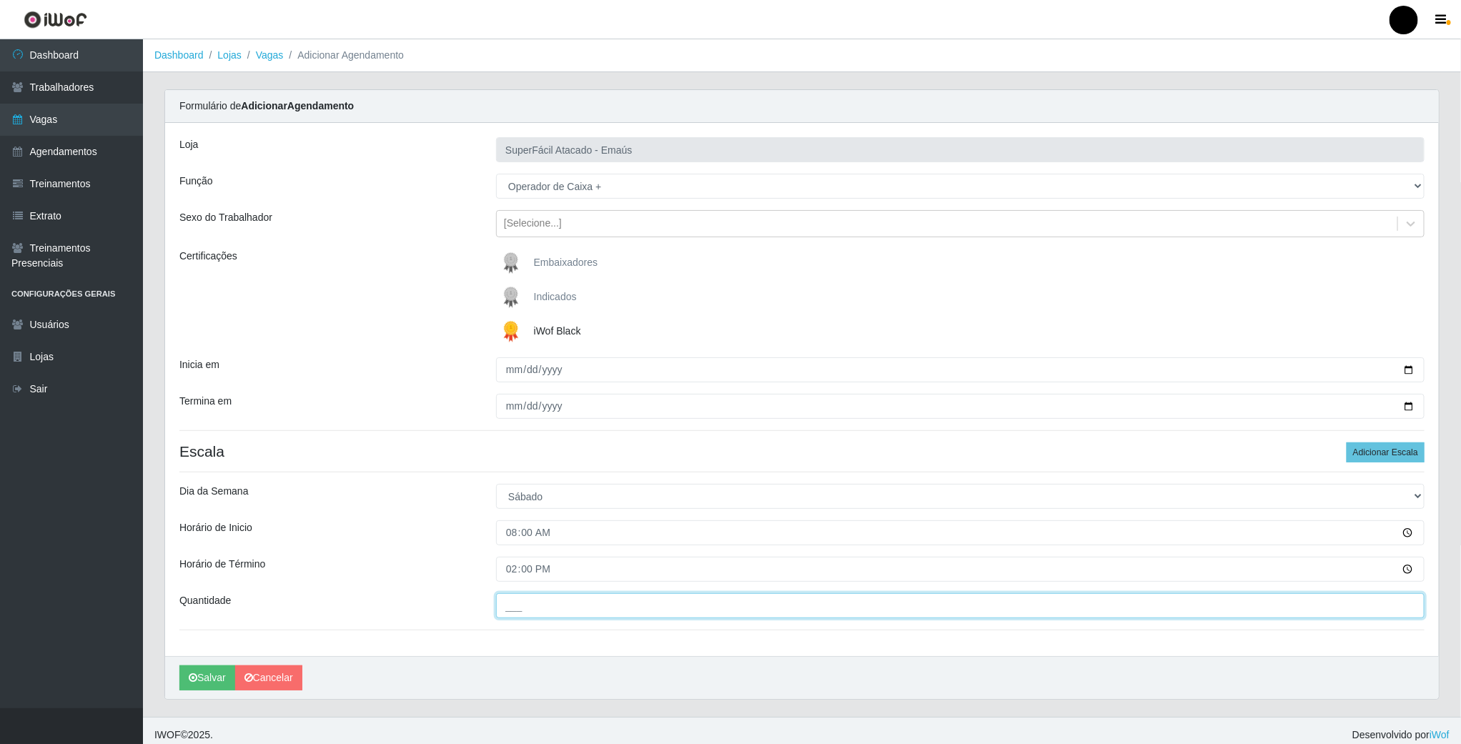
click at [518, 598] on input "___" at bounding box center [960, 605] width 929 height 25
type input "2__"
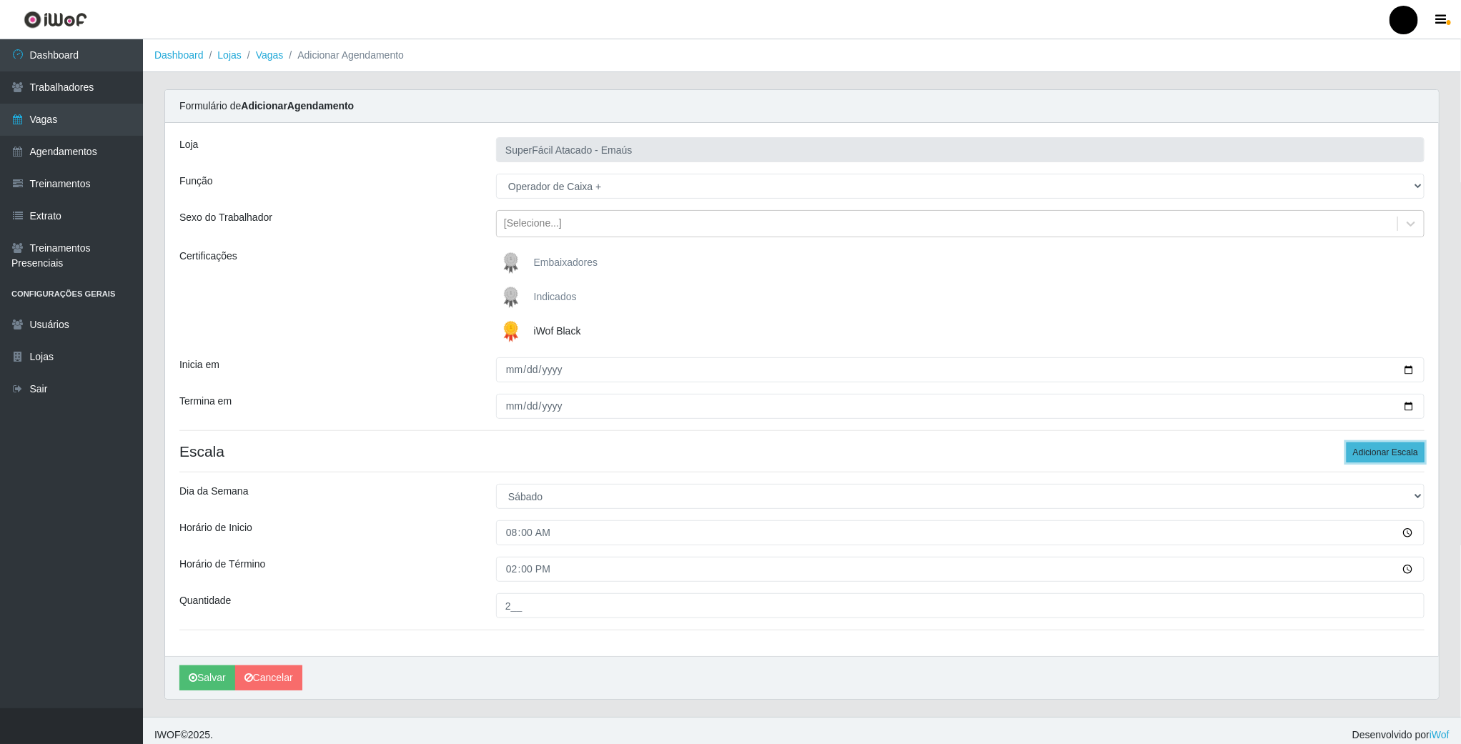
click at [1374, 449] on button "Adicionar Escala" at bounding box center [1386, 453] width 78 height 20
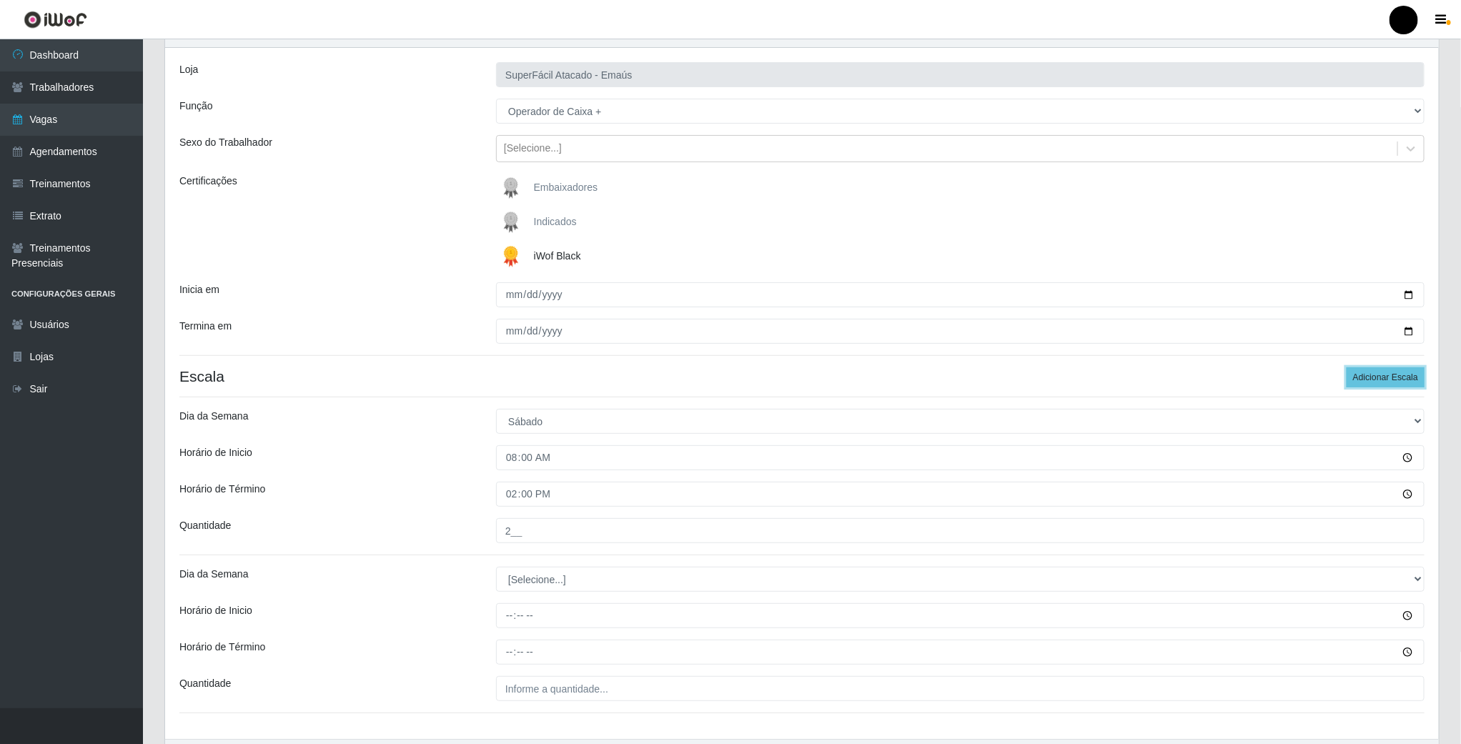
scroll to position [170, 0]
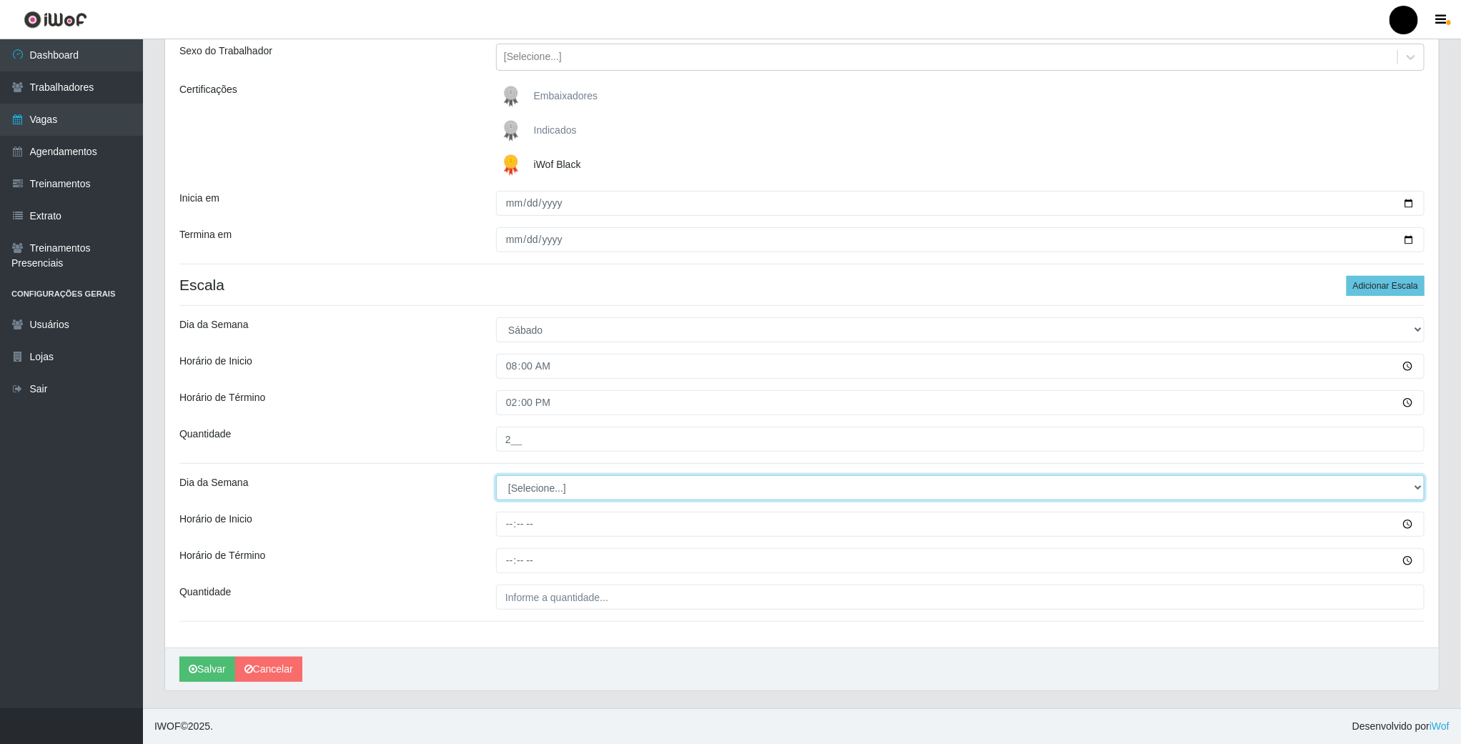
click at [531, 491] on select "[Selecione...] Segunda Terça Quarta Quinta Sexta Sábado Domingo" at bounding box center [960, 487] width 929 height 25
select select "6"
click at [496, 475] on select "[Selecione...] Segunda Terça Quarta Quinta Sexta Sábado Domingo" at bounding box center [960, 487] width 929 height 25
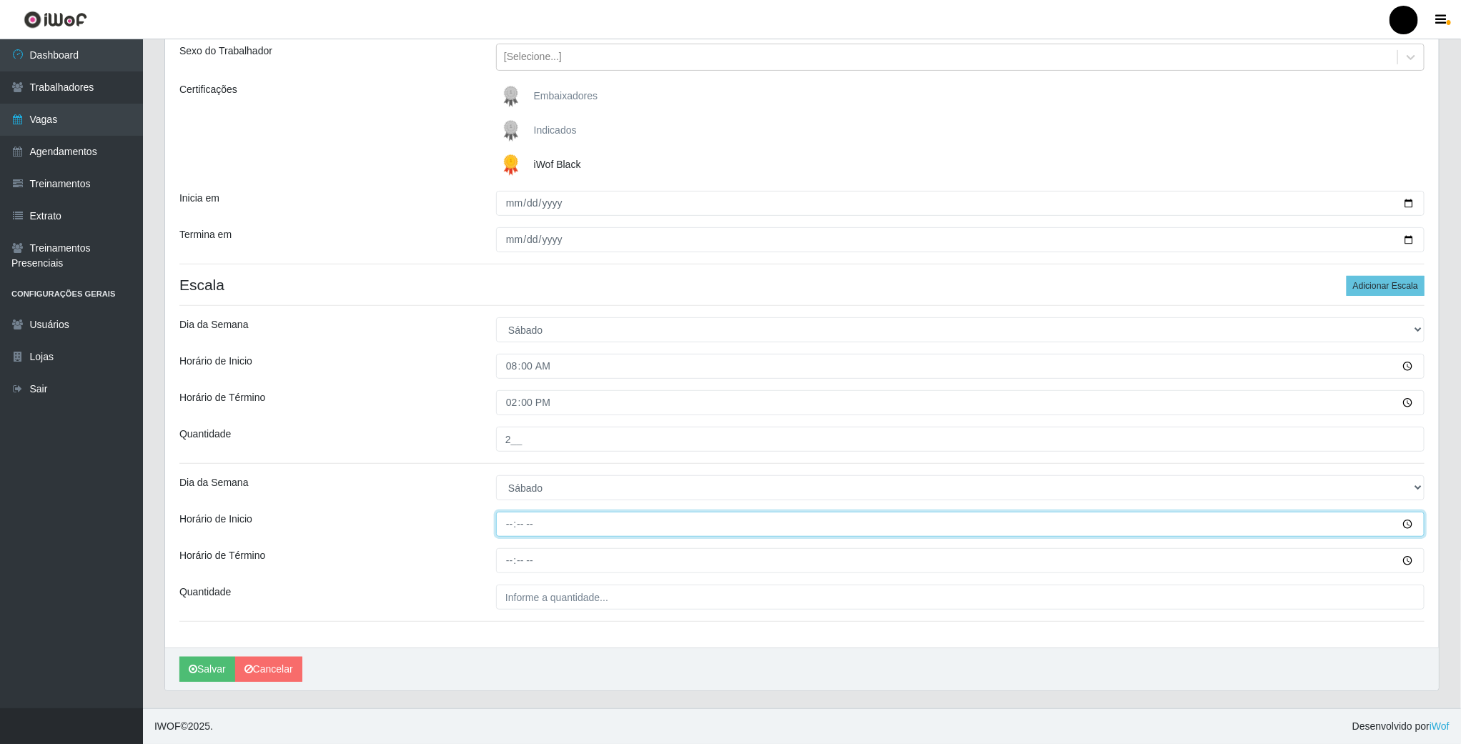
click at [518, 522] on input "Horário de Inicio" at bounding box center [960, 524] width 929 height 25
click at [507, 521] on input "Horário de Inicio" at bounding box center [960, 524] width 929 height 25
type input "09:00"
click at [508, 560] on input "Horário de Término" at bounding box center [960, 560] width 929 height 25
type input "15:00"
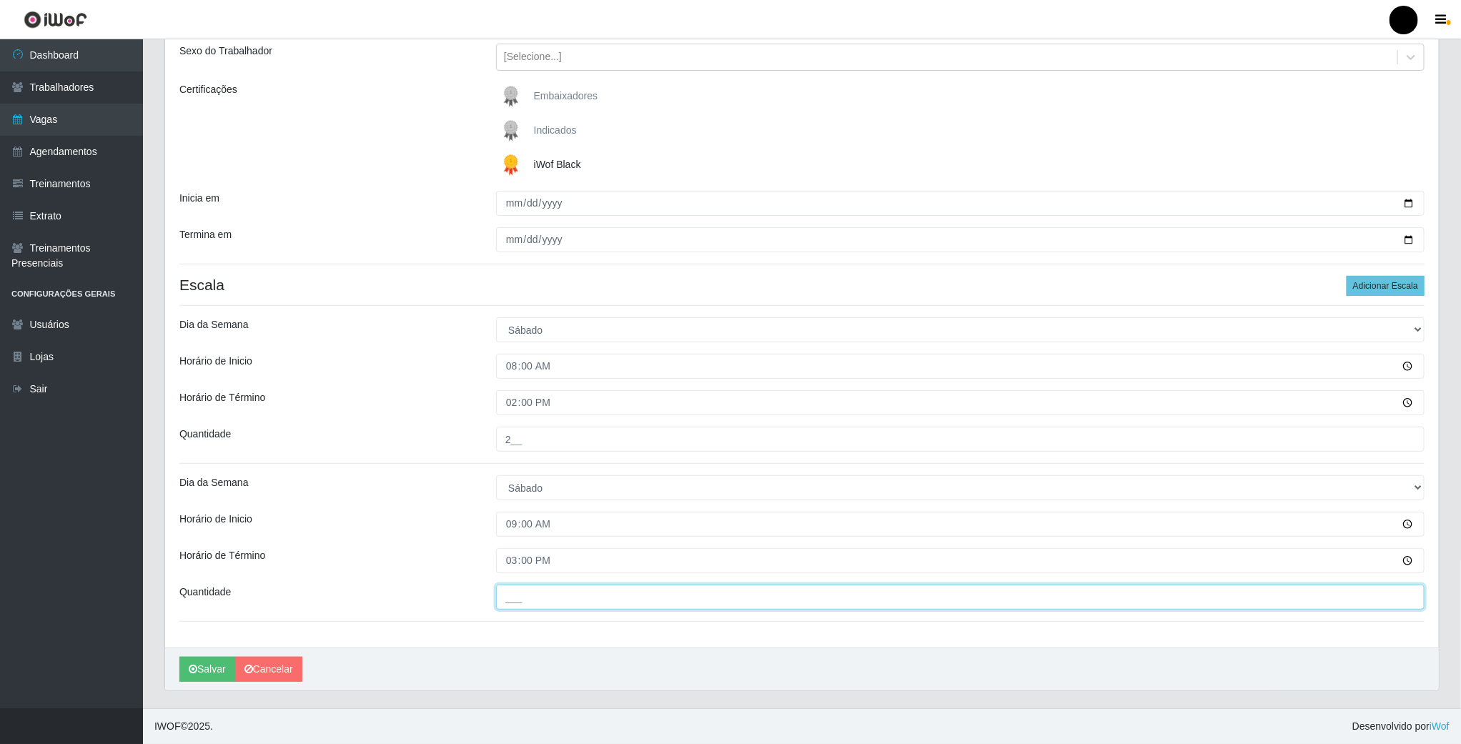
click at [522, 601] on input "___" at bounding box center [960, 597] width 929 height 25
type input "02_"
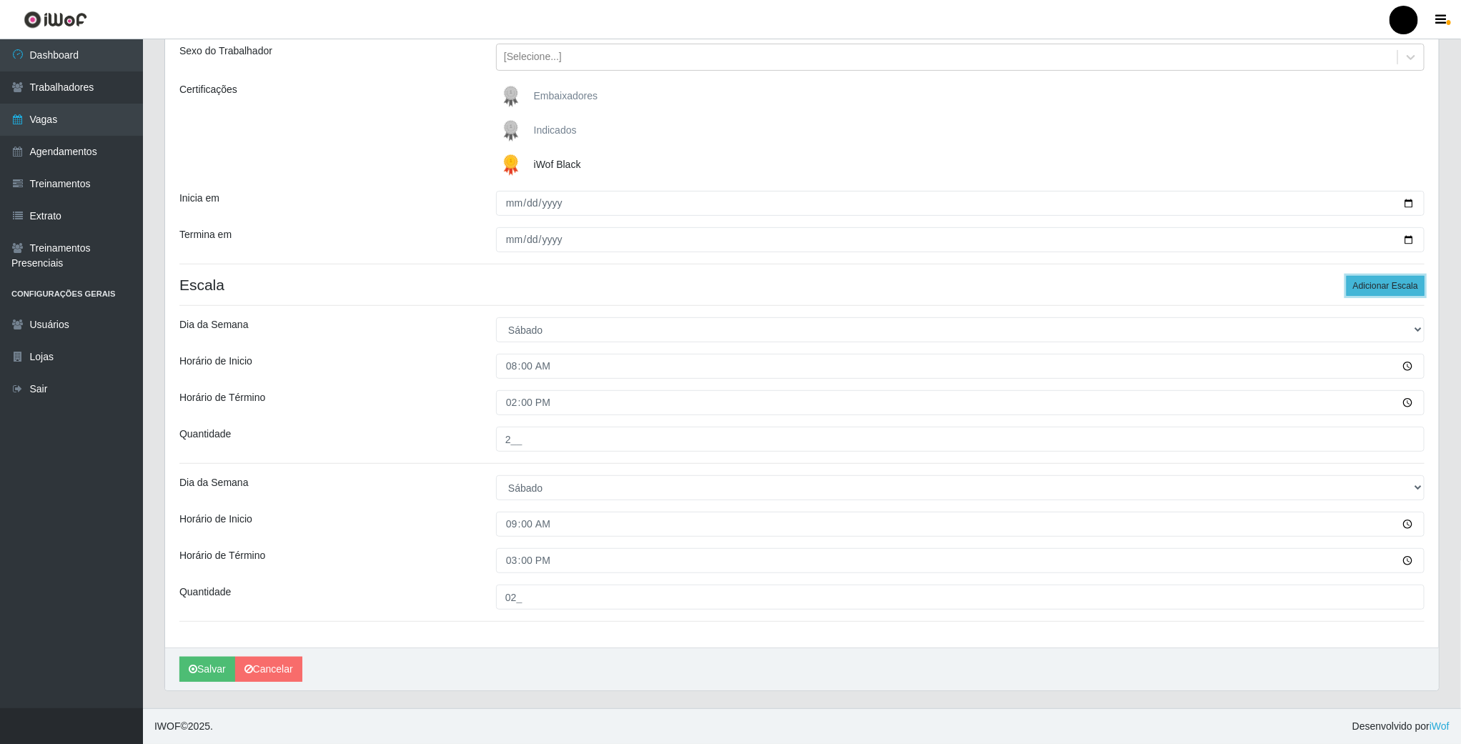
click at [1408, 286] on button "Adicionar Escala" at bounding box center [1386, 286] width 78 height 20
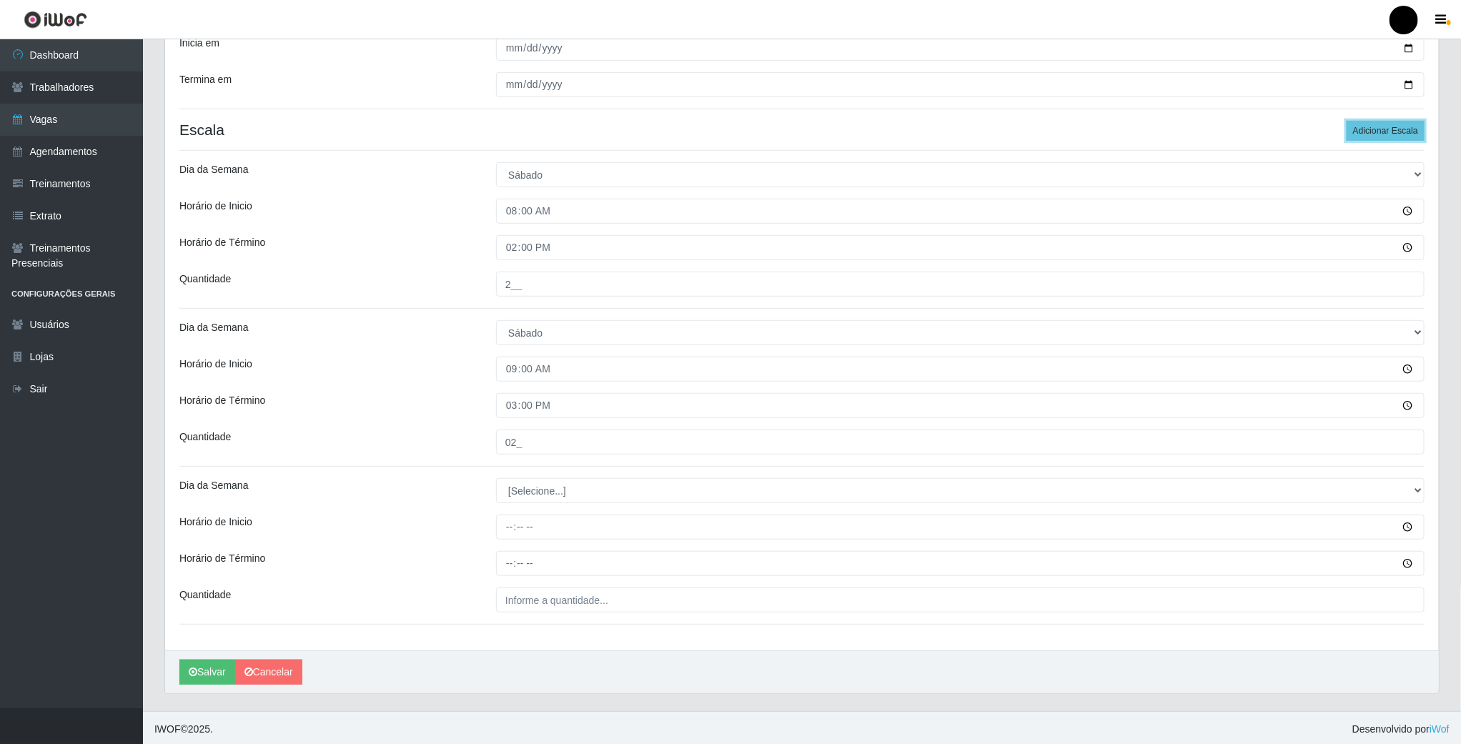
scroll to position [329, 0]
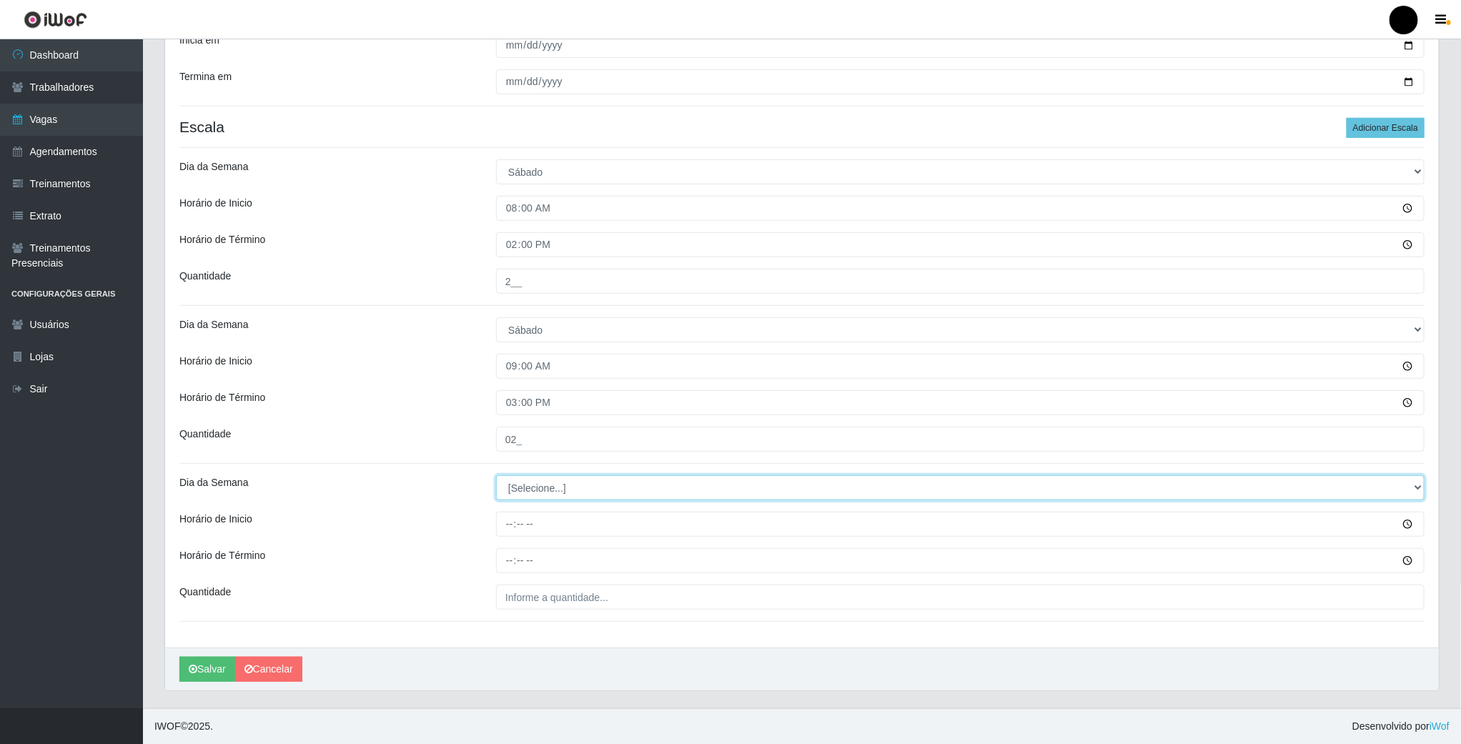
click at [543, 483] on select "[Selecione...] Segunda Terça Quarta Quinta Sexta Sábado Domingo" at bounding box center [960, 487] width 929 height 25
select select "6"
click at [496, 475] on select "[Selecione...] Segunda Terça Quarta Quinta Sexta Sábado Domingo" at bounding box center [960, 487] width 929 height 25
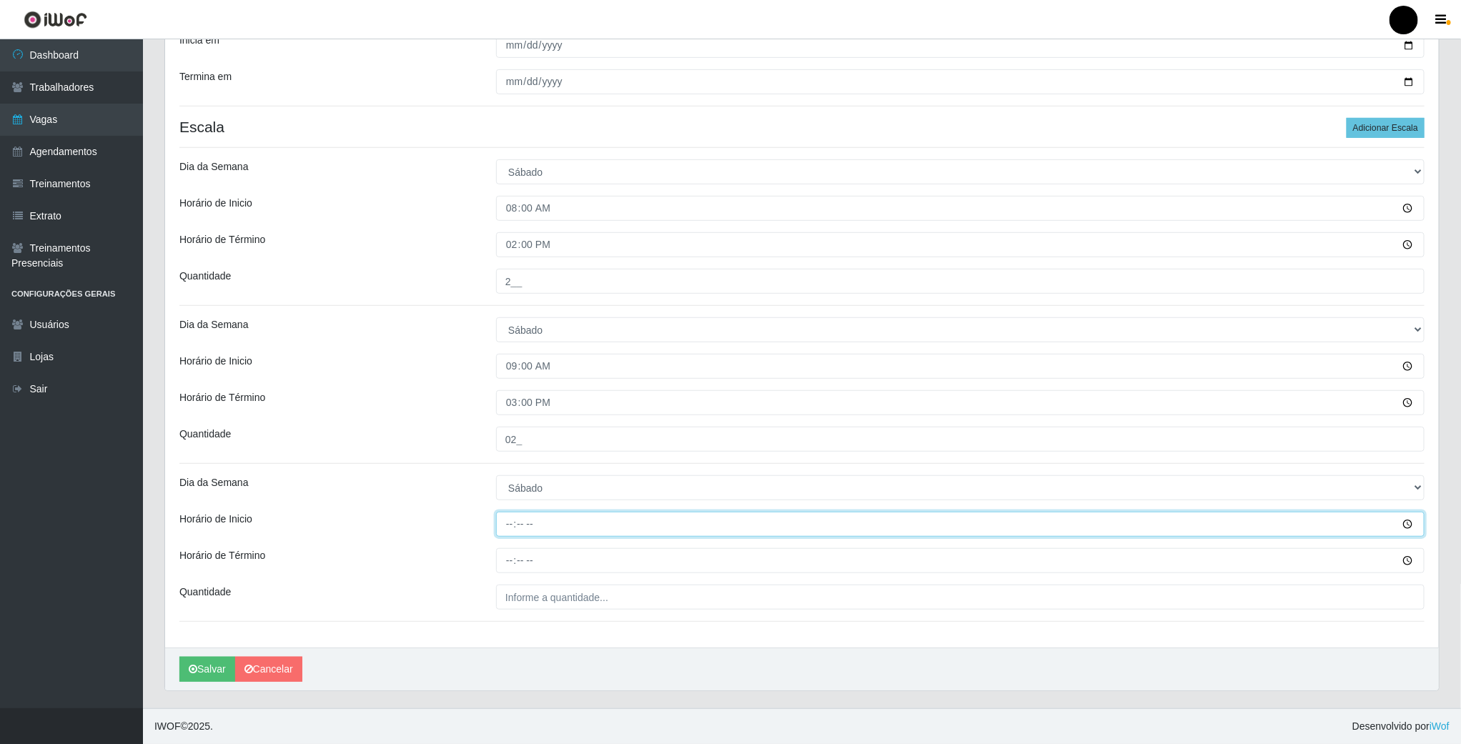
click at [509, 521] on input "Horário de Inicio" at bounding box center [960, 524] width 929 height 25
type input "16:00"
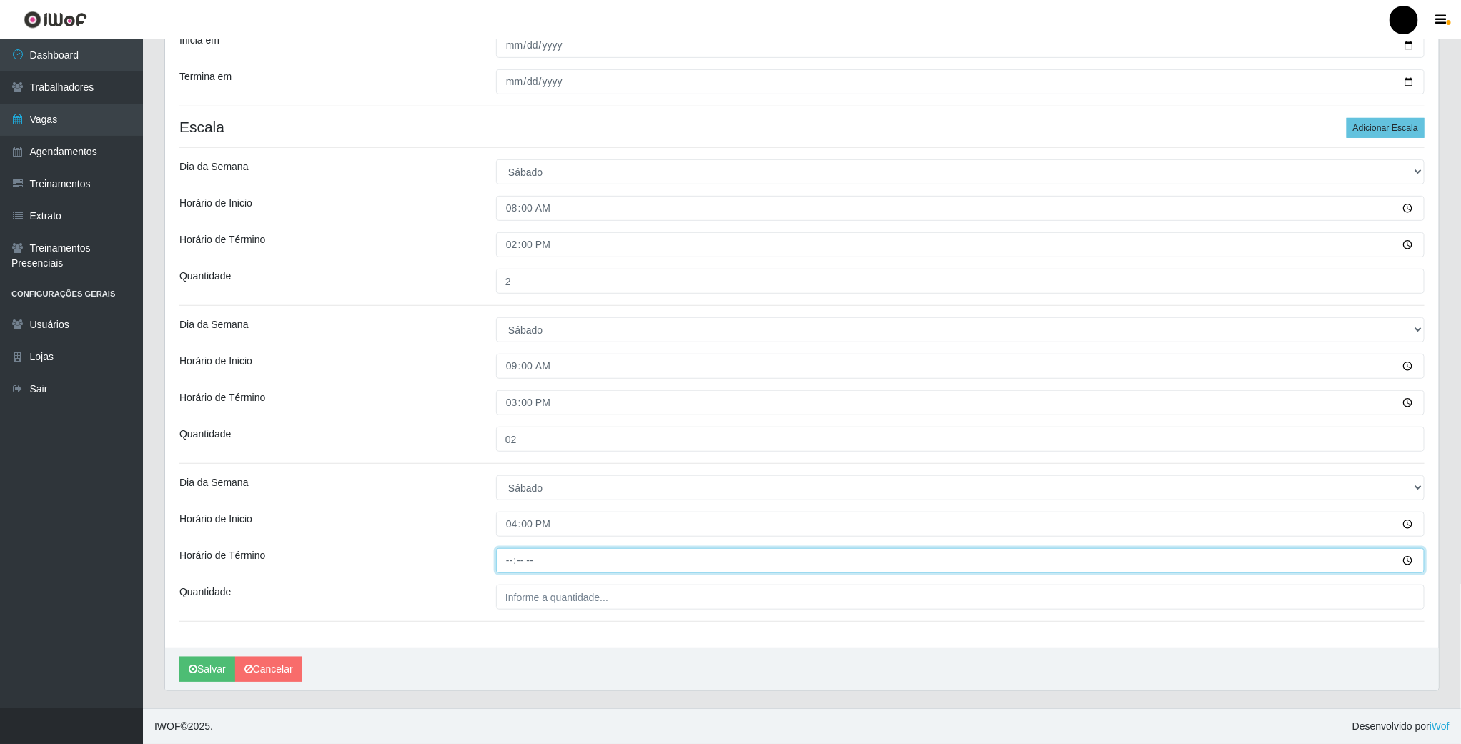
click at [518, 554] on input "Horário de Término" at bounding box center [960, 560] width 929 height 25
click at [500, 554] on input "Horário de Término" at bounding box center [960, 560] width 929 height 25
drag, startPoint x: 500, startPoint y: 554, endPoint x: 521, endPoint y: 560, distance: 21.5
click at [521, 560] on input "Horário de Término" at bounding box center [960, 560] width 929 height 25
click at [509, 560] on input "Horário de Término" at bounding box center [960, 560] width 929 height 25
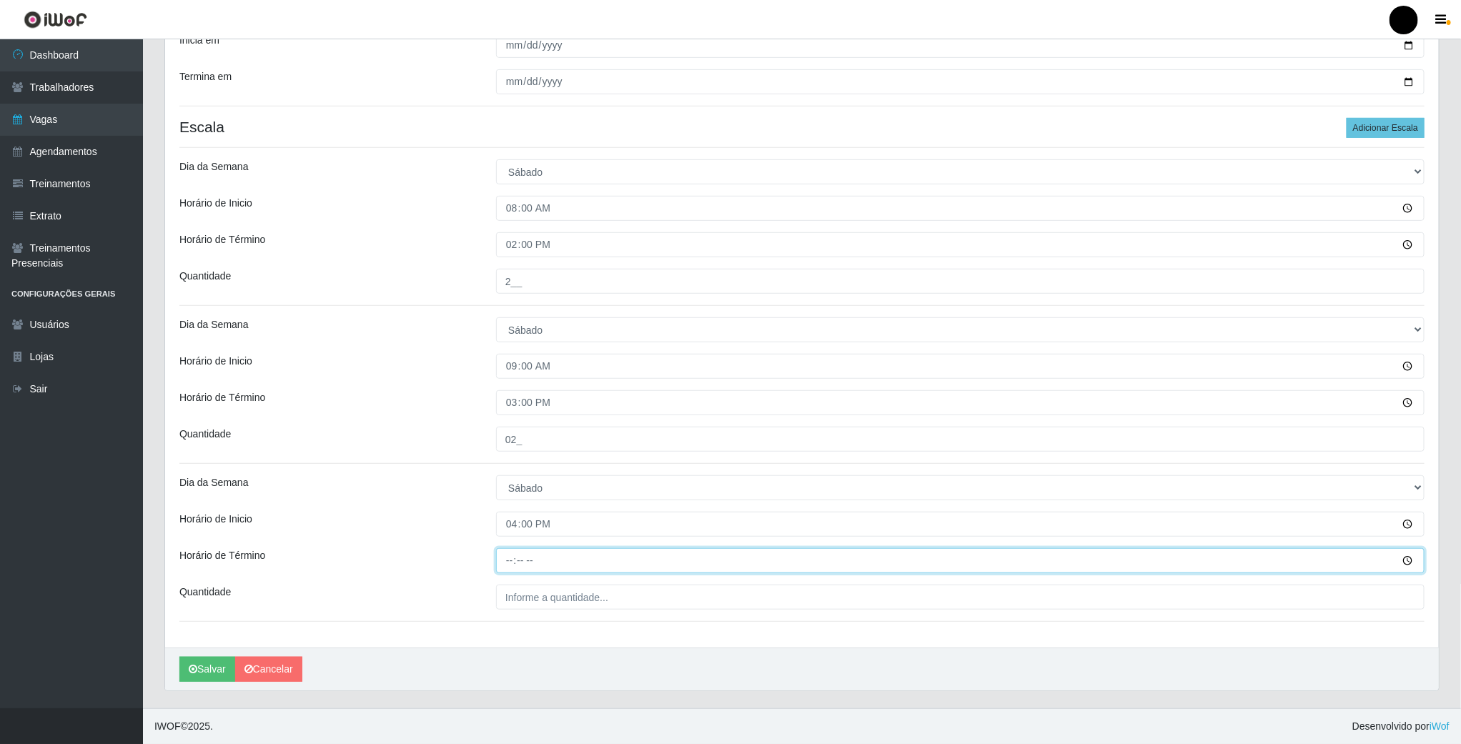
type input "22:00"
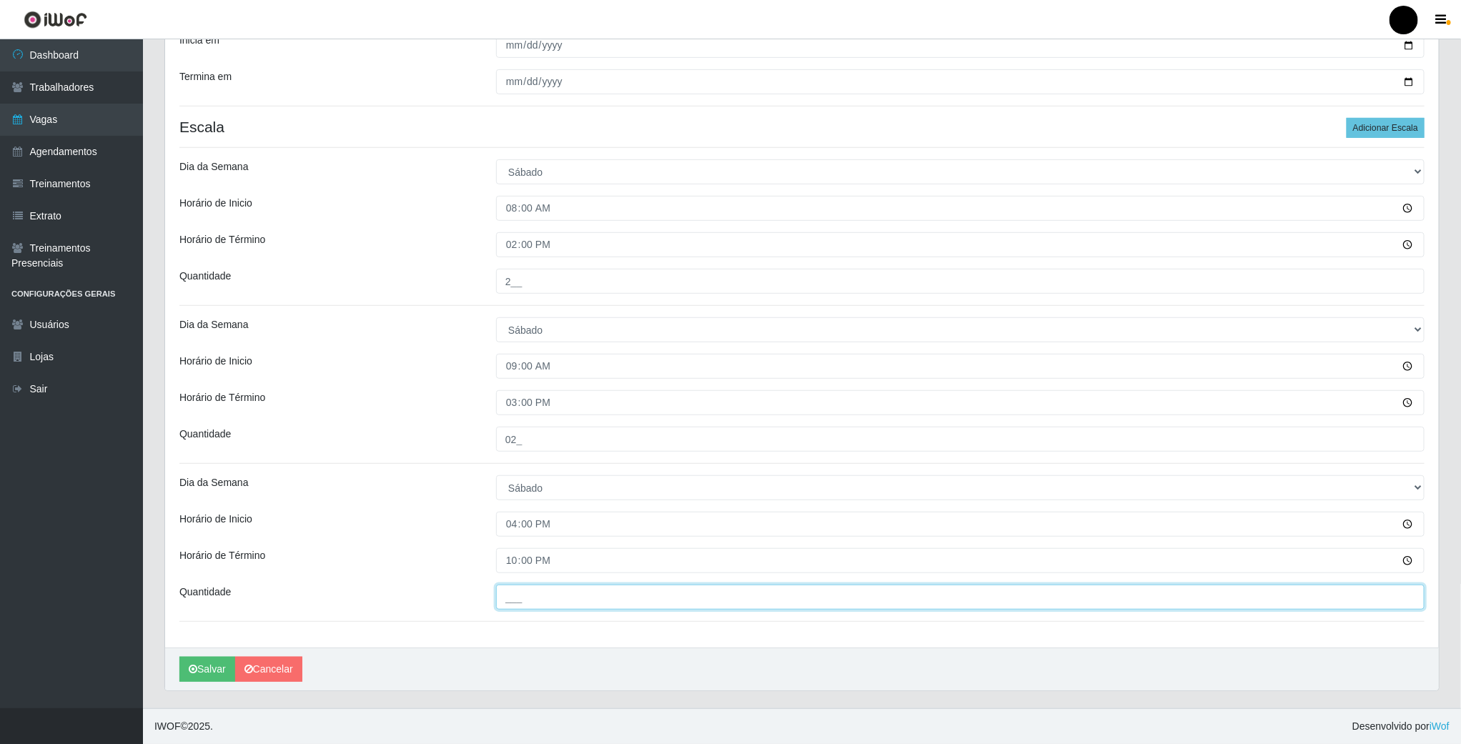
click at [517, 601] on input "___" at bounding box center [960, 597] width 929 height 25
type input "04_"
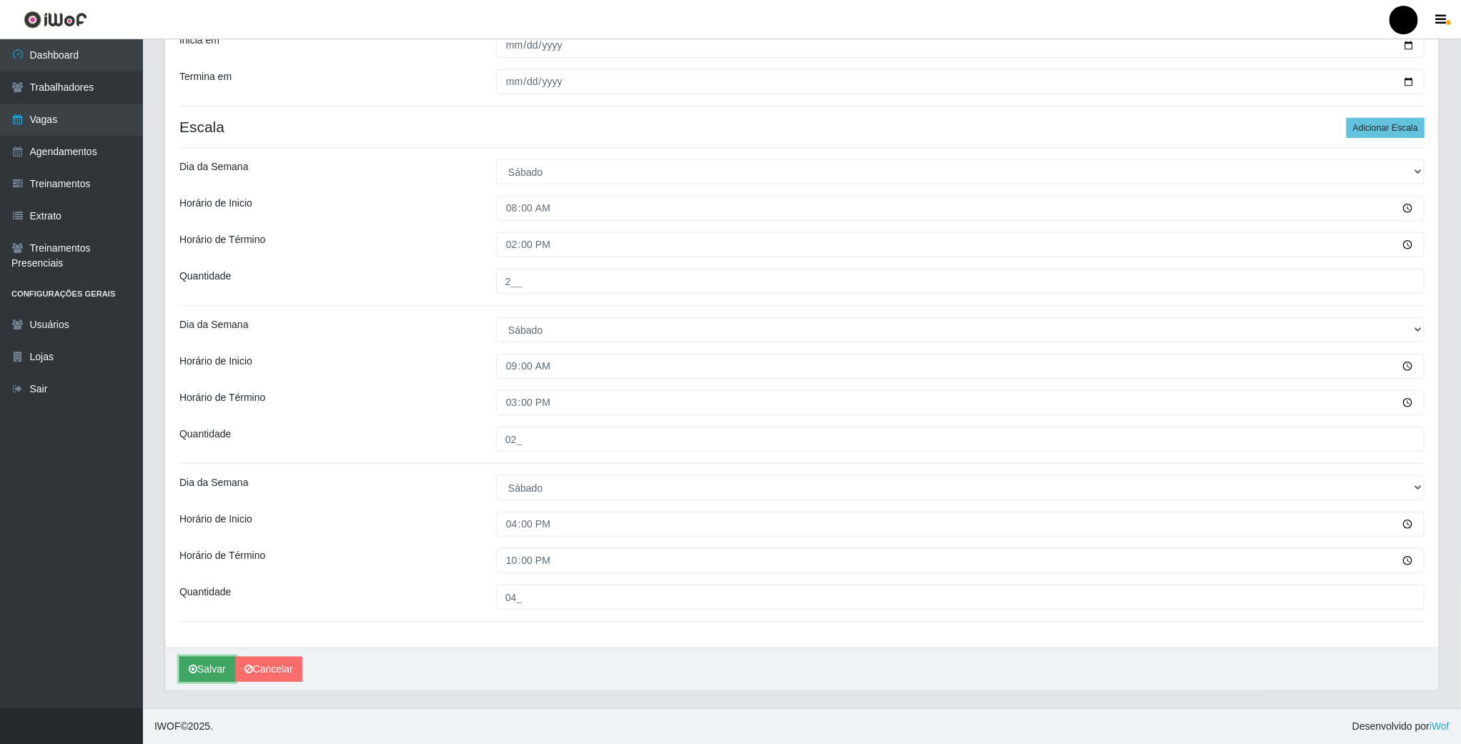
click at [212, 669] on button "Salvar" at bounding box center [207, 669] width 56 height 25
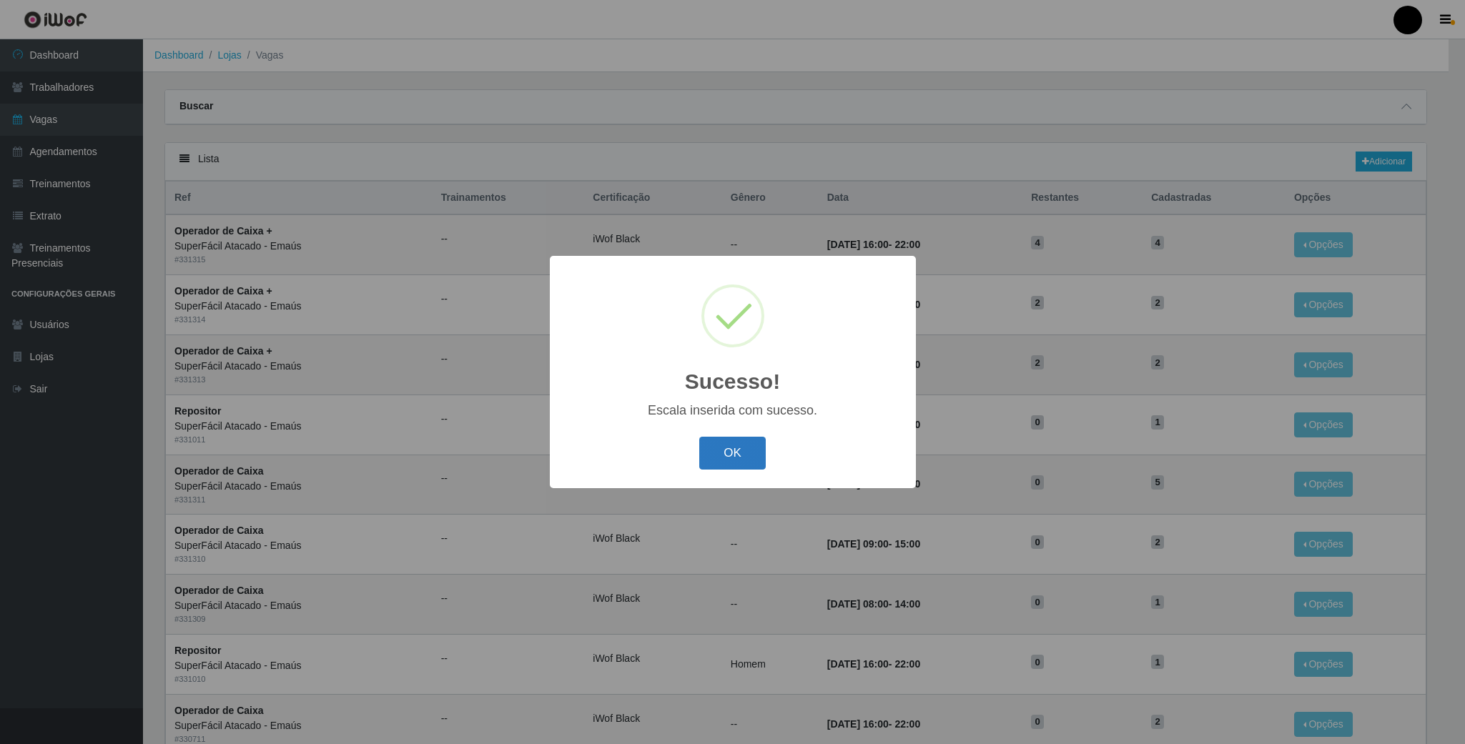
click at [732, 442] on button "OK" at bounding box center [732, 454] width 66 height 34
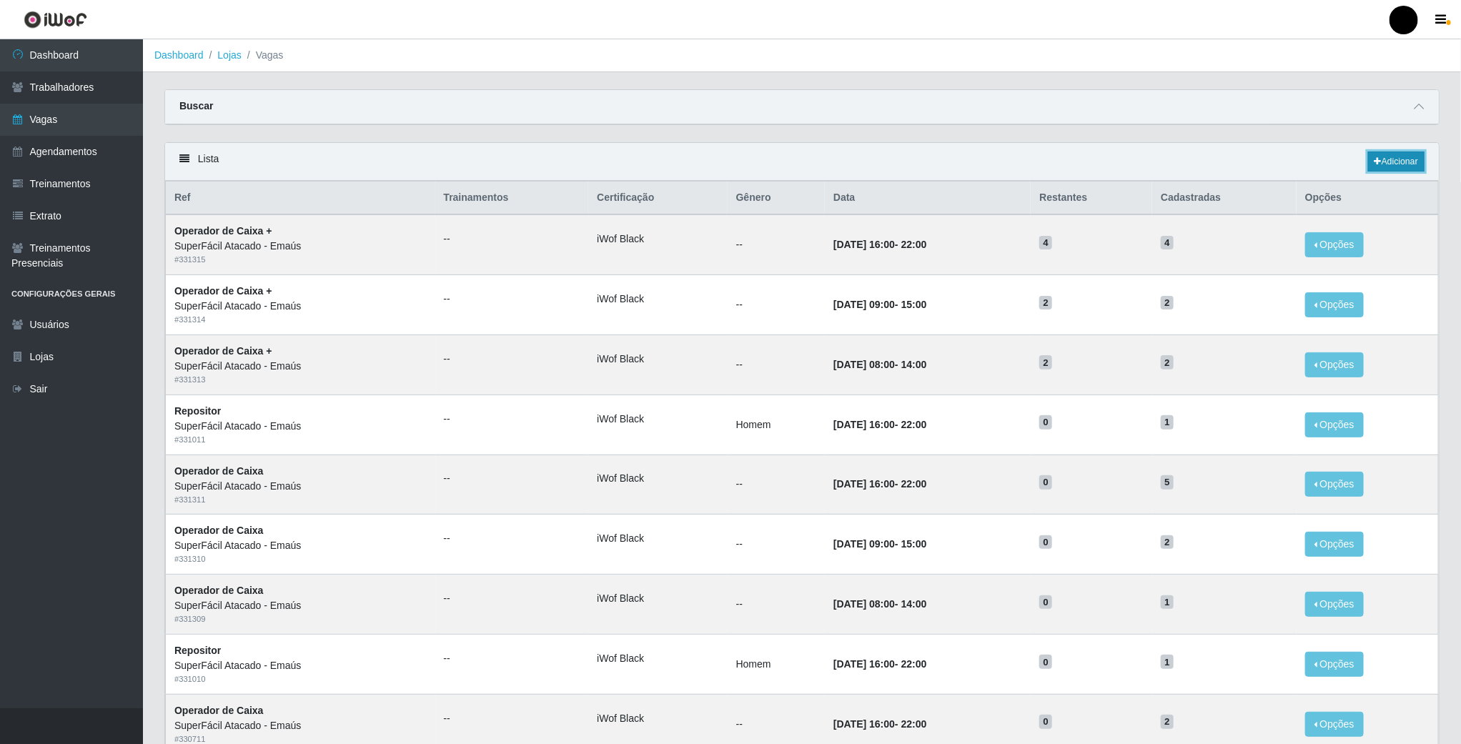
click at [1381, 157] on link "Adicionar" at bounding box center [1397, 162] width 56 height 20
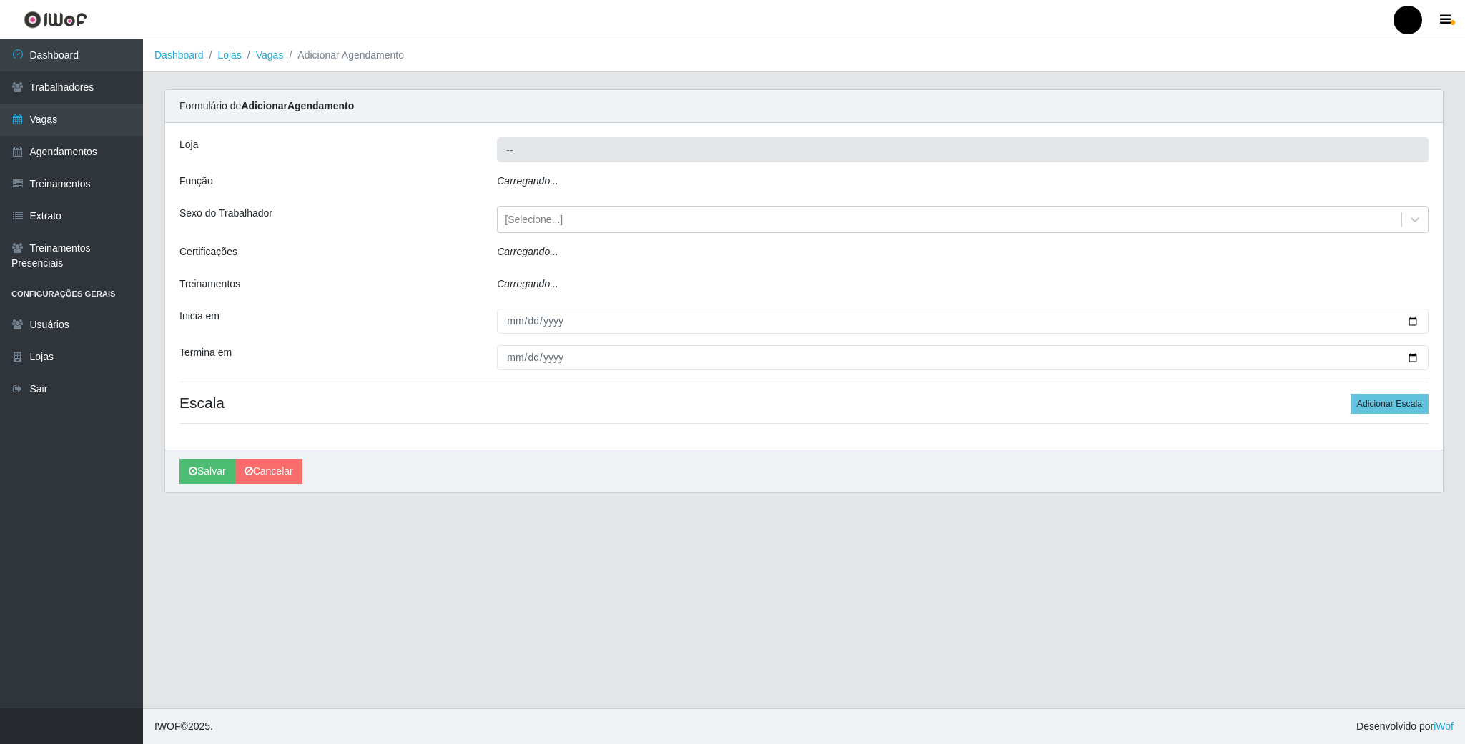
type input "SuperFácil Atacado - Emaús"
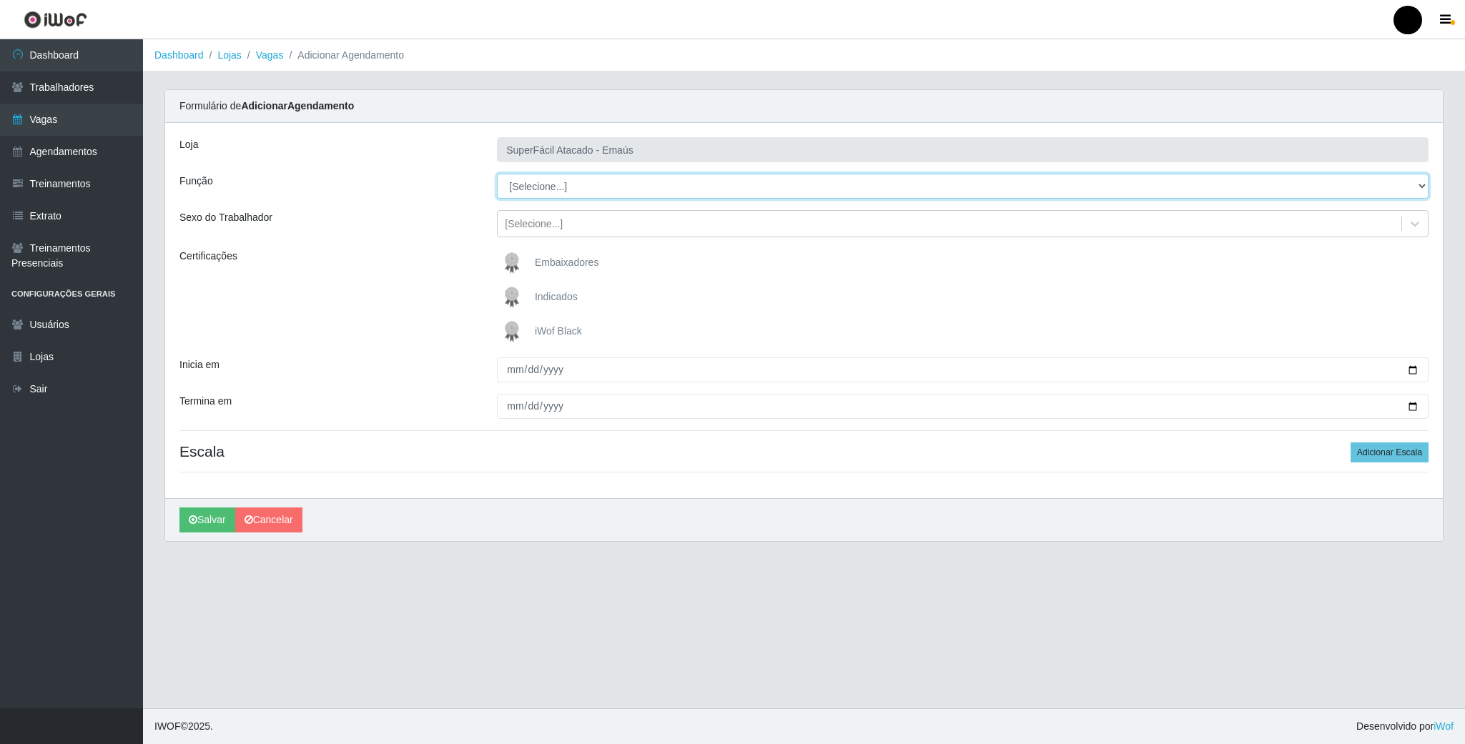
click at [1416, 187] on select "[Selecione...] Auxiliar de Estacionamento Auxiliar de Estacionamento + Auxiliar…" at bounding box center [963, 186] width 932 height 25
select select "72"
click at [497, 174] on select "[Selecione...] Auxiliar de Estacionamento Auxiliar de Estacionamento + Auxiliar…" at bounding box center [963, 186] width 932 height 25
click at [517, 330] on img at bounding box center [515, 331] width 34 height 29
click at [0, 0] on input "iWof Black" at bounding box center [0, 0] width 0 height 0
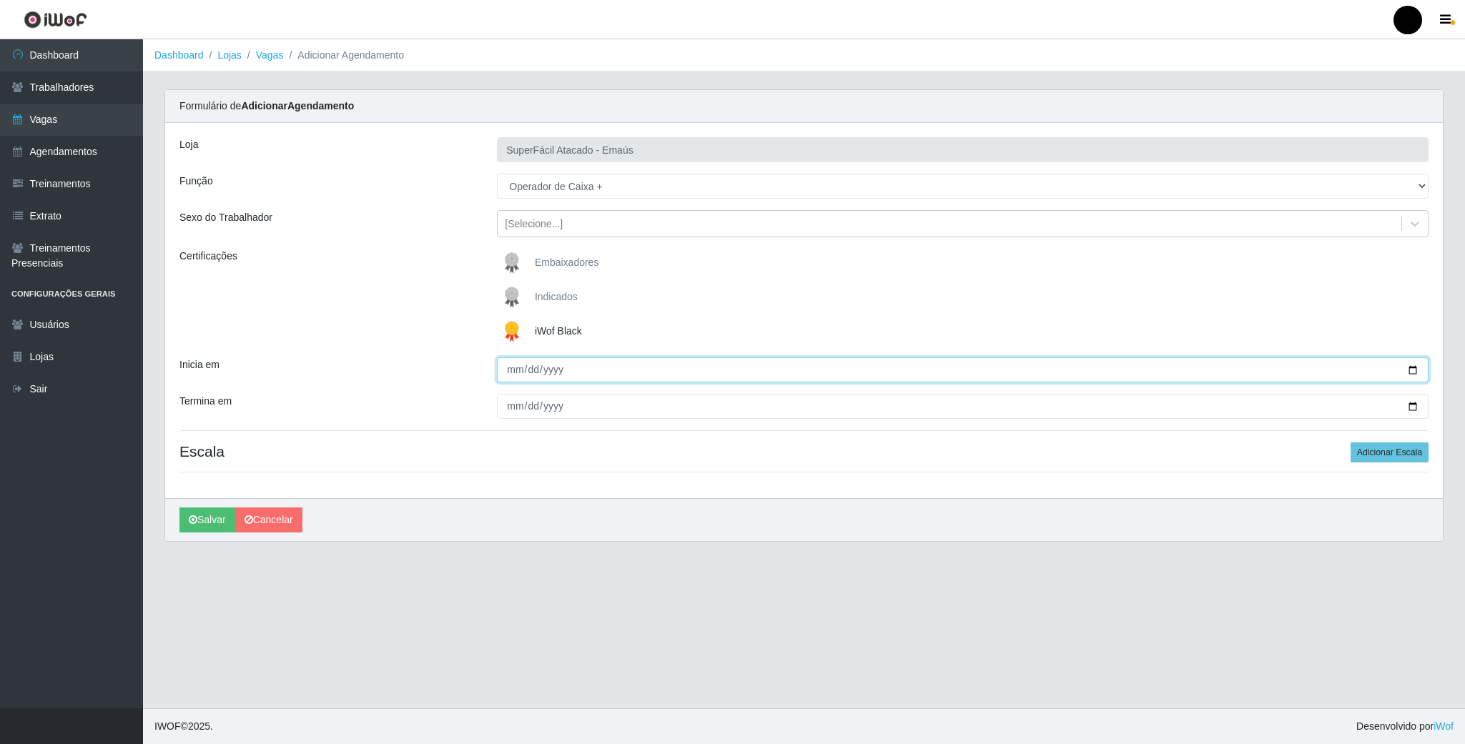
click at [1416, 372] on input "Inicia em" at bounding box center [963, 369] width 932 height 25
type input "2025-08-17"
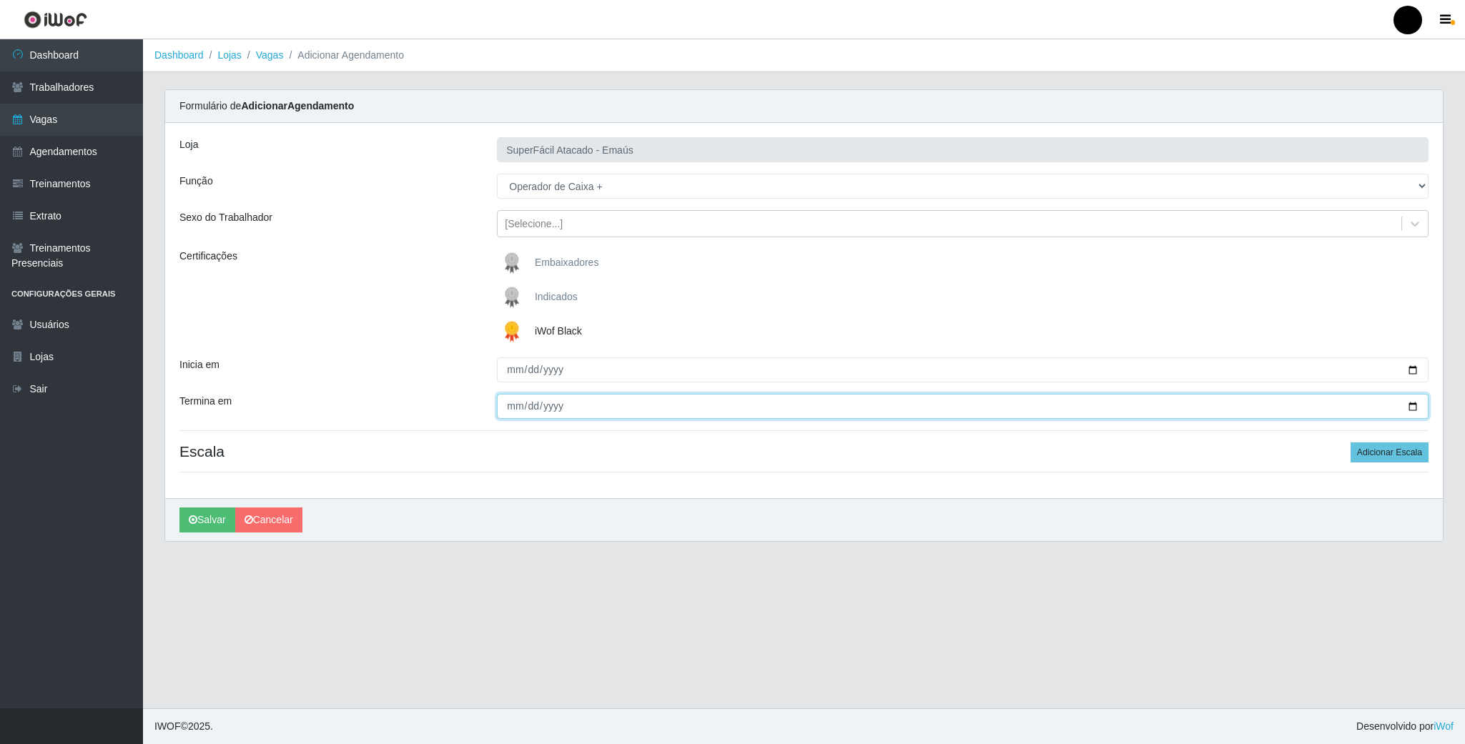
click at [1403, 412] on input "Termina em" at bounding box center [963, 406] width 932 height 25
click at [1408, 408] on input "Termina em" at bounding box center [963, 406] width 932 height 25
type input "2025-08-17"
click at [1360, 442] on div "Loja SuperFácil Atacado - Emaús Função [Selecione...] Auxiliar de Estacionament…" at bounding box center [804, 310] width 1278 height 375
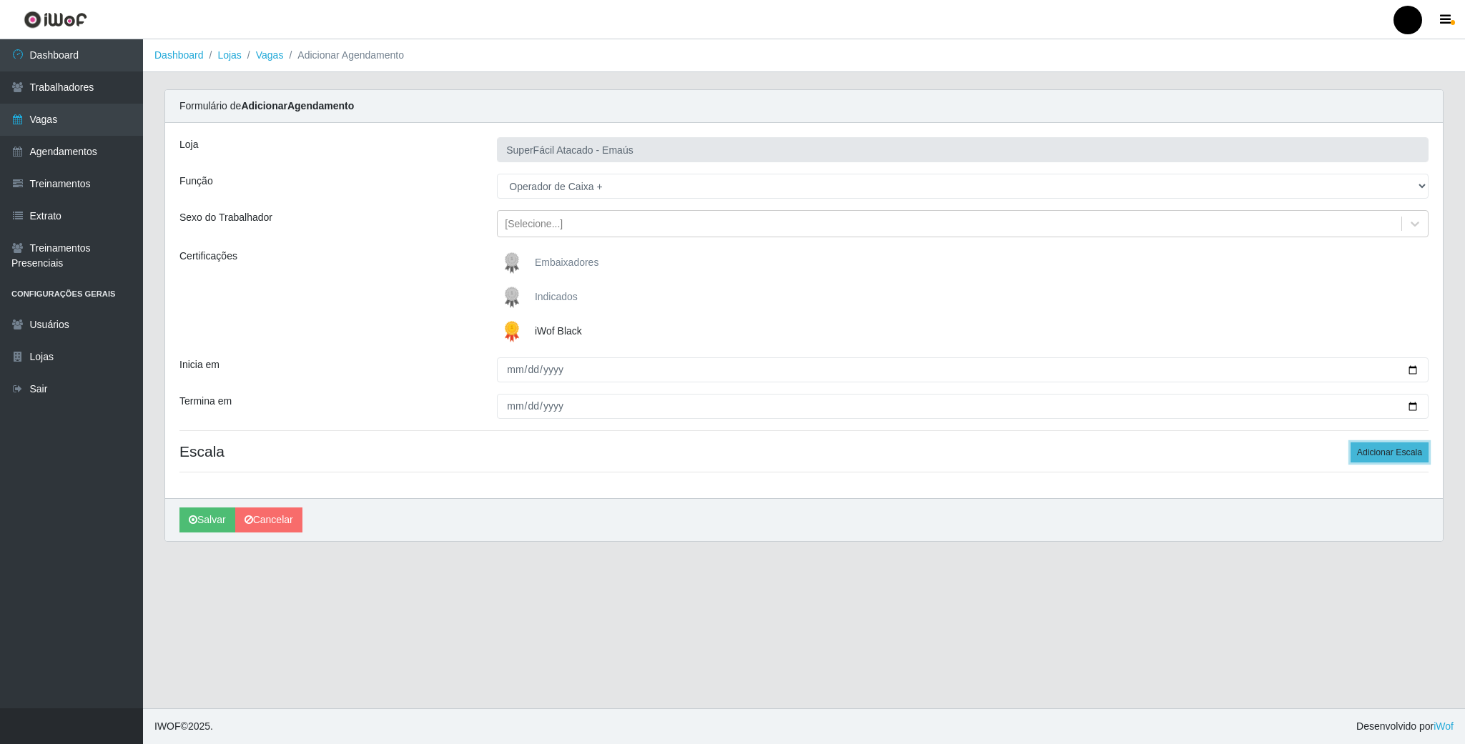
click at [1360, 447] on button "Adicionar Escala" at bounding box center [1390, 453] width 78 height 20
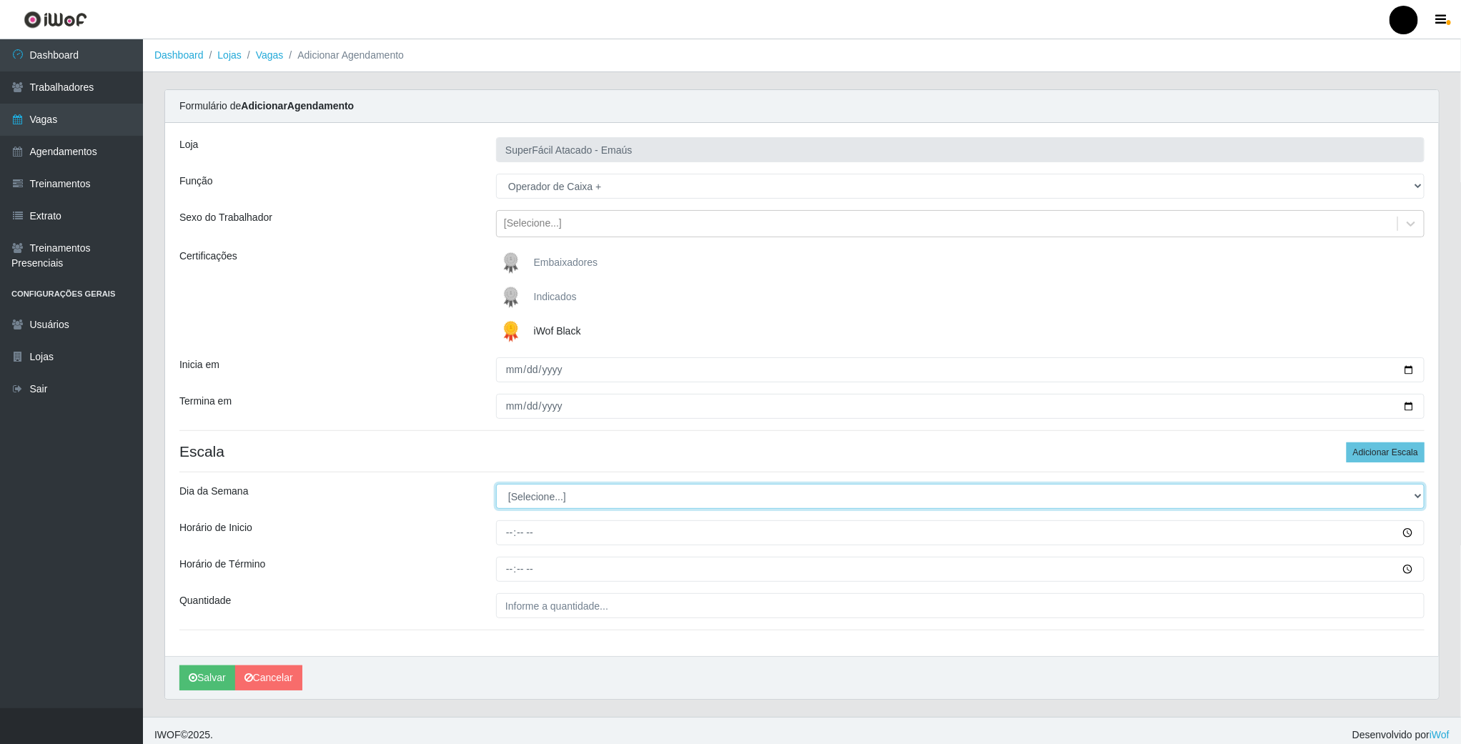
click at [562, 496] on select "[Selecione...] Segunda Terça Quarta Quinta Sexta Sábado Domingo" at bounding box center [960, 496] width 929 height 25
select select "0"
click at [496, 486] on select "[Selecione...] Segunda Terça Quarta Quinta Sexta Sábado Domingo" at bounding box center [960, 496] width 929 height 25
click at [513, 538] on input "Horário de Inicio" at bounding box center [960, 533] width 929 height 25
type input "08:00"
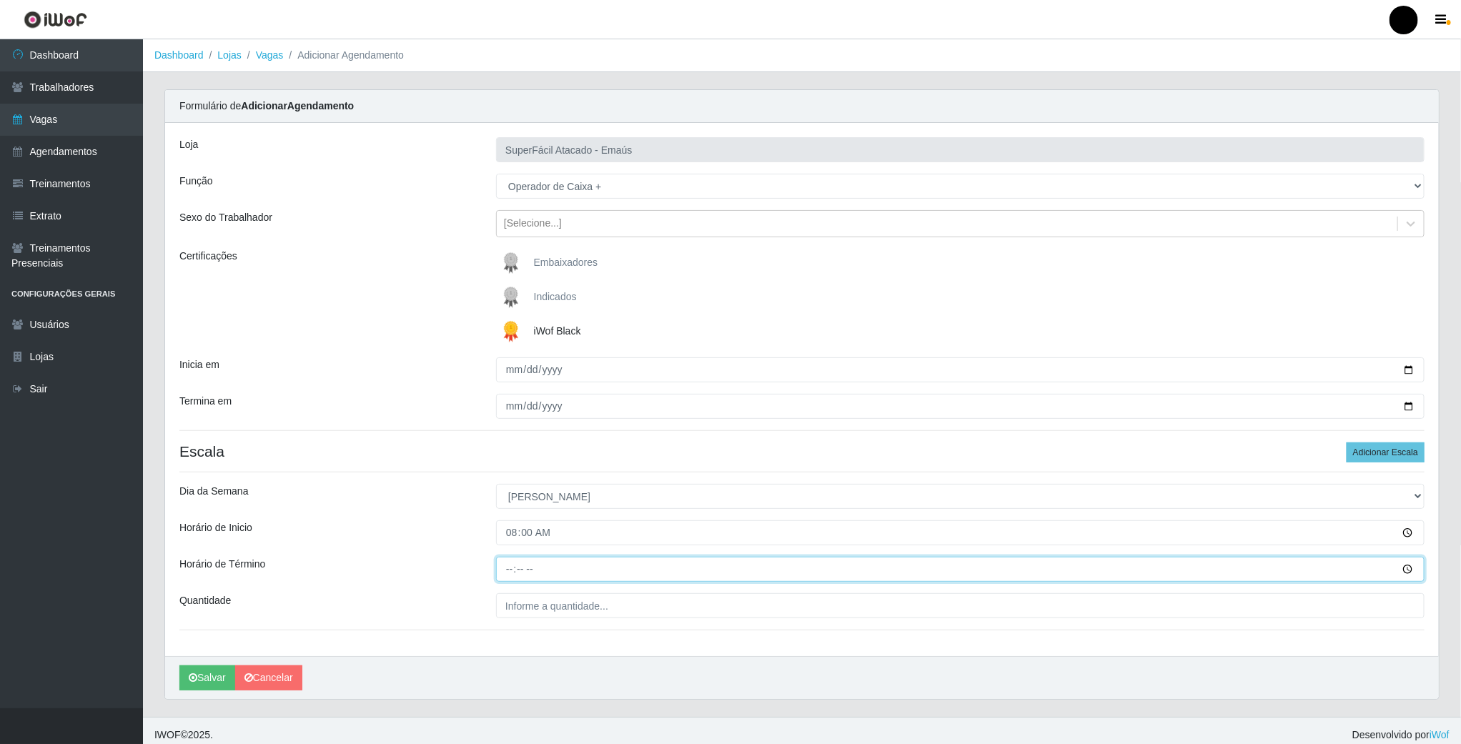
click at [504, 571] on input "Horário de Término" at bounding box center [960, 569] width 929 height 25
type input "14:00"
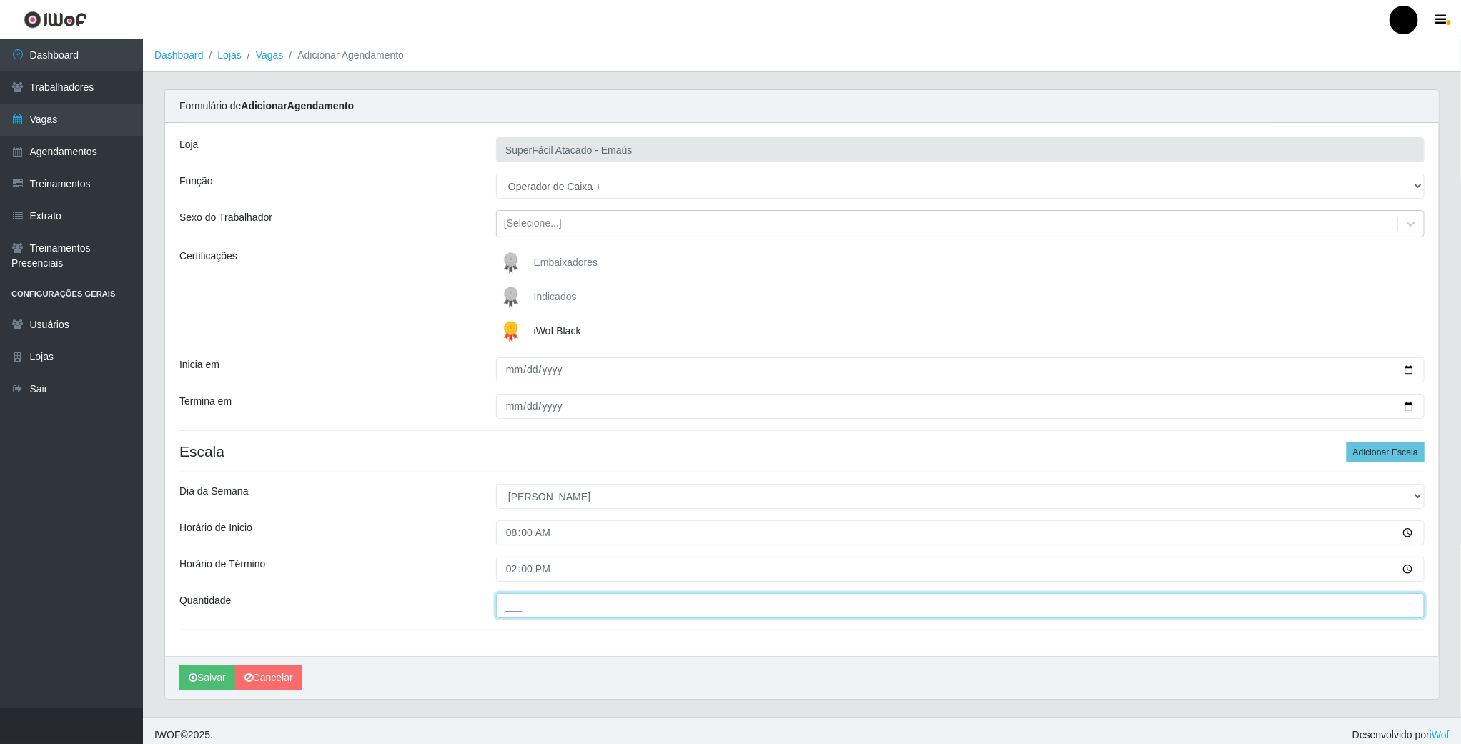
click at [507, 613] on input "___" at bounding box center [960, 605] width 929 height 25
type input "04_"
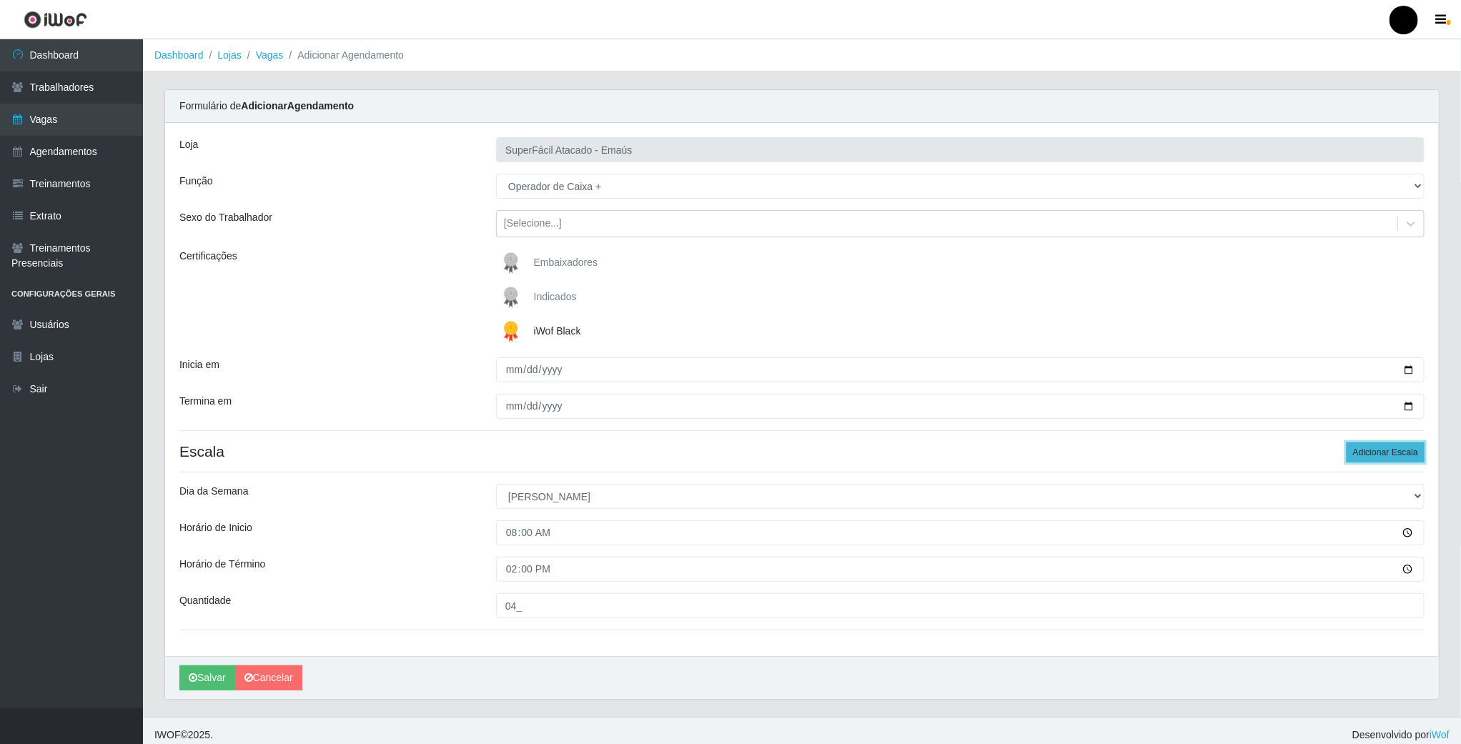
click at [1348, 451] on button "Adicionar Escala" at bounding box center [1386, 453] width 78 height 20
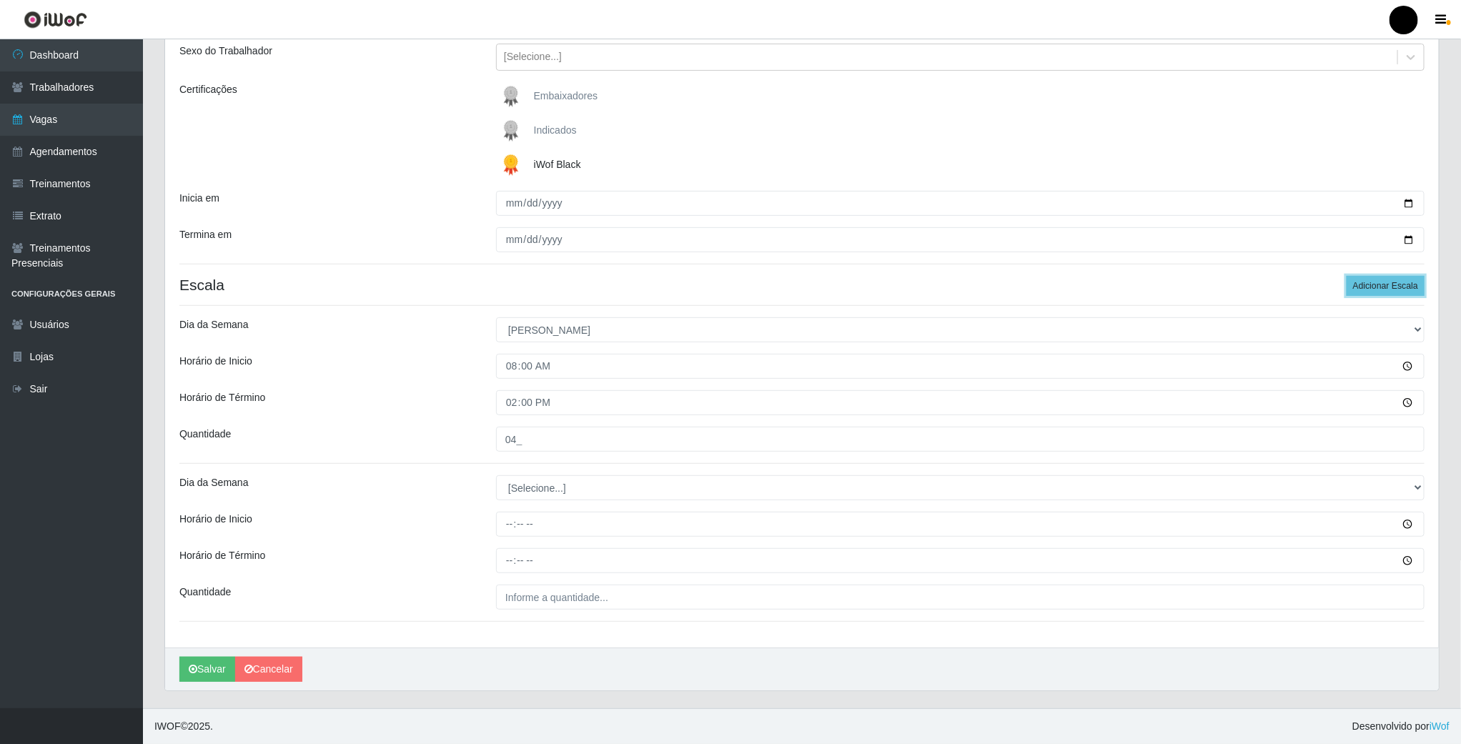
scroll to position [170, 0]
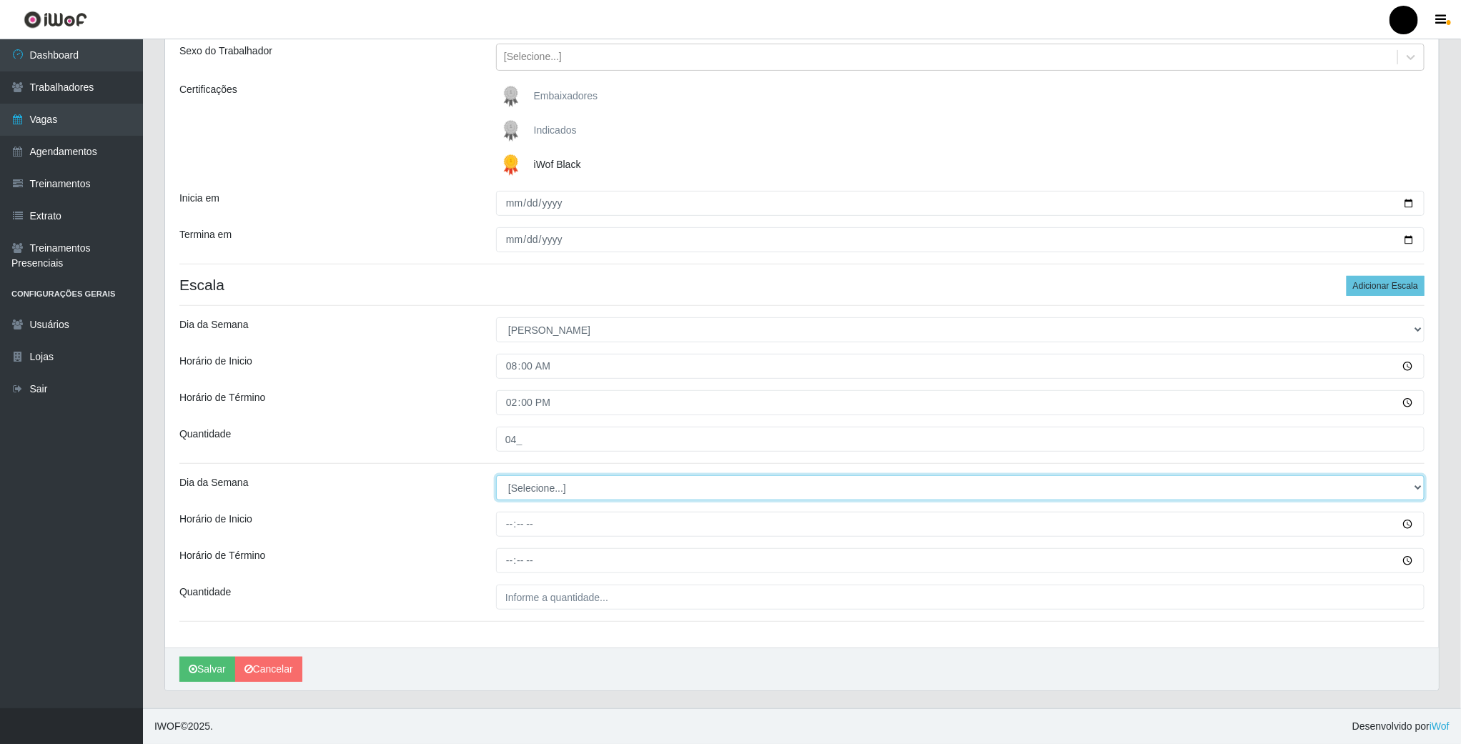
click at [515, 480] on select "[Selecione...] Segunda Terça Quarta Quinta Sexta Sábado Domingo" at bounding box center [960, 487] width 929 height 25
select select "0"
click at [496, 475] on select "[Selecione...] Segunda Terça Quarta Quinta Sexta Sábado Domingo" at bounding box center [960, 487] width 929 height 25
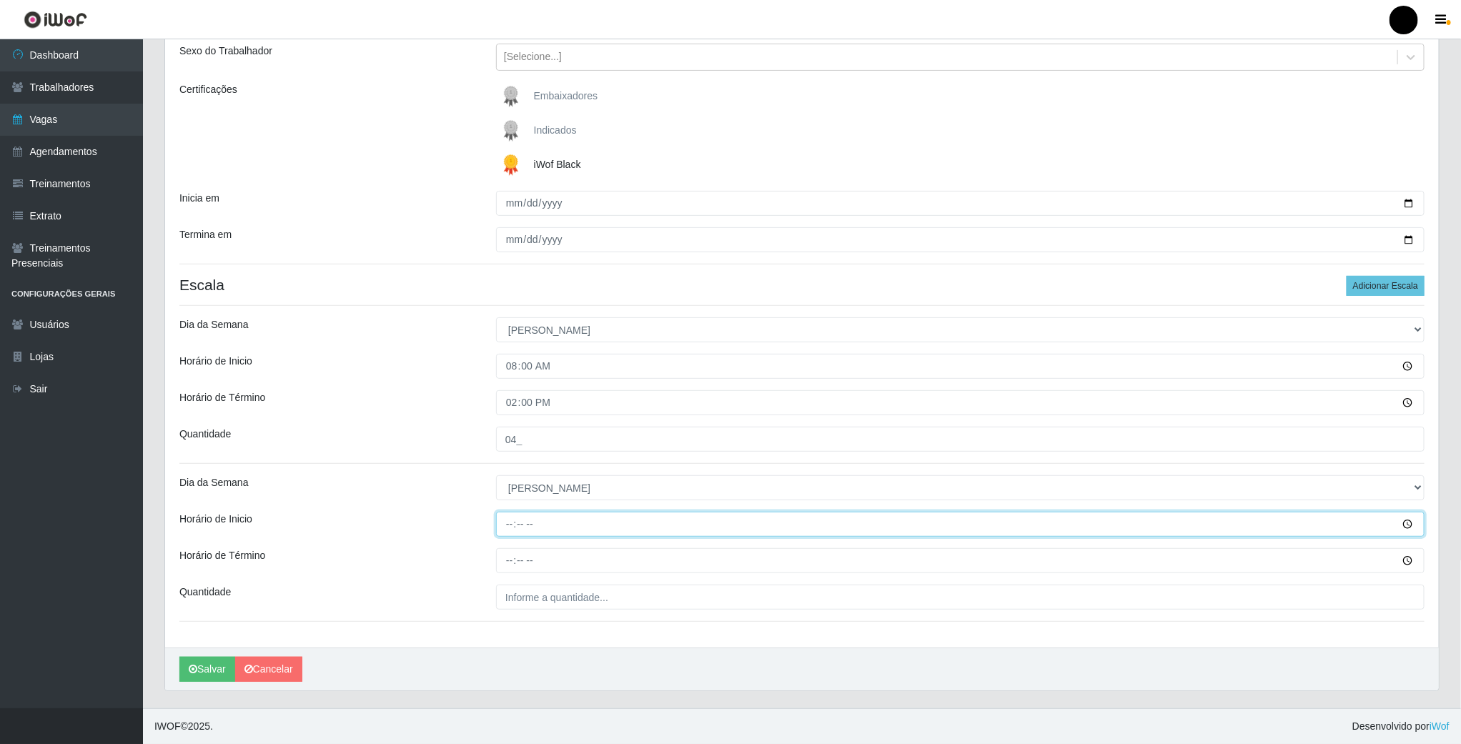
click at [503, 526] on input "Horário de Inicio" at bounding box center [960, 524] width 929 height 25
type input "15:00"
click at [505, 549] on input "Horário de Término" at bounding box center [960, 560] width 929 height 25
type input "21:00"
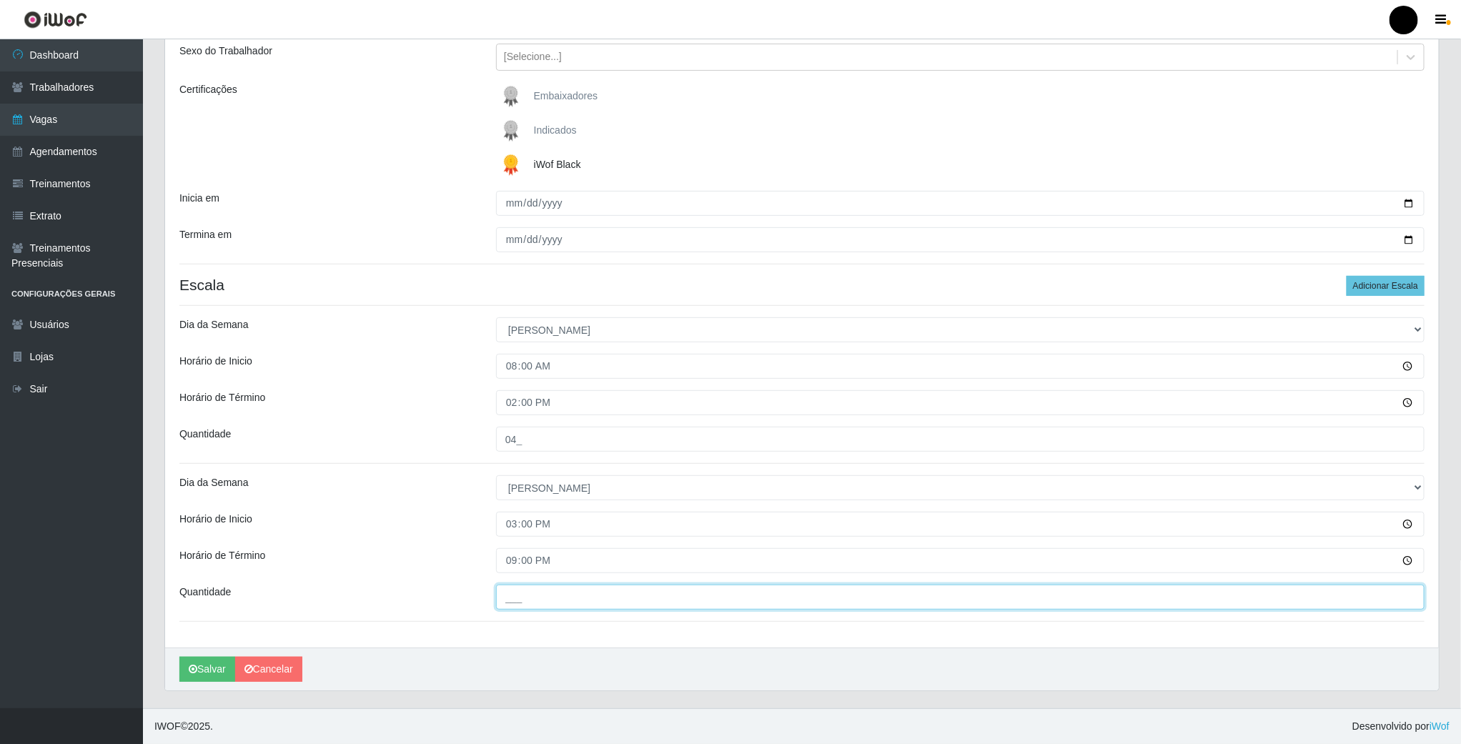
drag, startPoint x: 522, startPoint y: 601, endPoint x: 507, endPoint y: 601, distance: 15.0
click at [522, 601] on input "___" at bounding box center [960, 597] width 929 height 25
type input "04_"
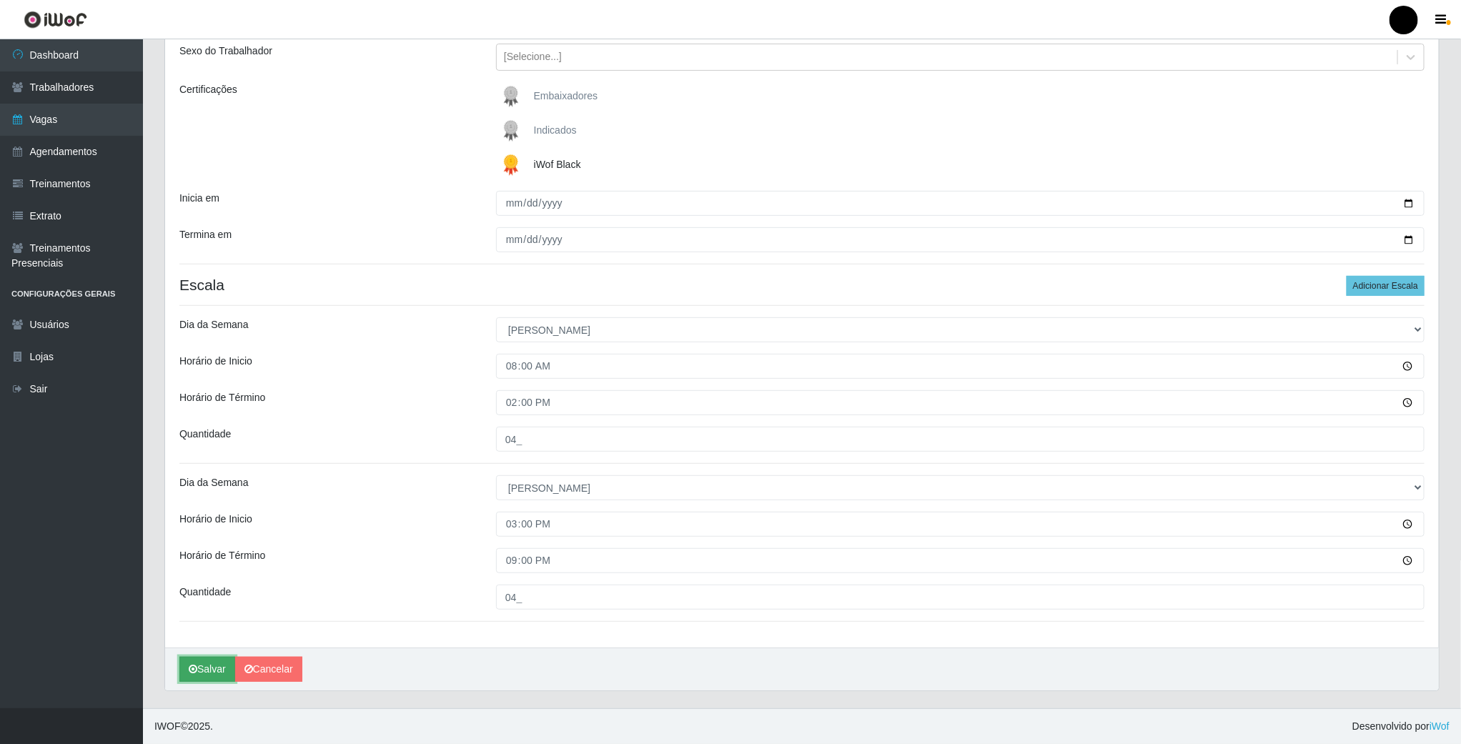
click at [207, 674] on button "Salvar" at bounding box center [207, 669] width 56 height 25
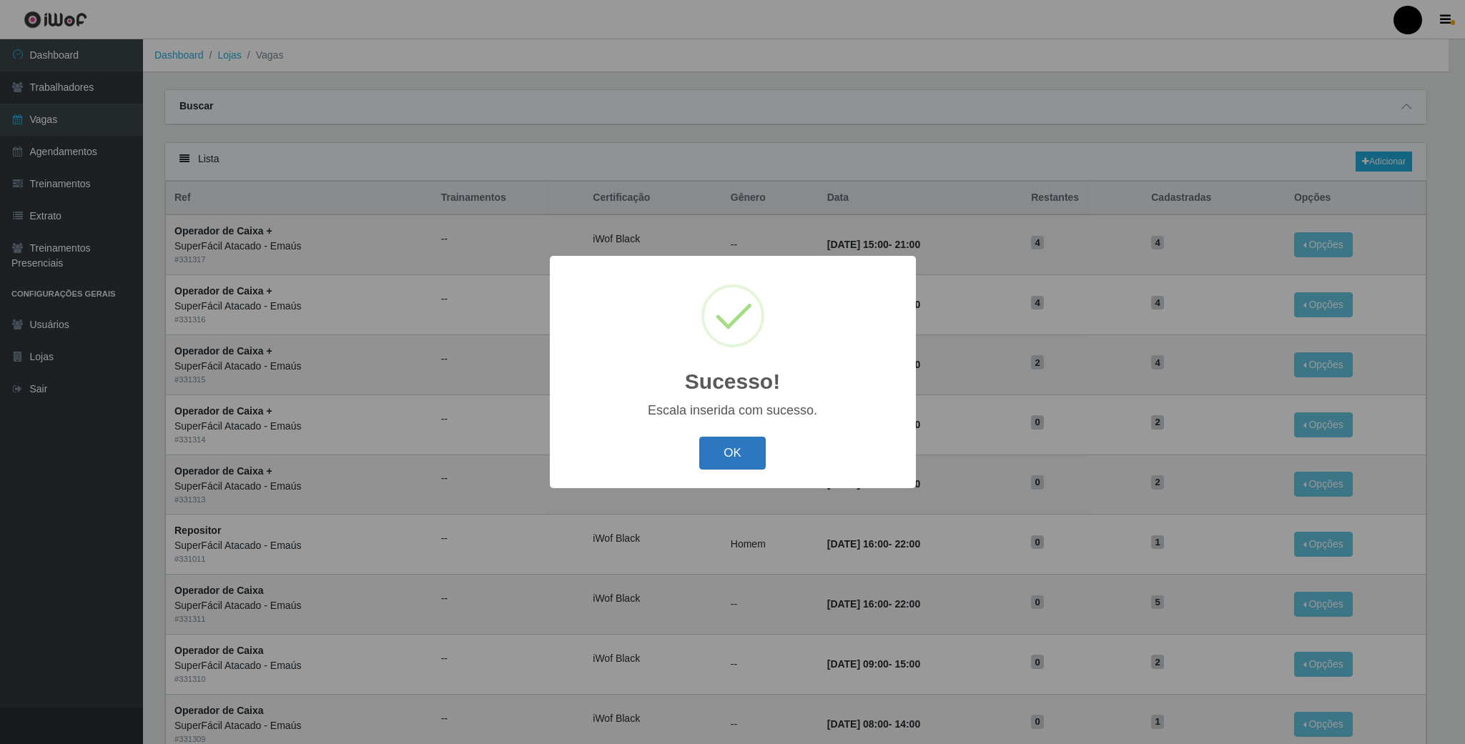
click at [729, 453] on button "OK" at bounding box center [732, 454] width 66 height 34
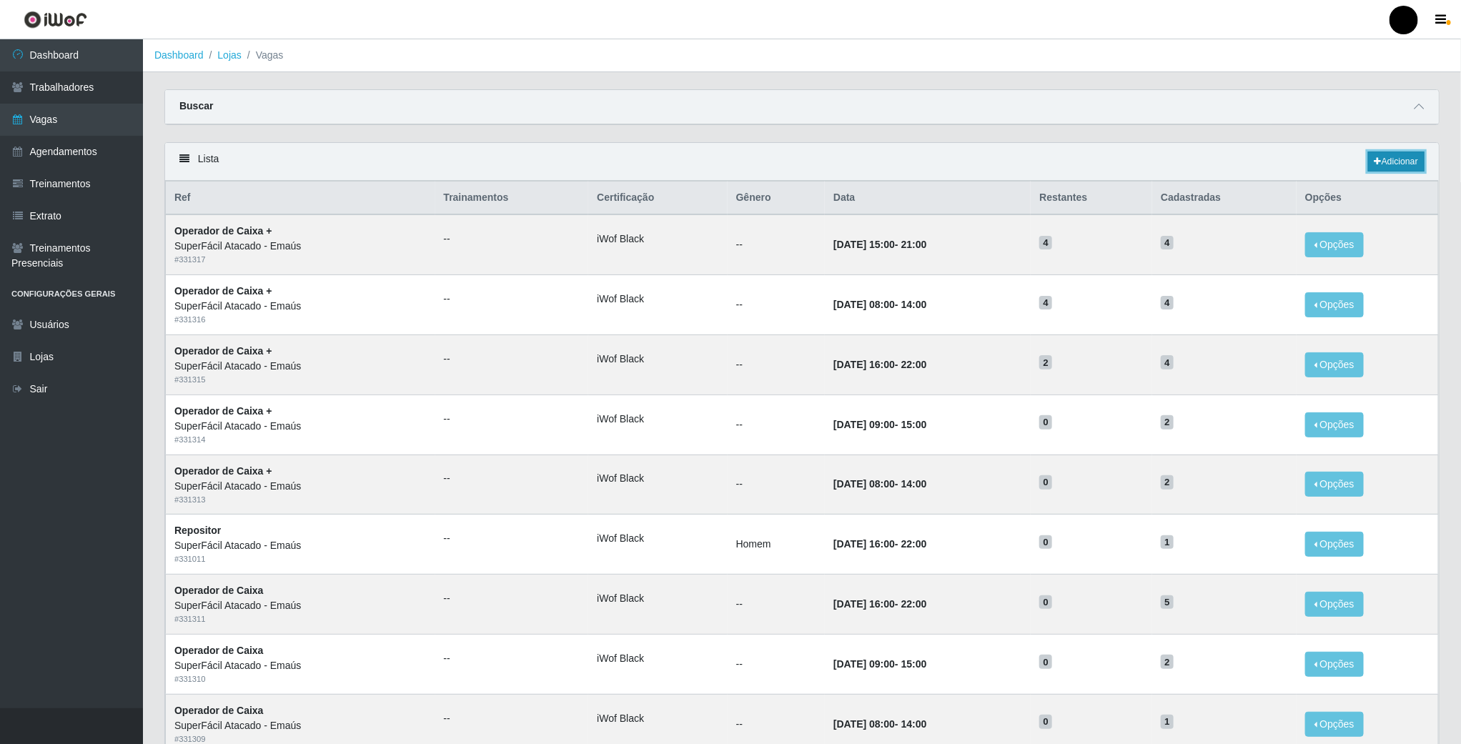
click at [1399, 172] on link "Adicionar" at bounding box center [1397, 162] width 56 height 20
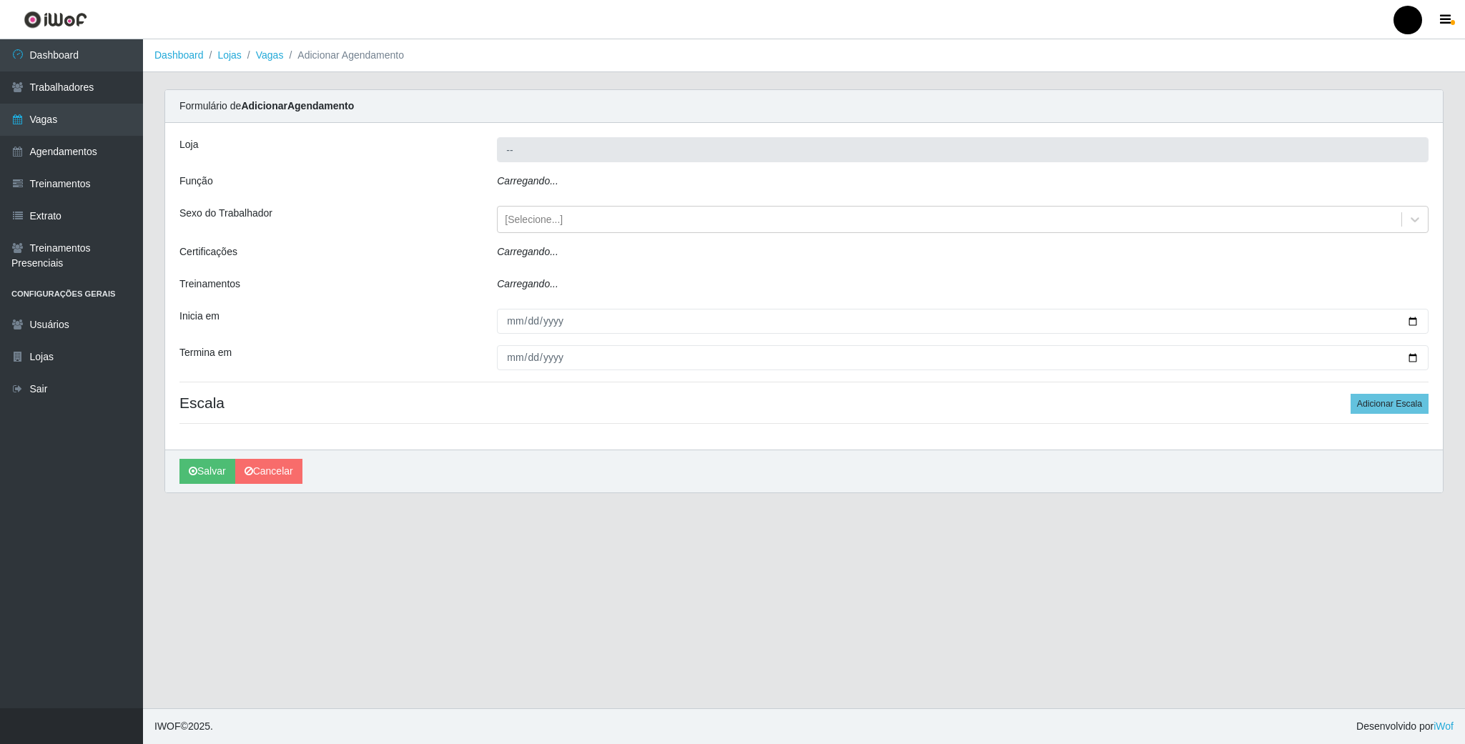
type input "SuperFácil Atacado - Emaús"
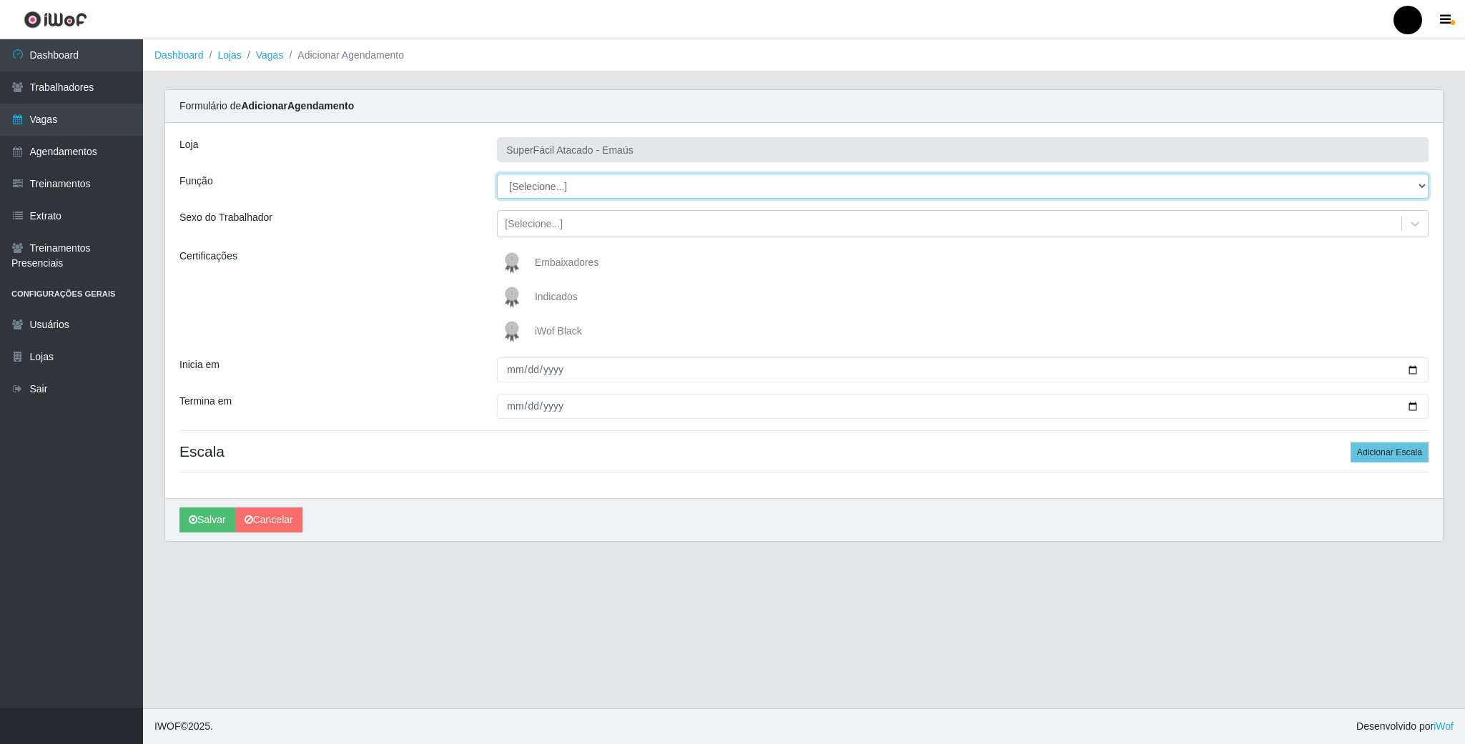
click at [1416, 191] on select "[Selecione...] Auxiliar de Estacionamento Auxiliar de Estacionamento + Auxiliar…" at bounding box center [963, 186] width 932 height 25
select select "1"
click at [497, 174] on select "[Selecione...] Auxiliar de Estacionamento Auxiliar de Estacionamento + Auxiliar…" at bounding box center [963, 186] width 932 height 25
click at [511, 337] on img at bounding box center [515, 331] width 34 height 29
click at [0, 0] on input "iWof Black" at bounding box center [0, 0] width 0 height 0
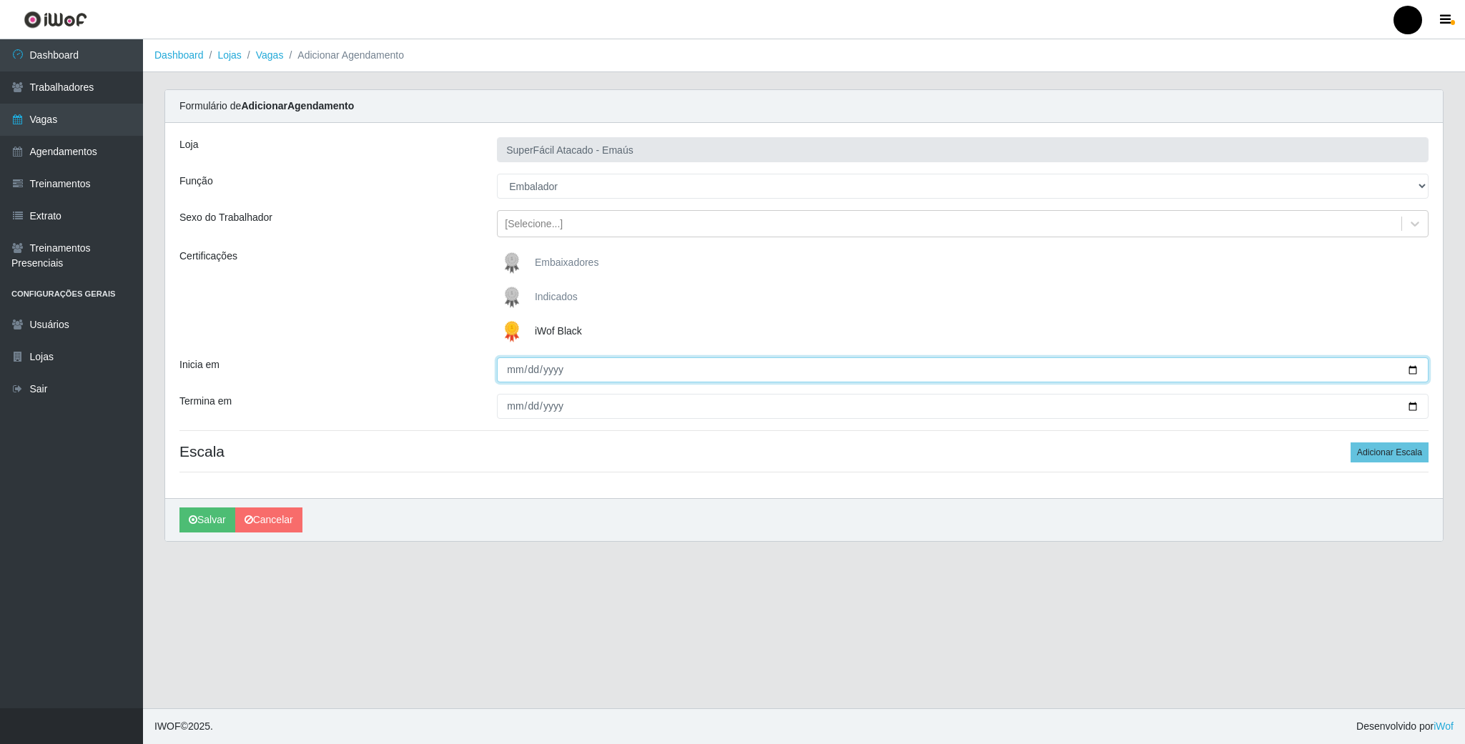
click at [1414, 369] on input "Inicia em" at bounding box center [963, 369] width 932 height 25
type input "2025-08-15"
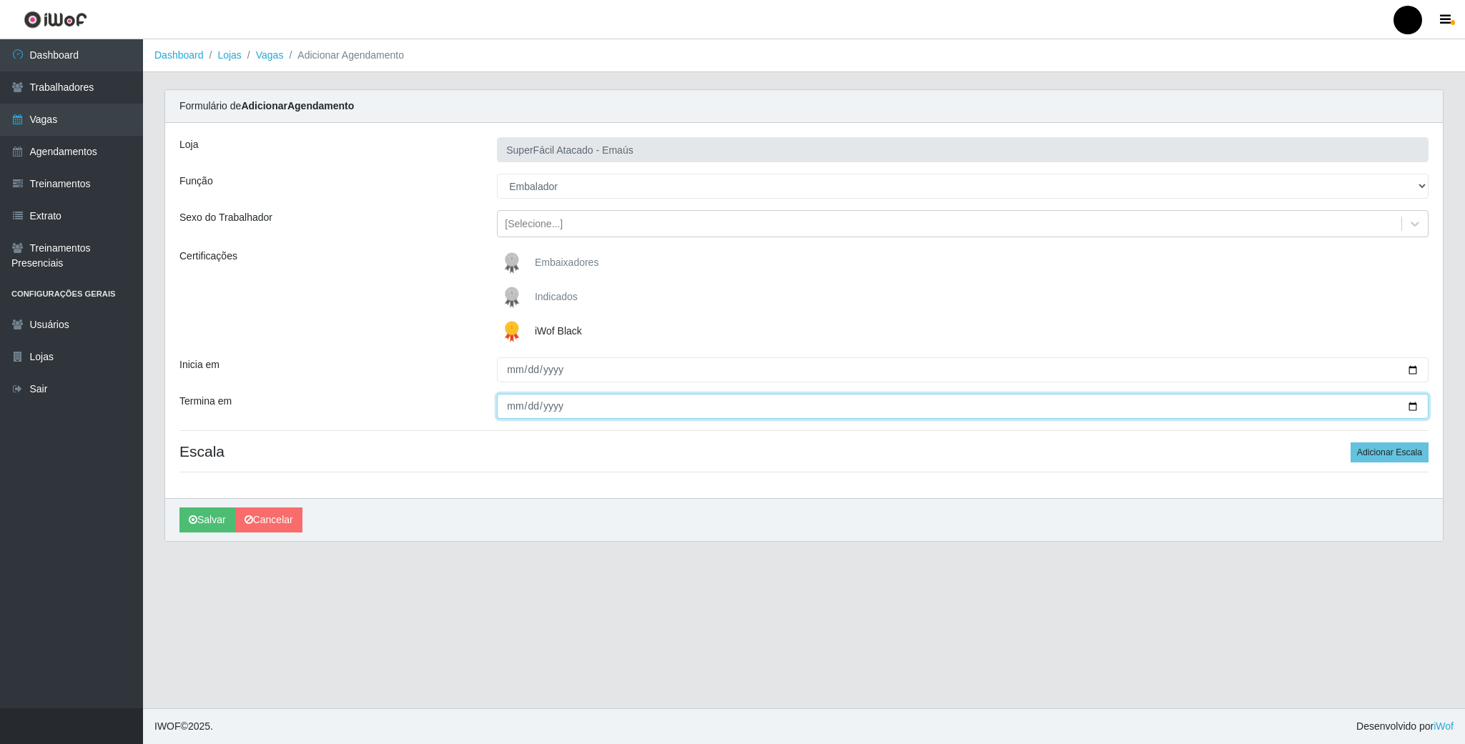
click at [1412, 414] on input "Termina em" at bounding box center [963, 406] width 932 height 25
type input "2025-08-15"
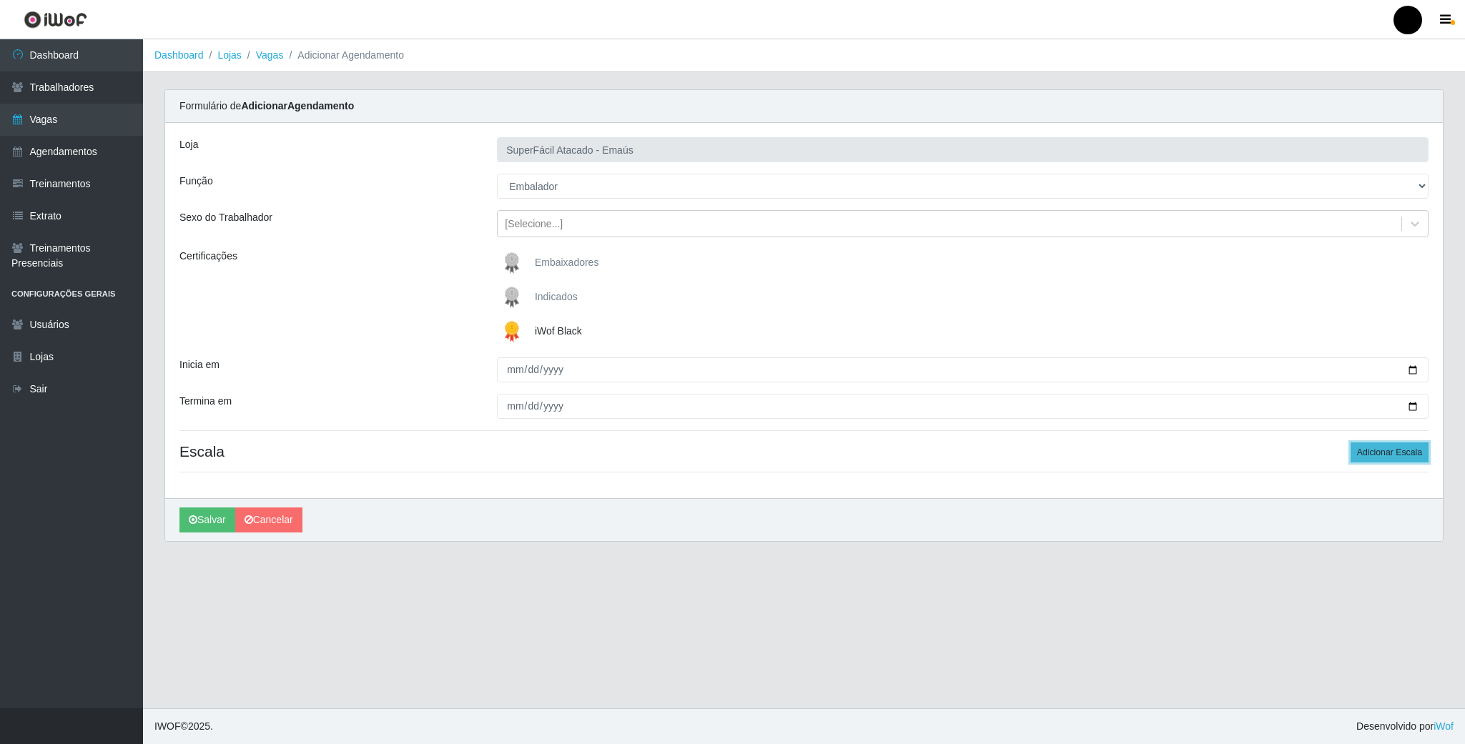
click at [1389, 455] on button "Adicionar Escala" at bounding box center [1390, 453] width 78 height 20
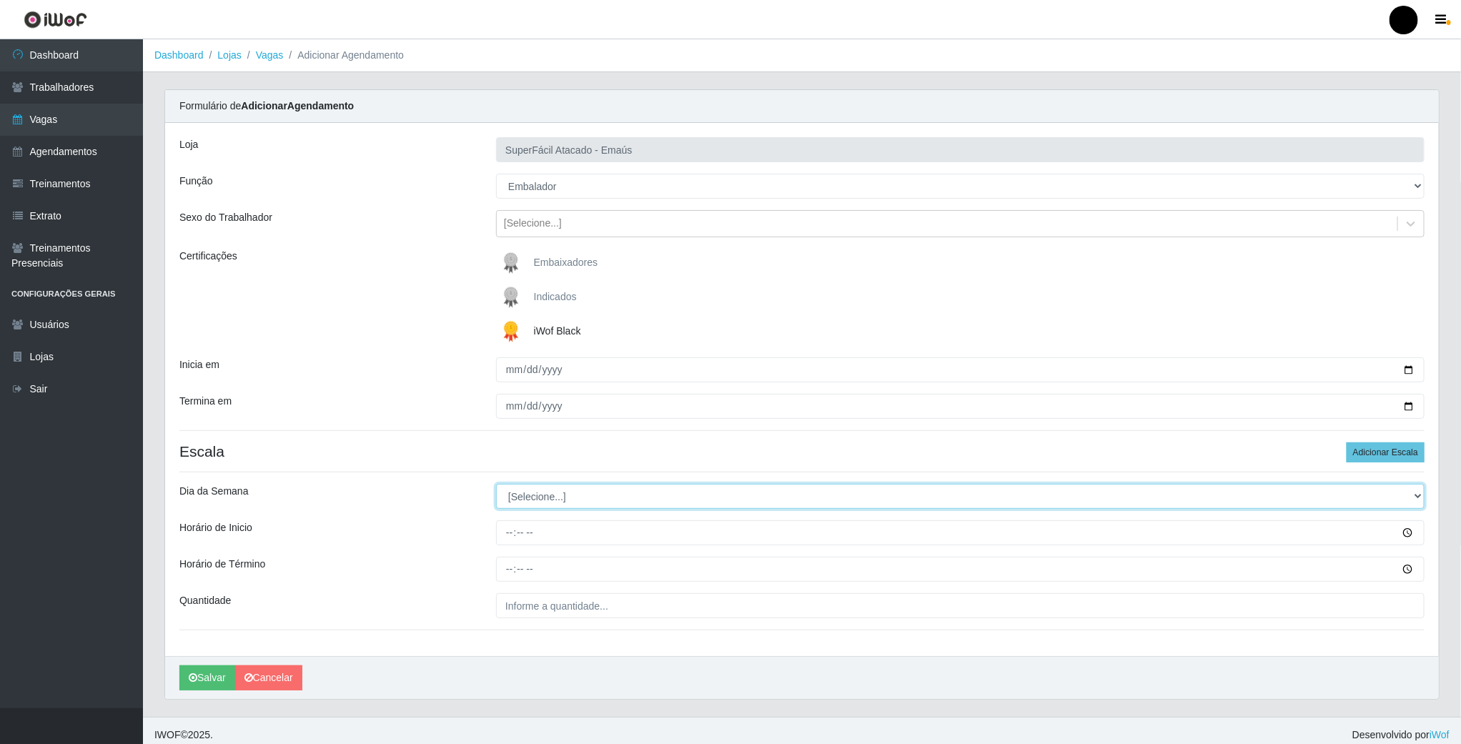
click at [562, 495] on select "[Selecione...] Segunda Terça Quarta Quinta Sexta Sábado Domingo" at bounding box center [960, 496] width 929 height 25
select select "5"
click at [496, 486] on select "[Selecione...] Segunda Terça Quarta Quinta Sexta Sábado Domingo" at bounding box center [960, 496] width 929 height 25
click at [508, 537] on input "Horário de Inicio" at bounding box center [960, 533] width 929 height 25
type input "08:00"
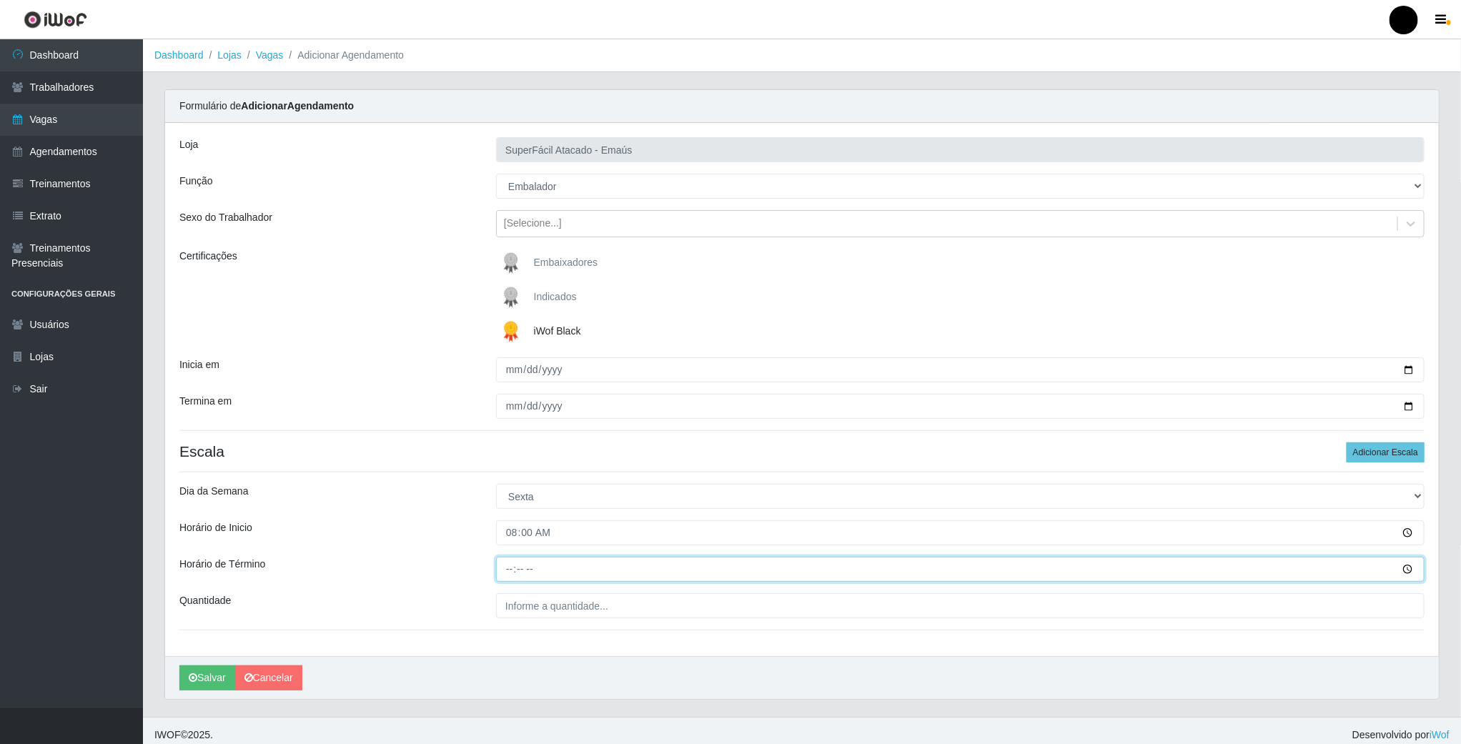
click at [507, 569] on input "Horário de Término" at bounding box center [960, 569] width 929 height 25
type input "14:00"
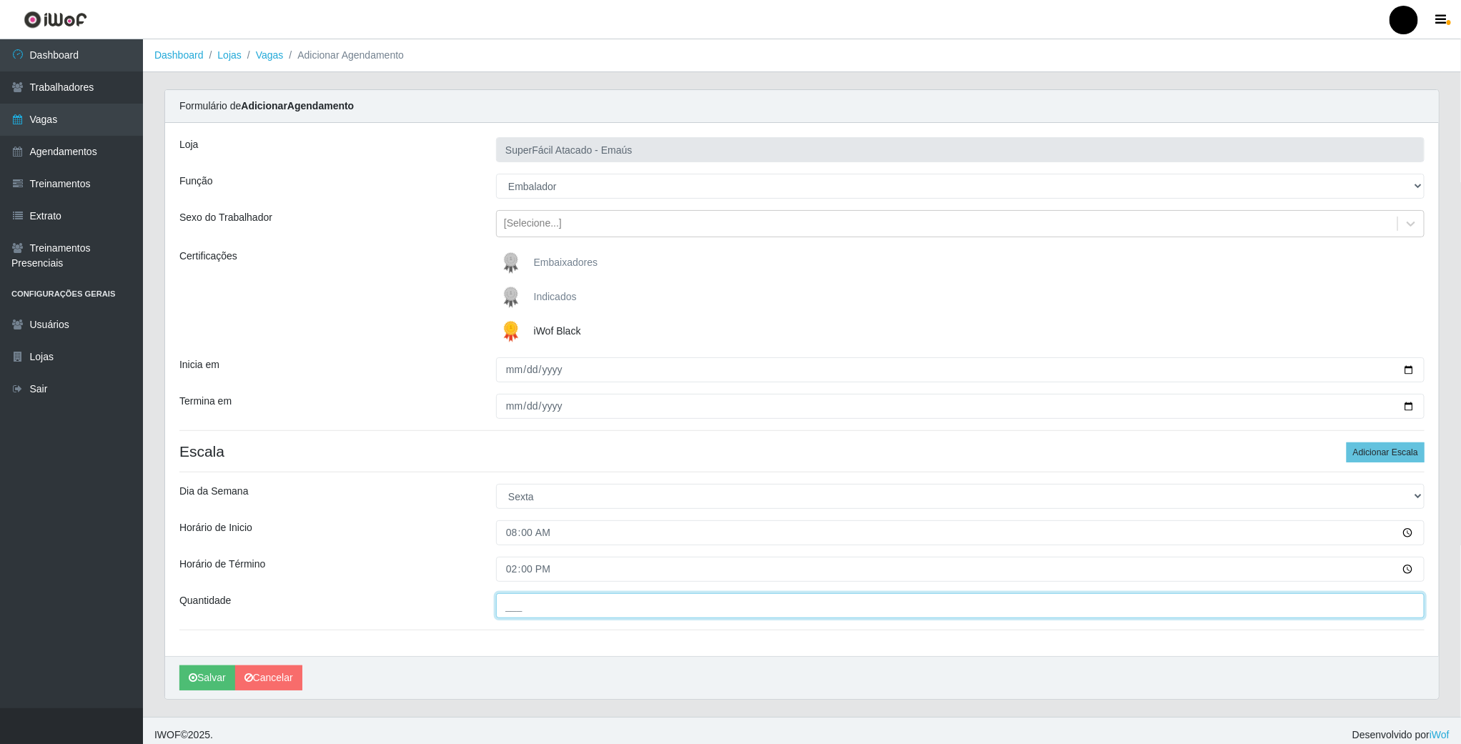
click at [513, 611] on input "___" at bounding box center [960, 605] width 929 height 25
type input "01_"
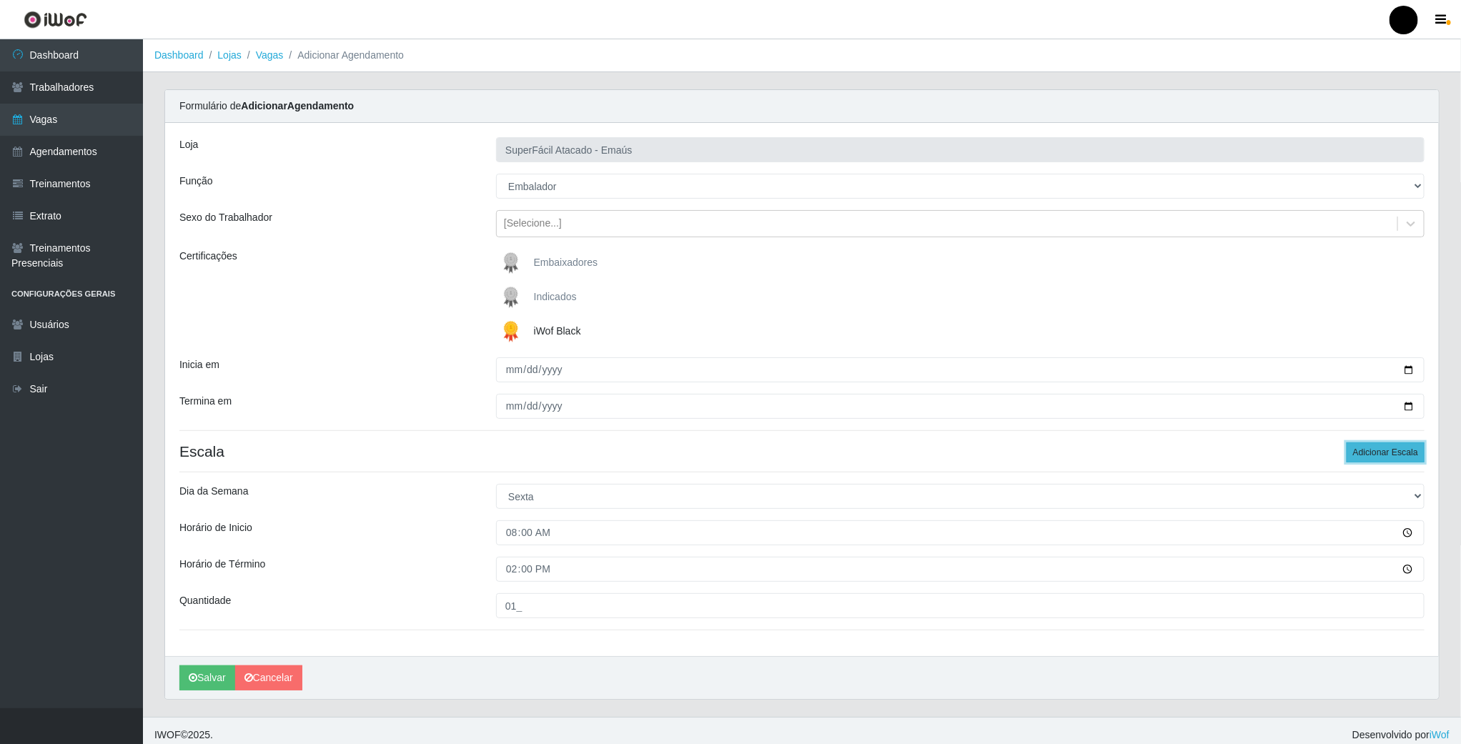
click at [1386, 455] on button "Adicionar Escala" at bounding box center [1386, 453] width 78 height 20
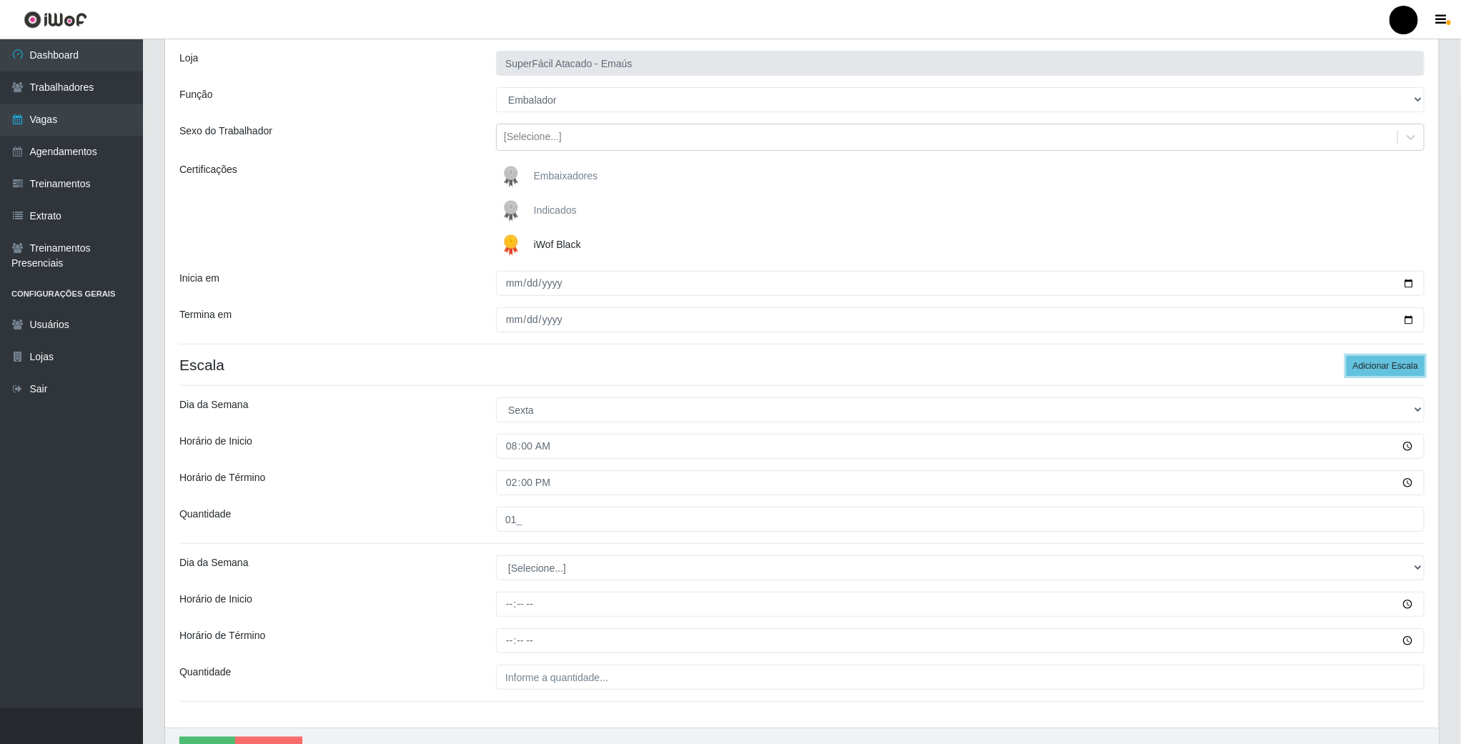
scroll to position [170, 0]
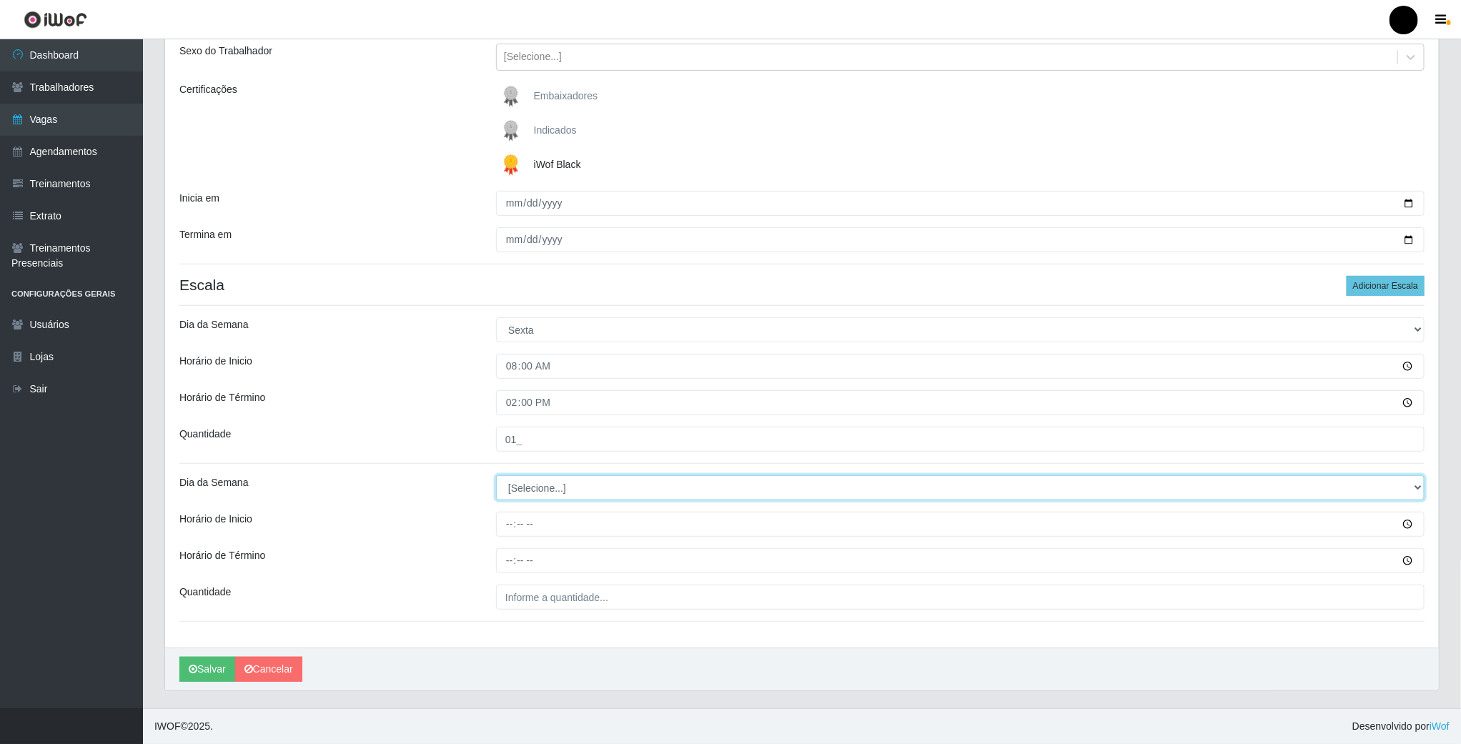
click at [530, 490] on select "[Selecione...] Segunda Terça Quarta Quinta Sexta Sábado Domingo" at bounding box center [960, 487] width 929 height 25
select select "5"
click at [496, 475] on select "[Selecione...] Segunda Terça Quarta Quinta Sexta Sábado Domingo" at bounding box center [960, 487] width 929 height 25
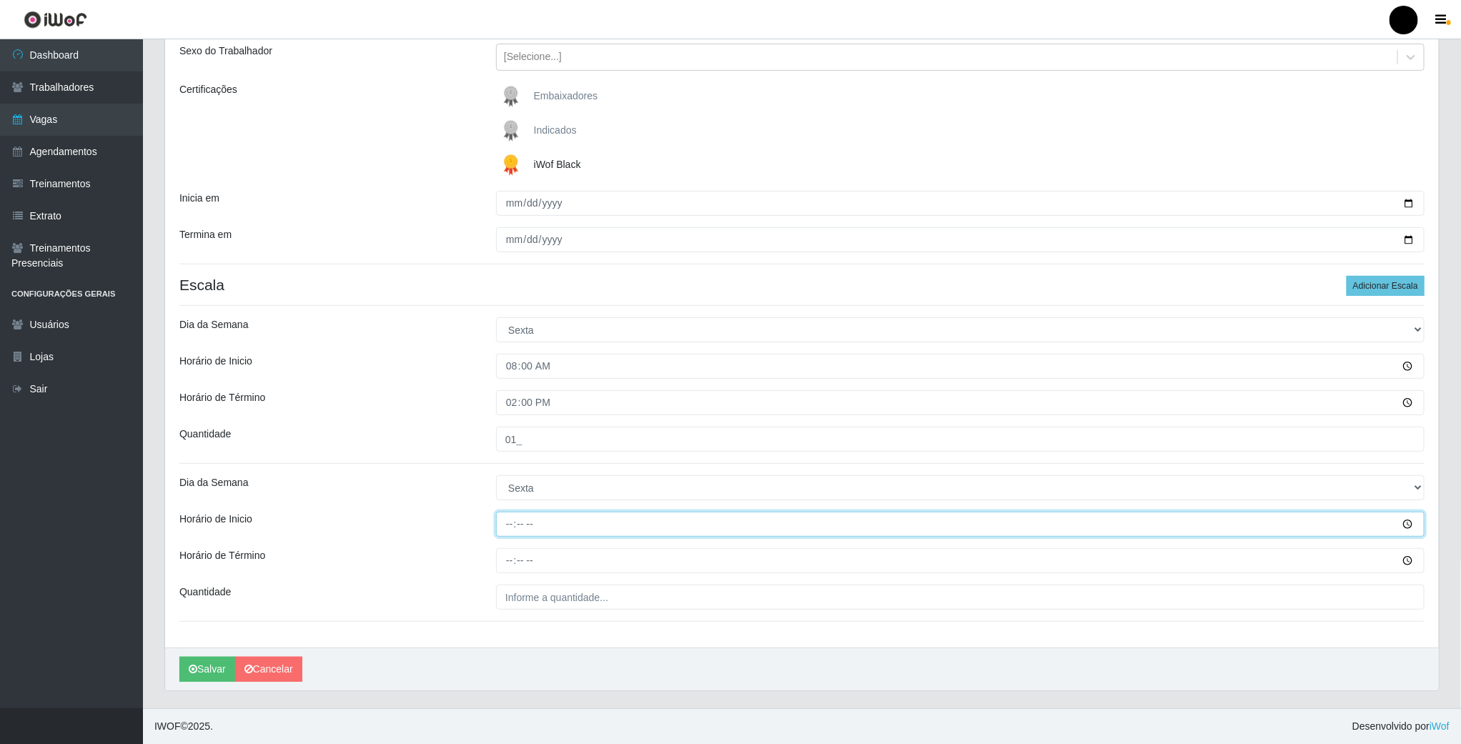
click at [513, 524] on input "Horário de Inicio" at bounding box center [960, 524] width 929 height 25
type input "09:00"
click at [502, 556] on input "Horário de Término" at bounding box center [960, 560] width 929 height 25
type input "15:00"
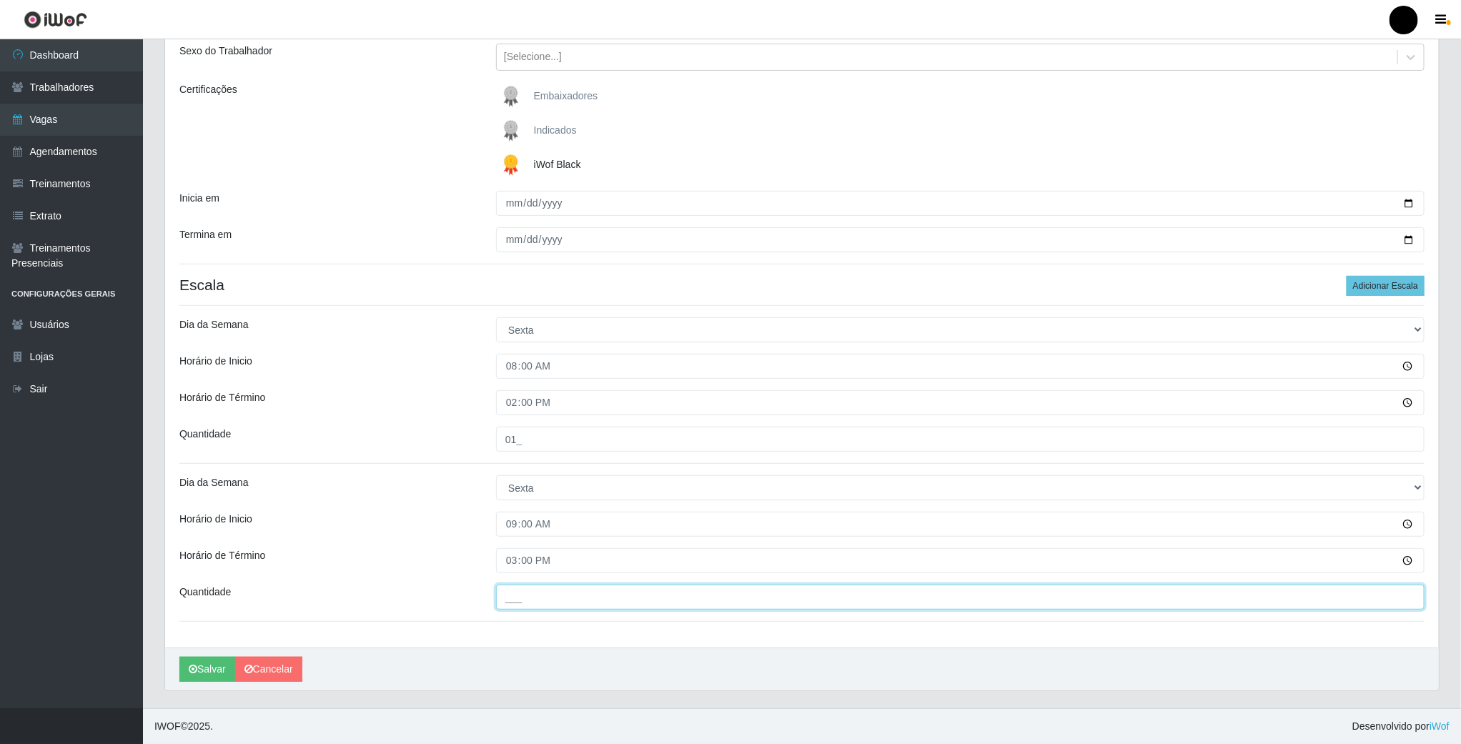
click at [528, 603] on input "___" at bounding box center [960, 597] width 929 height 25
type input "03_"
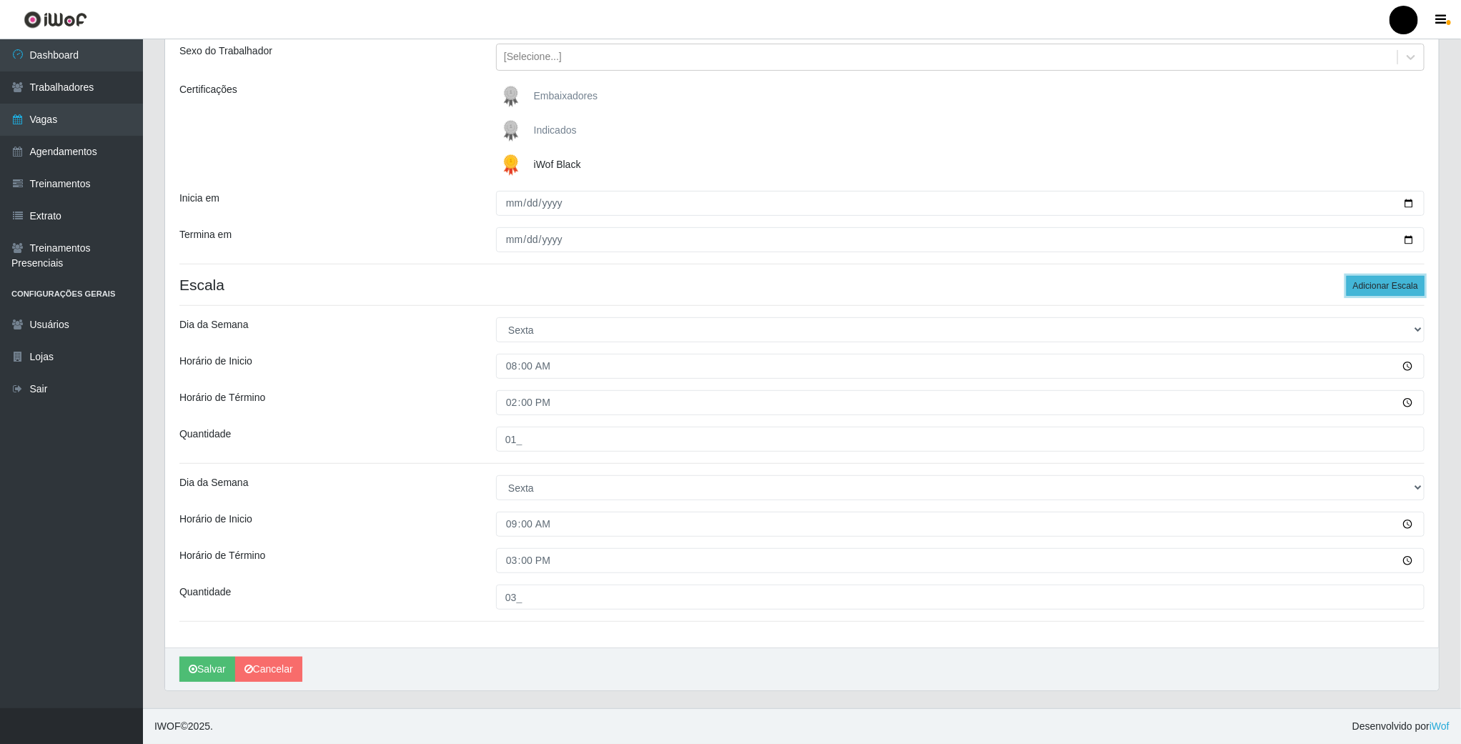
click at [1361, 288] on button "Adicionar Escala" at bounding box center [1386, 286] width 78 height 20
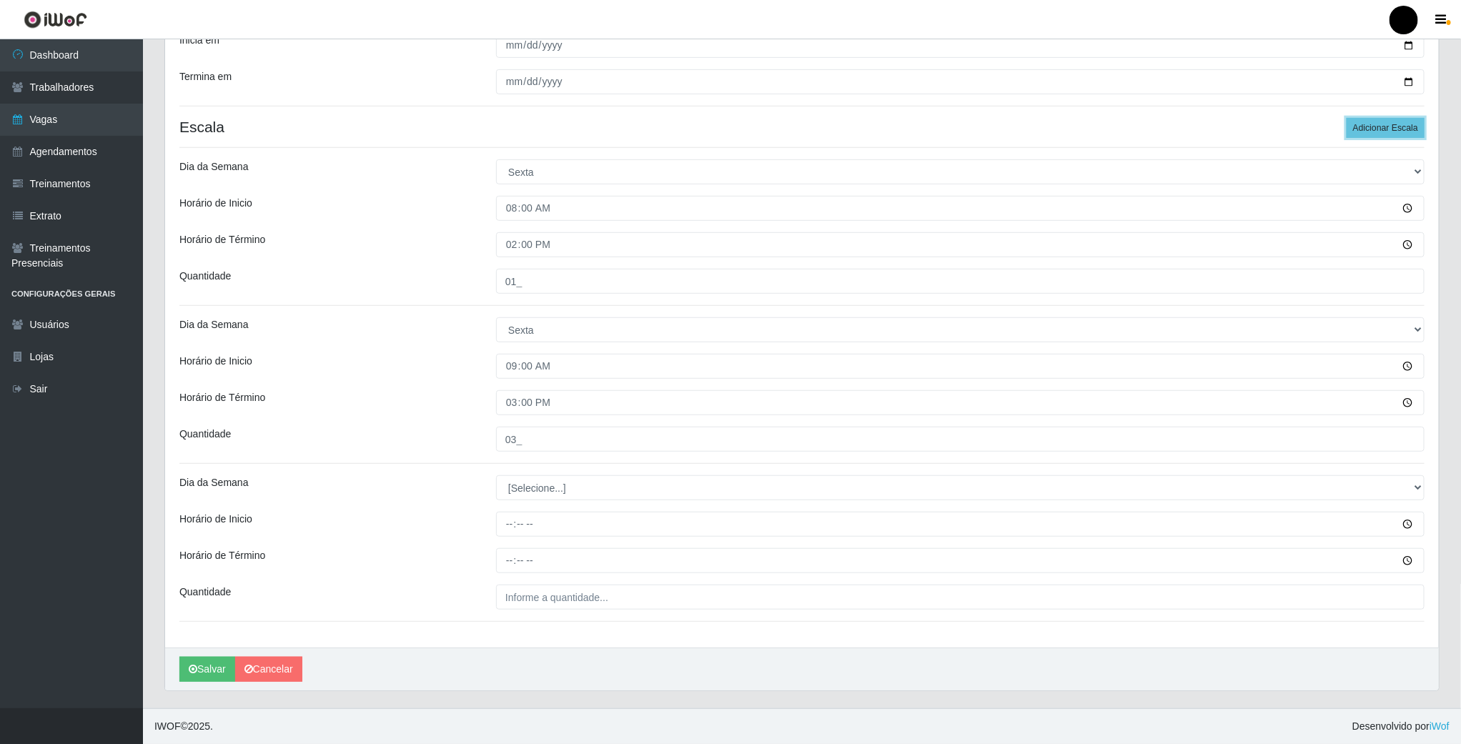
scroll to position [329, 0]
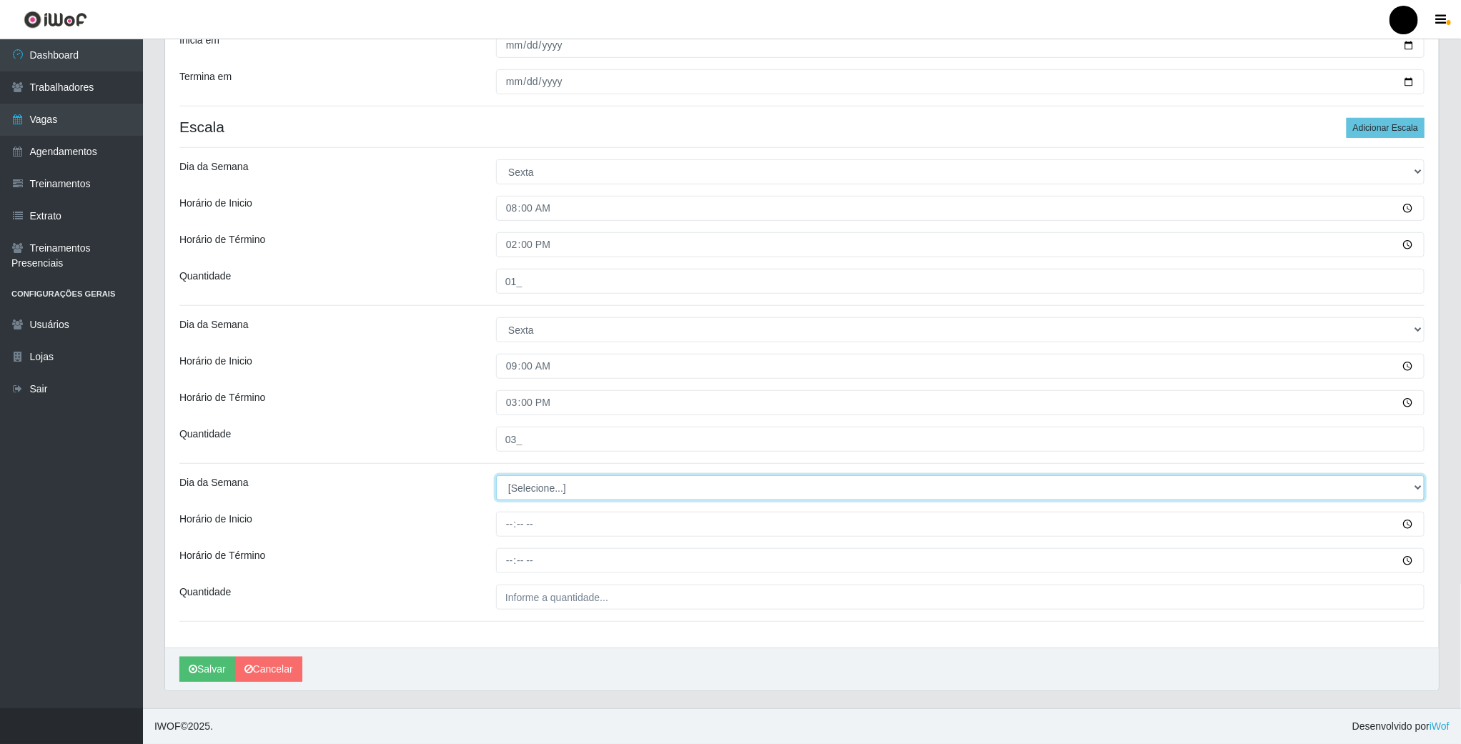
click at [541, 478] on select "[Selecione...] Segunda Terça Quarta Quinta Sexta Sábado Domingo" at bounding box center [960, 487] width 929 height 25
select select "5"
click at [496, 475] on select "[Selecione...] Segunda Terça Quarta Quinta Sexta Sábado Domingo" at bounding box center [960, 487] width 929 height 25
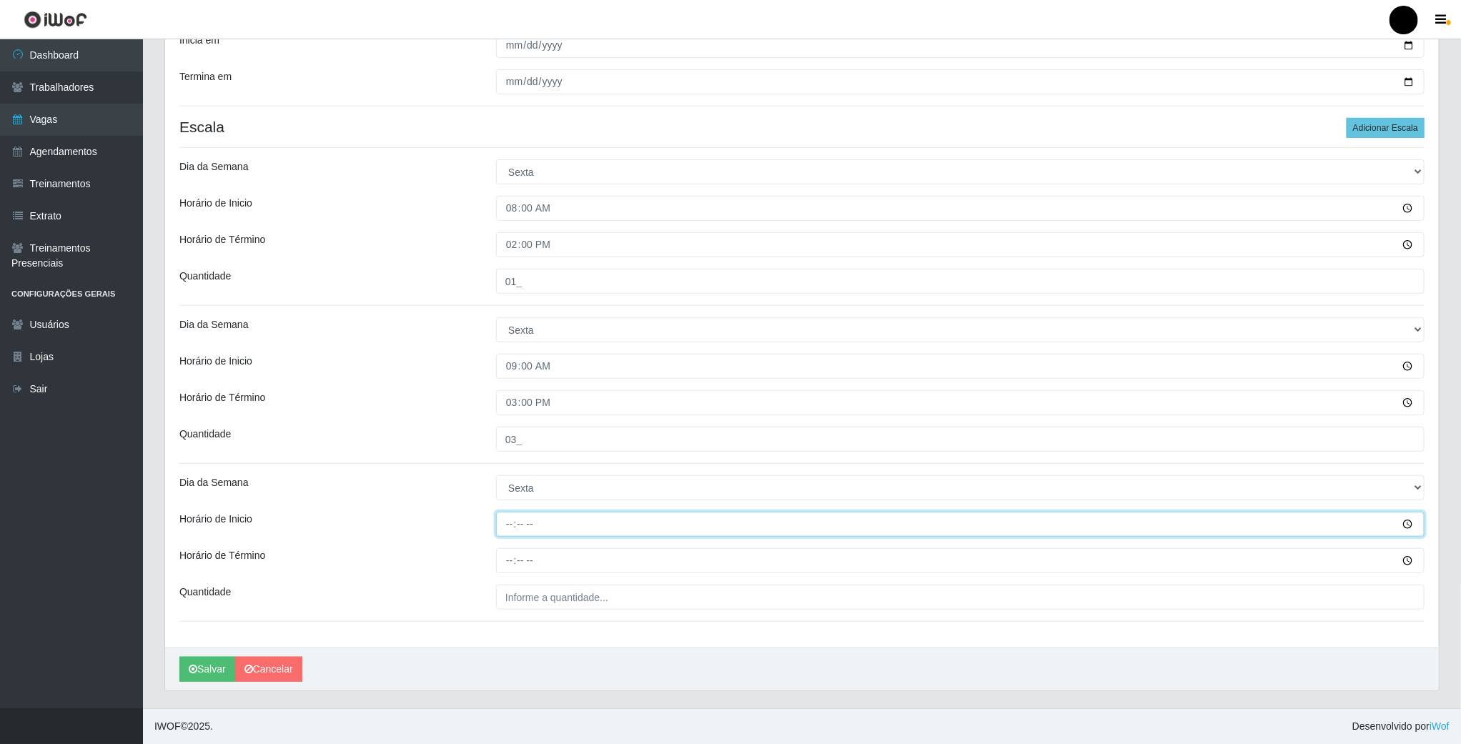
click at [509, 521] on input "Horário de Inicio" at bounding box center [960, 524] width 929 height 25
type input "16:00"
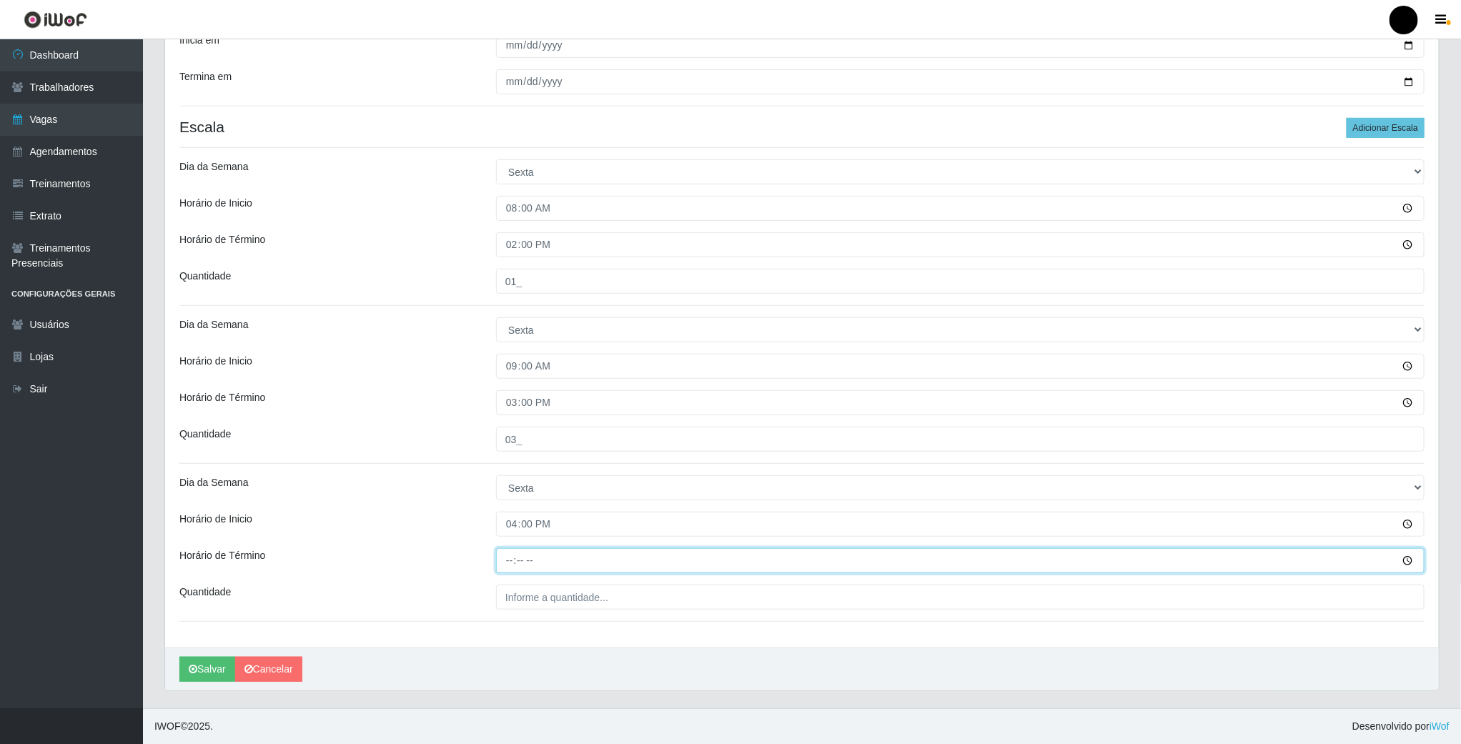
click at [509, 561] on input "Horário de Término" at bounding box center [960, 560] width 929 height 25
type input "22:00"
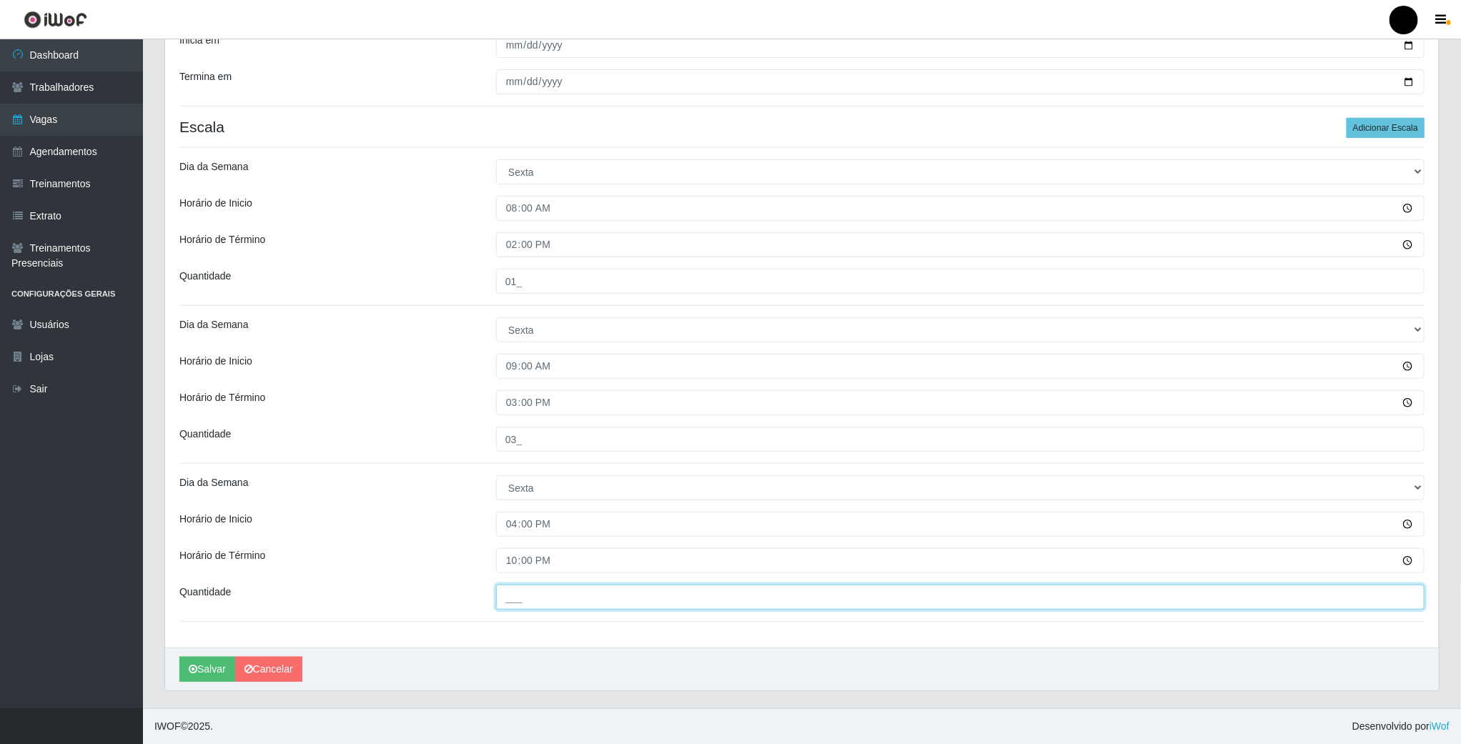
drag, startPoint x: 515, startPoint y: 594, endPoint x: 520, endPoint y: 603, distance: 9.9
click at [515, 594] on input "___" at bounding box center [960, 597] width 929 height 25
type input "04_"
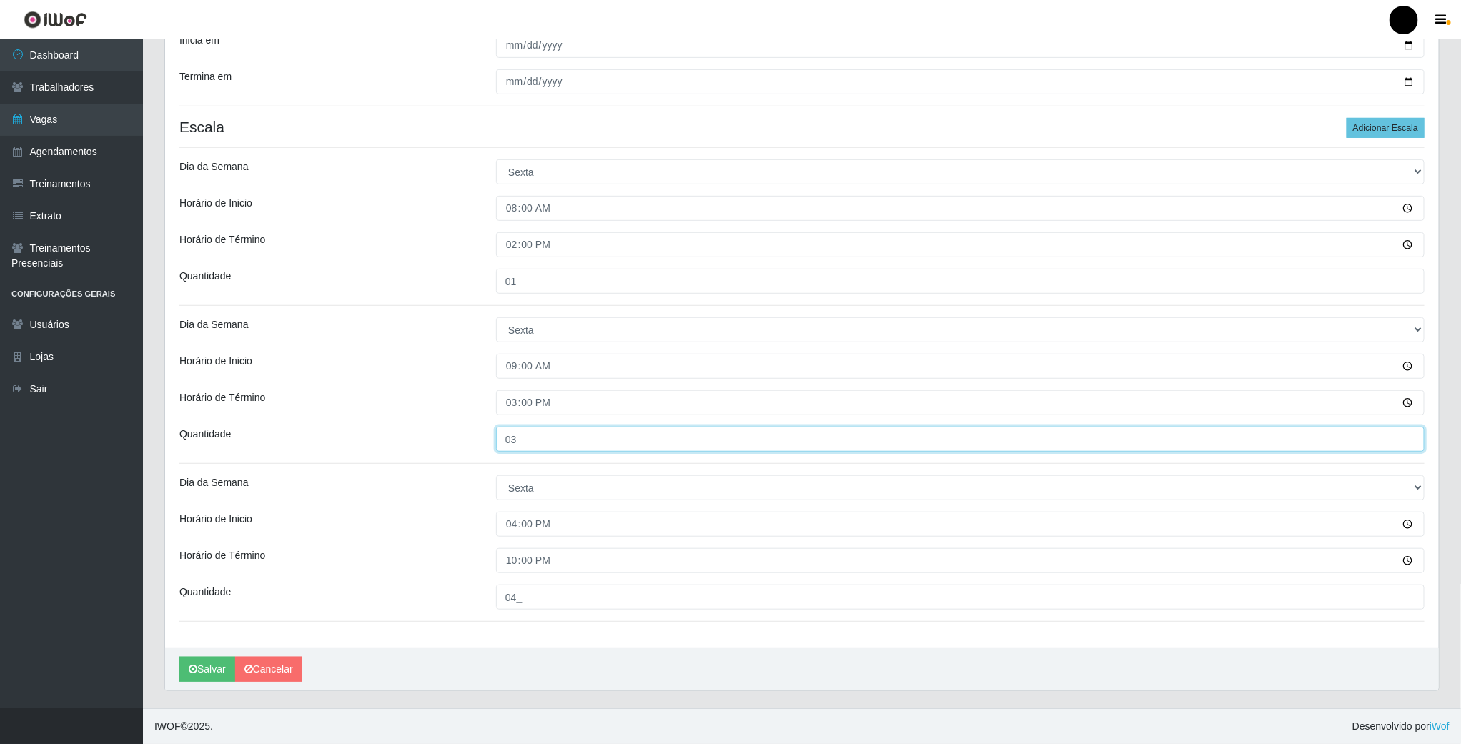
click at [524, 440] on input "03_" at bounding box center [960, 439] width 929 height 25
type input "02_"
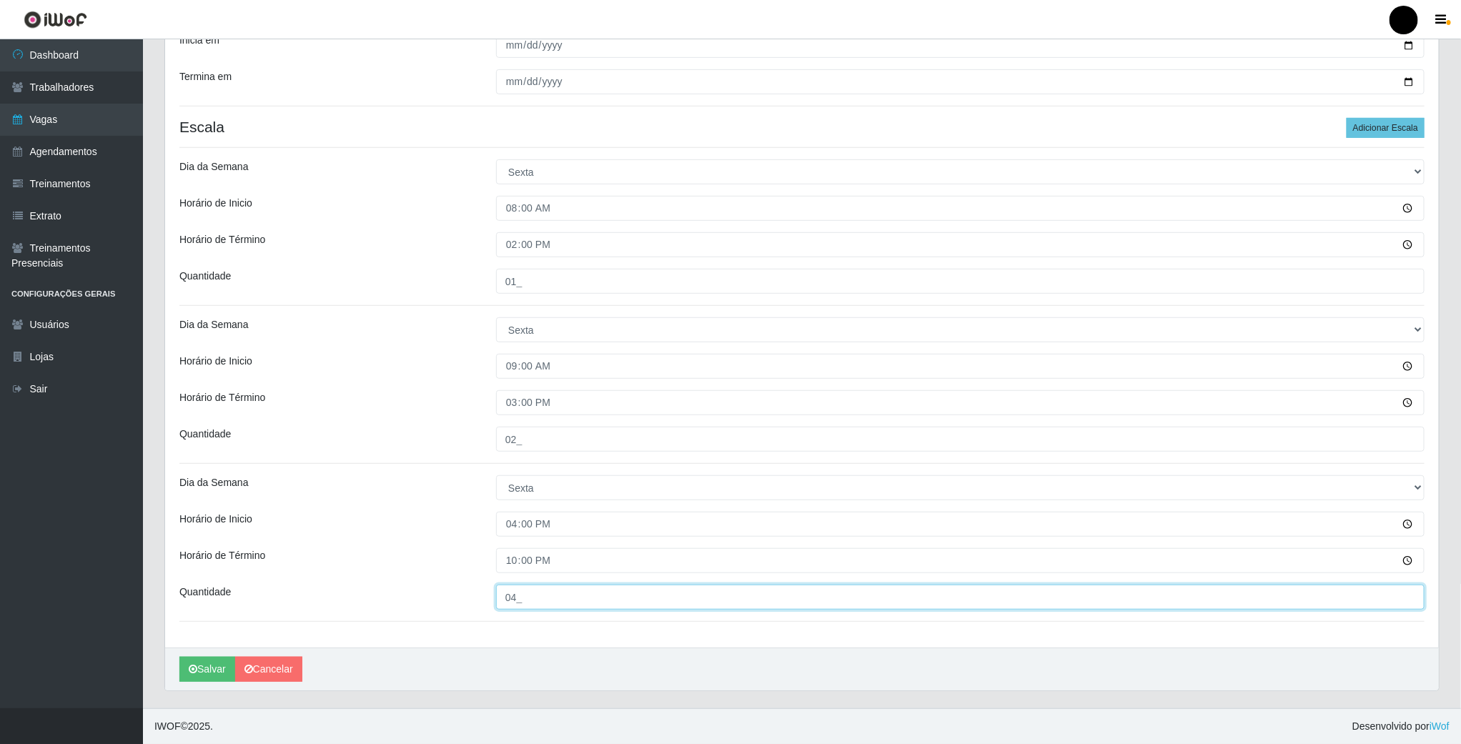
click at [524, 593] on input "04_" at bounding box center [960, 597] width 929 height 25
type input "03_"
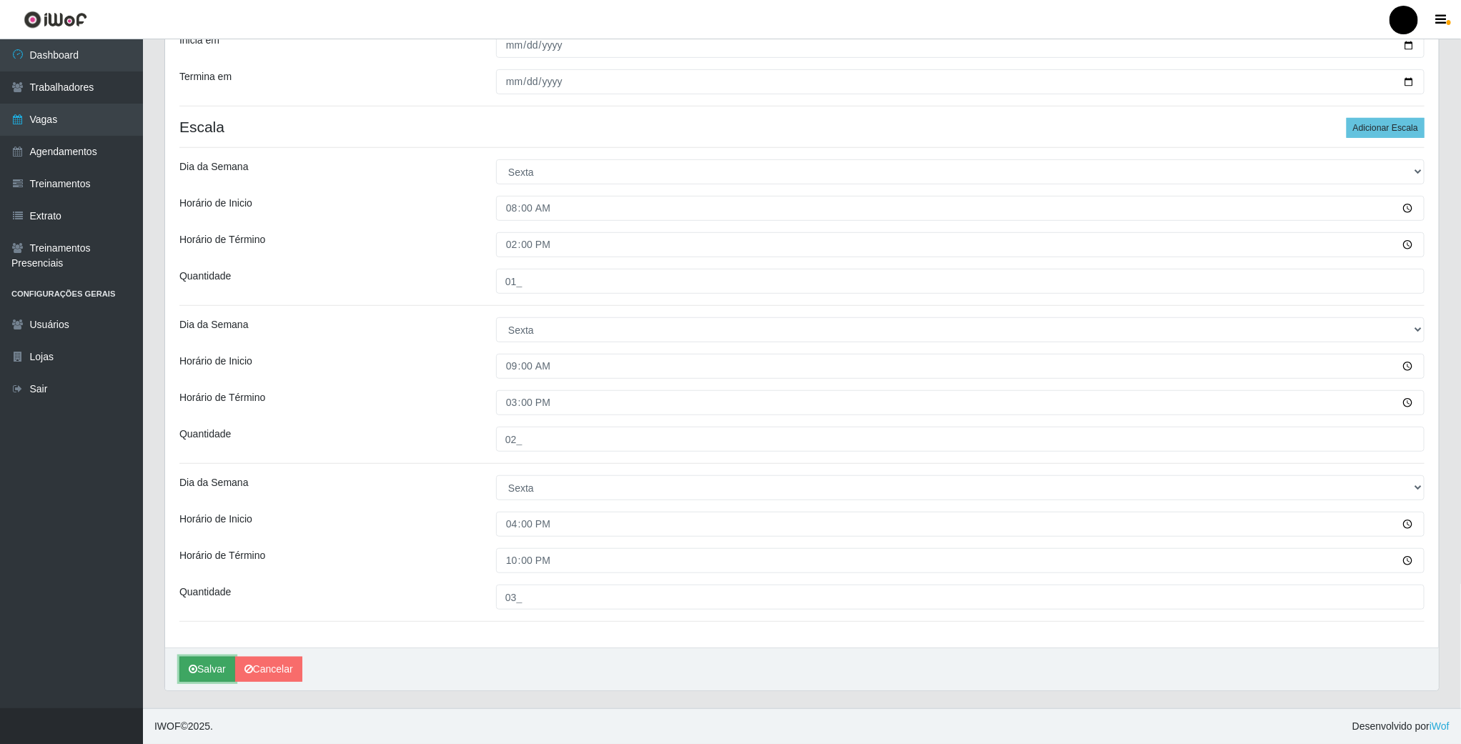
click at [202, 666] on button "Salvar" at bounding box center [207, 669] width 56 height 25
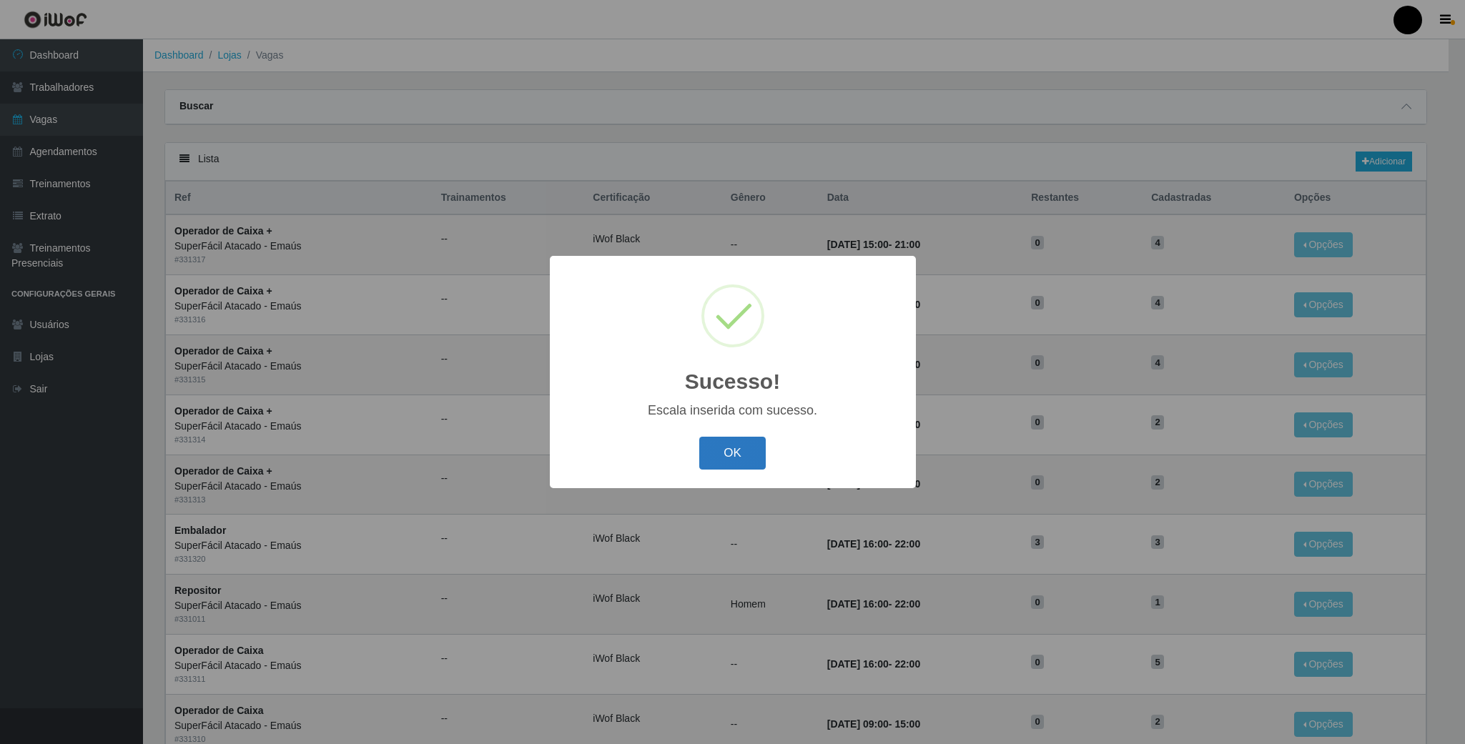
click at [729, 450] on button "OK" at bounding box center [732, 454] width 66 height 34
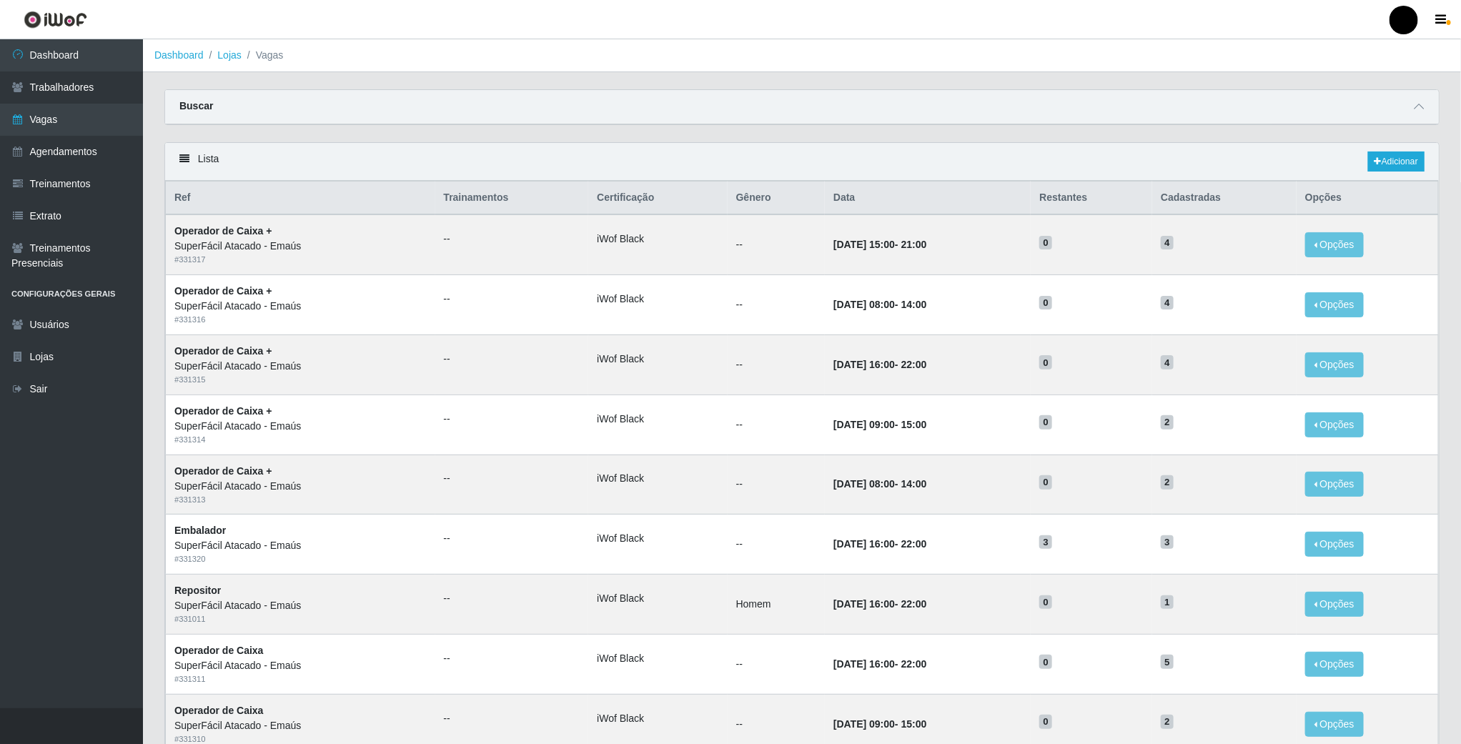
click at [1394, 150] on div "Lista Adicionar" at bounding box center [802, 162] width 1274 height 38
click at [1393, 157] on link "Adicionar" at bounding box center [1397, 162] width 56 height 20
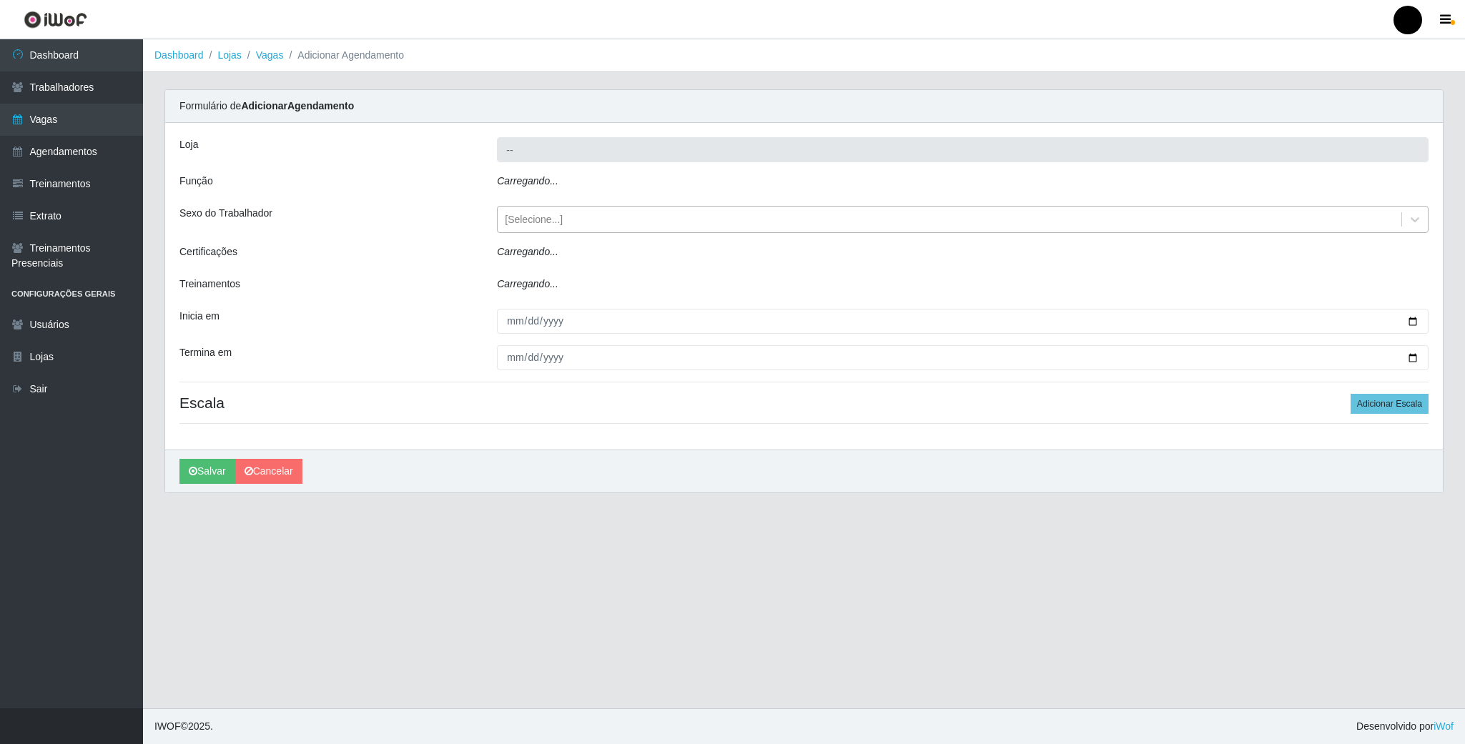
type input "SuperFácil Atacado - Emaús"
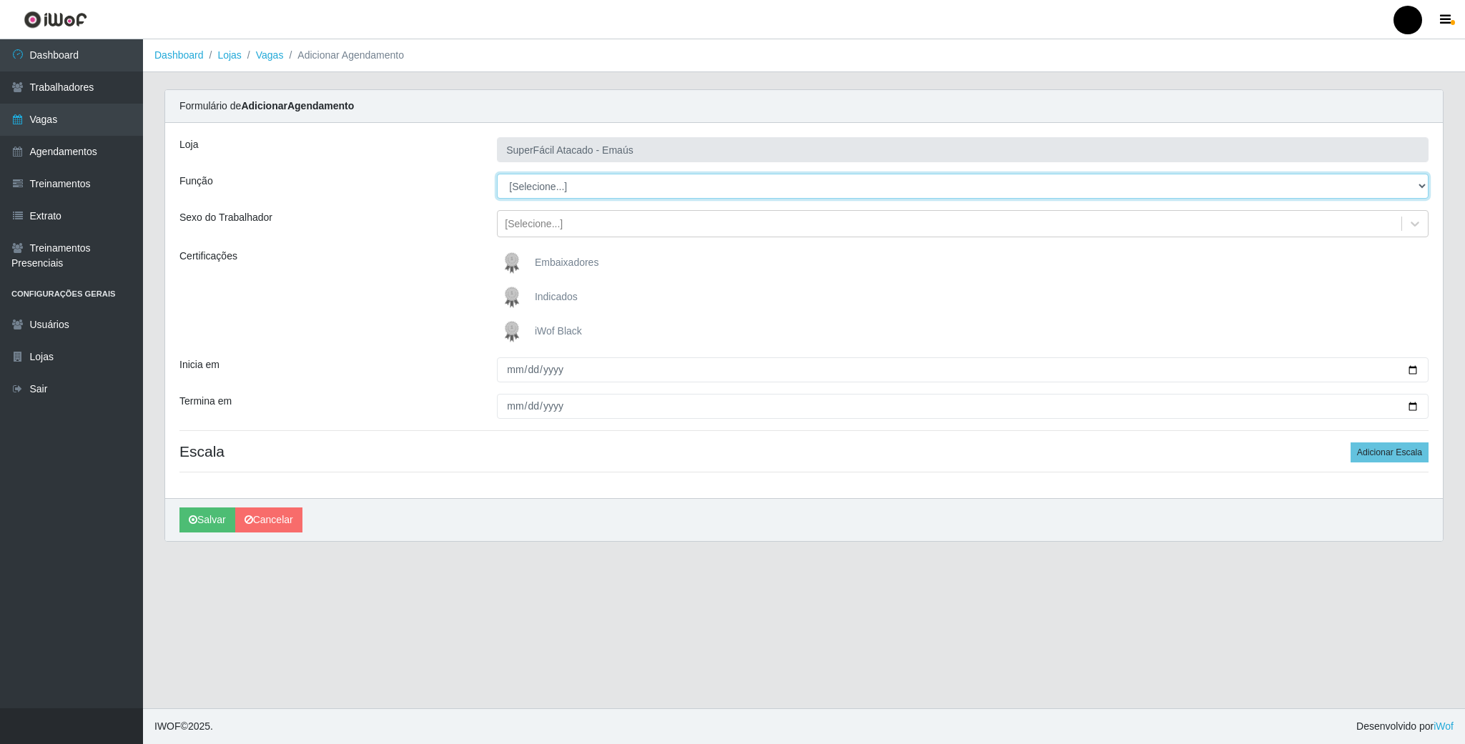
click at [1343, 179] on select "[Selecione...] Auxiliar de Estacionamento Auxiliar de Estacionamento + Auxiliar…" at bounding box center [963, 186] width 932 height 25
select select "70"
click at [497, 174] on select "[Selecione...] Auxiliar de Estacionamento Auxiliar de Estacionamento + Auxiliar…" at bounding box center [963, 186] width 932 height 25
click at [518, 331] on img at bounding box center [515, 331] width 34 height 29
click at [0, 0] on input "iWof Black" at bounding box center [0, 0] width 0 height 0
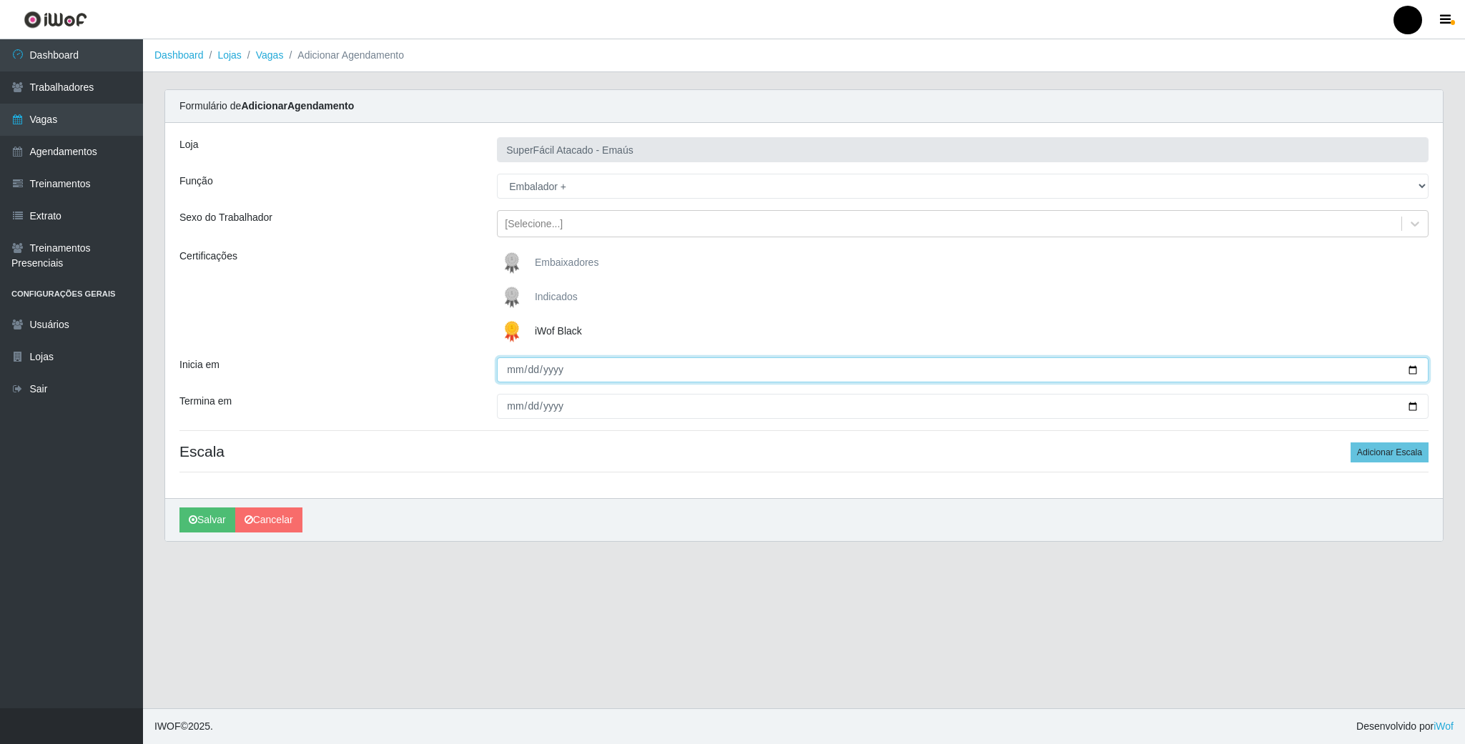
click at [1409, 369] on input "Inicia em" at bounding box center [963, 369] width 932 height 25
type input "2025-08-16"
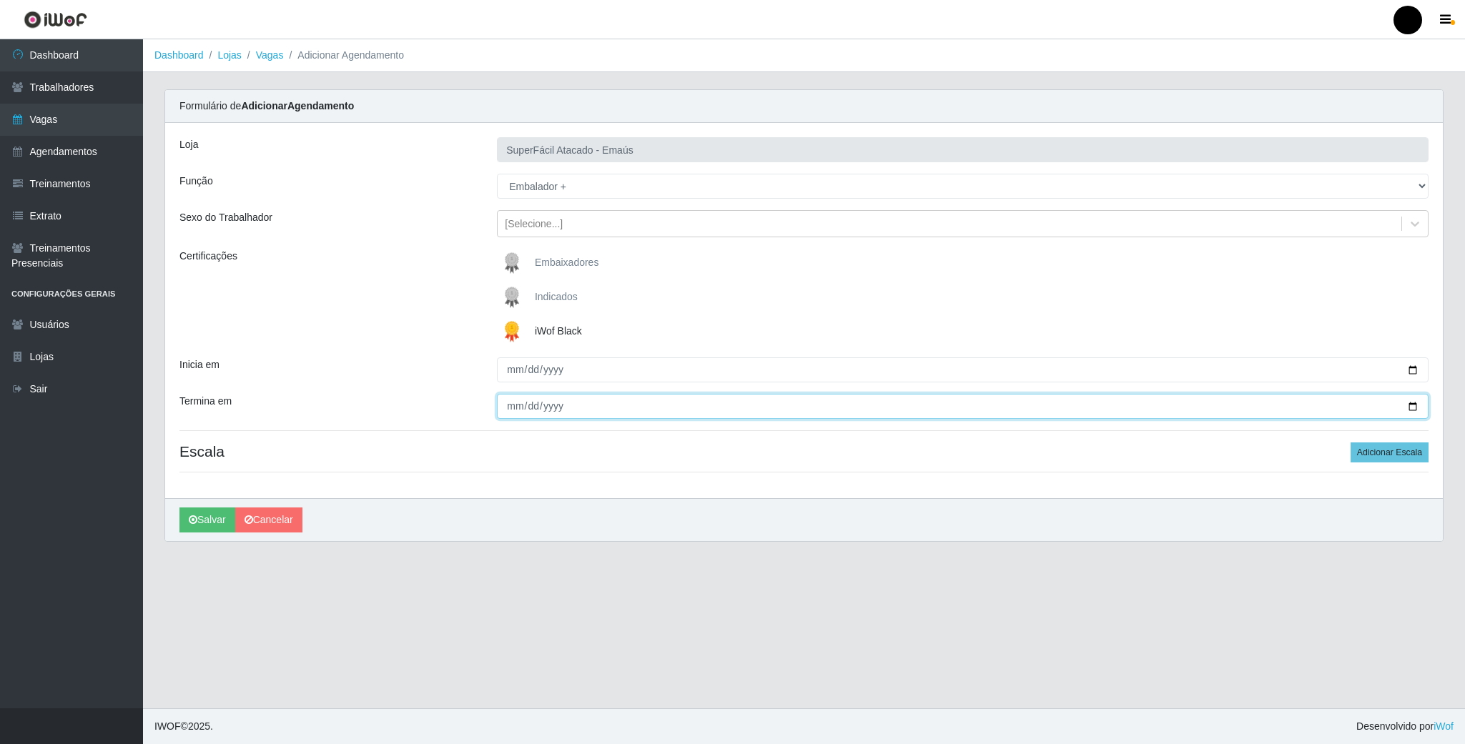
click at [1410, 416] on input "Termina em" at bounding box center [963, 406] width 932 height 25
click at [1407, 416] on input "Termina em" at bounding box center [963, 406] width 932 height 25
click at [1414, 414] on input "Termina em" at bounding box center [963, 406] width 932 height 25
type input "2025-08-16"
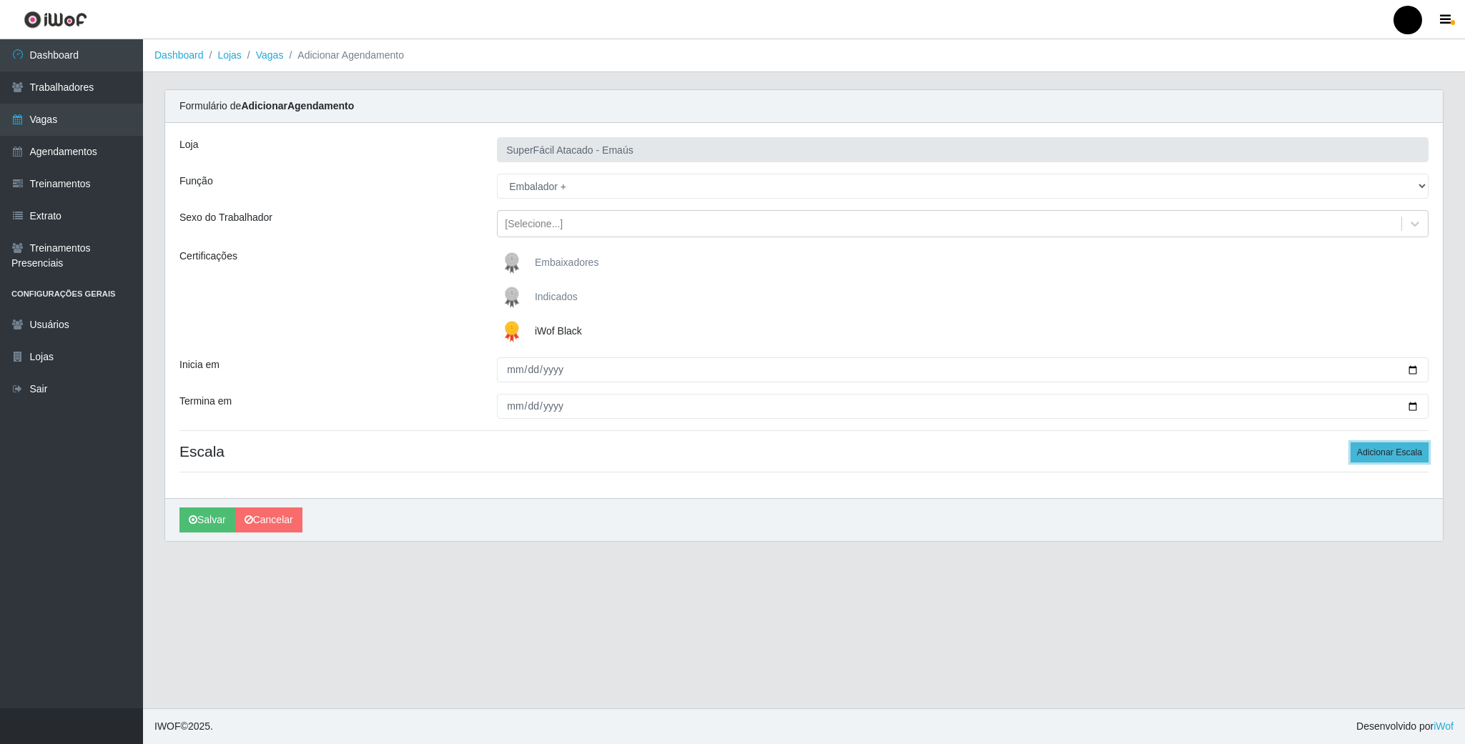
click at [1419, 451] on button "Adicionar Escala" at bounding box center [1390, 453] width 78 height 20
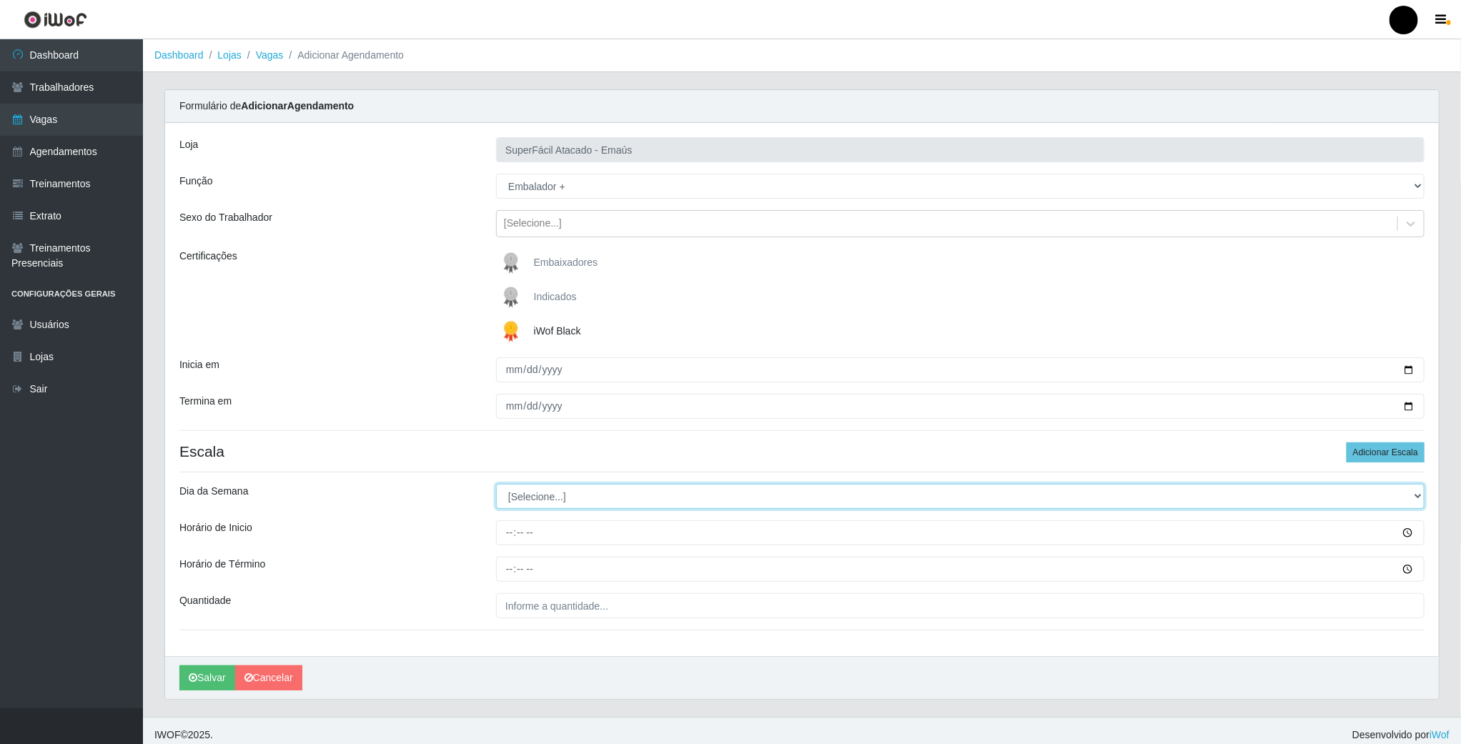
click at [511, 500] on select "[Selecione...] Segunda Terça Quarta Quinta Sexta Sábado Domingo" at bounding box center [960, 496] width 929 height 25
select select "6"
click at [496, 486] on select "[Selecione...] Segunda Terça Quarta Quinta Sexta Sábado Domingo" at bounding box center [960, 496] width 929 height 25
drag, startPoint x: 507, startPoint y: 534, endPoint x: 507, endPoint y: 543, distance: 8.6
click at [507, 543] on input "Horário de Inicio" at bounding box center [960, 533] width 929 height 25
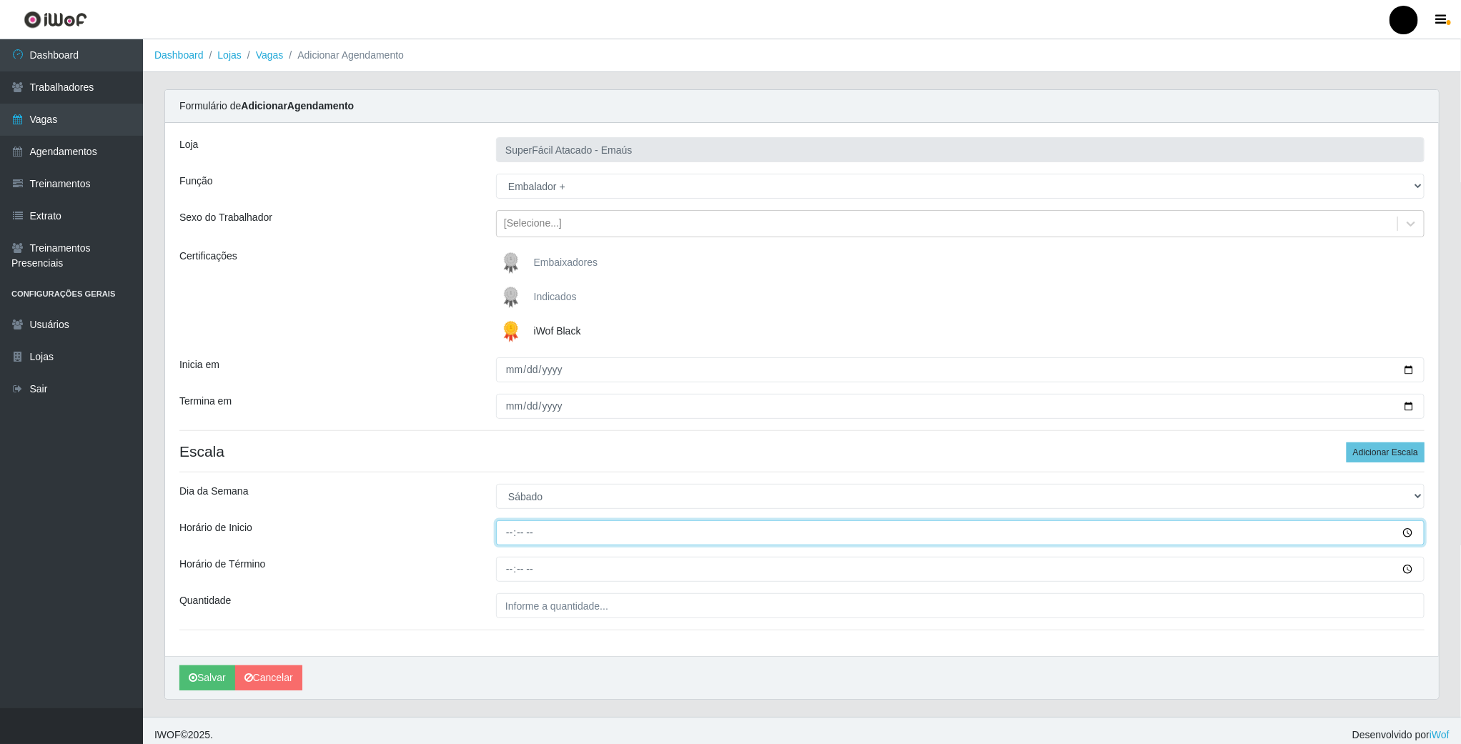
type input "08:00"
click at [502, 563] on input "Horário de Término" at bounding box center [960, 569] width 929 height 25
type input "14:00"
click at [550, 616] on input "___" at bounding box center [960, 605] width 929 height 25
type input "03_"
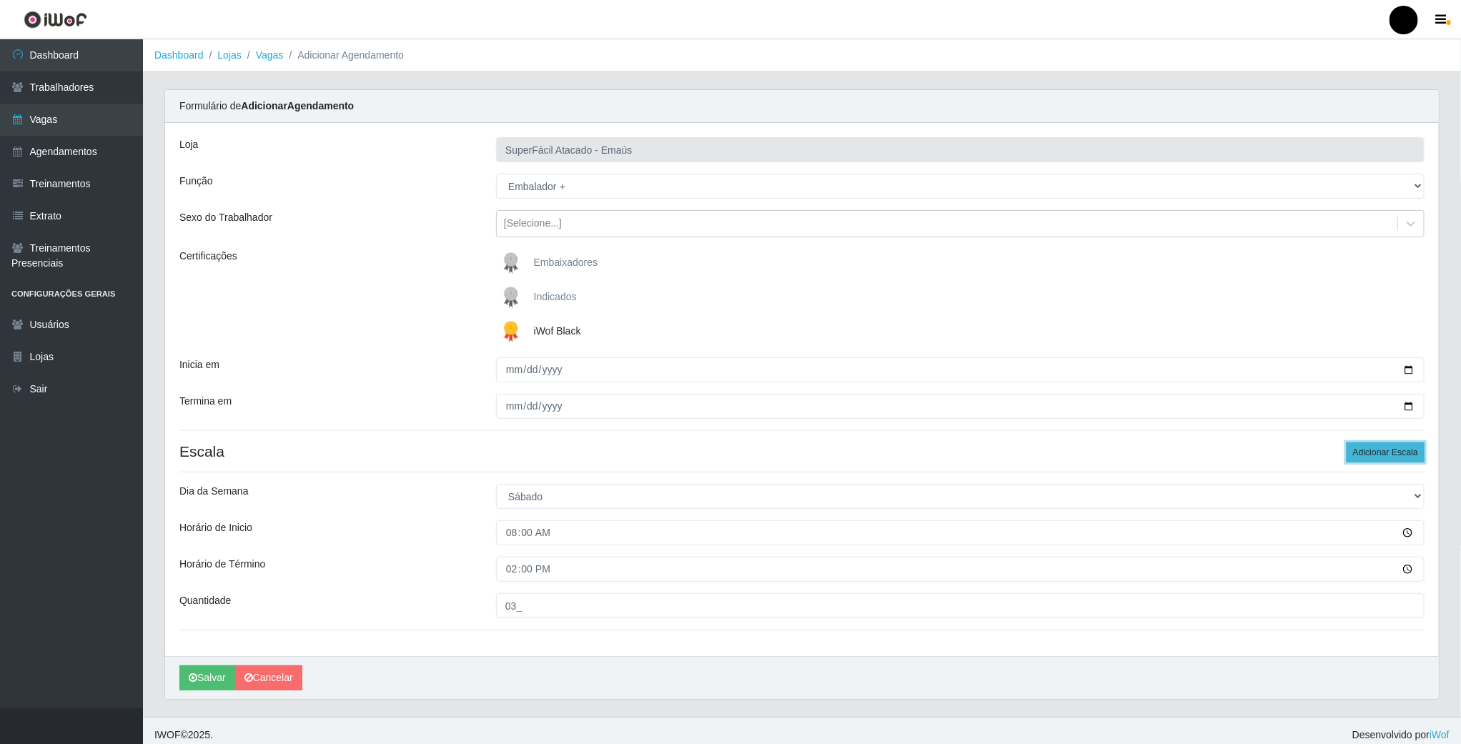
click at [1418, 453] on button "Adicionar Escala" at bounding box center [1386, 453] width 78 height 20
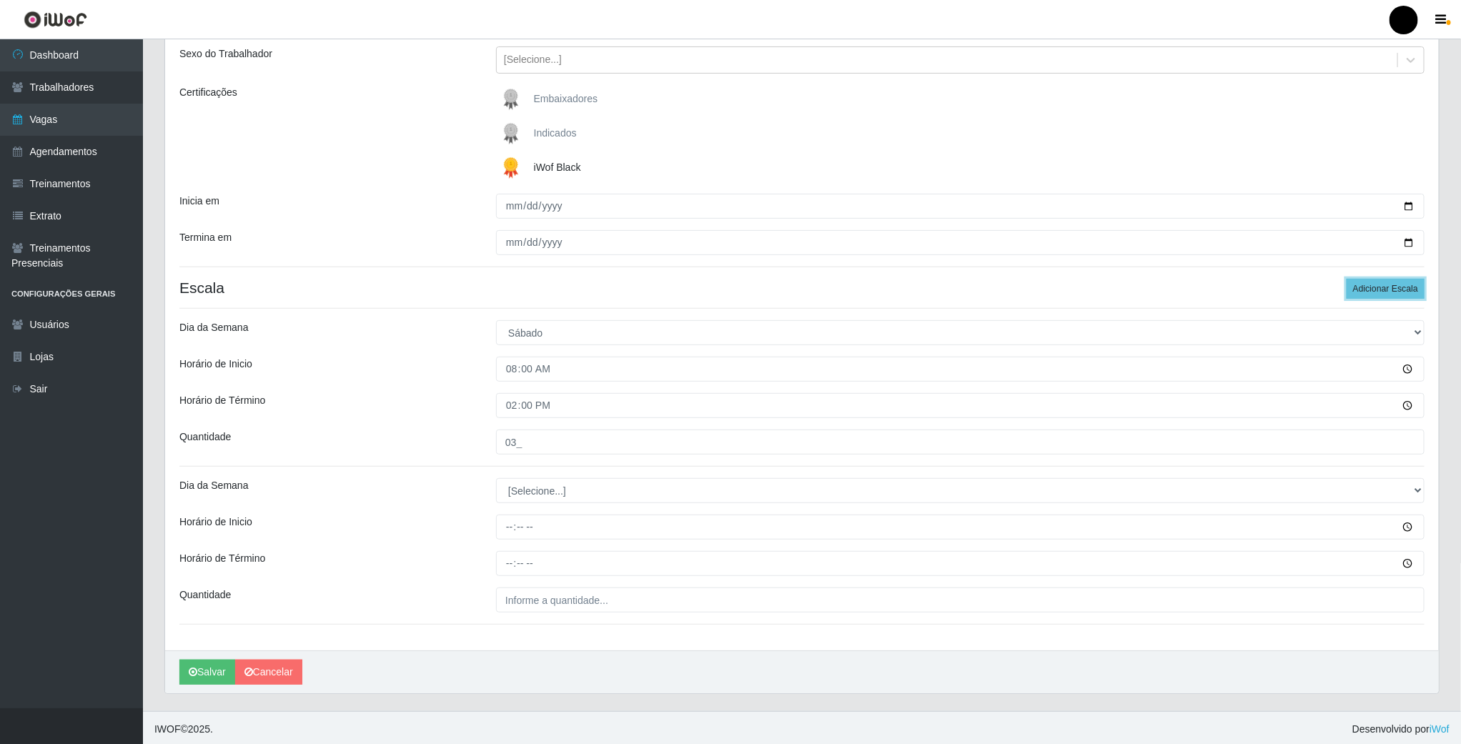
scroll to position [170, 0]
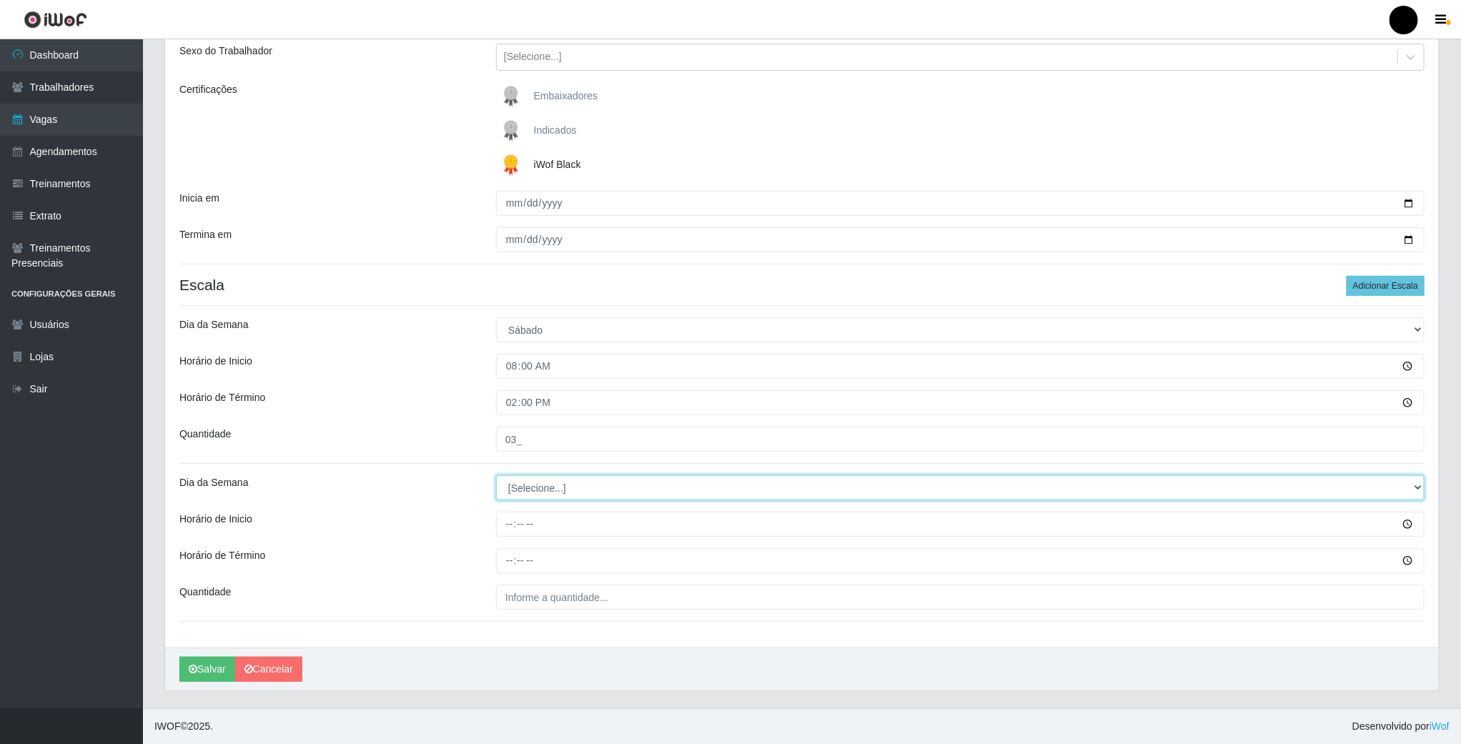
click at [530, 491] on select "[Selecione...] Segunda Terça Quarta Quinta Sexta Sábado Domingo" at bounding box center [960, 487] width 929 height 25
select select "6"
click at [496, 475] on select "[Selecione...] Segunda Terça Quarta Quinta Sexta Sábado Domingo" at bounding box center [960, 487] width 929 height 25
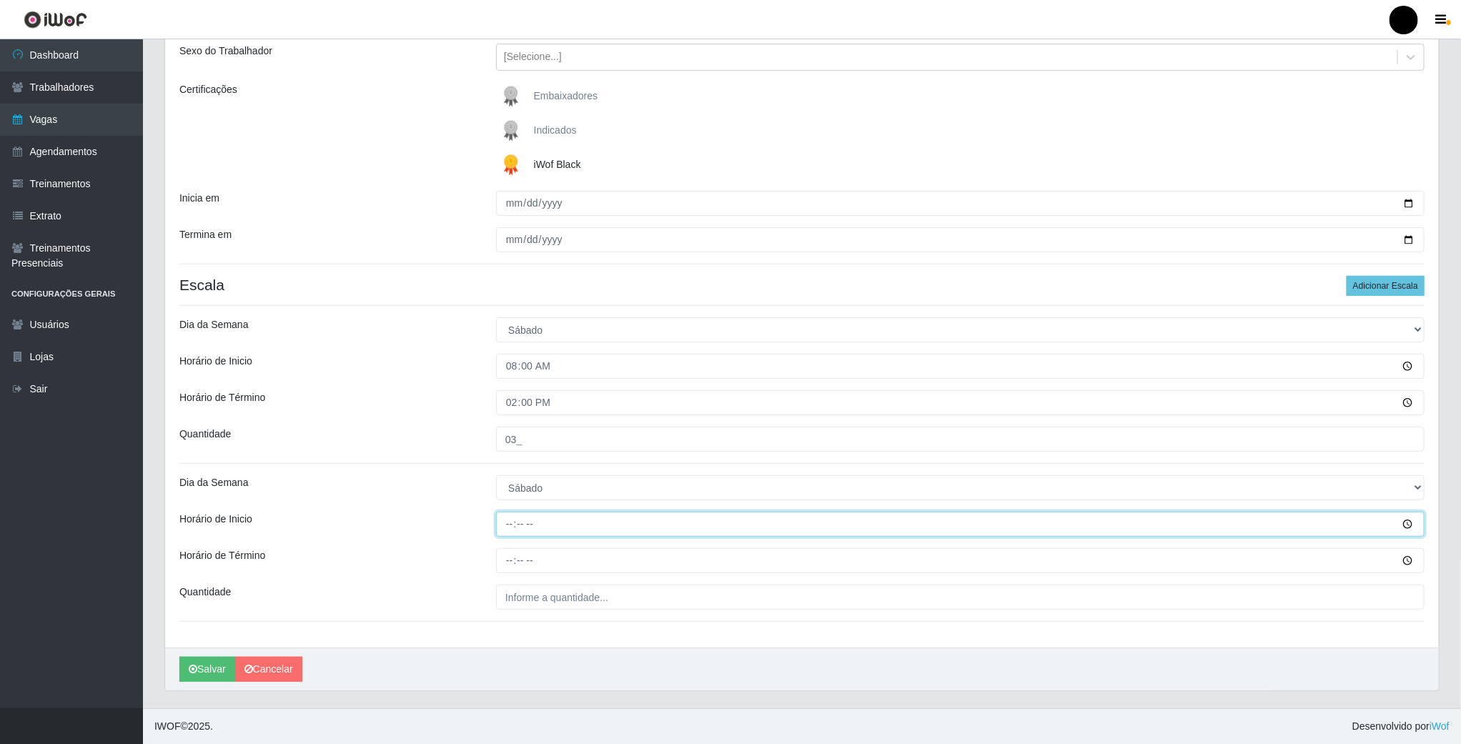
click at [511, 517] on input "Horário de Inicio" at bounding box center [960, 524] width 929 height 25
type input "16:00"
click at [513, 558] on input "Horário de Término" at bounding box center [960, 560] width 929 height 25
type input "22:00"
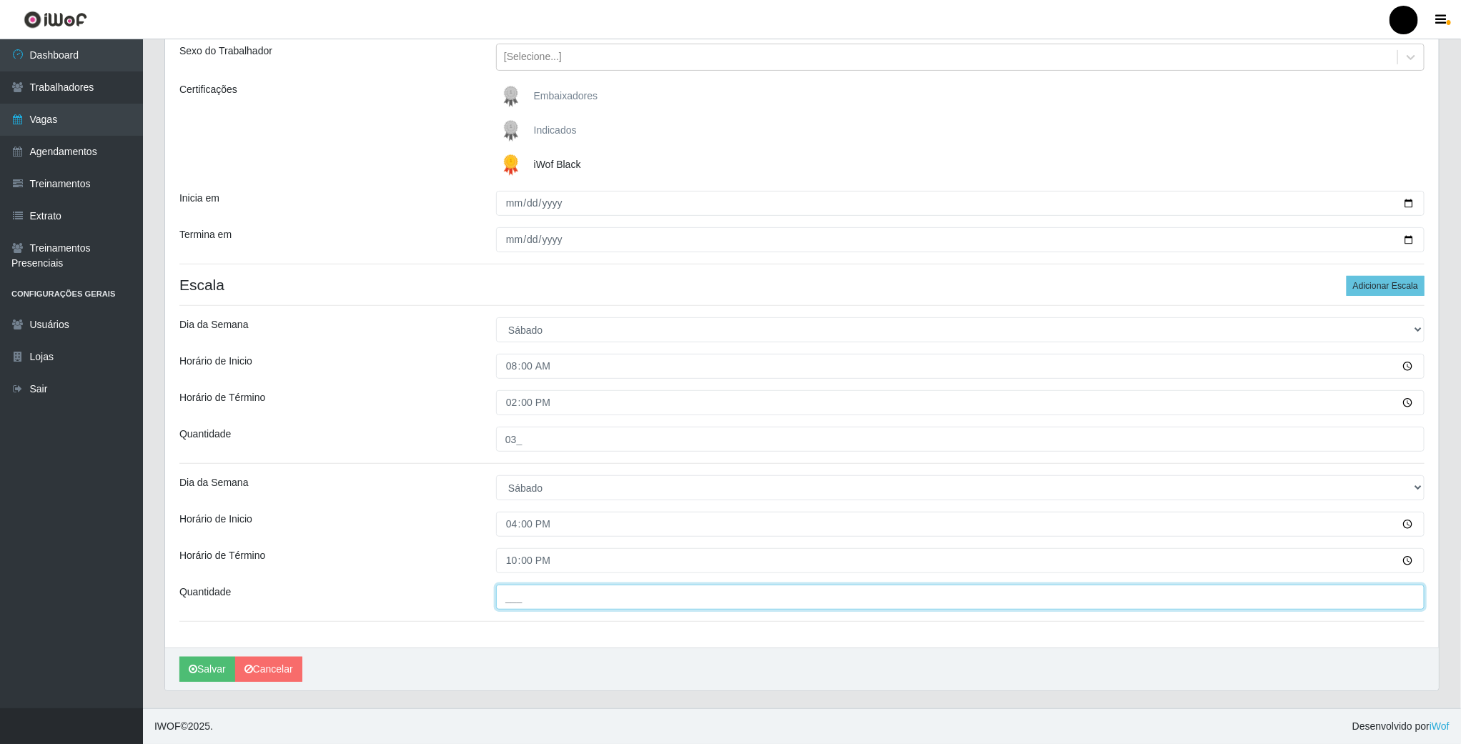
drag, startPoint x: 590, startPoint y: 597, endPoint x: 601, endPoint y: 599, distance: 11.6
click at [590, 597] on input "___" at bounding box center [960, 597] width 929 height 25
type input "03_"
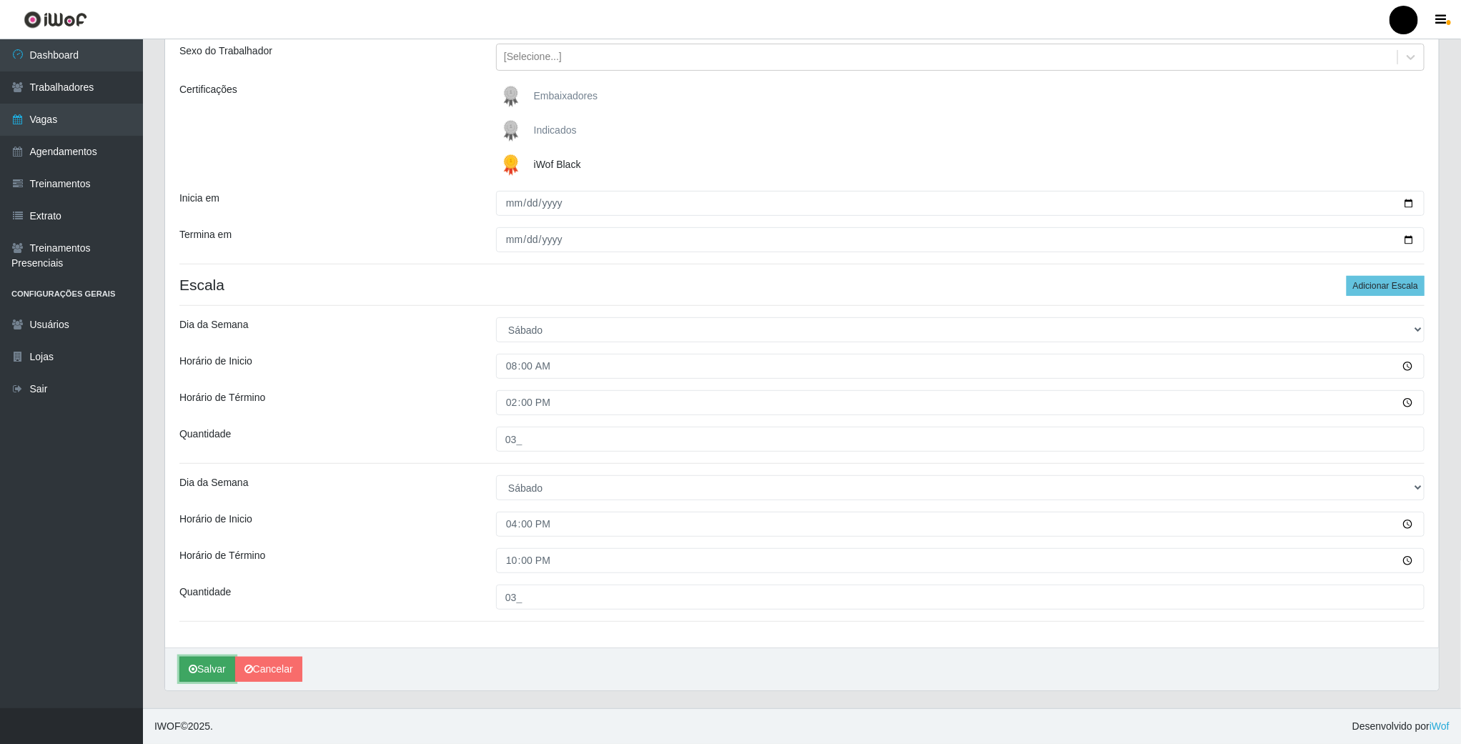
click at [206, 668] on button "Salvar" at bounding box center [207, 669] width 56 height 25
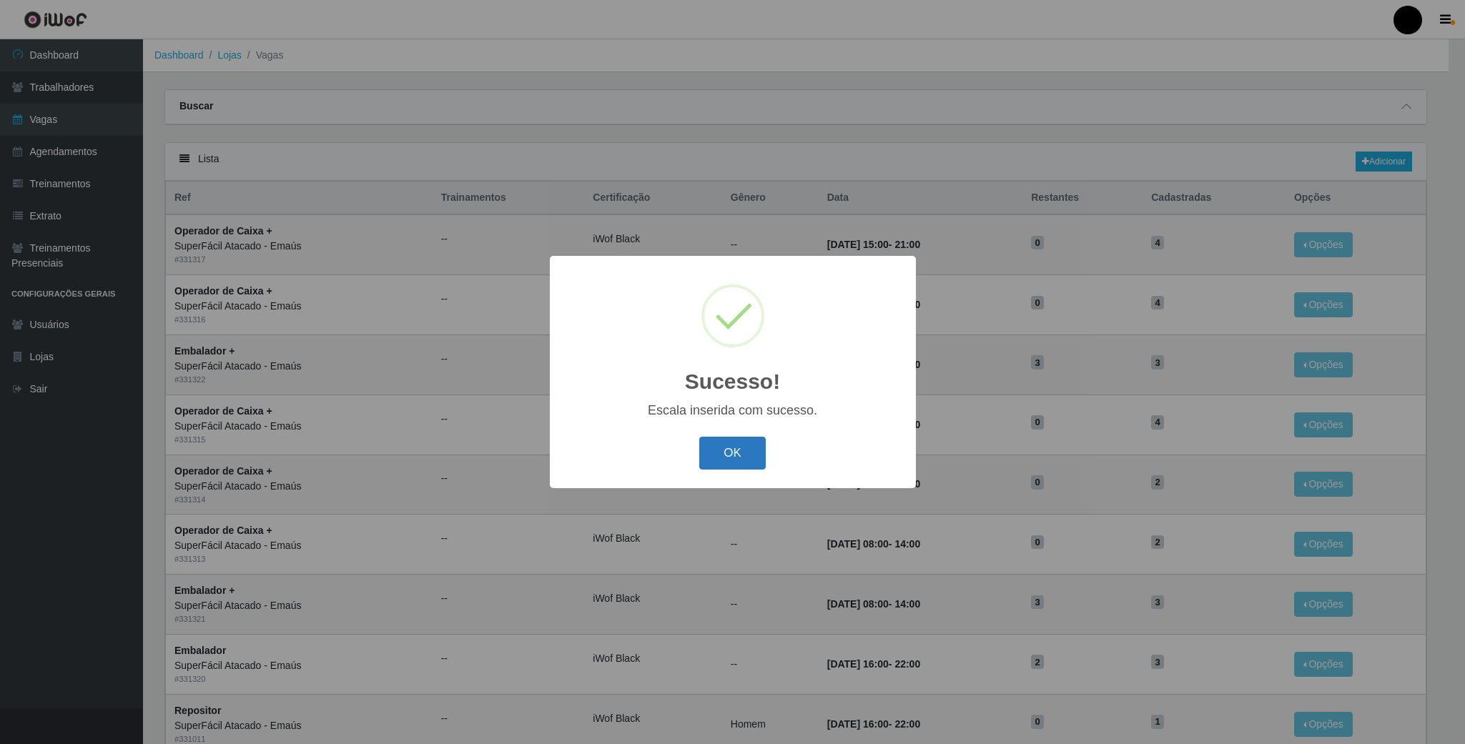
click at [724, 450] on button "OK" at bounding box center [732, 454] width 66 height 34
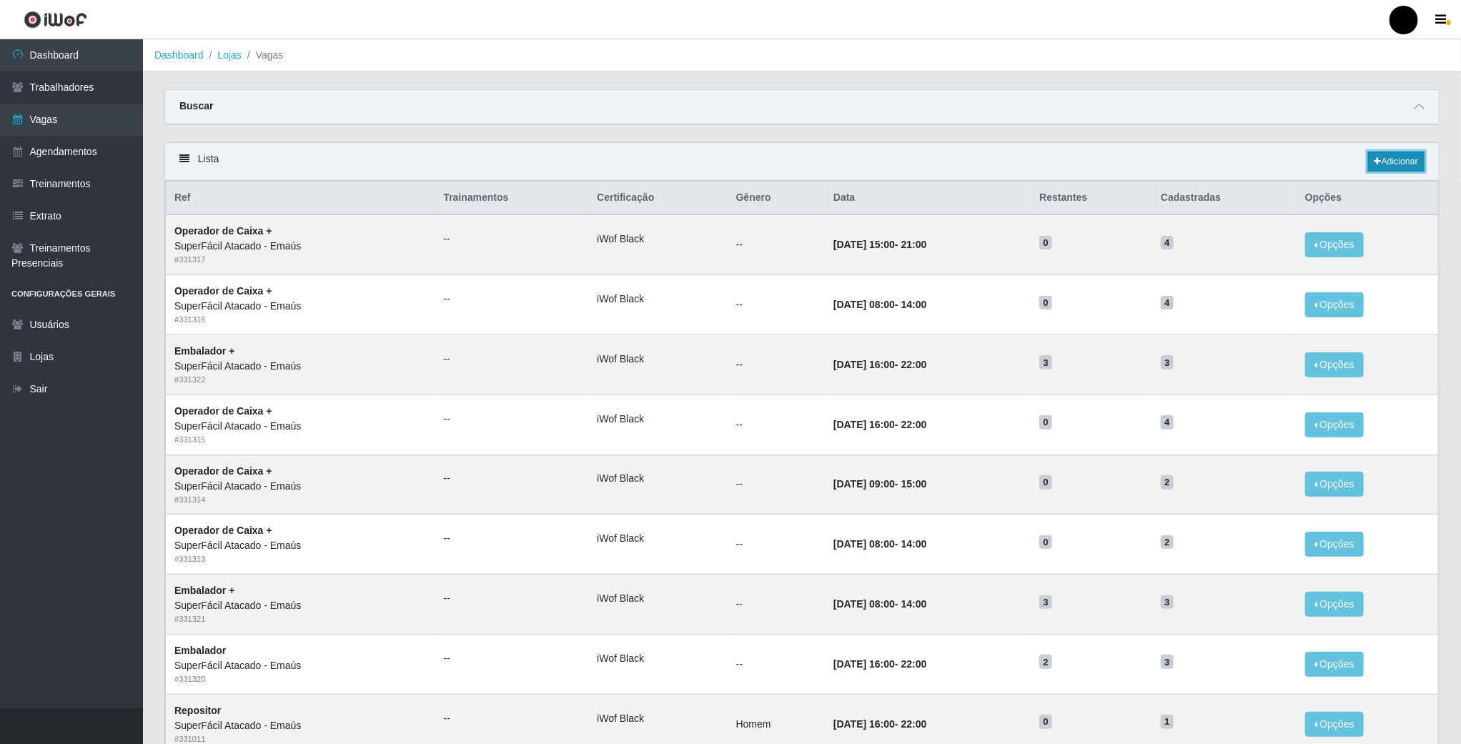
click at [1404, 162] on link "Adicionar" at bounding box center [1397, 162] width 56 height 20
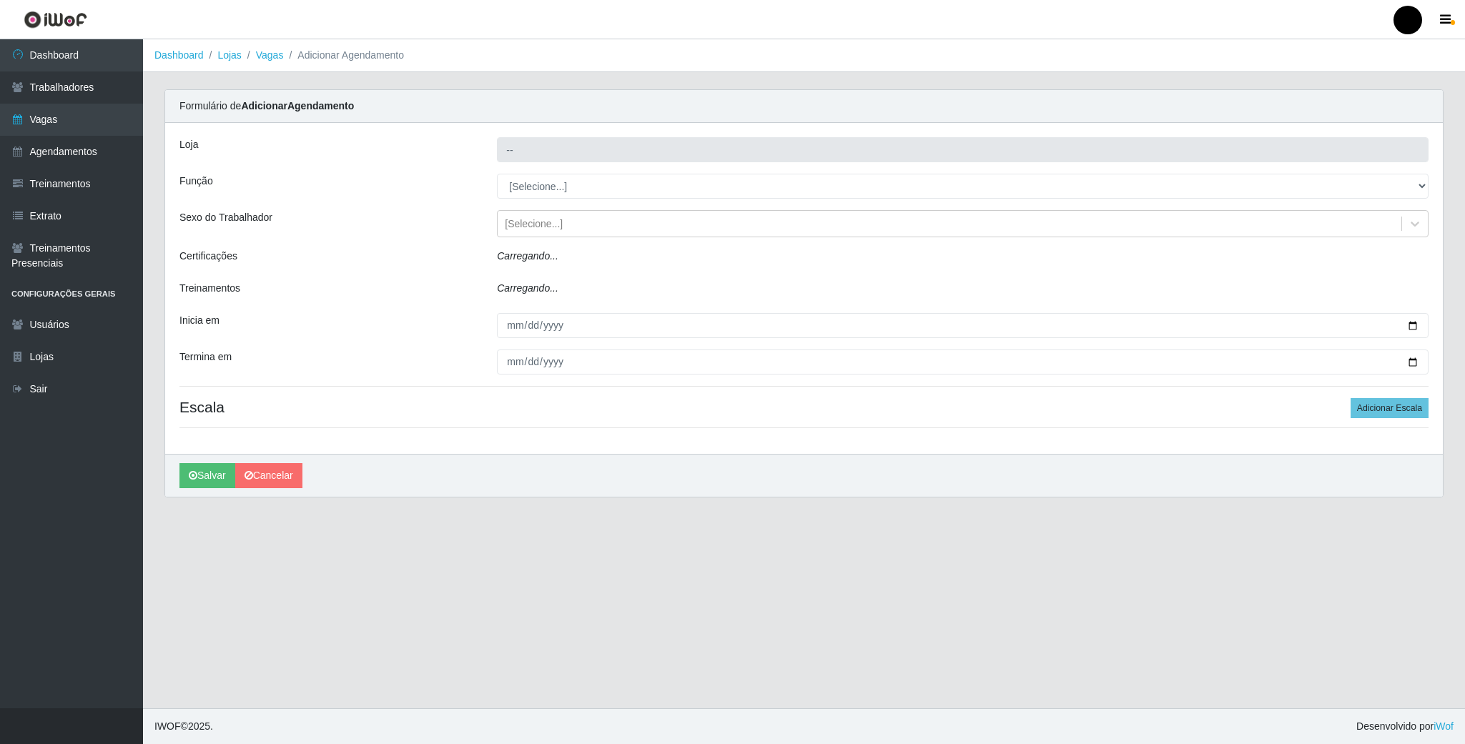
type input "SuperFácil Atacado - Emaús"
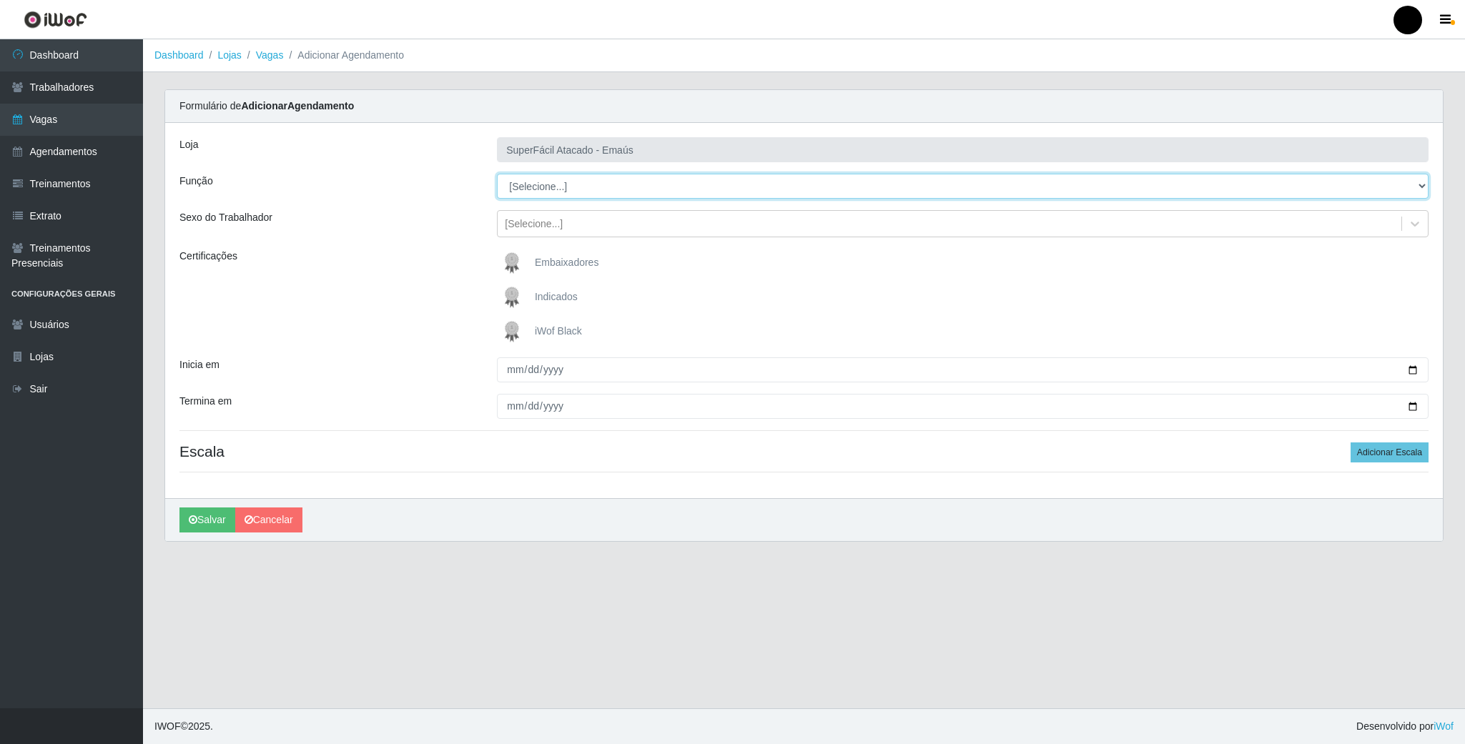
click at [1365, 185] on select "[Selecione...] Auxiliar de Estacionamento Auxiliar de Estacionamento + Auxiliar…" at bounding box center [963, 186] width 932 height 25
select select "70"
click at [497, 174] on select "[Selecione...] Auxiliar de Estacionamento Auxiliar de Estacionamento + Auxiliar…" at bounding box center [963, 186] width 932 height 25
click at [516, 329] on img at bounding box center [515, 331] width 34 height 29
click at [0, 0] on input "iWof Black" at bounding box center [0, 0] width 0 height 0
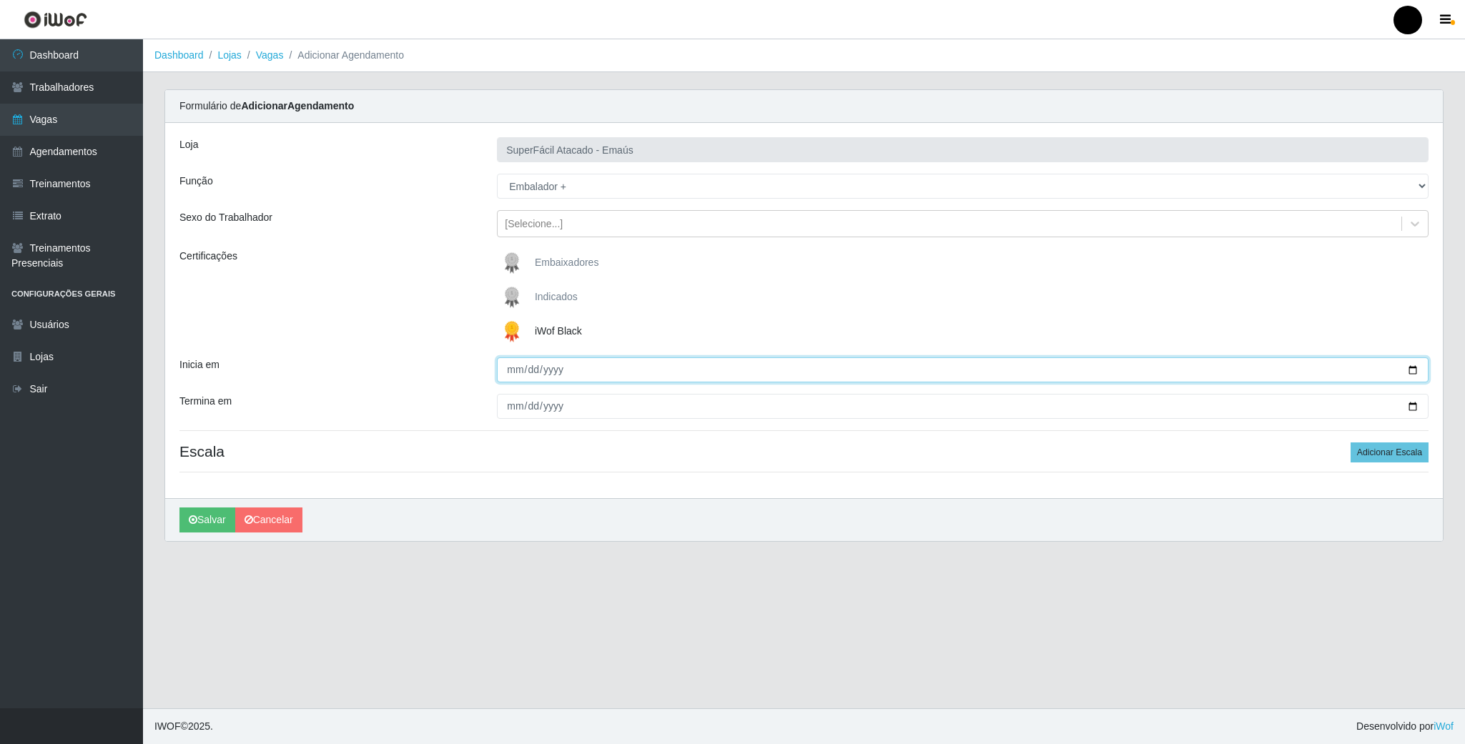
drag, startPoint x: 1396, startPoint y: 370, endPoint x: 1406, endPoint y: 372, distance: 9.5
click at [1399, 370] on input "Inicia em" at bounding box center [963, 369] width 932 height 25
click at [1407, 372] on input "Inicia em" at bounding box center [963, 369] width 932 height 25
type input "2025-08-17"
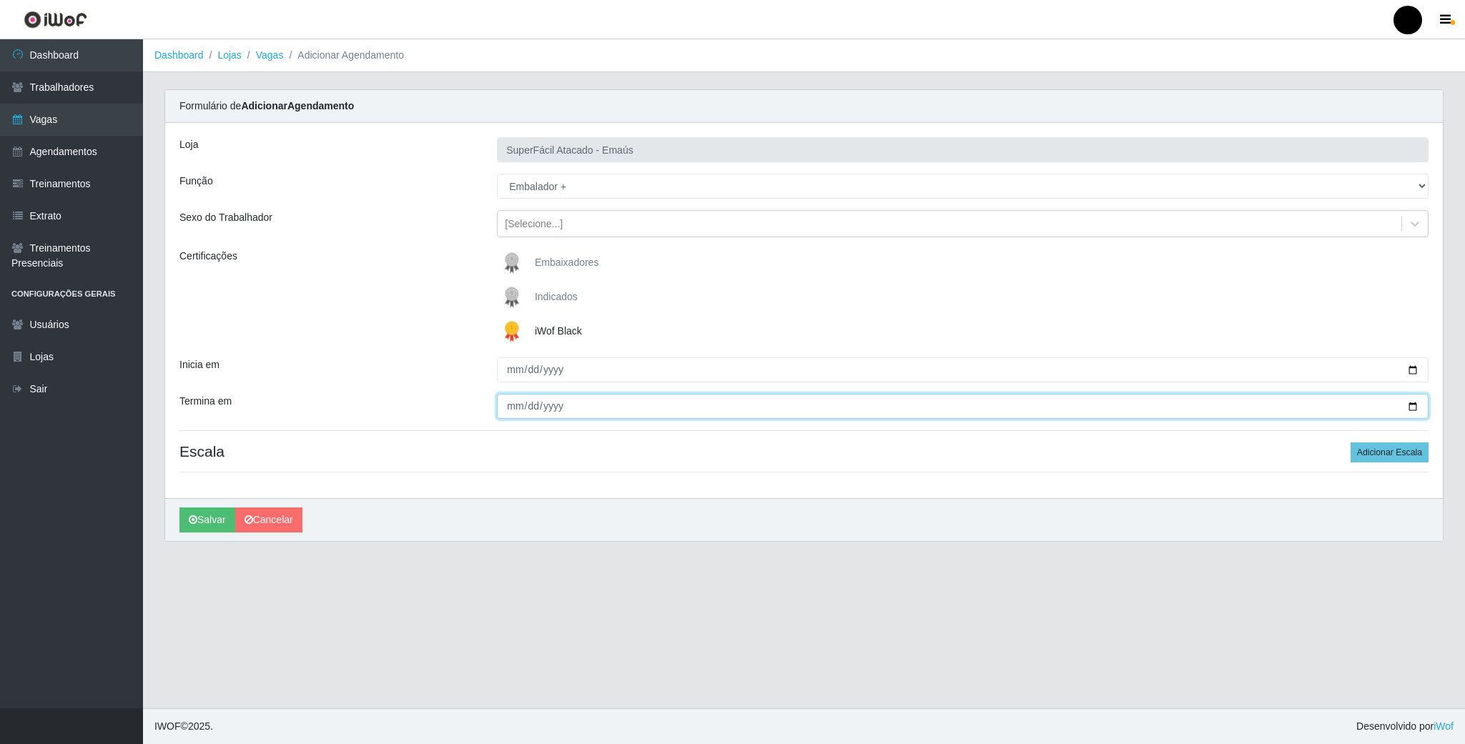
click at [1407, 403] on input "Termina em" at bounding box center [963, 406] width 932 height 25
type input "2025-08-17"
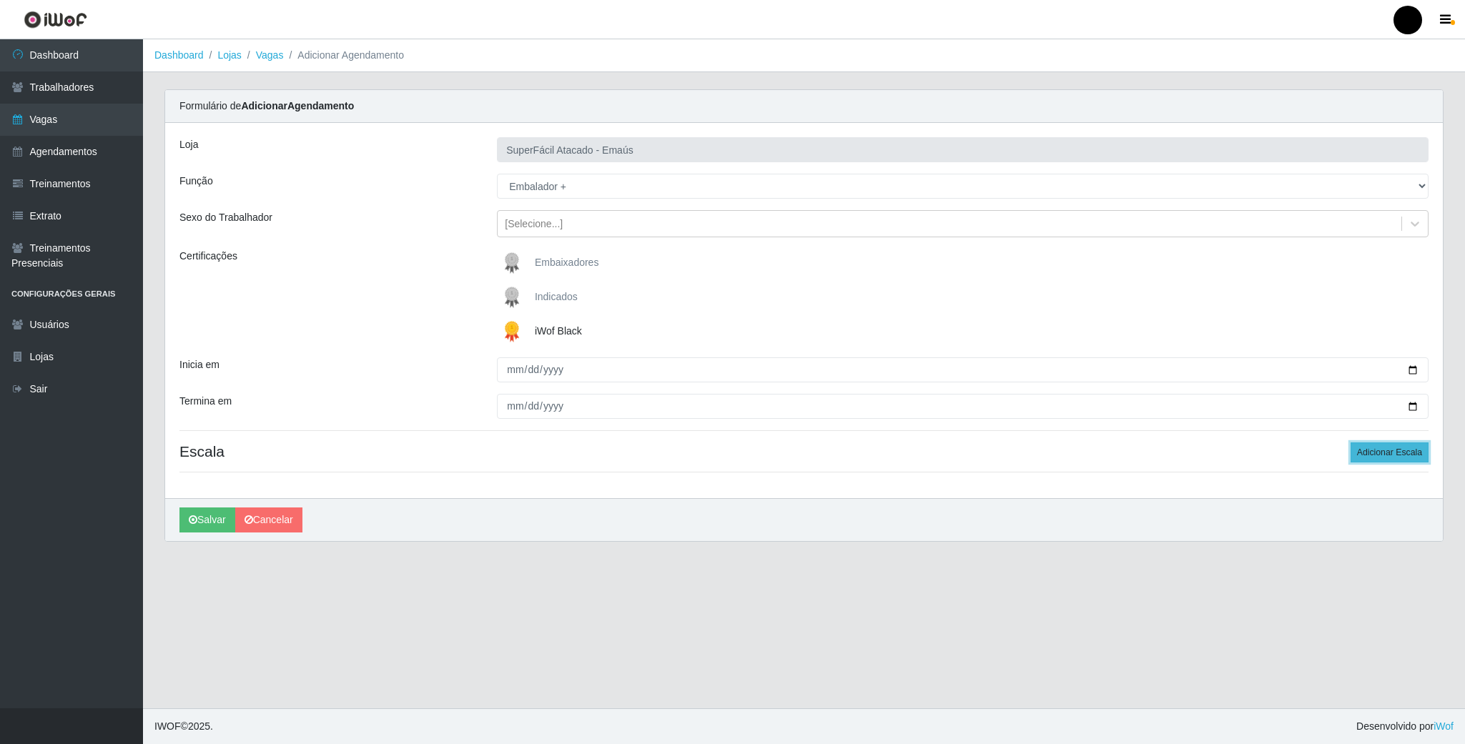
click at [1396, 455] on button "Adicionar Escala" at bounding box center [1390, 453] width 78 height 20
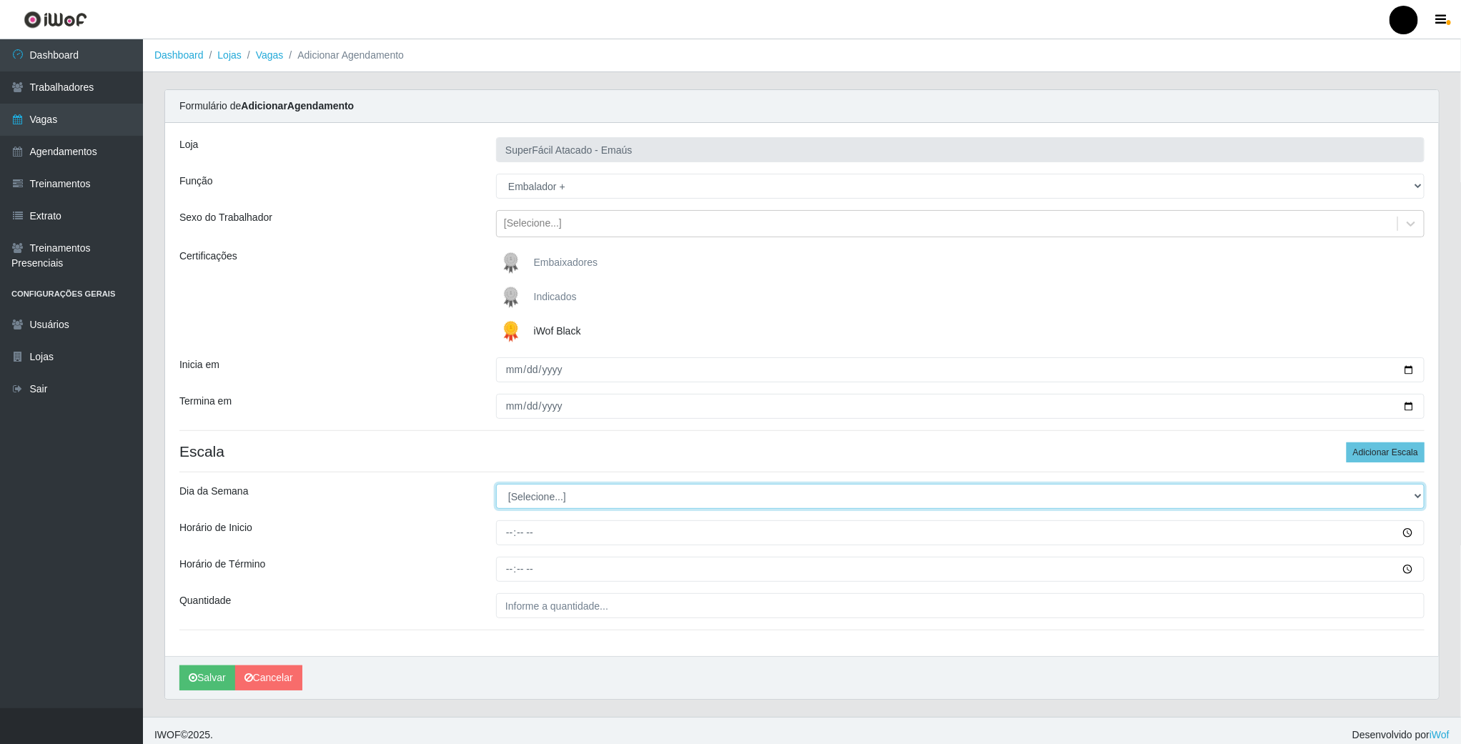
click at [556, 498] on select "[Selecione...] Segunda Terça Quarta Quinta Sexta Sábado Domingo" at bounding box center [960, 496] width 929 height 25
select select "0"
click at [496, 486] on select "[Selecione...] Segunda Terça Quarta Quinta Sexta Sábado Domingo" at bounding box center [960, 496] width 929 height 25
click at [511, 541] on input "Horário de Inicio" at bounding box center [960, 533] width 929 height 25
type input "08:00"
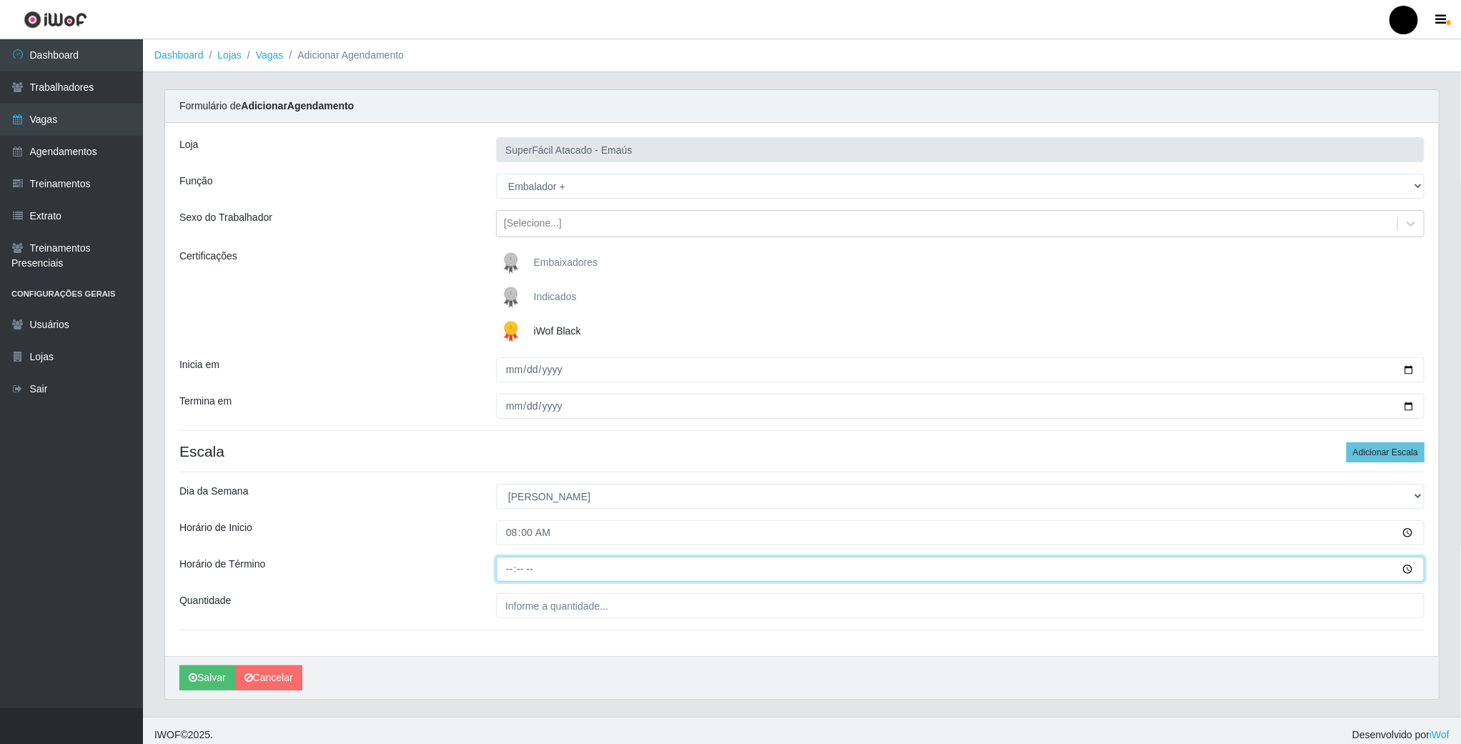
click at [504, 571] on input "Horário de Término" at bounding box center [960, 569] width 929 height 25
type input "14:00"
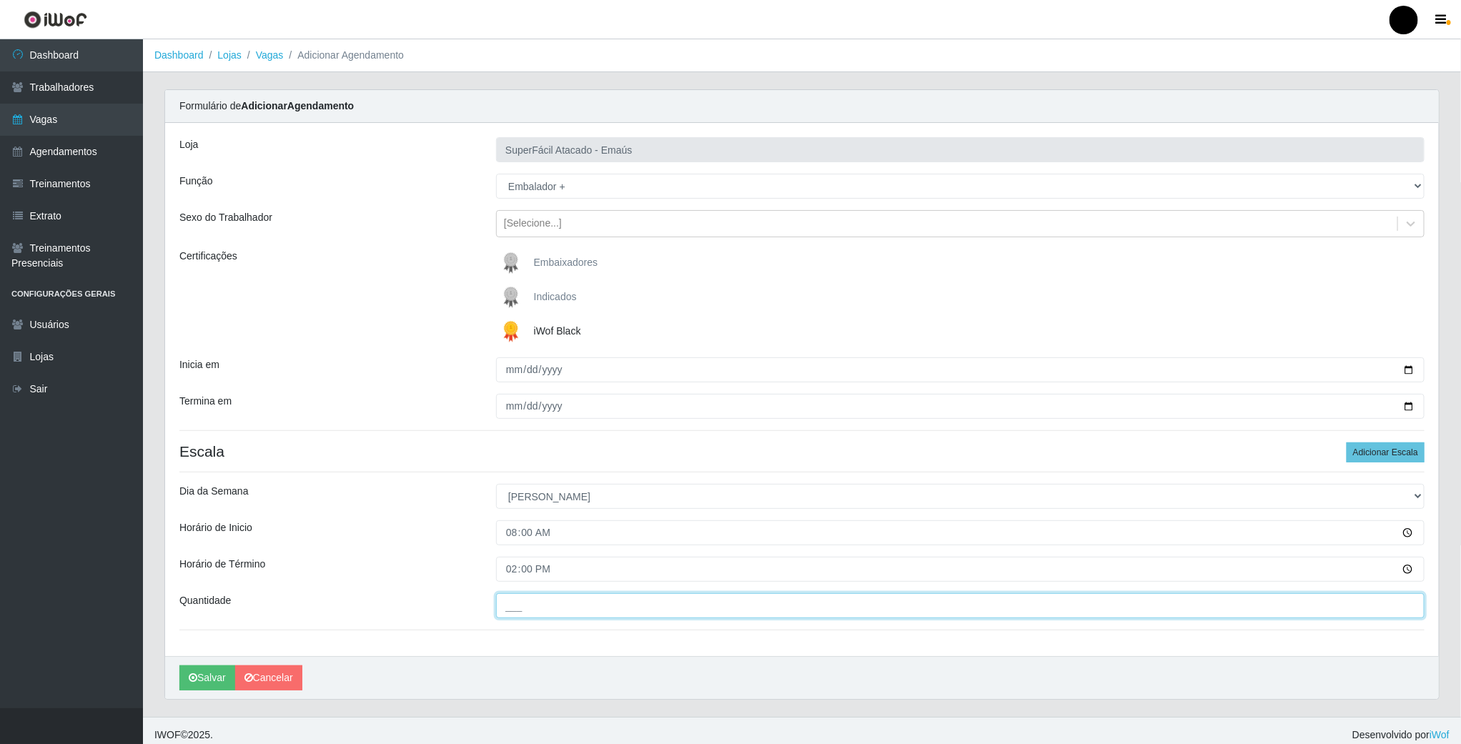
click at [515, 608] on input "___" at bounding box center [960, 605] width 929 height 25
type input "03_"
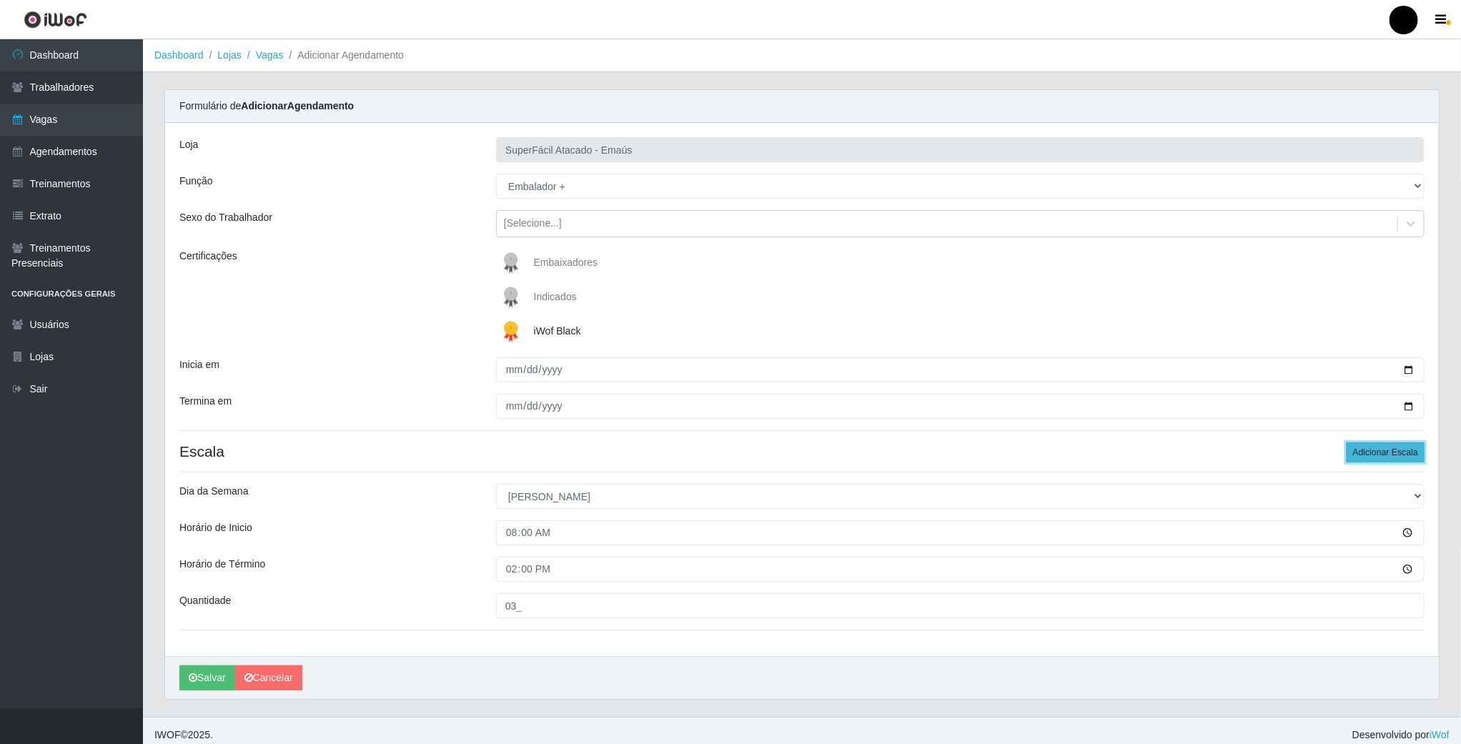
click at [1410, 455] on button "Adicionar Escala" at bounding box center [1386, 453] width 78 height 20
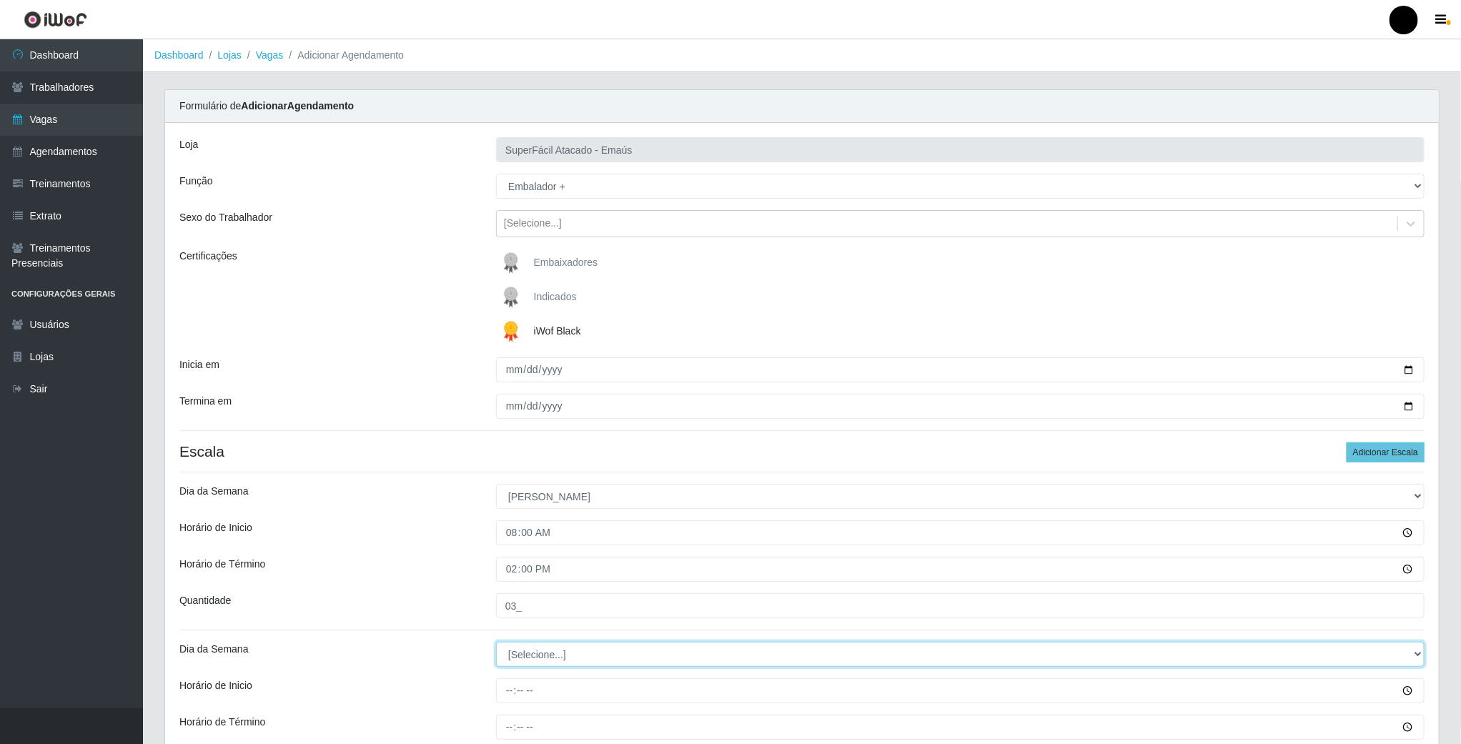
click at [513, 650] on select "[Selecione...] Segunda Terça Quarta Quinta Sexta Sábado Domingo" at bounding box center [960, 654] width 929 height 25
select select "0"
click at [496, 644] on select "[Selecione...] Segunda Terça Quarta Quinta Sexta Sábado Domingo" at bounding box center [960, 654] width 929 height 25
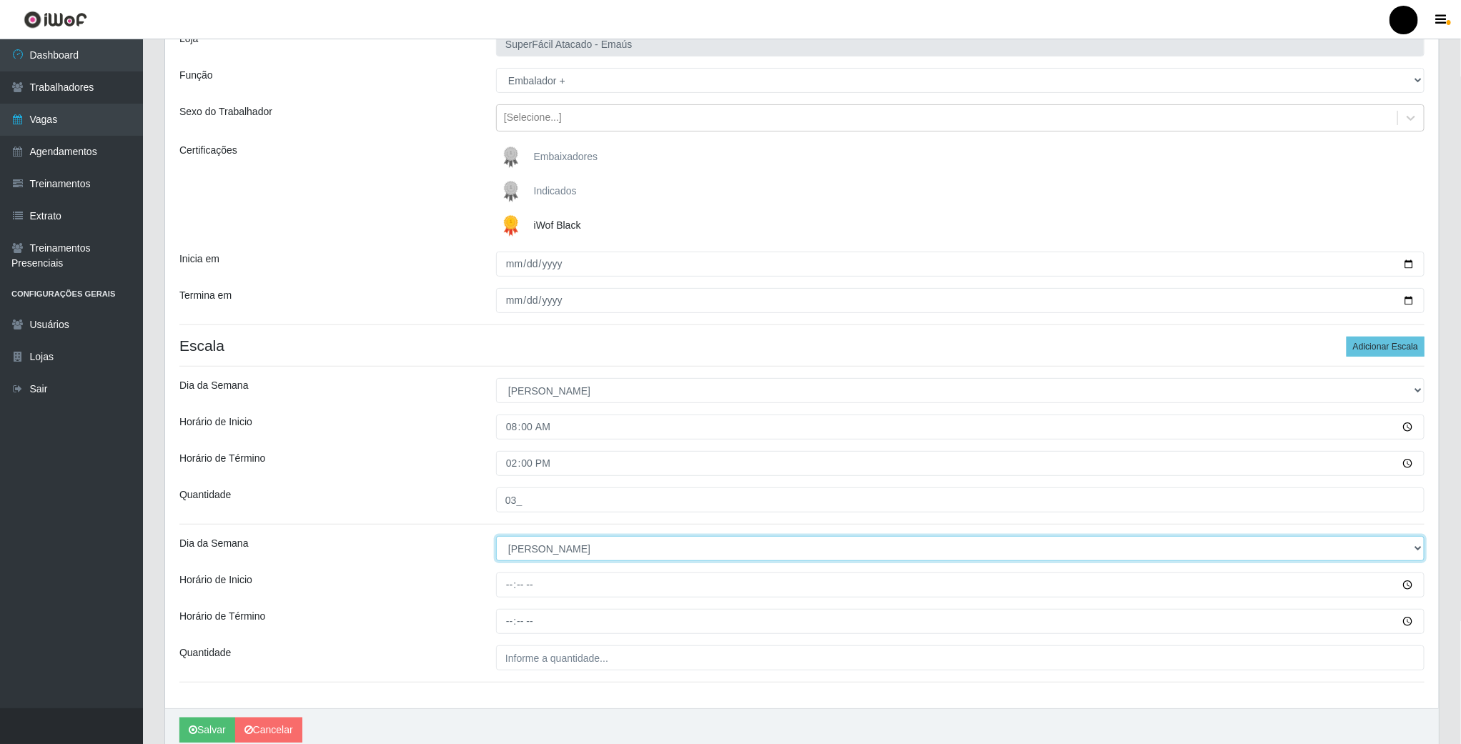
scroll to position [107, 0]
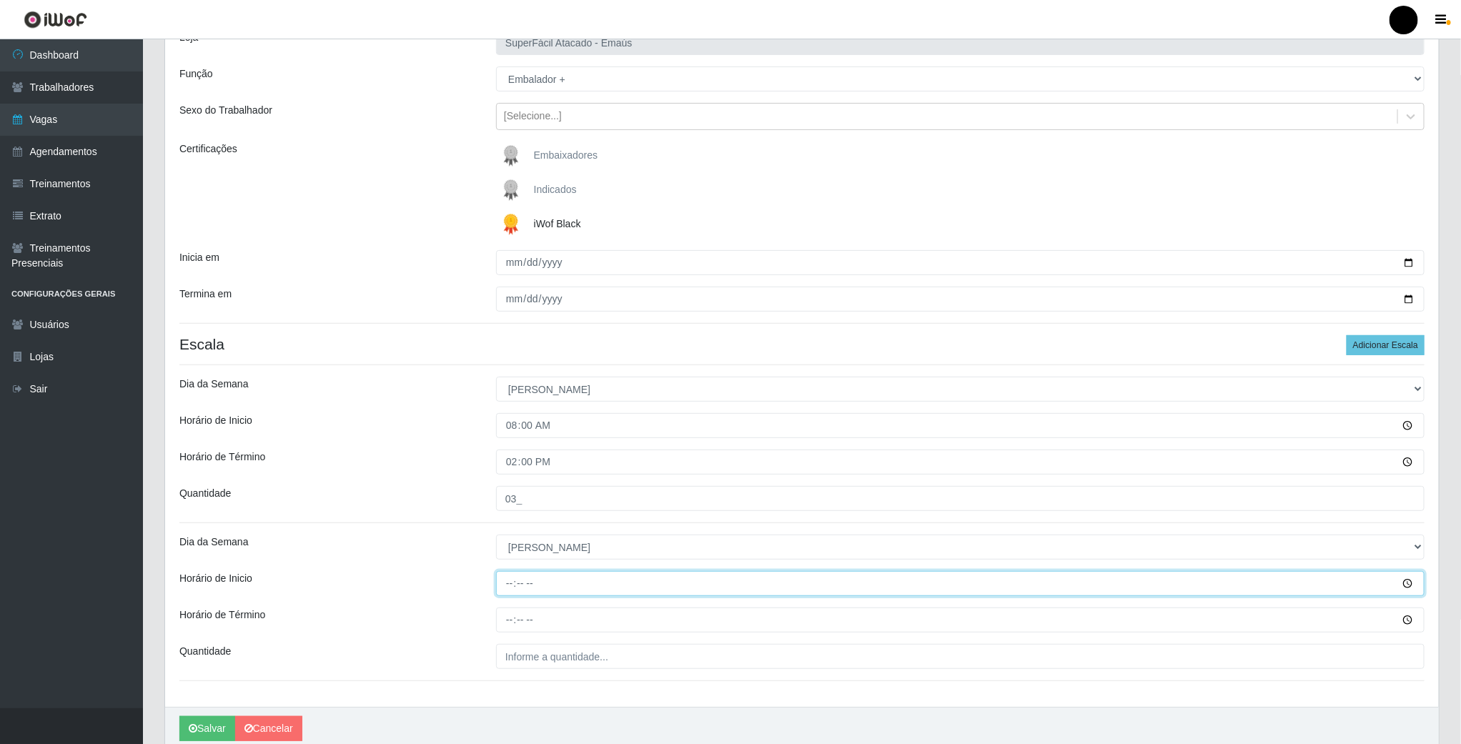
click at [504, 581] on input "Horário de Inicio" at bounding box center [960, 583] width 929 height 25
click at [506, 588] on input "Horário de Inicio" at bounding box center [960, 583] width 929 height 25
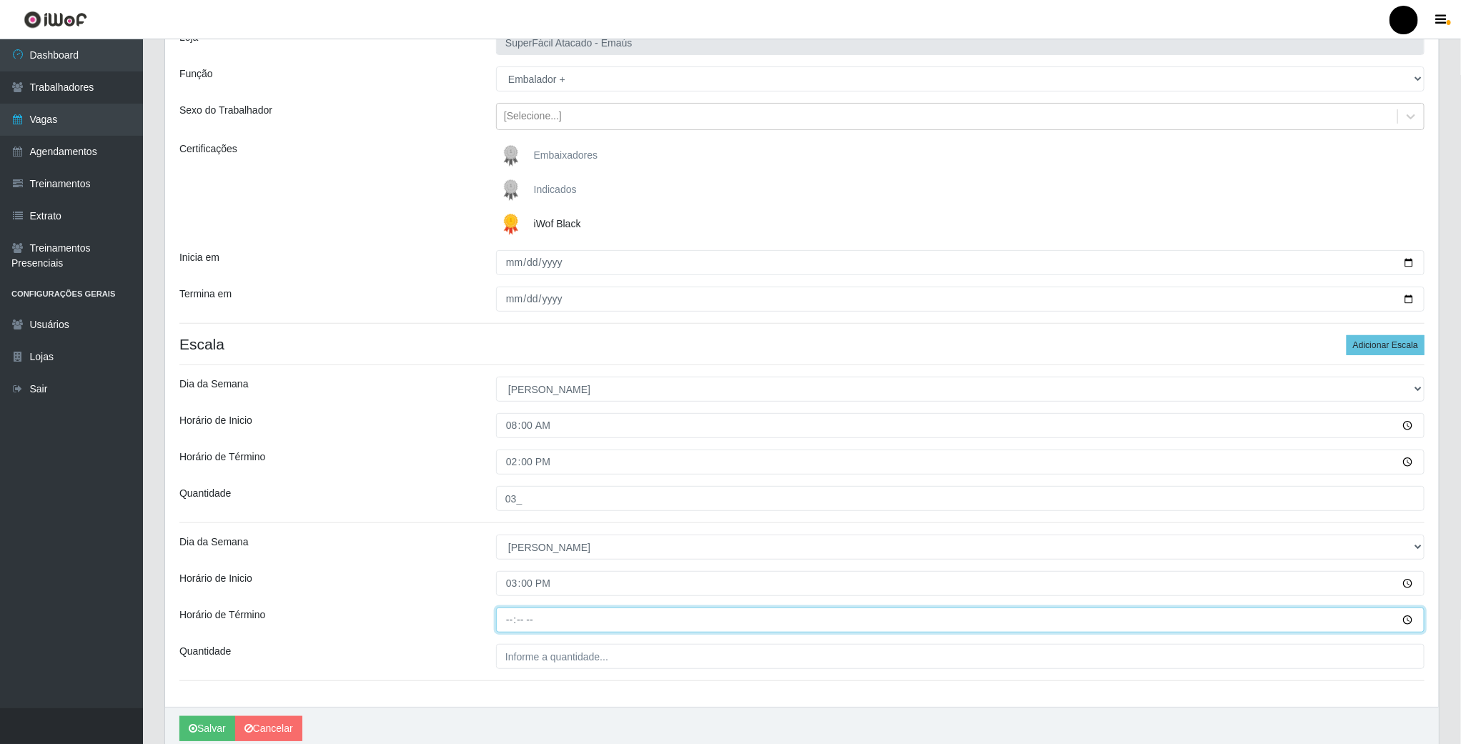
click at [511, 624] on input "Horário de Término" at bounding box center [960, 620] width 929 height 25
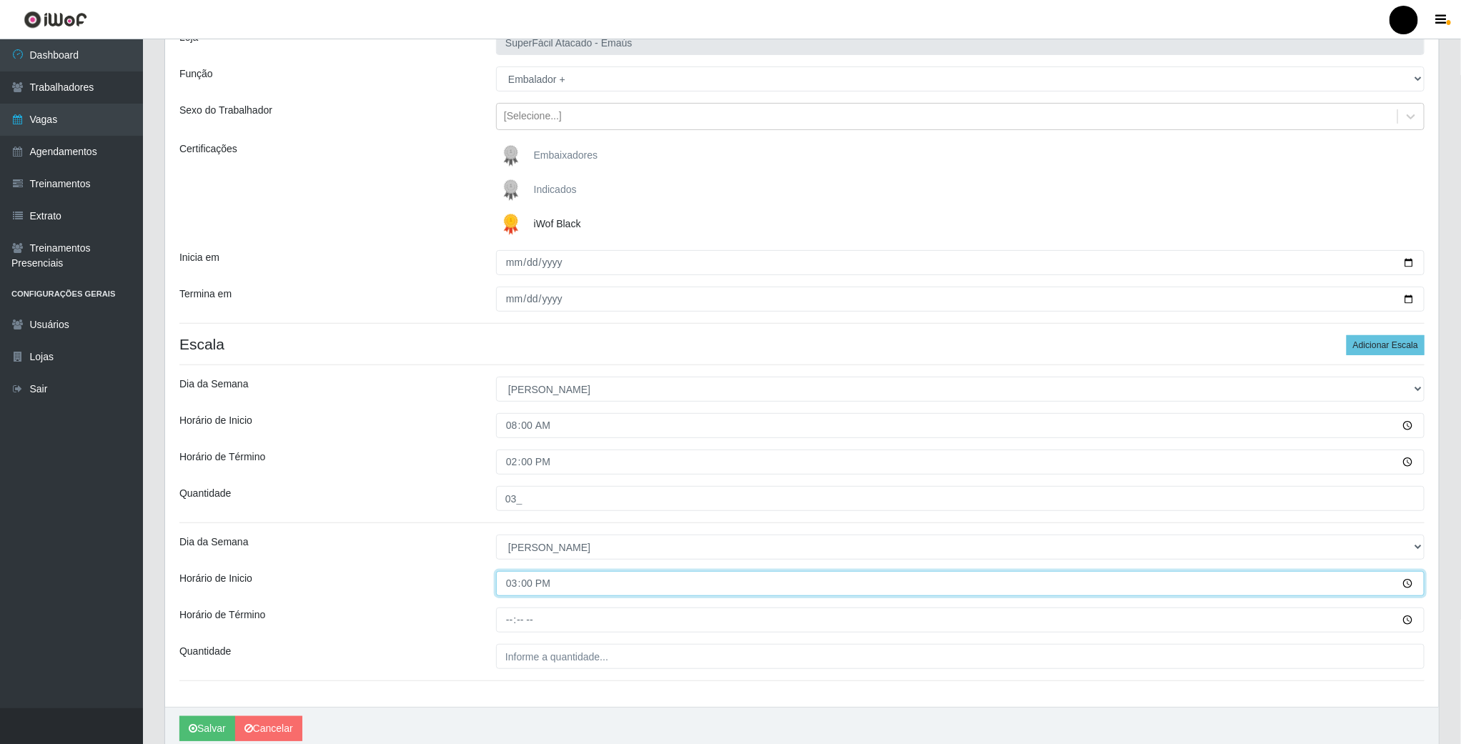
click at [515, 595] on input "15:00" at bounding box center [960, 583] width 929 height 25
type input "14:00"
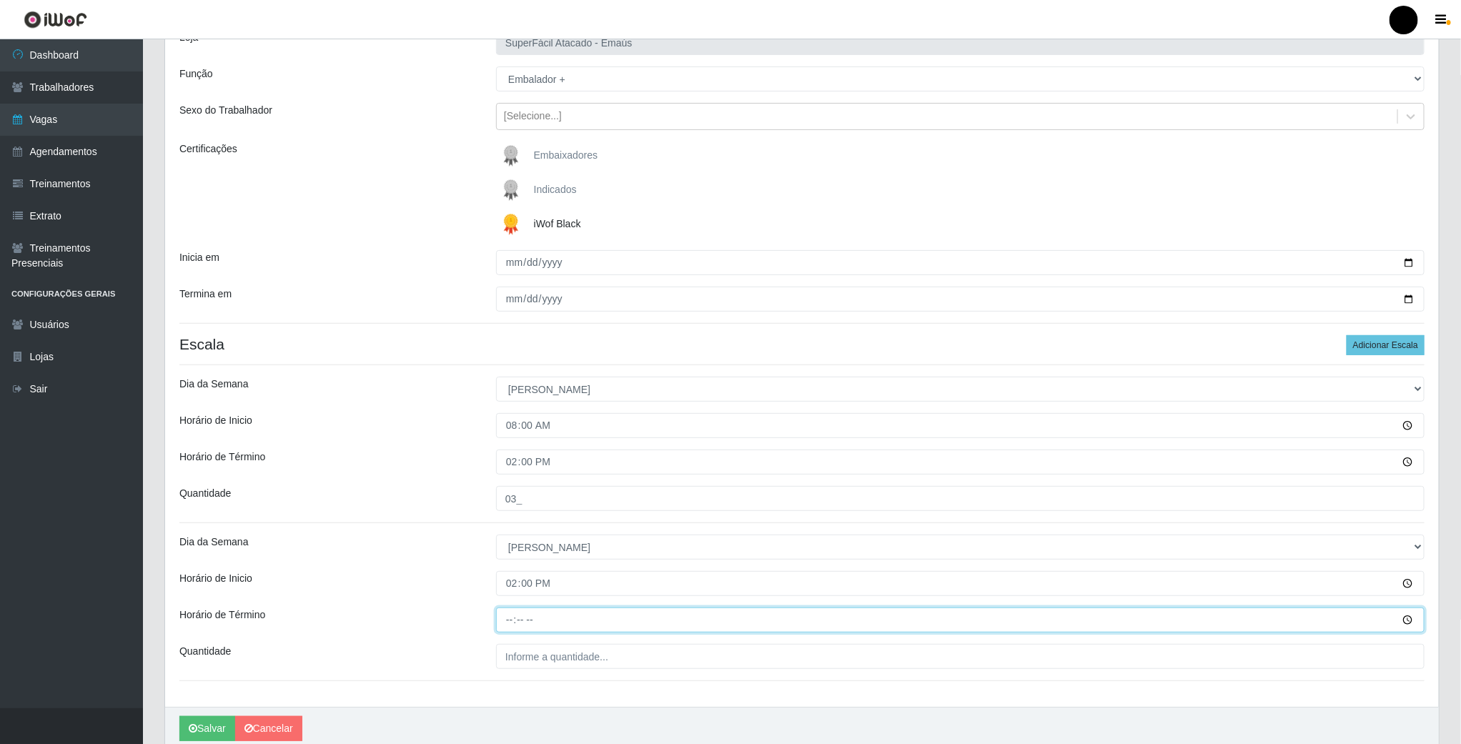
click at [508, 618] on input "Horário de Término" at bounding box center [960, 620] width 929 height 25
type input "20:00"
click at [547, 657] on input "___" at bounding box center [960, 656] width 929 height 25
type input "03_"
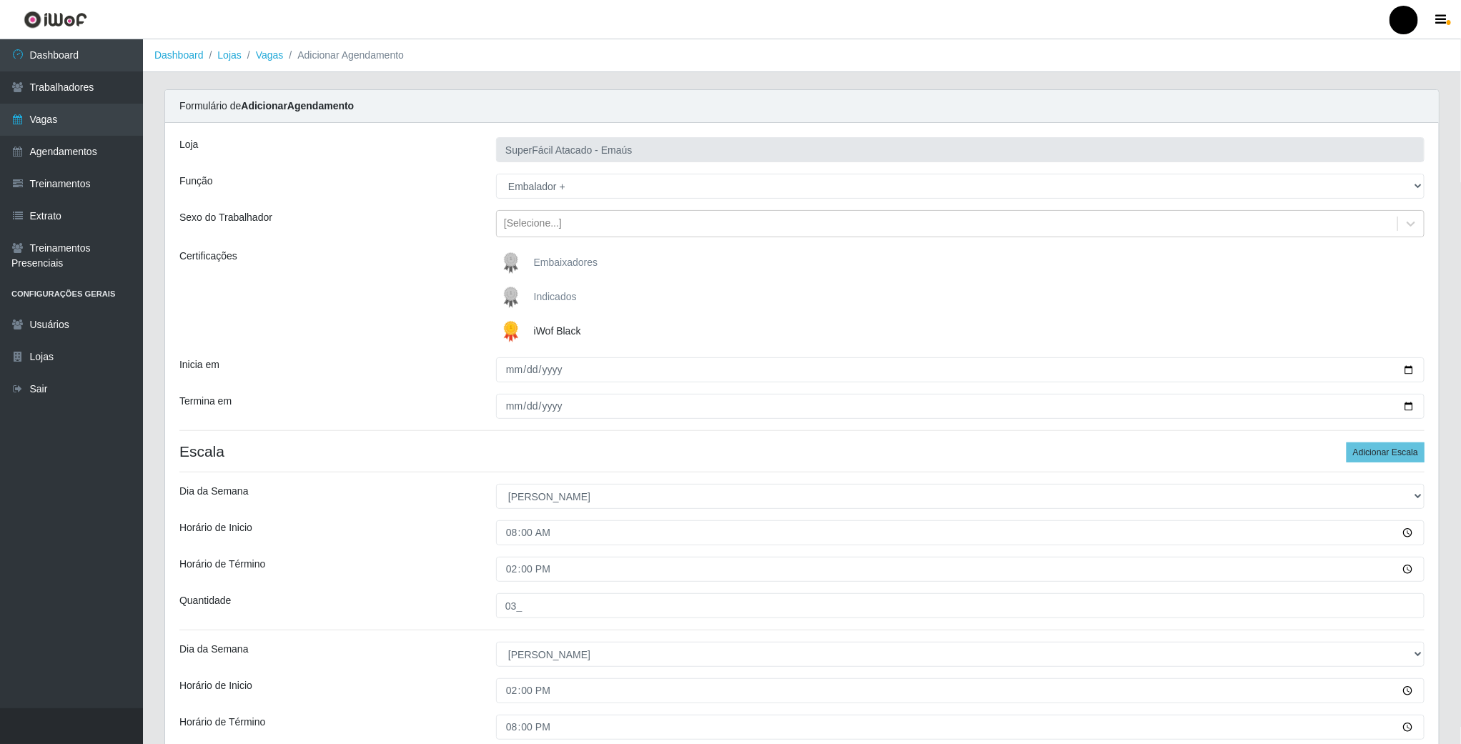
scroll to position [170, 0]
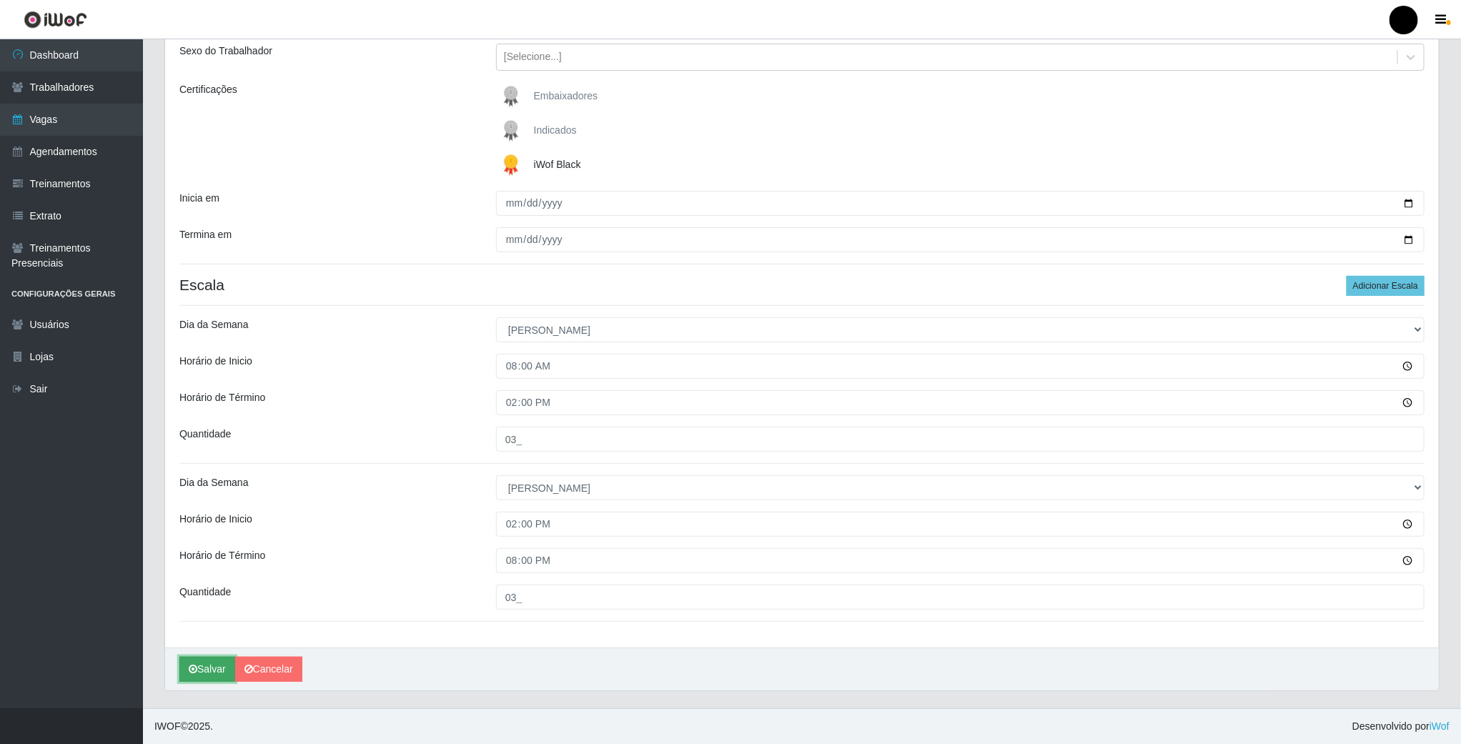
click at [217, 672] on button "Salvar" at bounding box center [207, 669] width 56 height 25
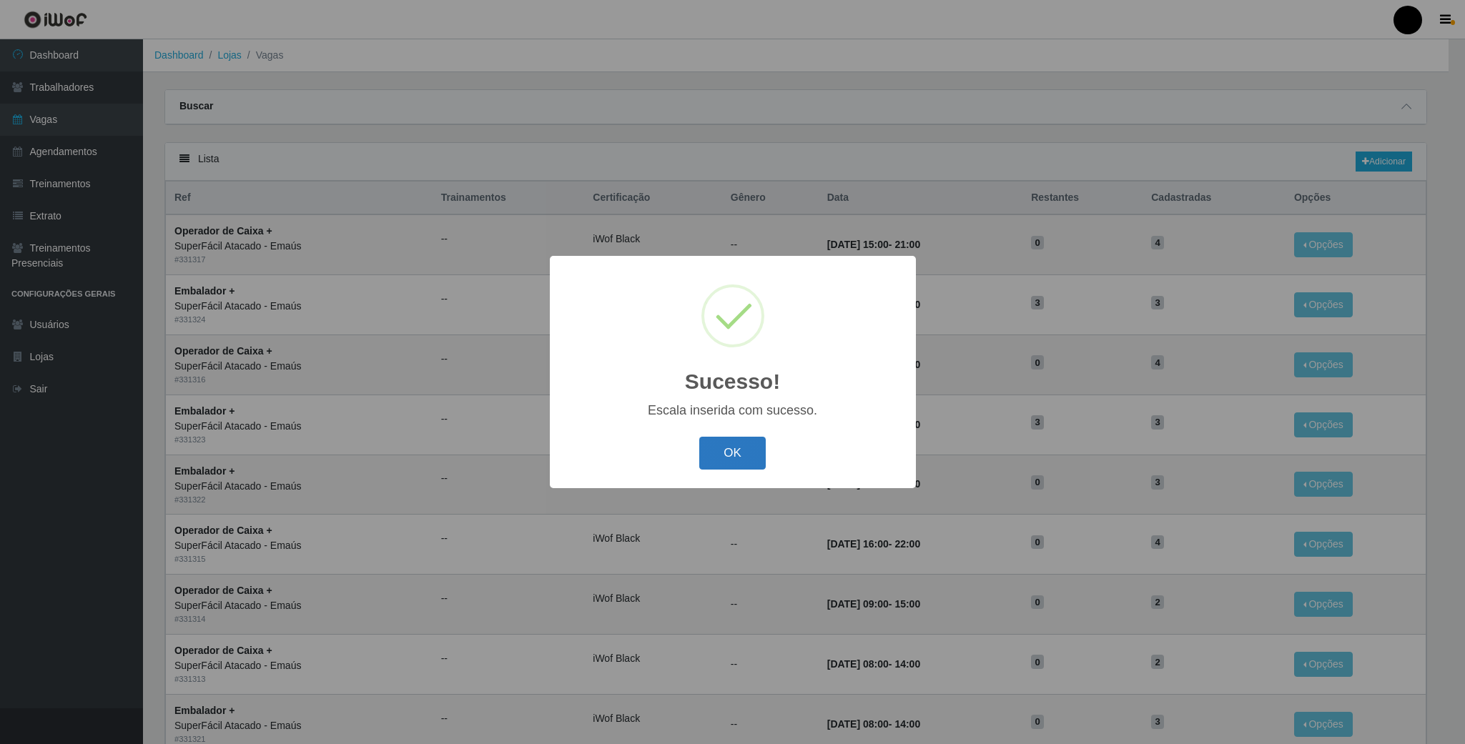
click at [739, 451] on button "OK" at bounding box center [732, 454] width 66 height 34
